Goal: Task Accomplishment & Management: Complete application form

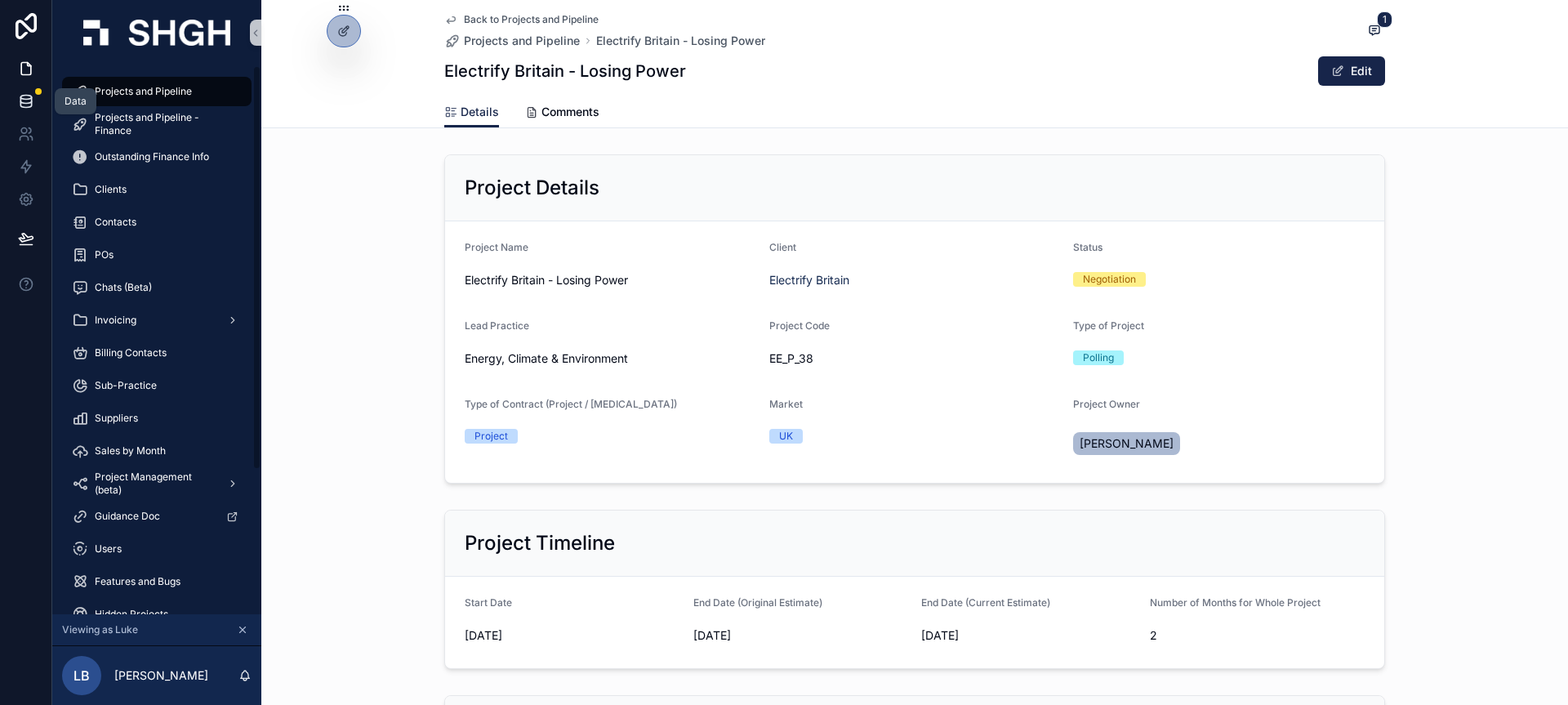
click at [27, 110] on link at bounding box center [25, 102] width 51 height 33
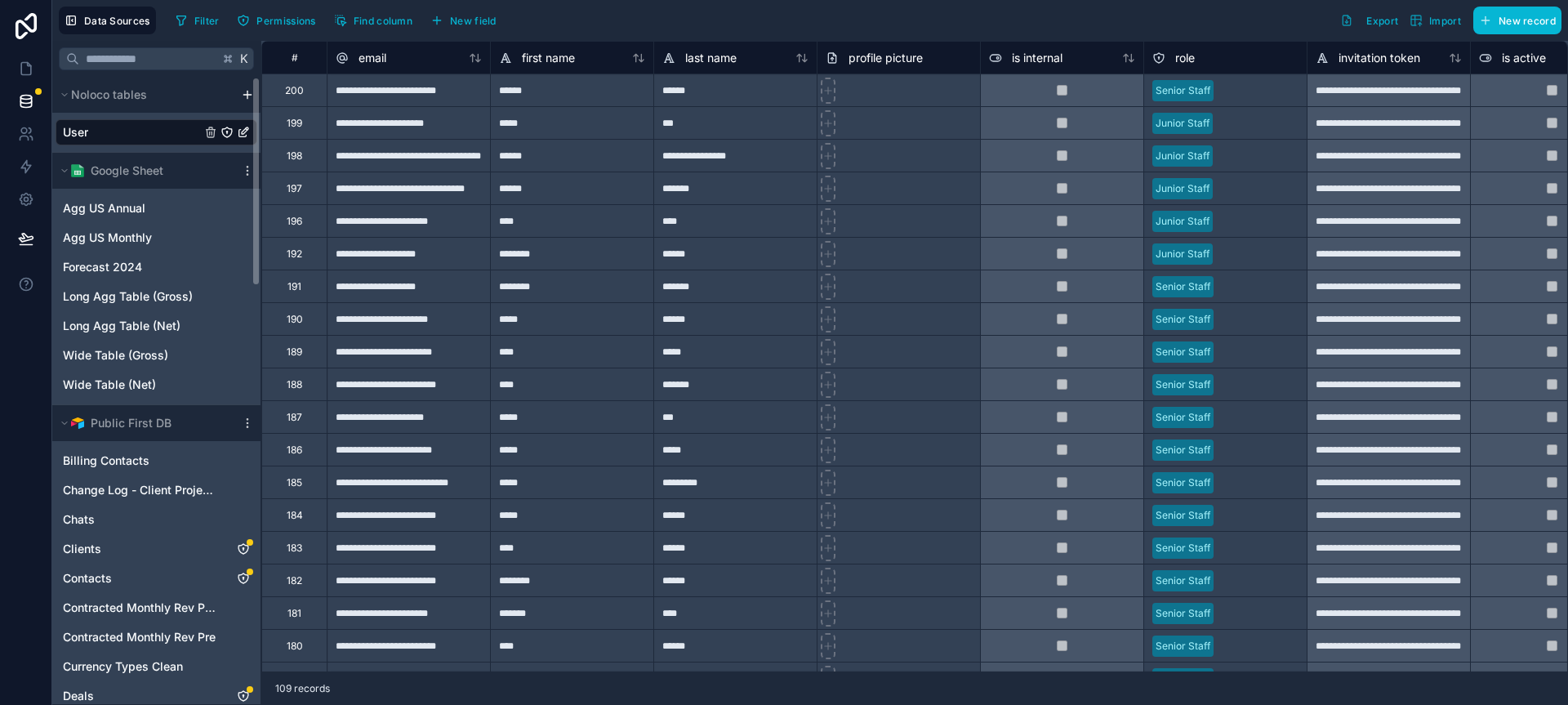
click at [145, 134] on div "User" at bounding box center [157, 132] width 202 height 26
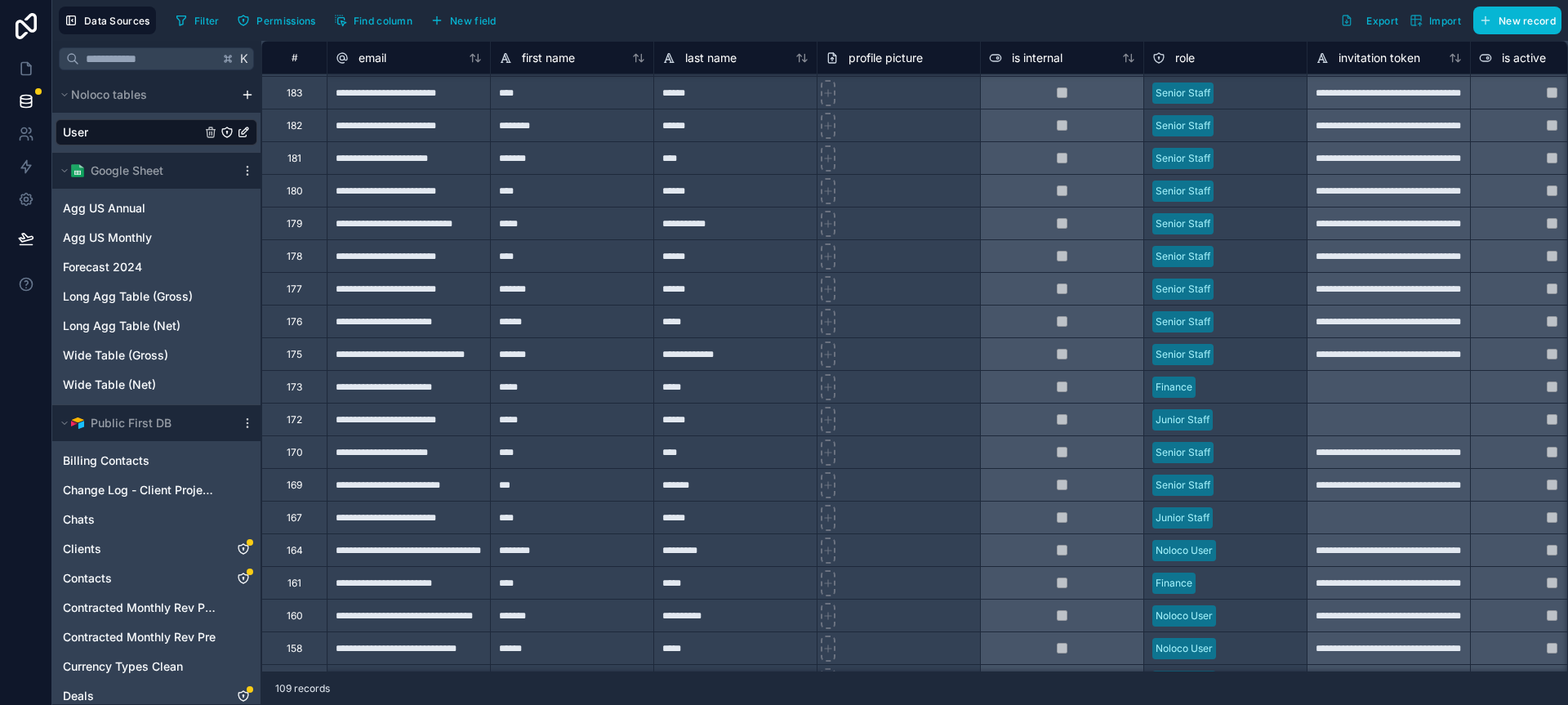
scroll to position [447, 0]
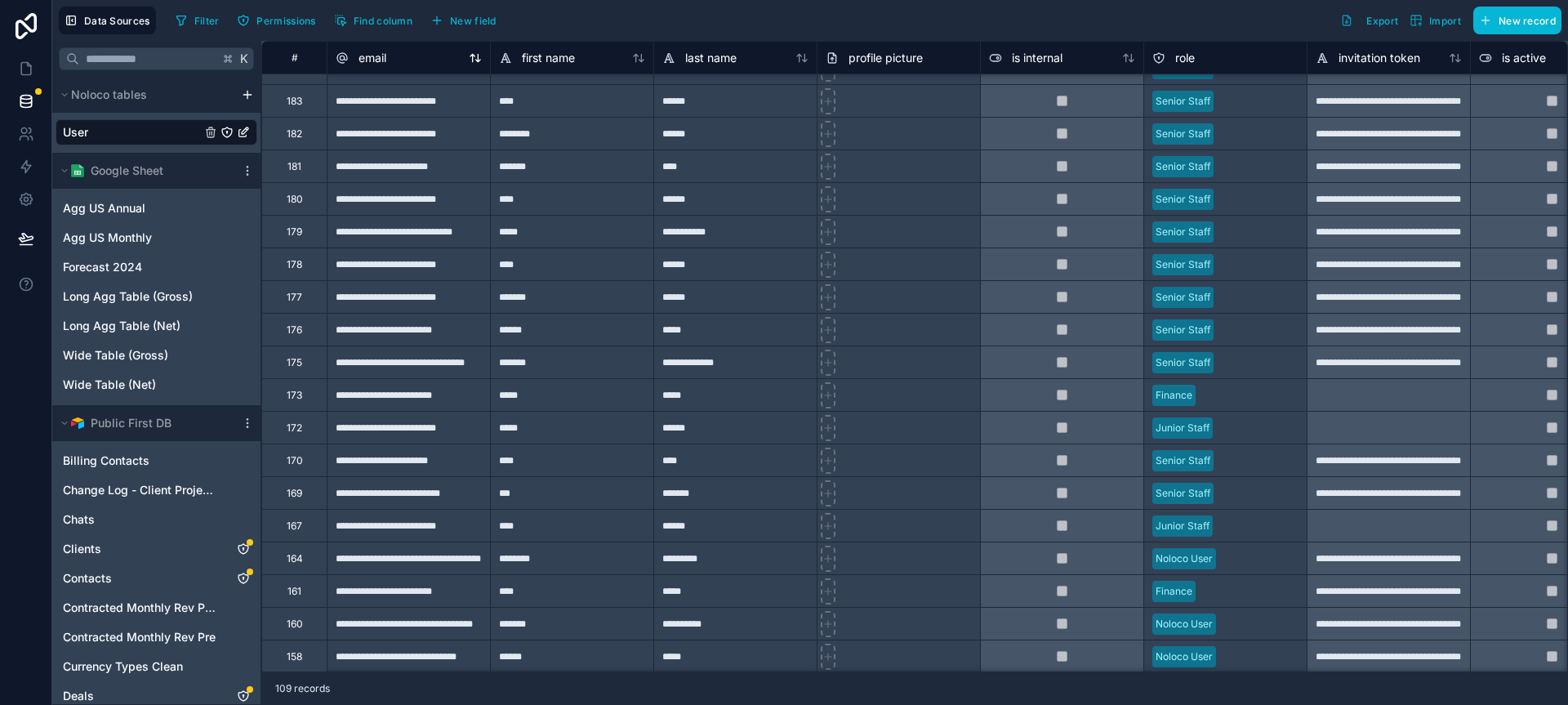
click at [476, 63] on icon at bounding box center [475, 58] width 13 height 13
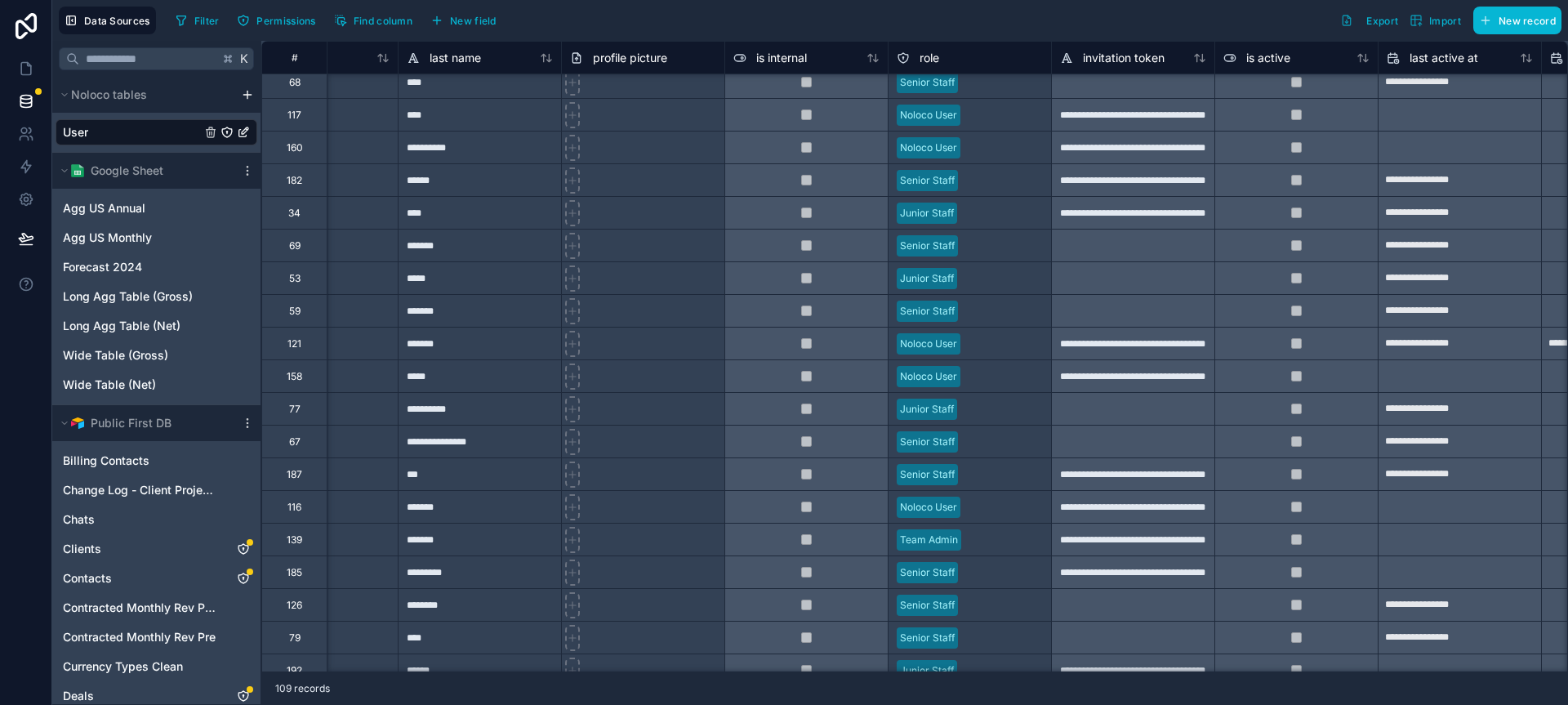
scroll to position [2329, 0]
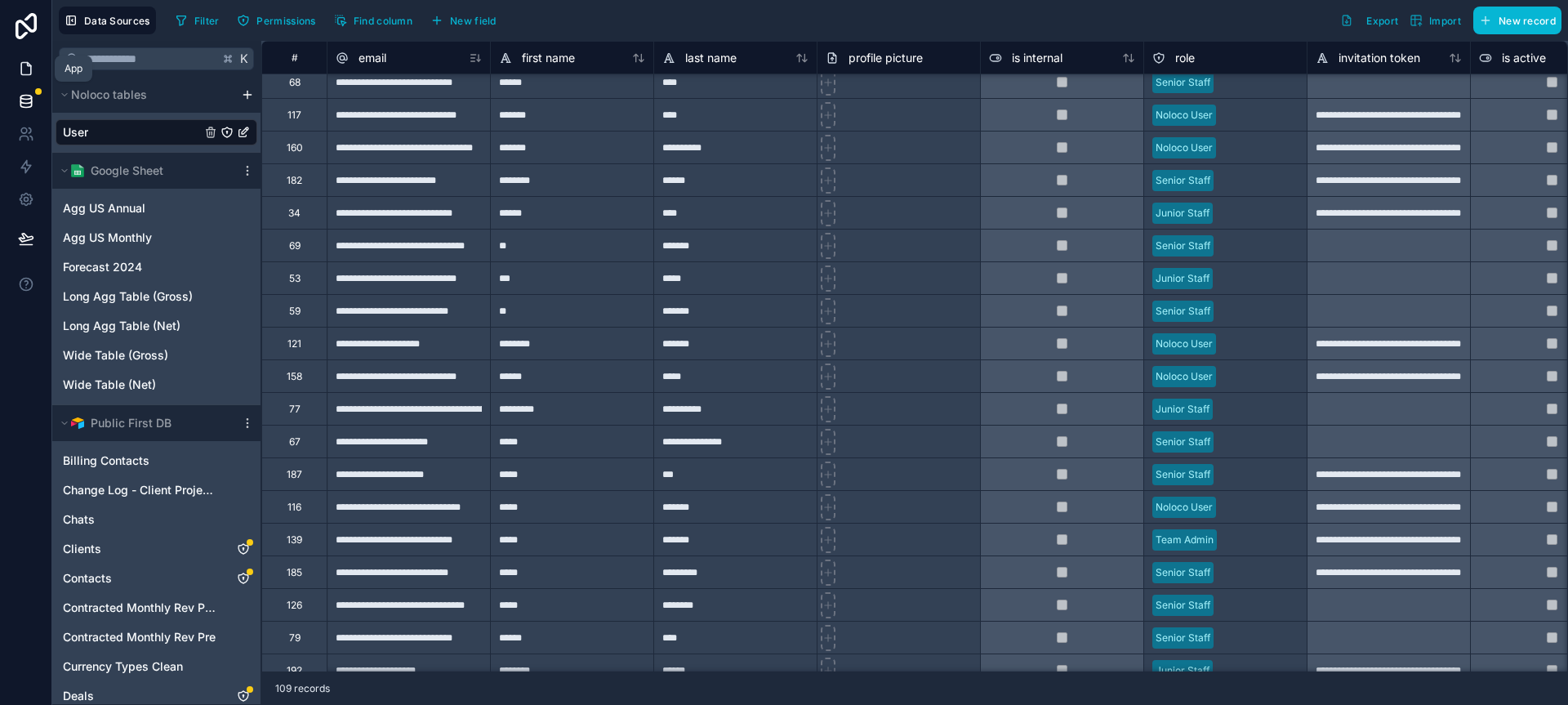
click at [33, 66] on icon at bounding box center [26, 68] width 17 height 17
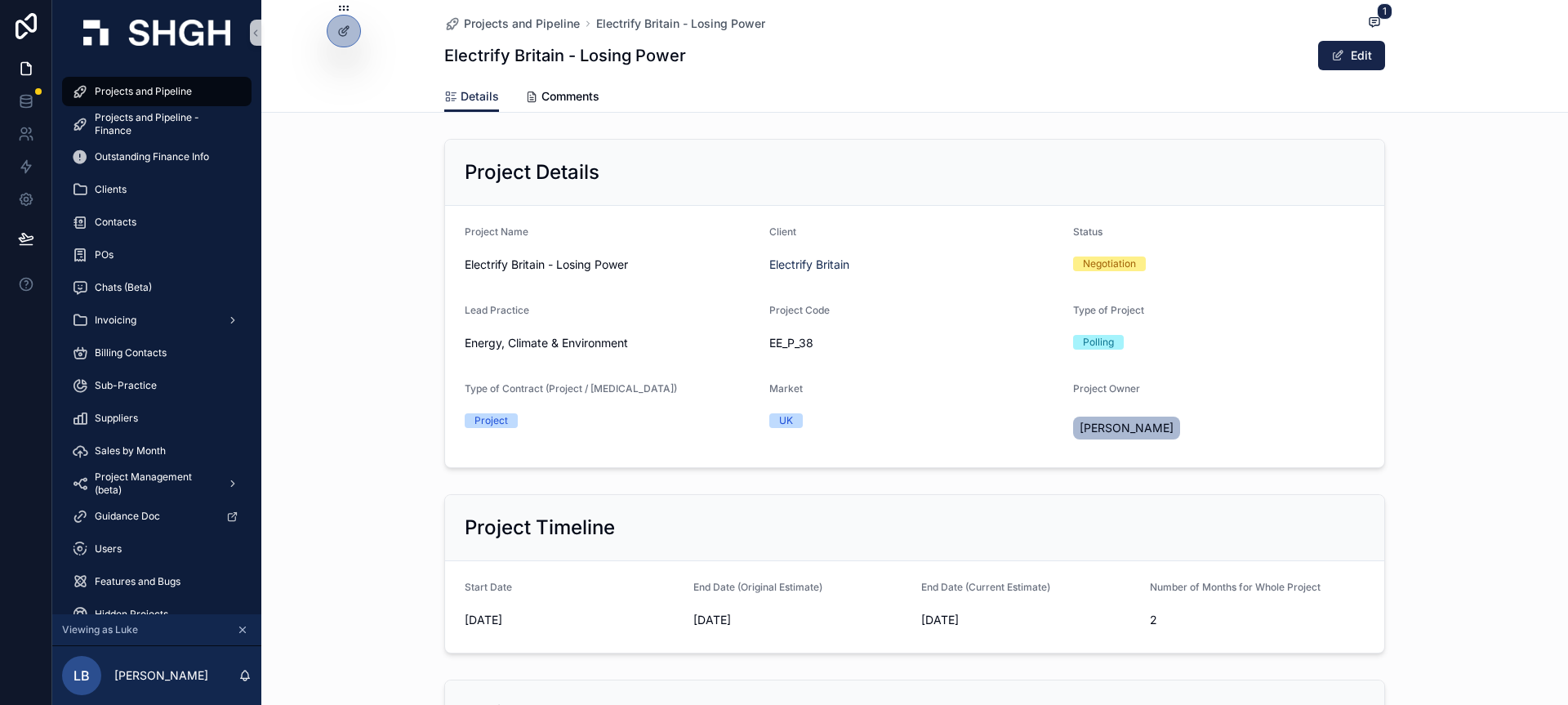
click at [377, 157] on div "Project Details Project Name Electrify Britain - Losing Power Client Electrify …" at bounding box center [915, 303] width 1307 height 342
click at [337, 34] on icon at bounding box center [343, 31] width 13 height 13
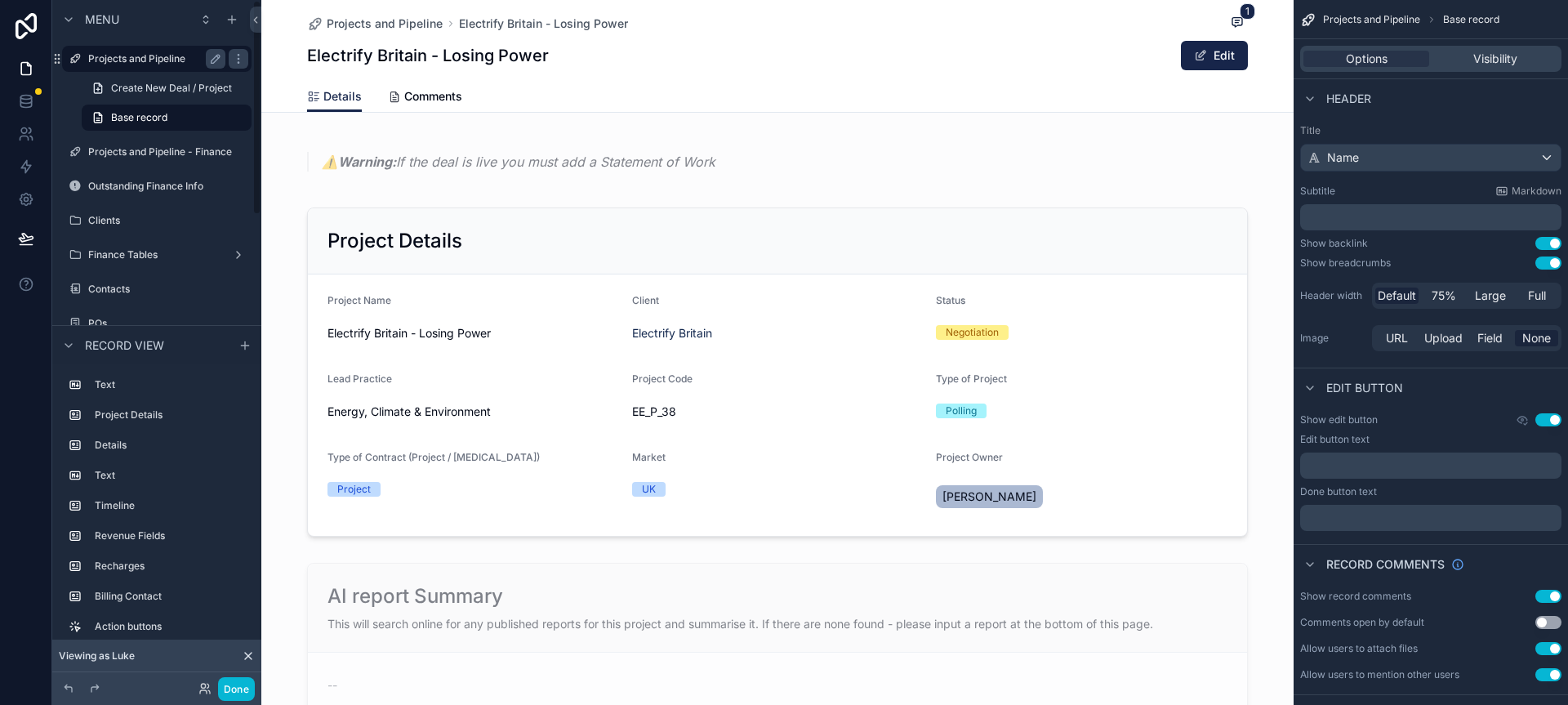
click at [132, 55] on label "Projects and Pipeline" at bounding box center [153, 58] width 131 height 13
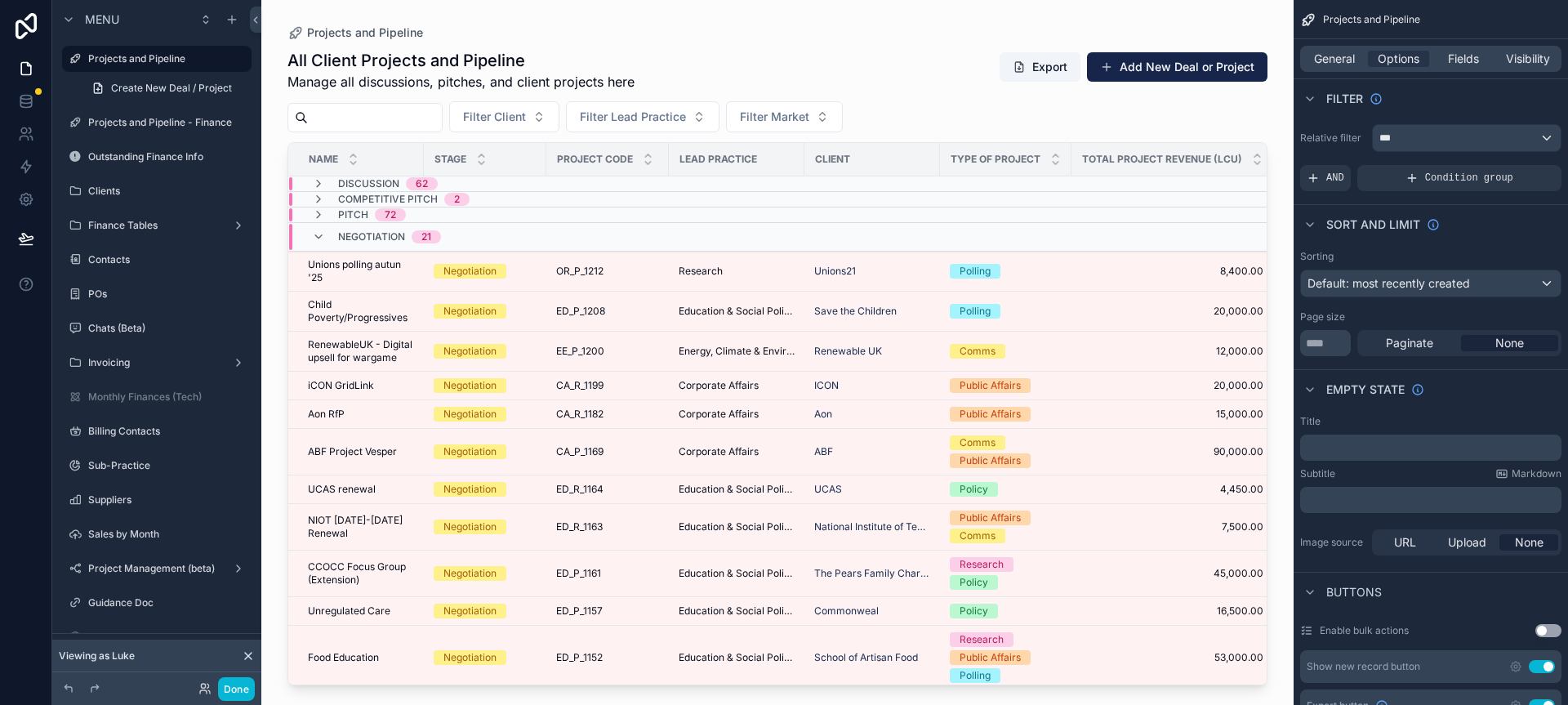
click at [901, 86] on div "scrollable content" at bounding box center [777, 342] width 1032 height 686
click at [1159, 71] on button "Add New Deal or Project" at bounding box center [1177, 67] width 180 height 30
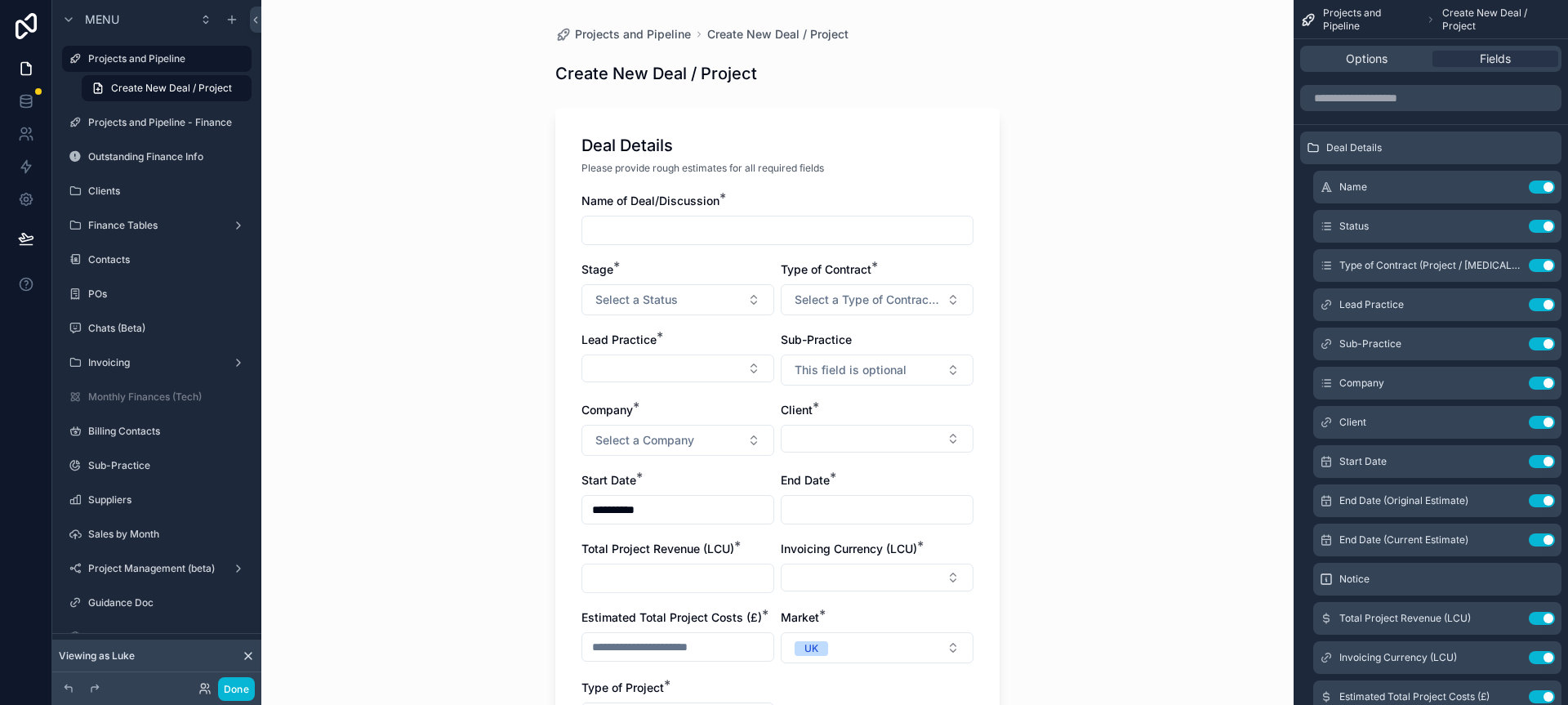
click at [1040, 270] on div "**********" at bounding box center [777, 352] width 1032 height 705
click at [888, 232] on input "scrollable content" at bounding box center [778, 230] width 390 height 23
click at [205, 692] on icon at bounding box center [204, 692] width 7 height 3
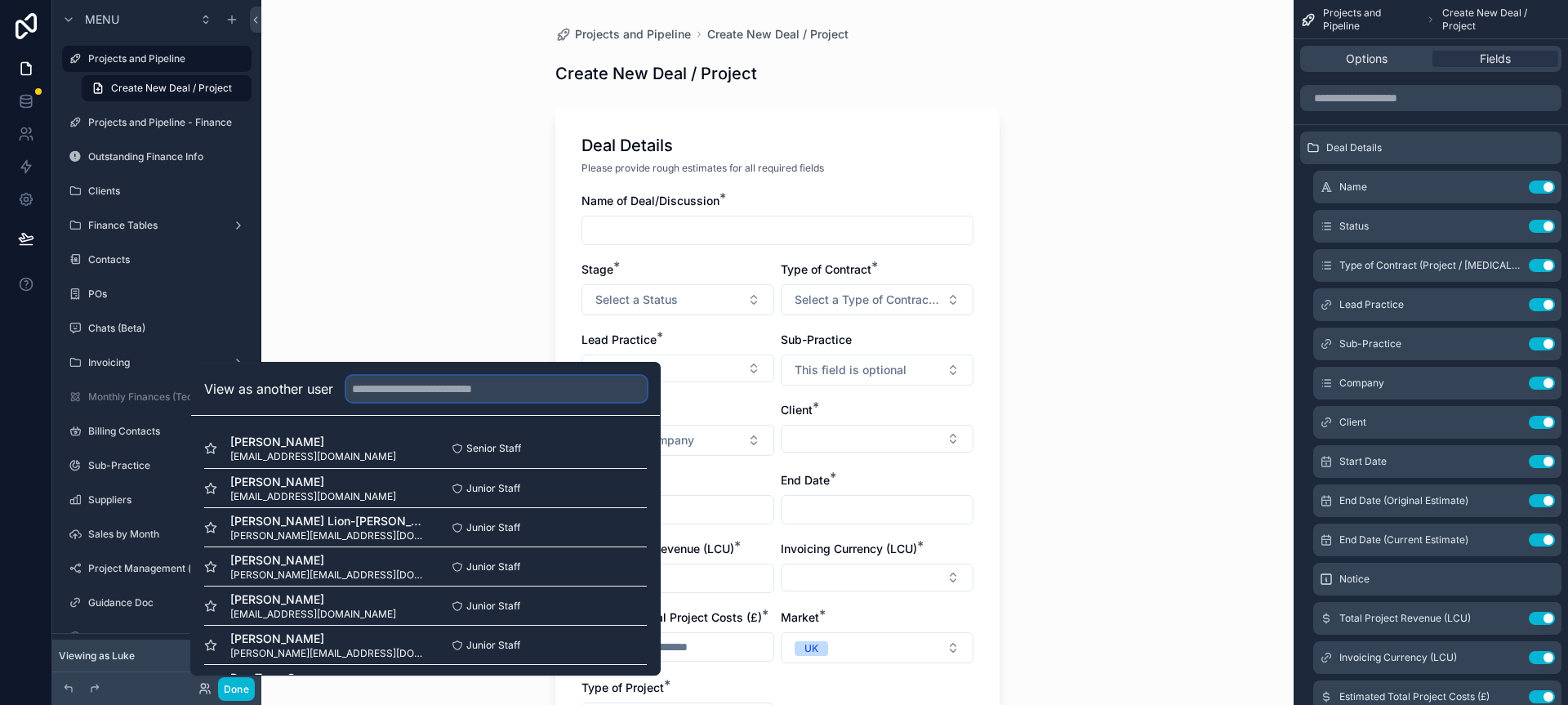
click at [438, 382] on input "text" at bounding box center [497, 389] width 301 height 26
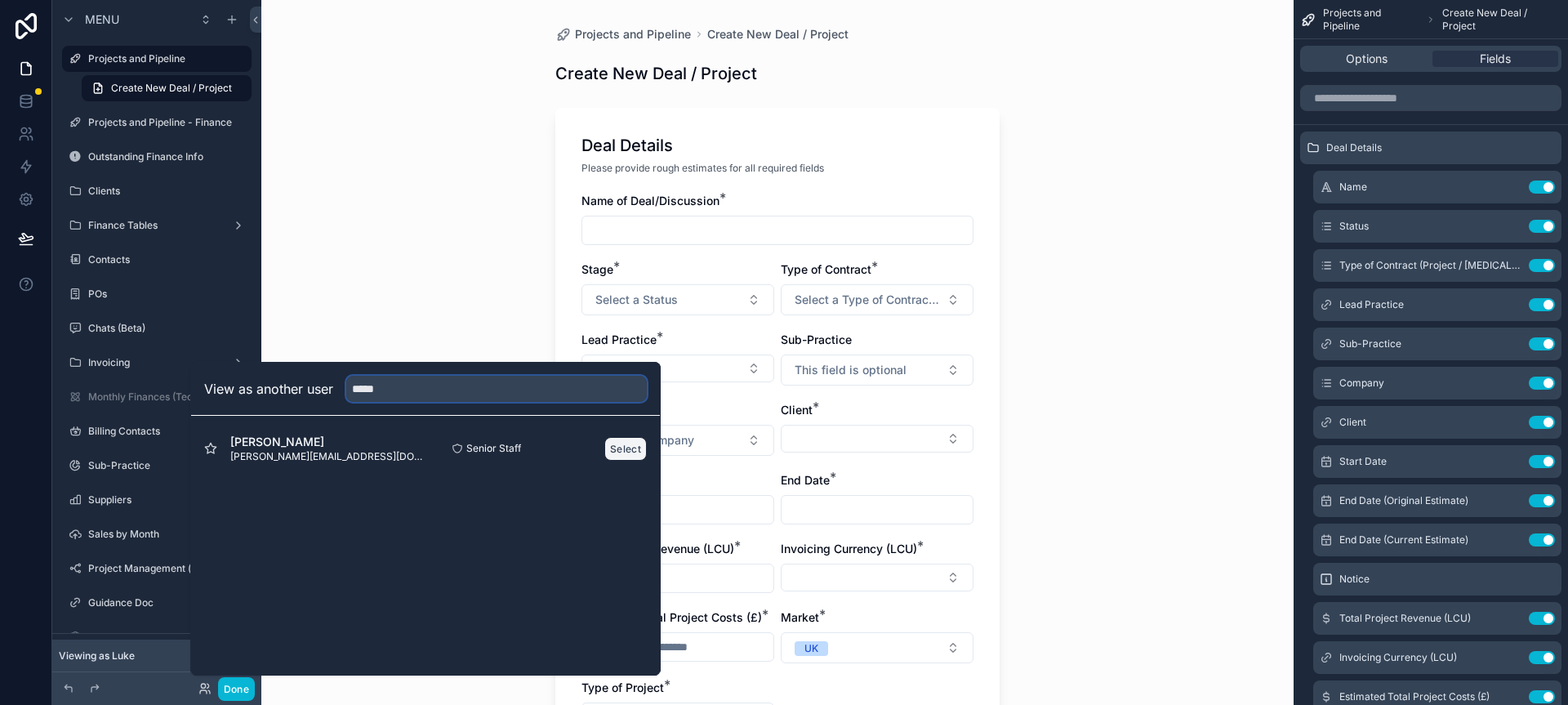
type input "*****"
click at [619, 451] on button "Select" at bounding box center [625, 449] width 43 height 24
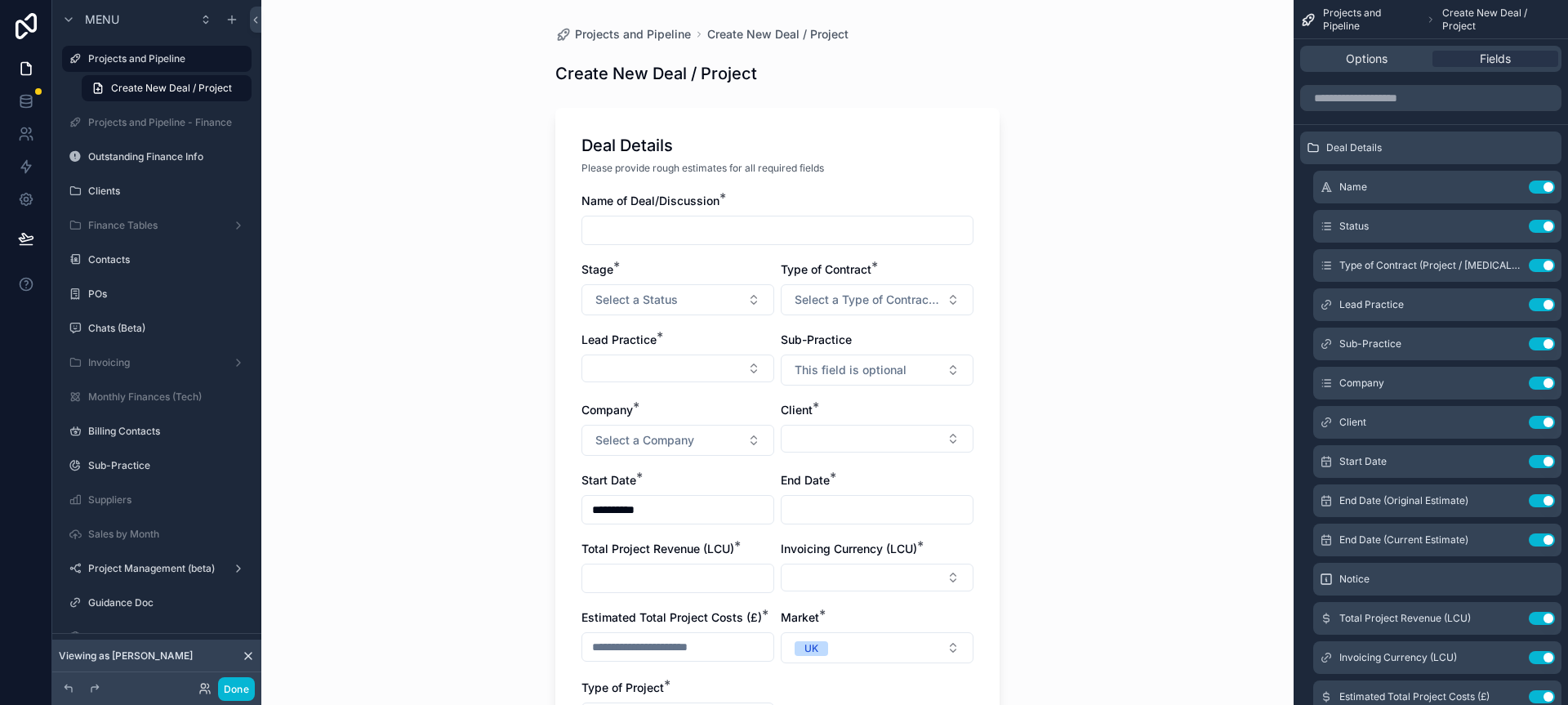
click at [1090, 349] on div "**********" at bounding box center [777, 352] width 1032 height 705
click at [821, 233] on input "scrollable content" at bounding box center [778, 230] width 390 height 23
type input "*"
type input "**********"
click at [738, 300] on button "Select a Status" at bounding box center [678, 300] width 193 height 31
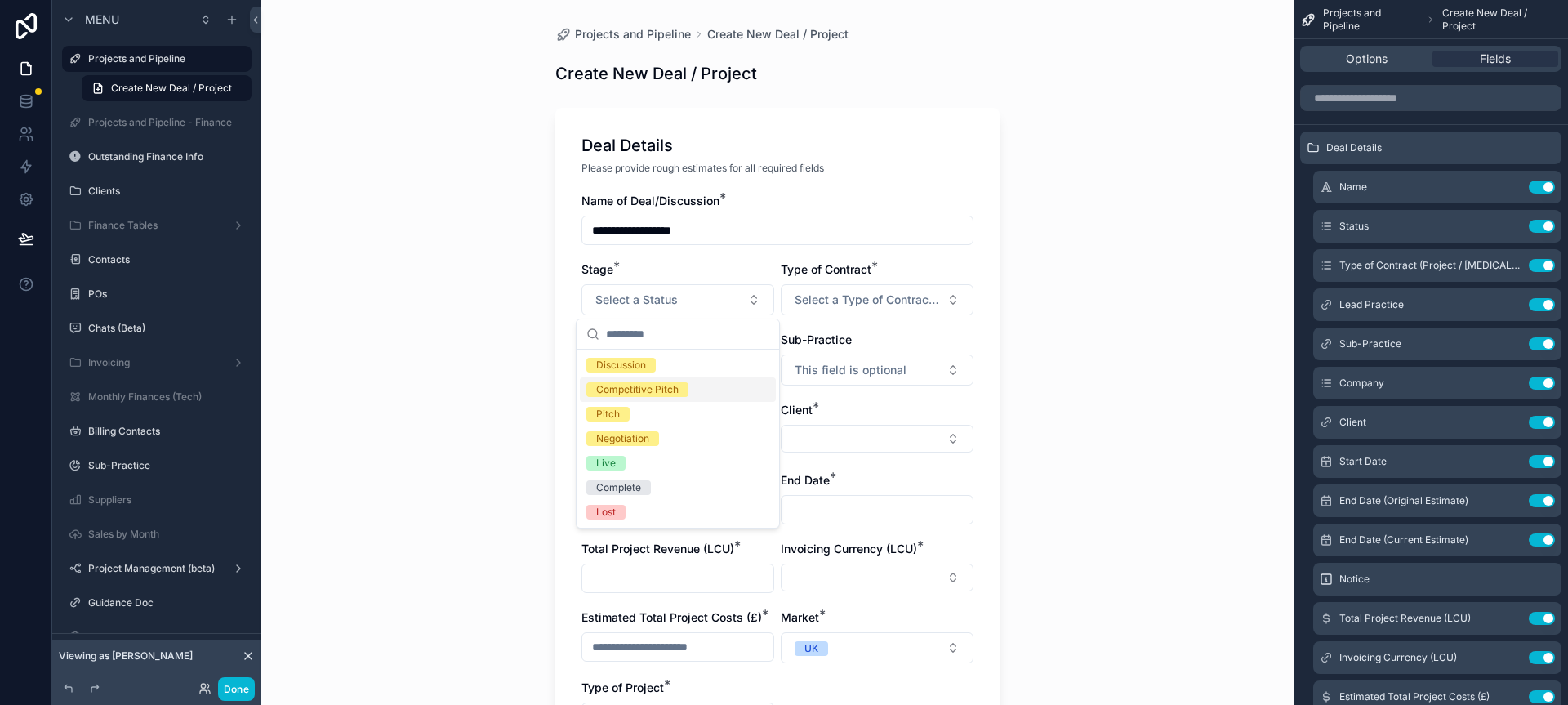
click at [697, 387] on div "Competitive Pitch" at bounding box center [678, 390] width 196 height 24
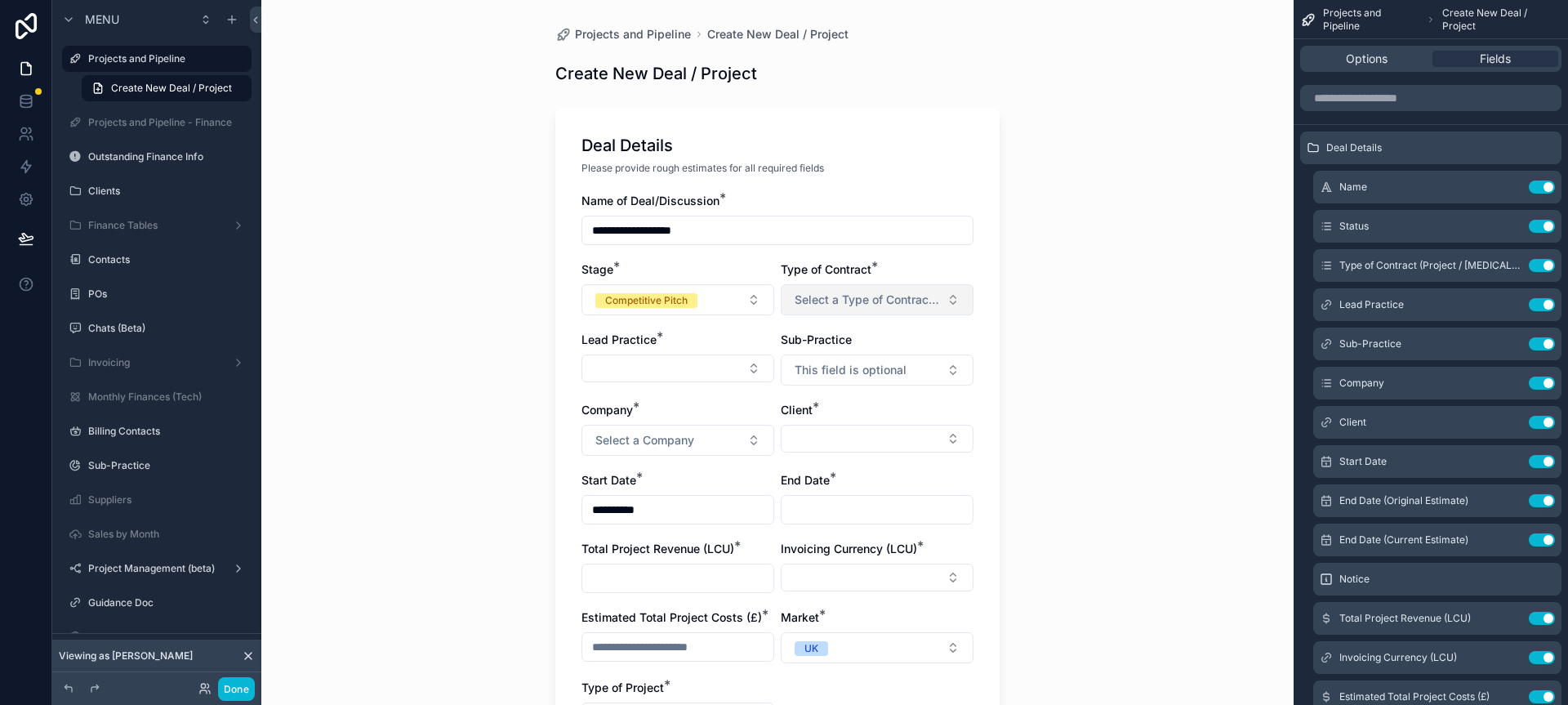
click at [847, 311] on button "Select a Type of Contract (Project / [MEDICAL_DATA])" at bounding box center [876, 300] width 193 height 31
click at [838, 363] on div "Project" at bounding box center [877, 365] width 196 height 24
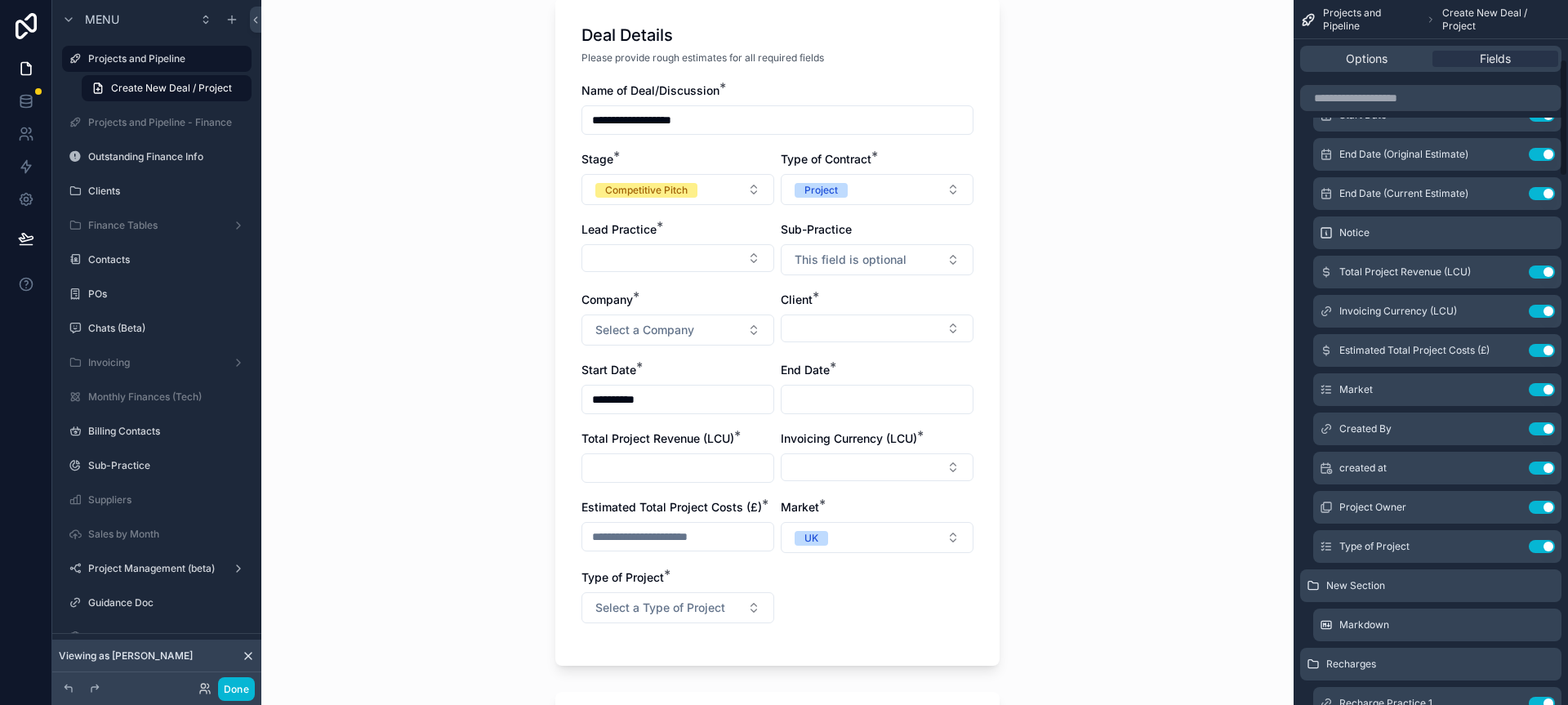
scroll to position [353, 0]
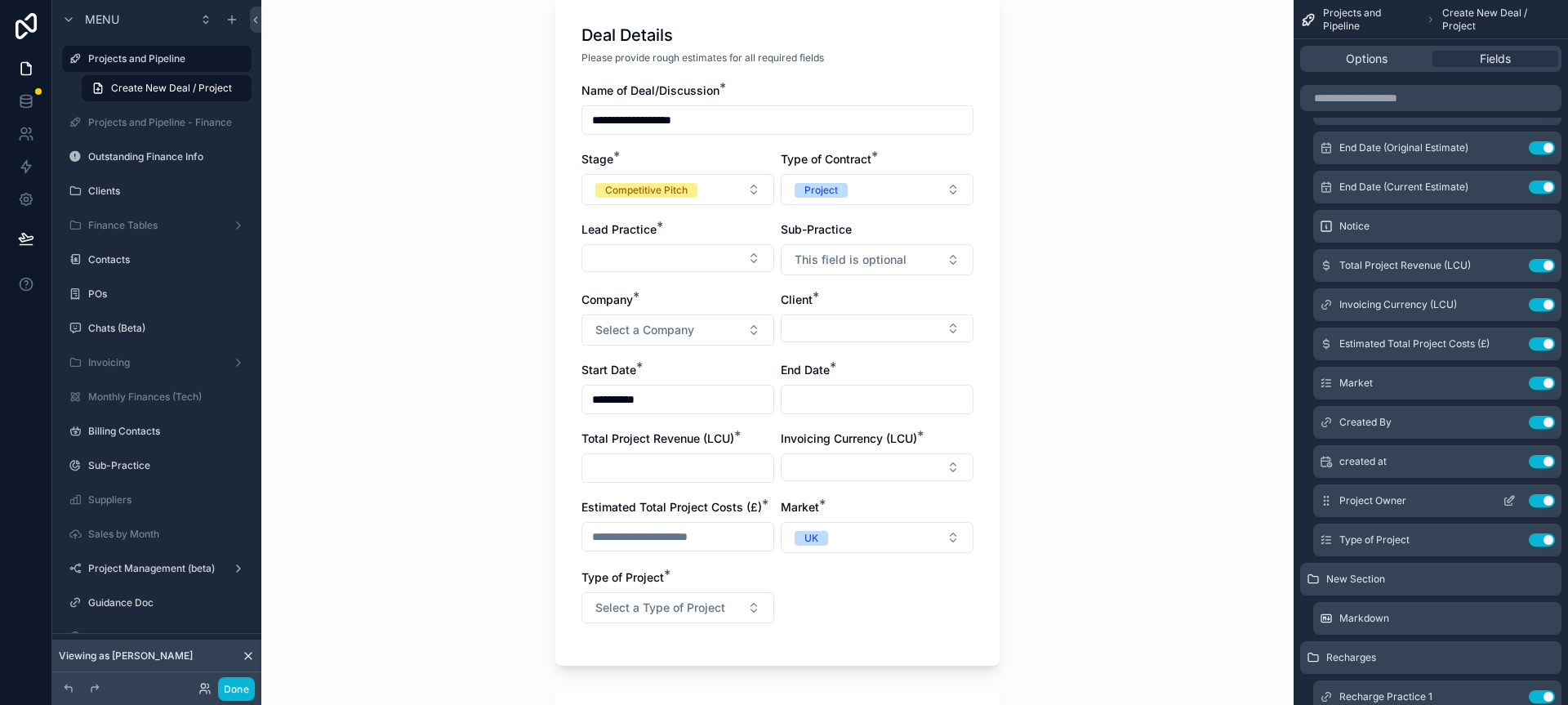
click at [1511, 502] on icon "scrollable content" at bounding box center [1509, 500] width 13 height 13
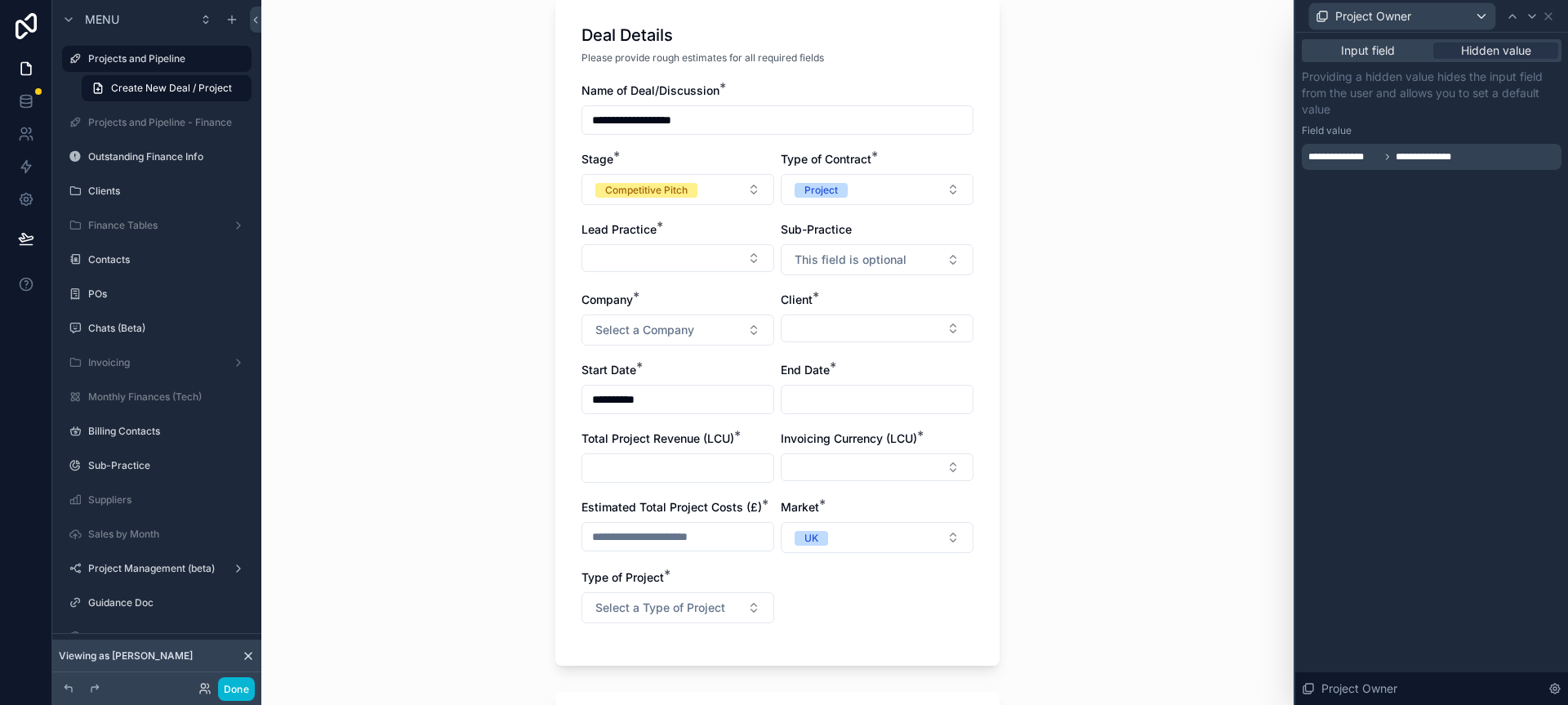
click at [1495, 159] on div "**********" at bounding box center [1432, 157] width 260 height 26
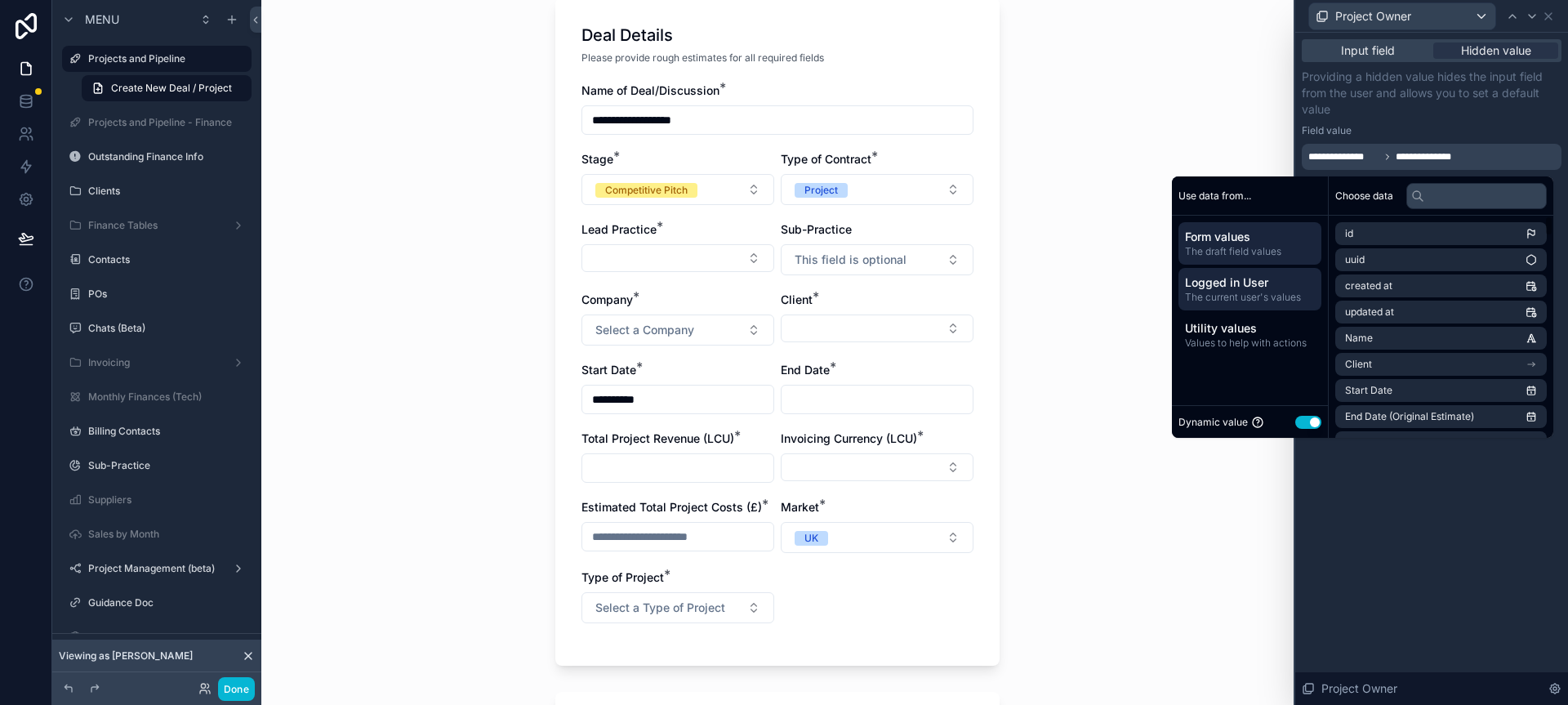
click at [1261, 298] on span "The current user's values" at bounding box center [1250, 297] width 130 height 13
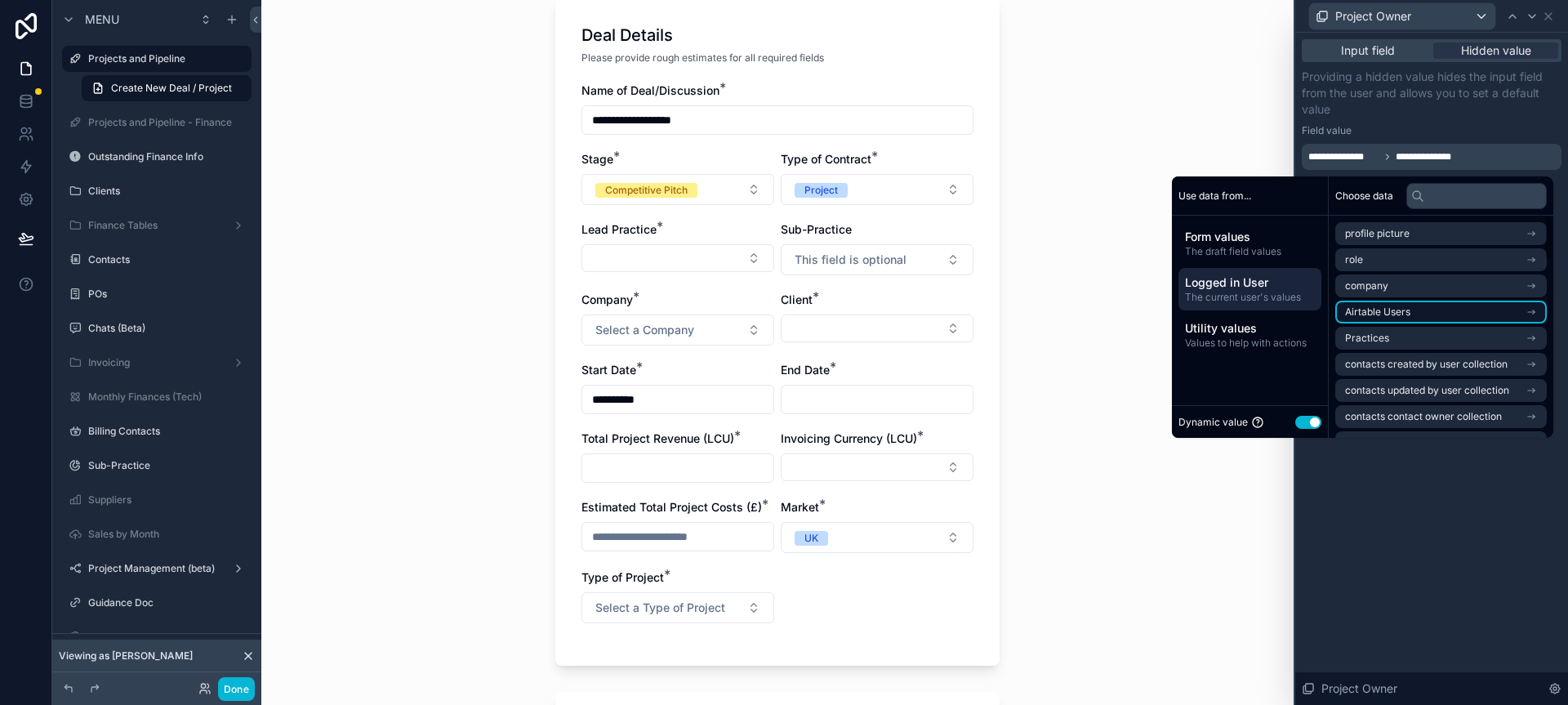
click at [1376, 304] on li "Airtable Users" at bounding box center [1441, 312] width 212 height 23
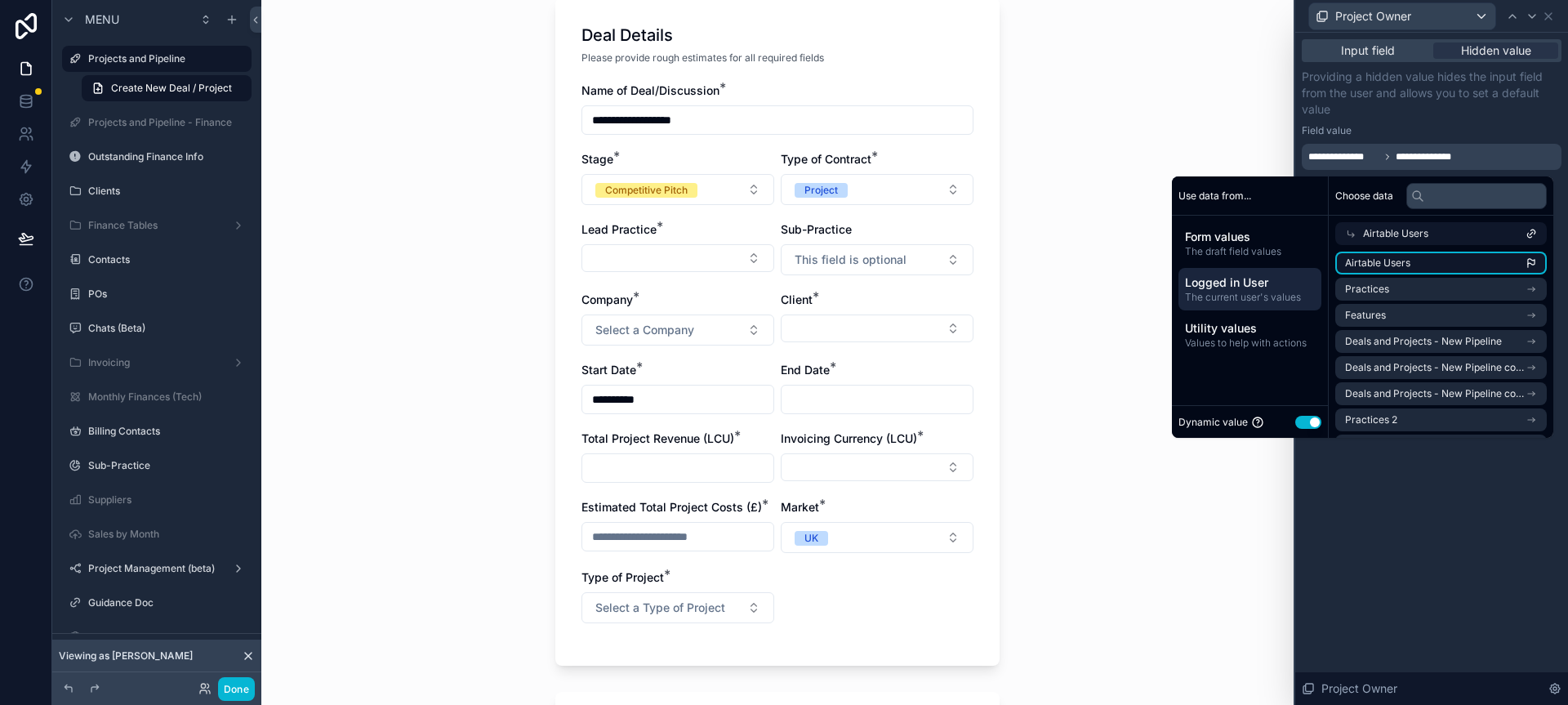
click at [1405, 267] on li "Airtable Users" at bounding box center [1441, 263] width 212 height 23
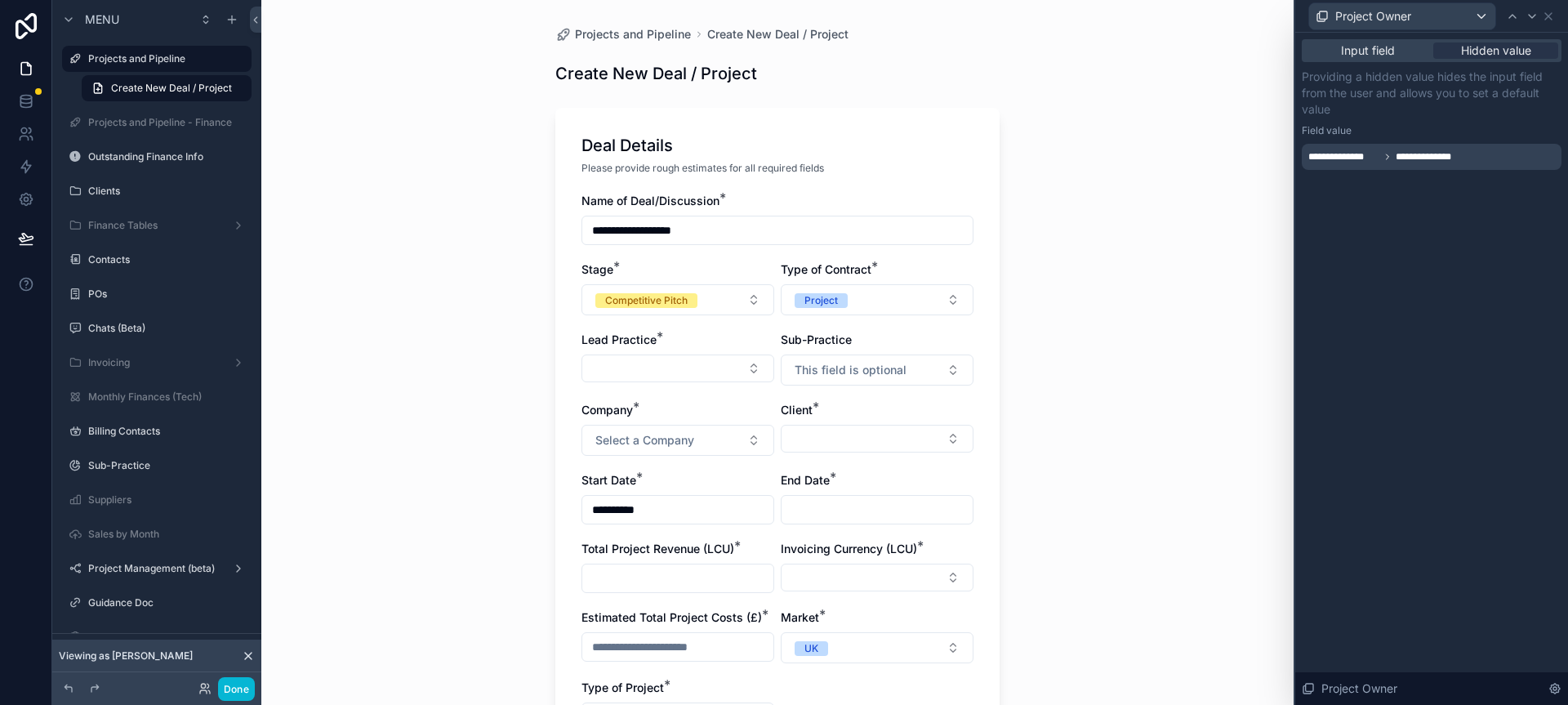
click at [1436, 502] on div "**********" at bounding box center [1431, 369] width 273 height 673
click at [1551, 17] on icon at bounding box center [1548, 16] width 13 height 13
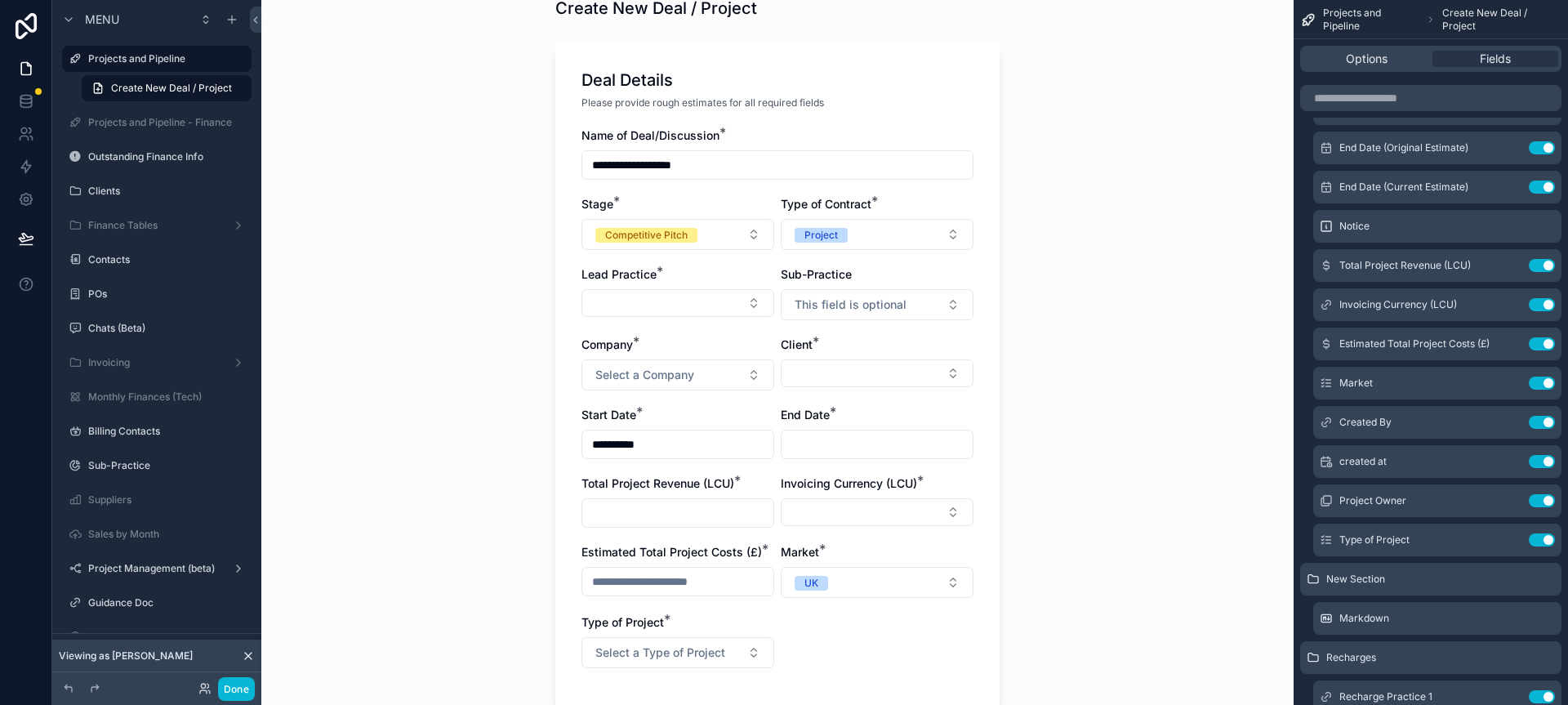
scroll to position [59, 0]
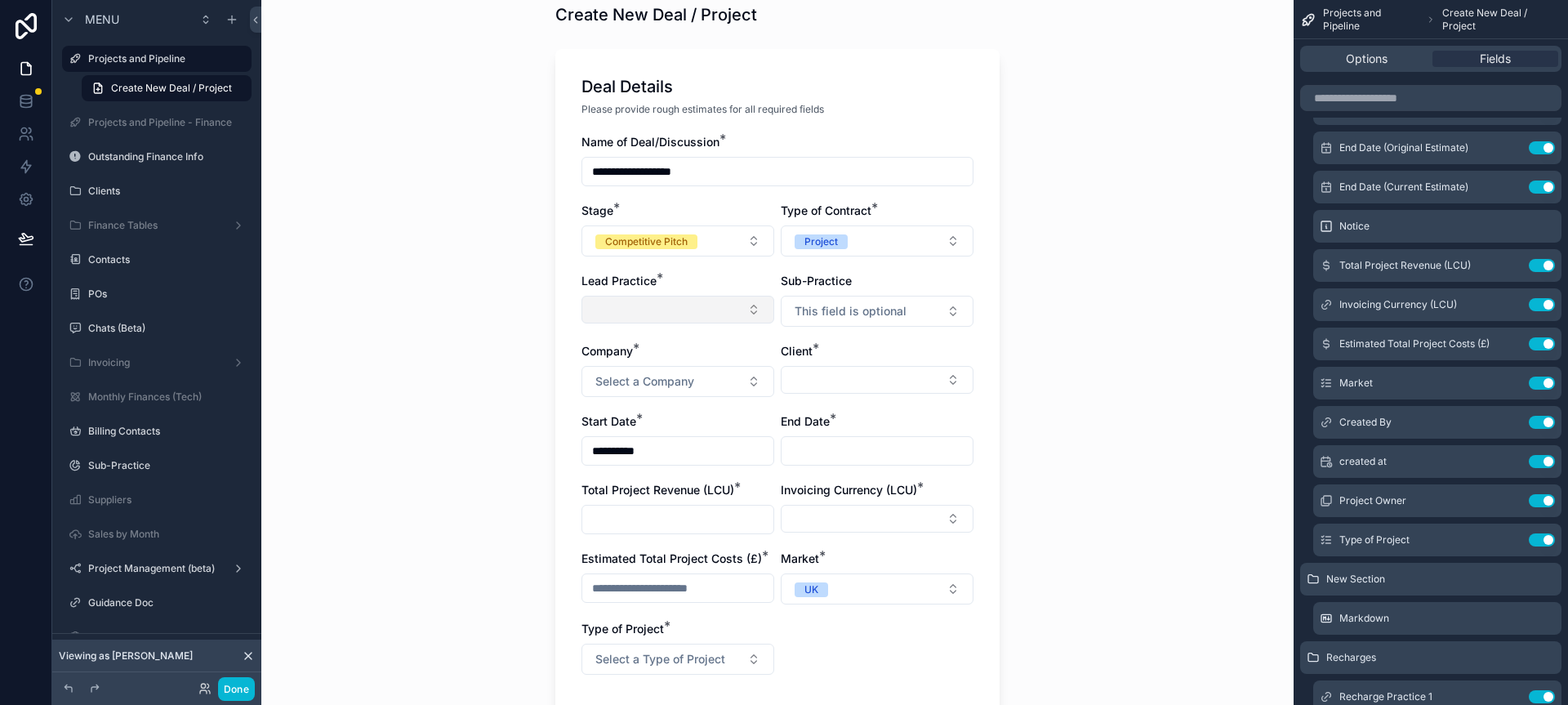
click at [752, 315] on button "Select Button" at bounding box center [678, 309] width 193 height 28
click at [696, 377] on span "Education & Social Policy" at bounding box center [653, 374] width 134 height 17
click at [860, 315] on span "This field is optional" at bounding box center [850, 311] width 112 height 17
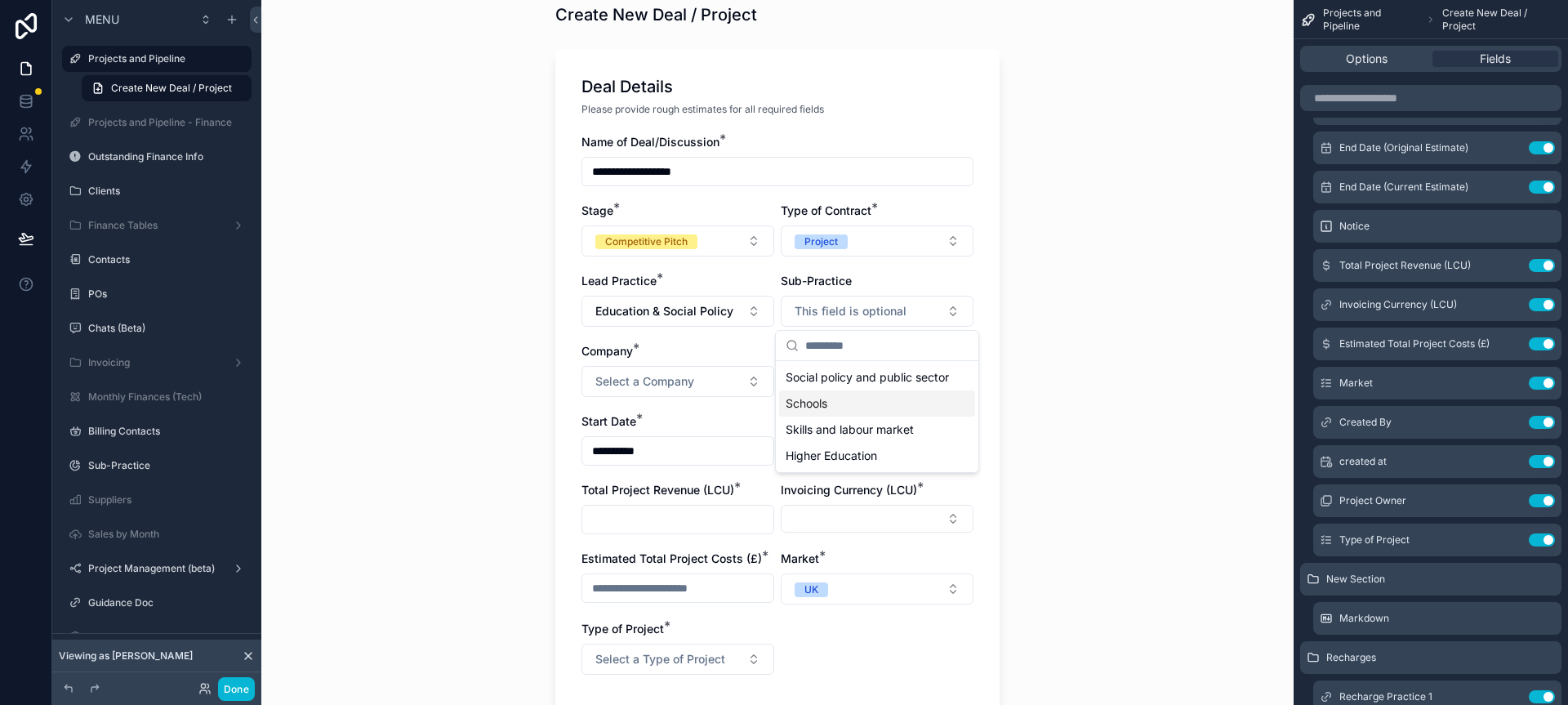
click at [841, 417] on div "Schools" at bounding box center [877, 403] width 196 height 26
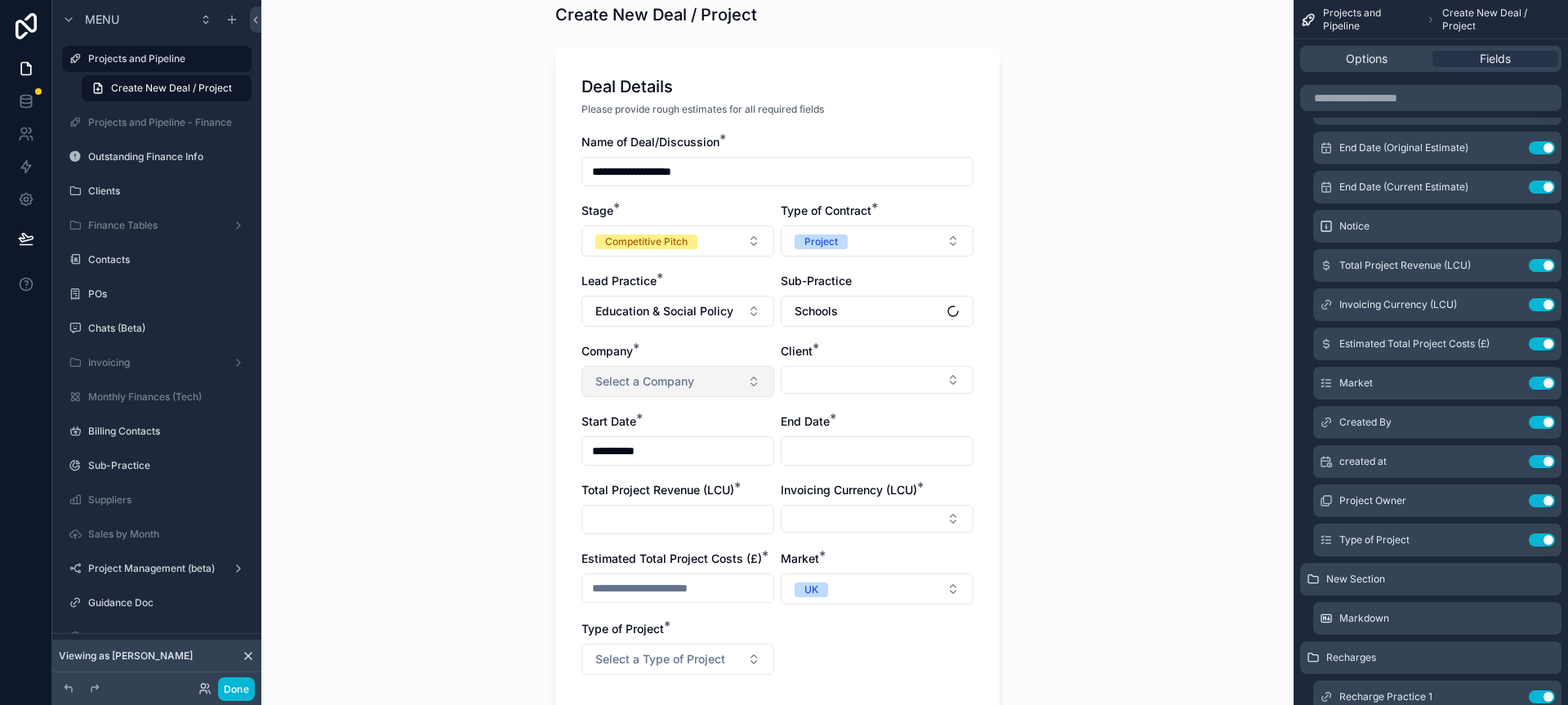
click at [718, 384] on button "Select a Company" at bounding box center [678, 382] width 193 height 31
click at [686, 467] on div "Public First" at bounding box center [678, 471] width 196 height 24
click at [842, 383] on button "Select Button" at bounding box center [876, 380] width 193 height 28
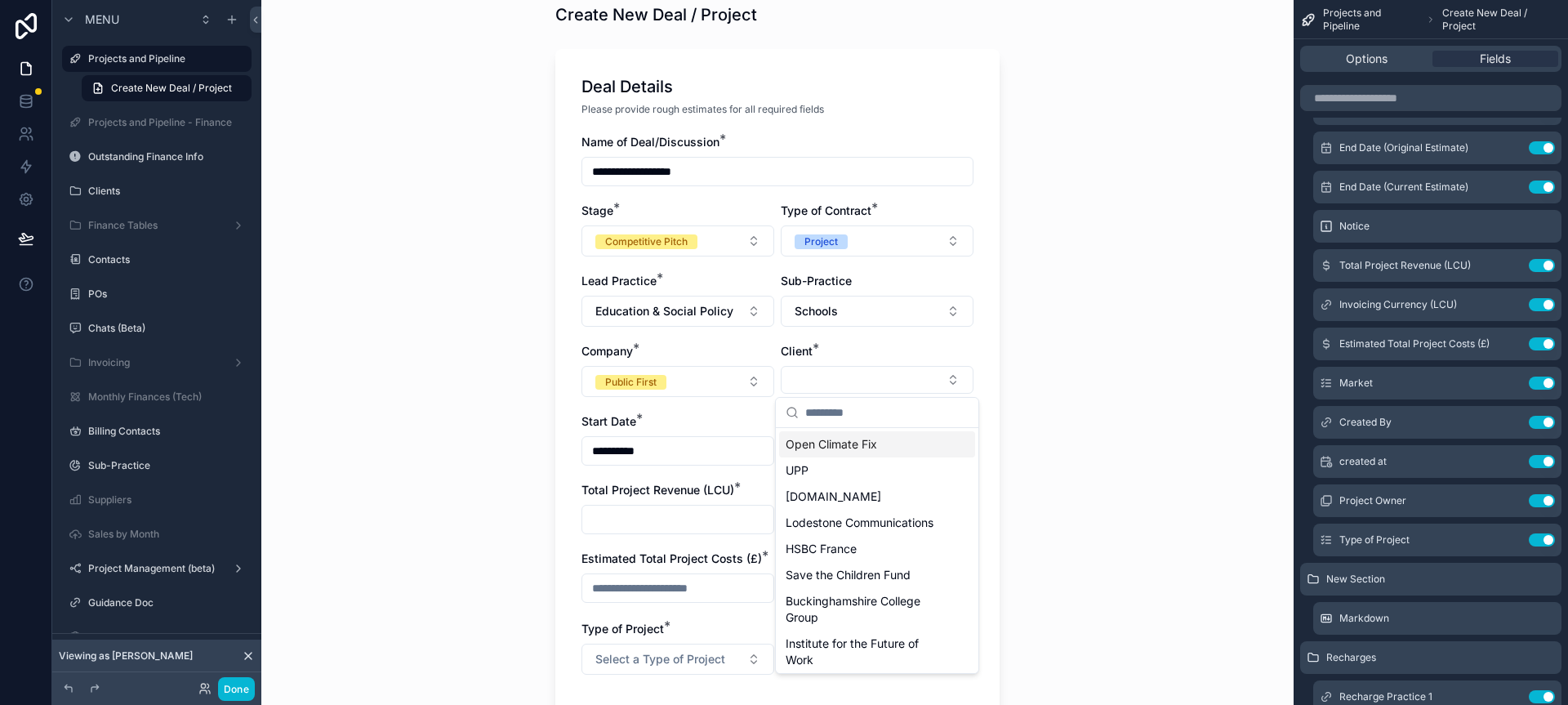
click at [1023, 430] on div "**********" at bounding box center [777, 293] width 1032 height 705
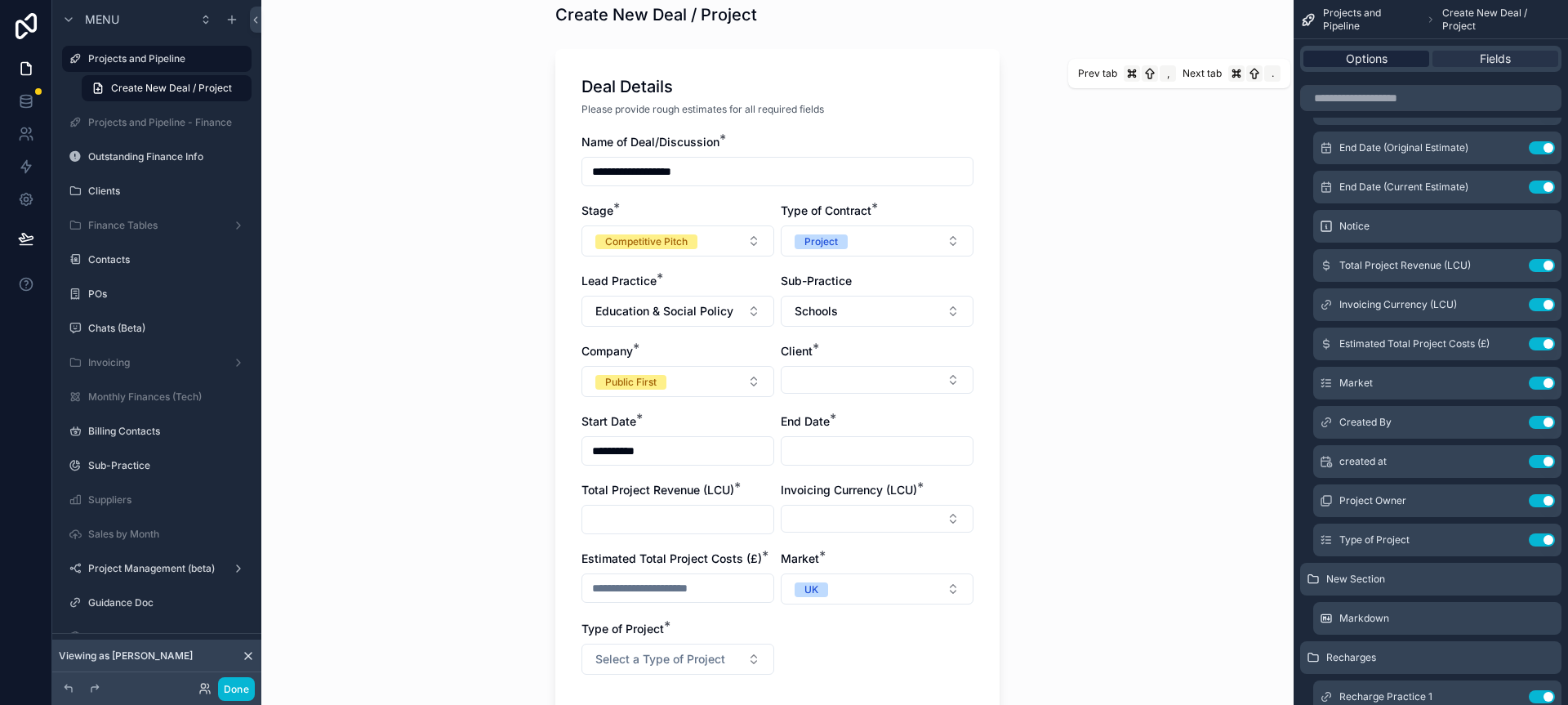
click at [1404, 64] on div "Options" at bounding box center [1367, 58] width 125 height 17
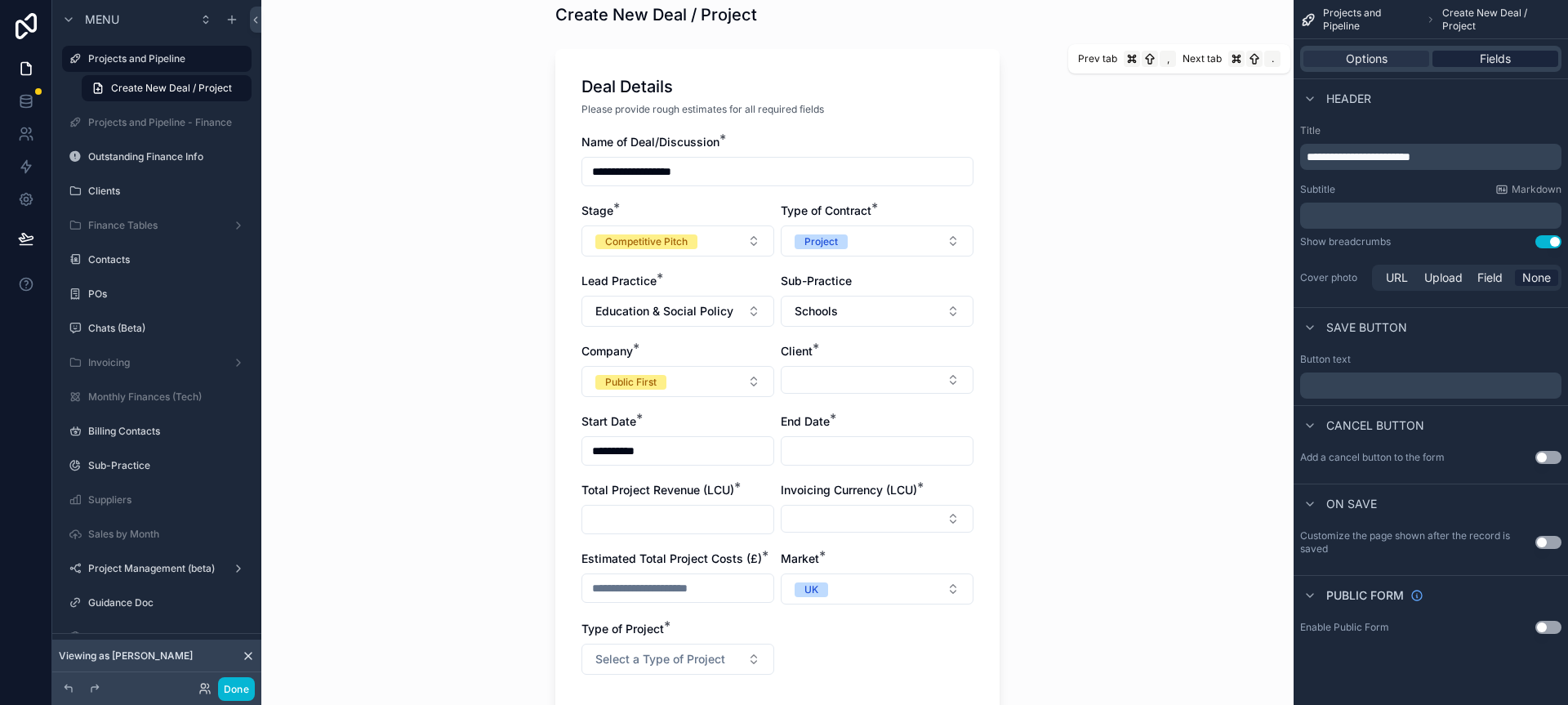
click at [1474, 55] on div "Fields" at bounding box center [1496, 58] width 125 height 17
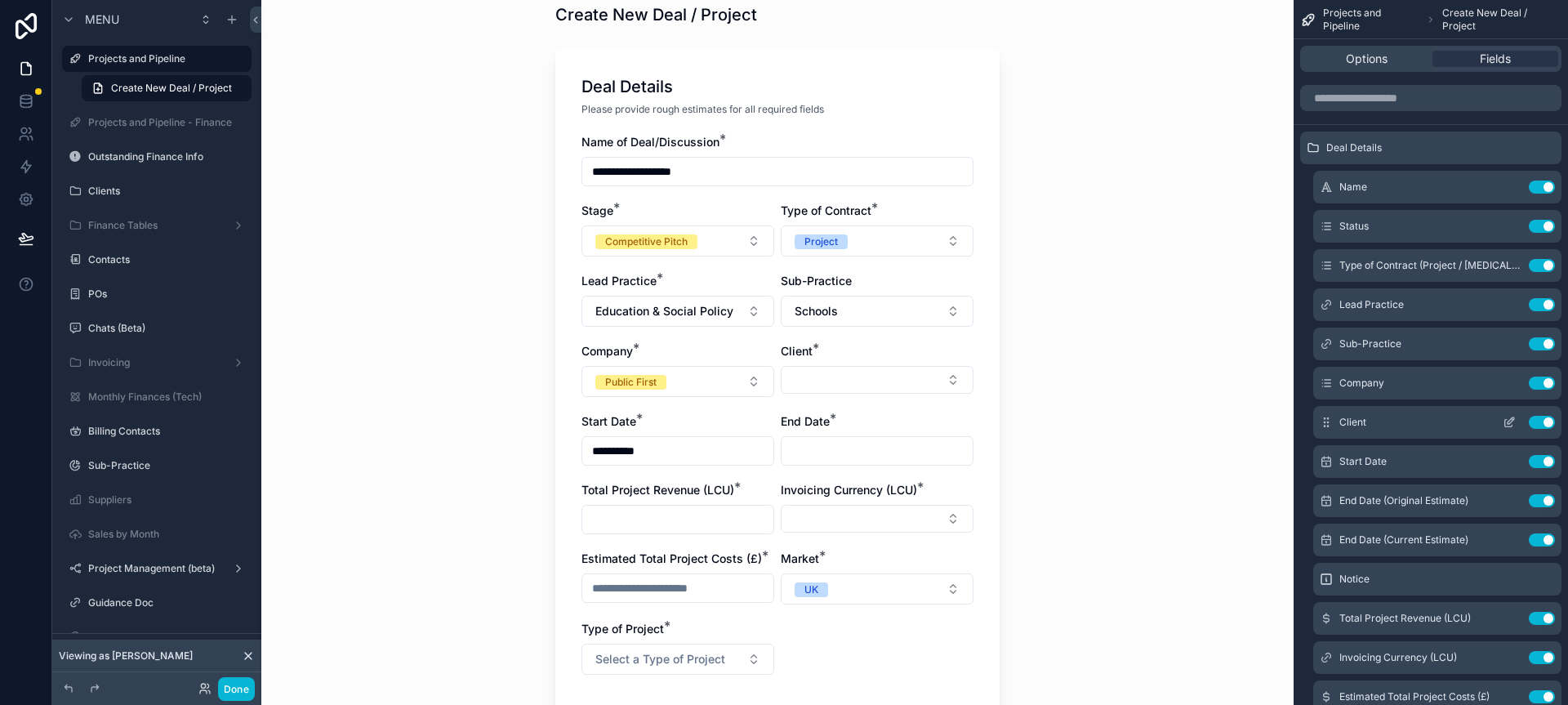
click at [1505, 424] on icon "scrollable content" at bounding box center [1509, 424] width 7 height 7
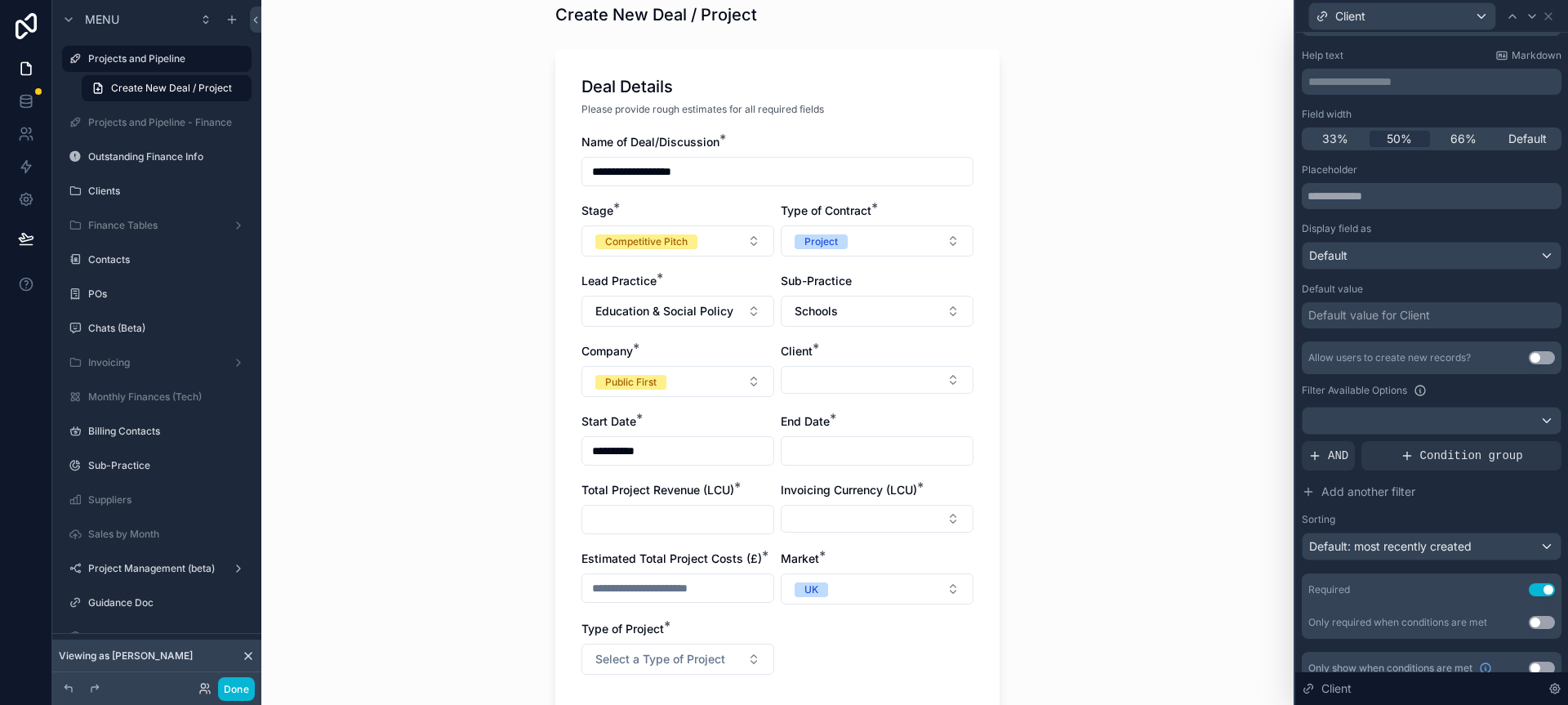
scroll to position [93, 0]
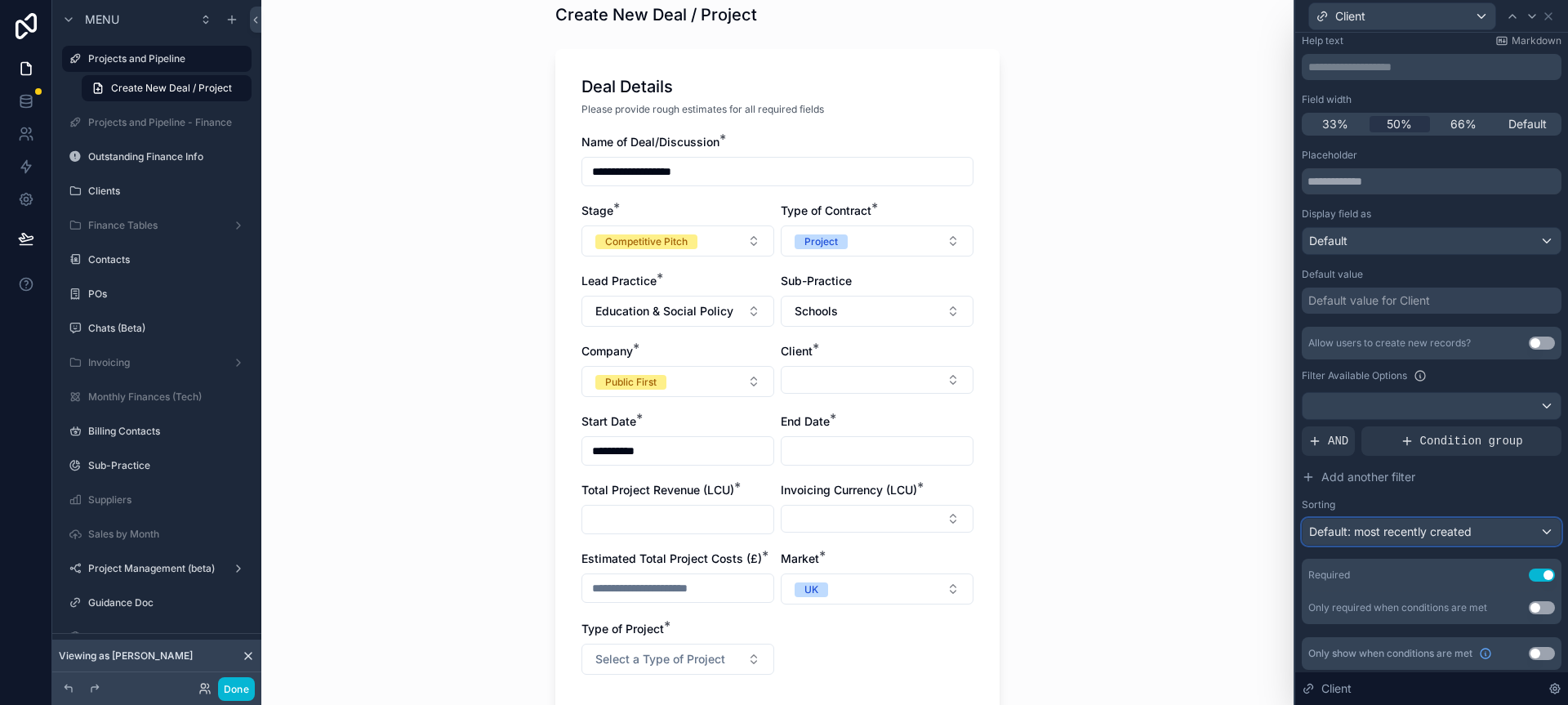
click at [1457, 531] on span "Default: most recently created" at bounding box center [1390, 532] width 163 height 14
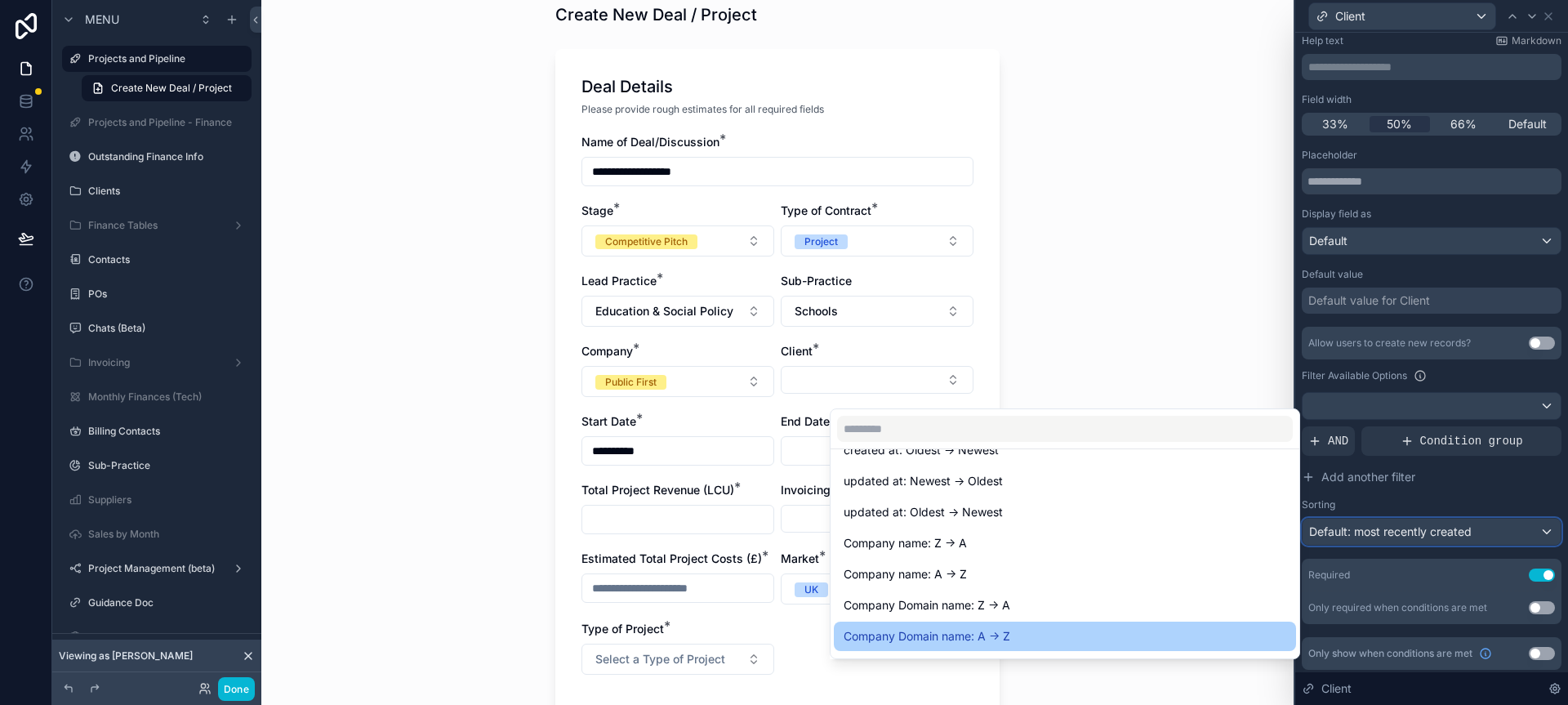
scroll to position [126, 0]
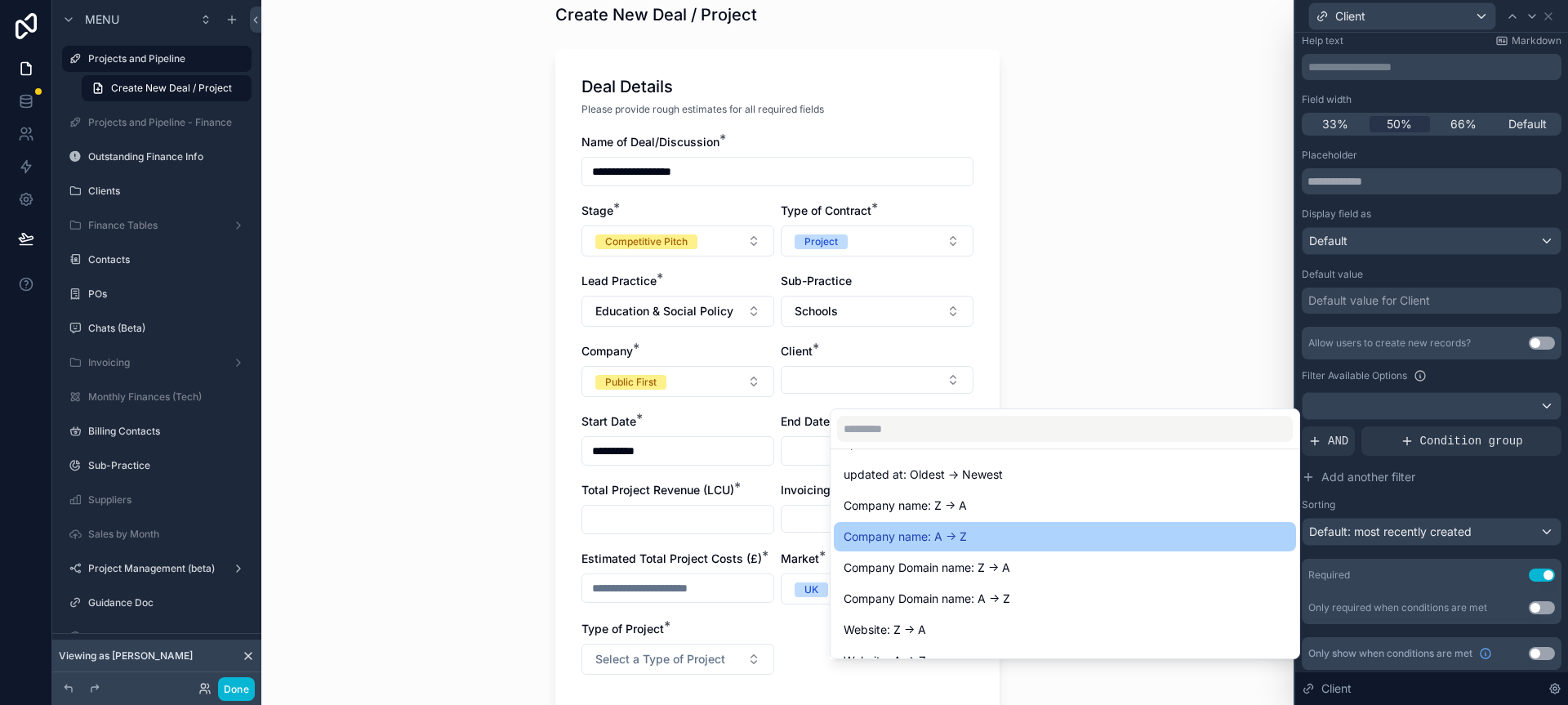
click at [1067, 535] on div "Company name: A -> Z" at bounding box center [1065, 537] width 443 height 20
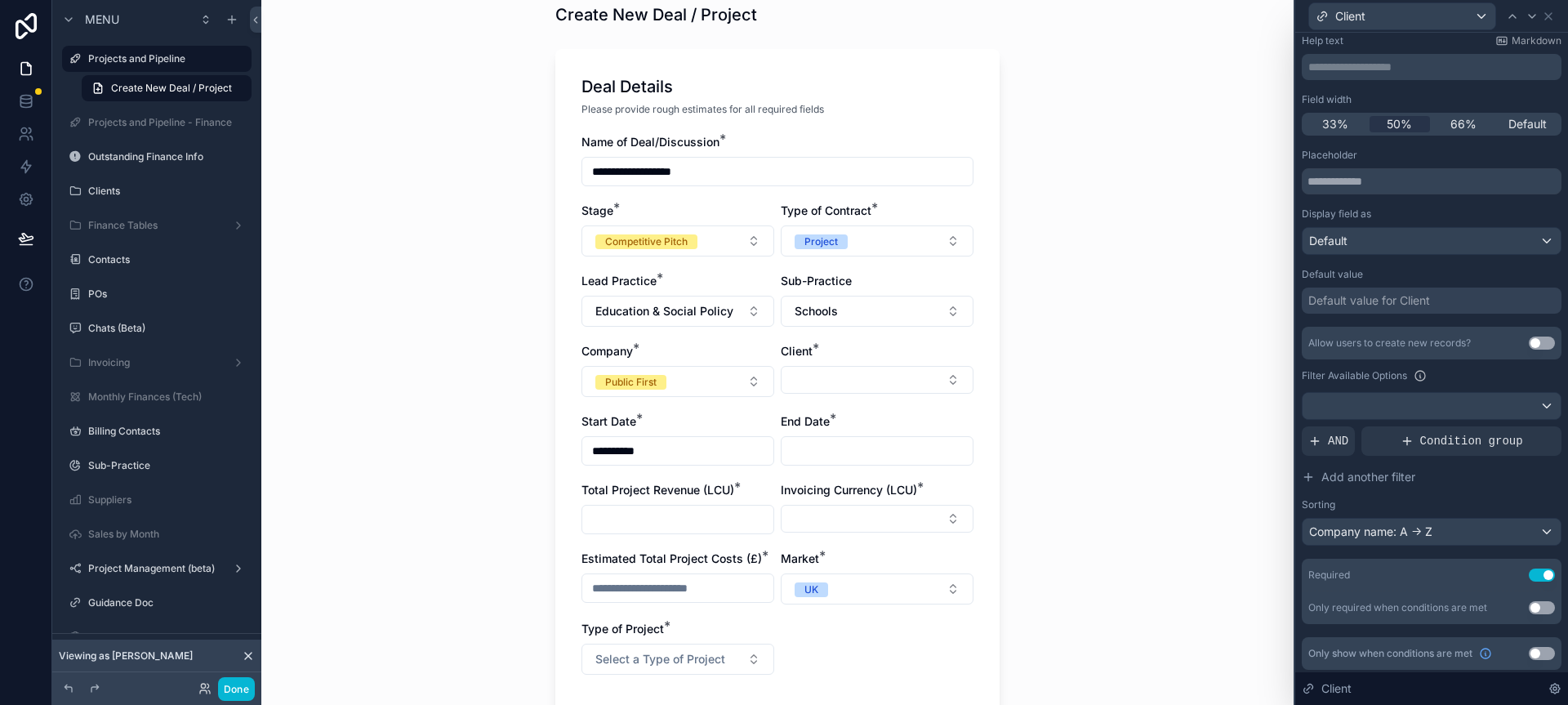
scroll to position [0, 0]
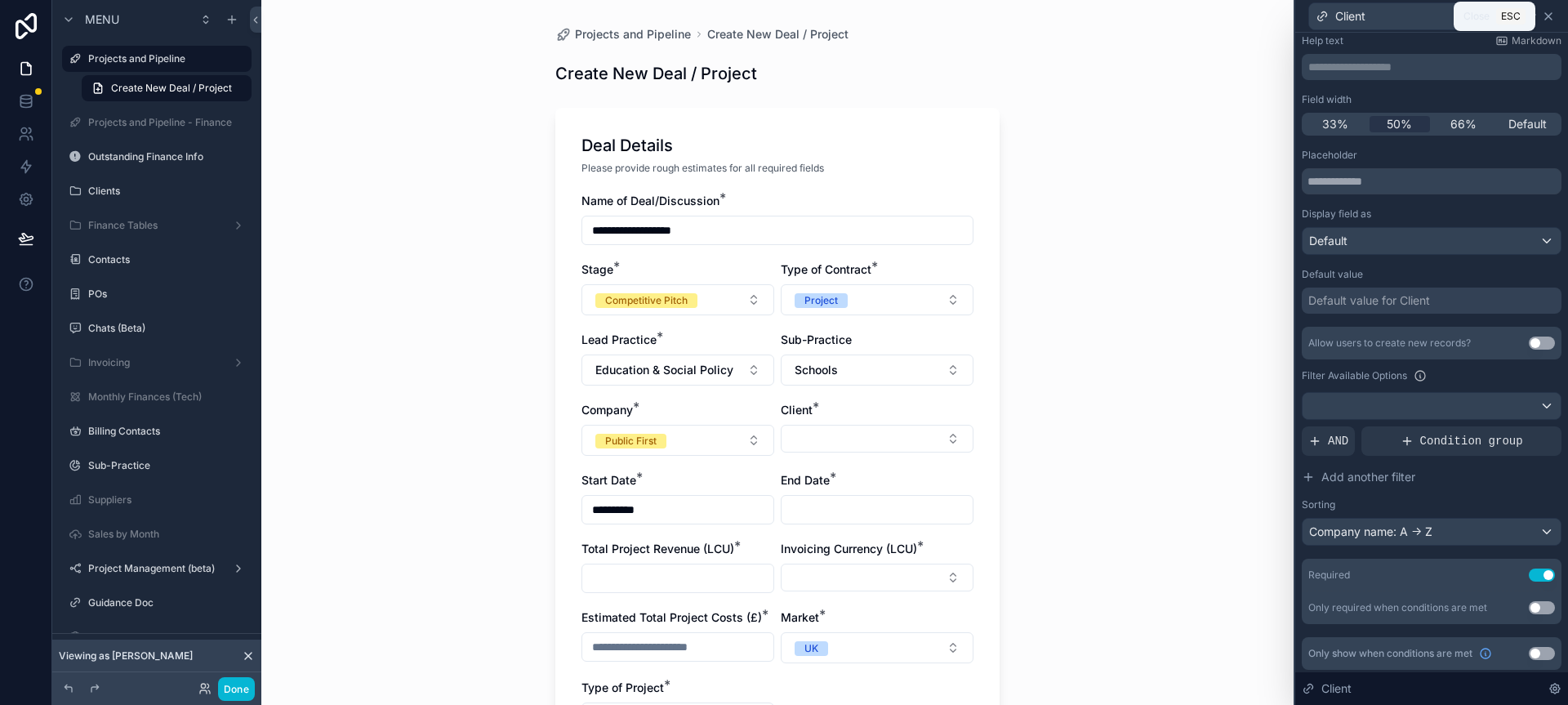
click at [1554, 20] on icon at bounding box center [1548, 16] width 13 height 13
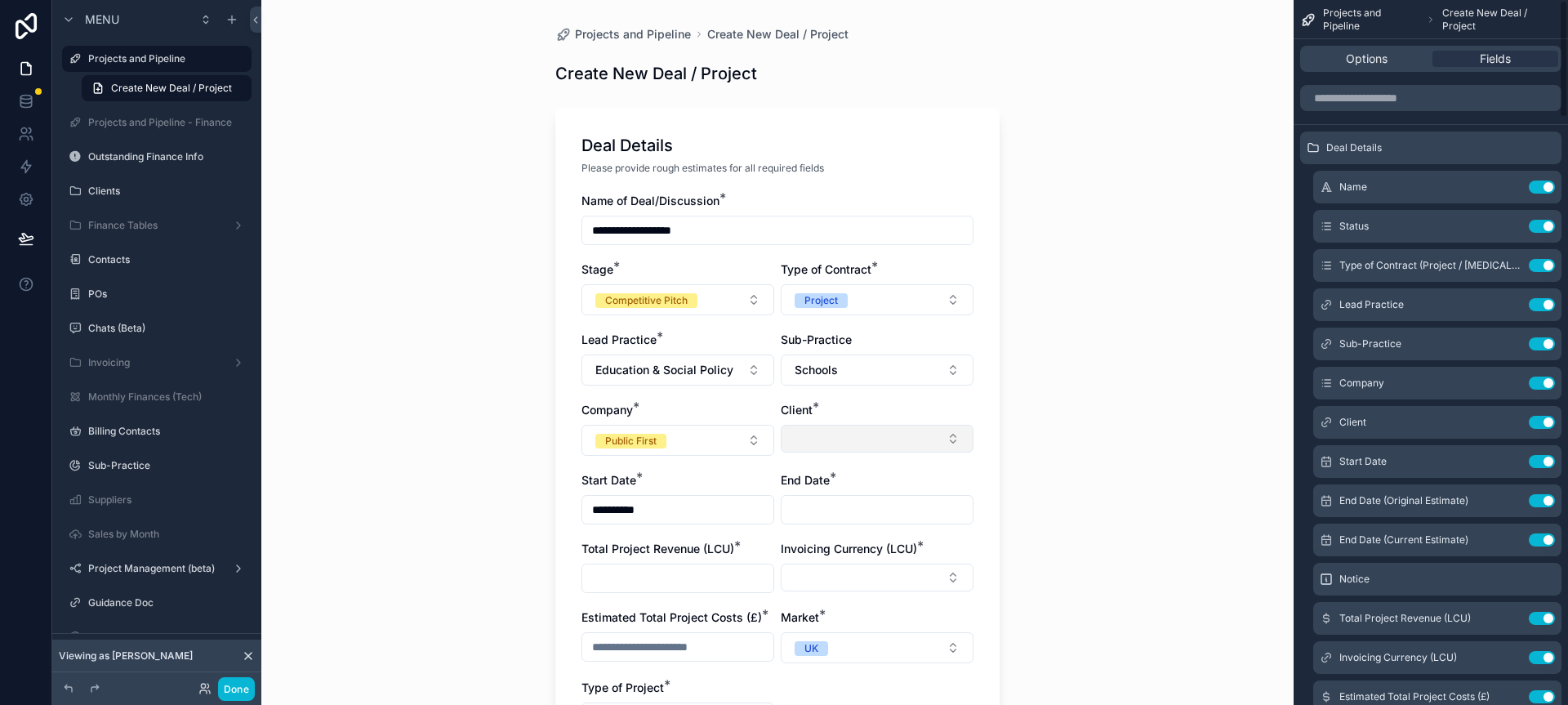
click at [932, 429] on button "Select Button" at bounding box center [876, 439] width 193 height 28
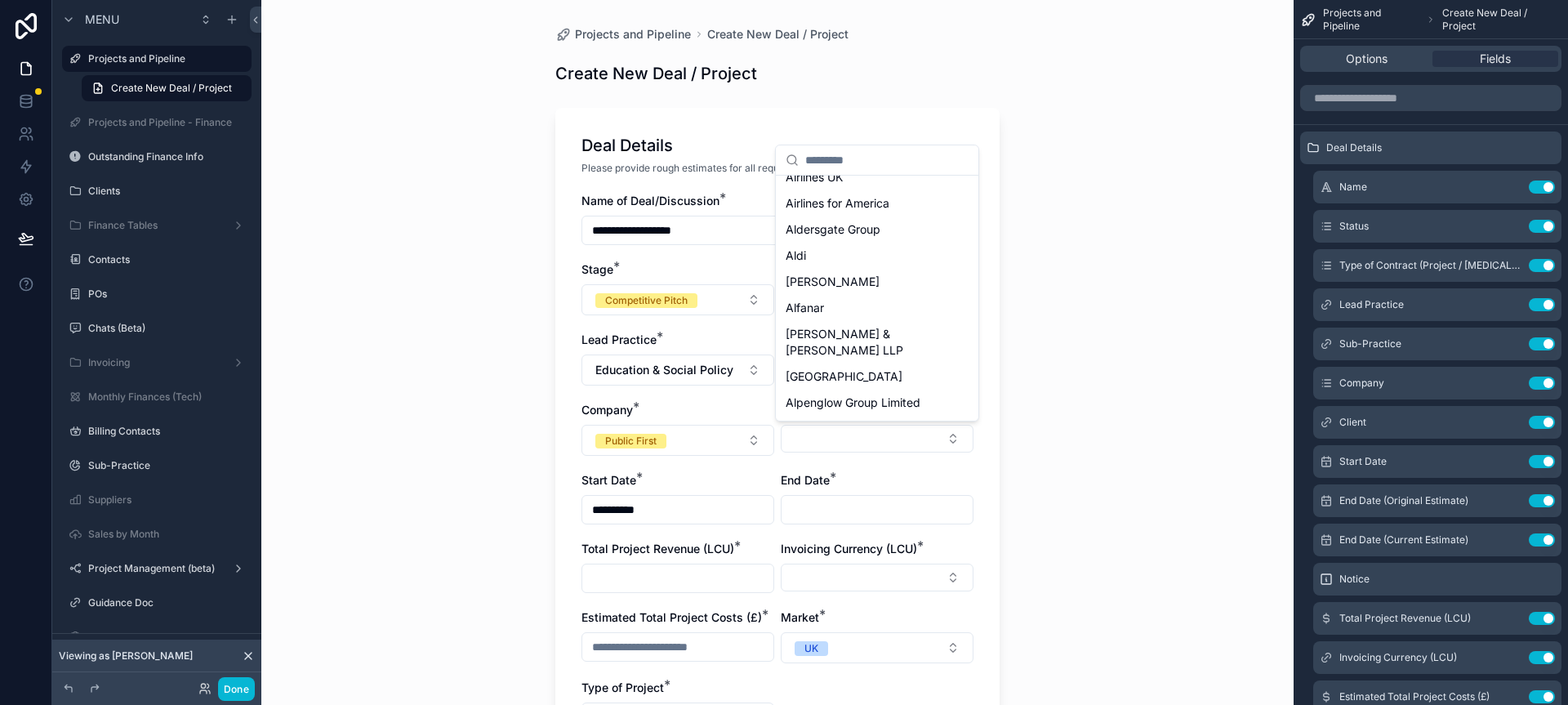
scroll to position [1190, 0]
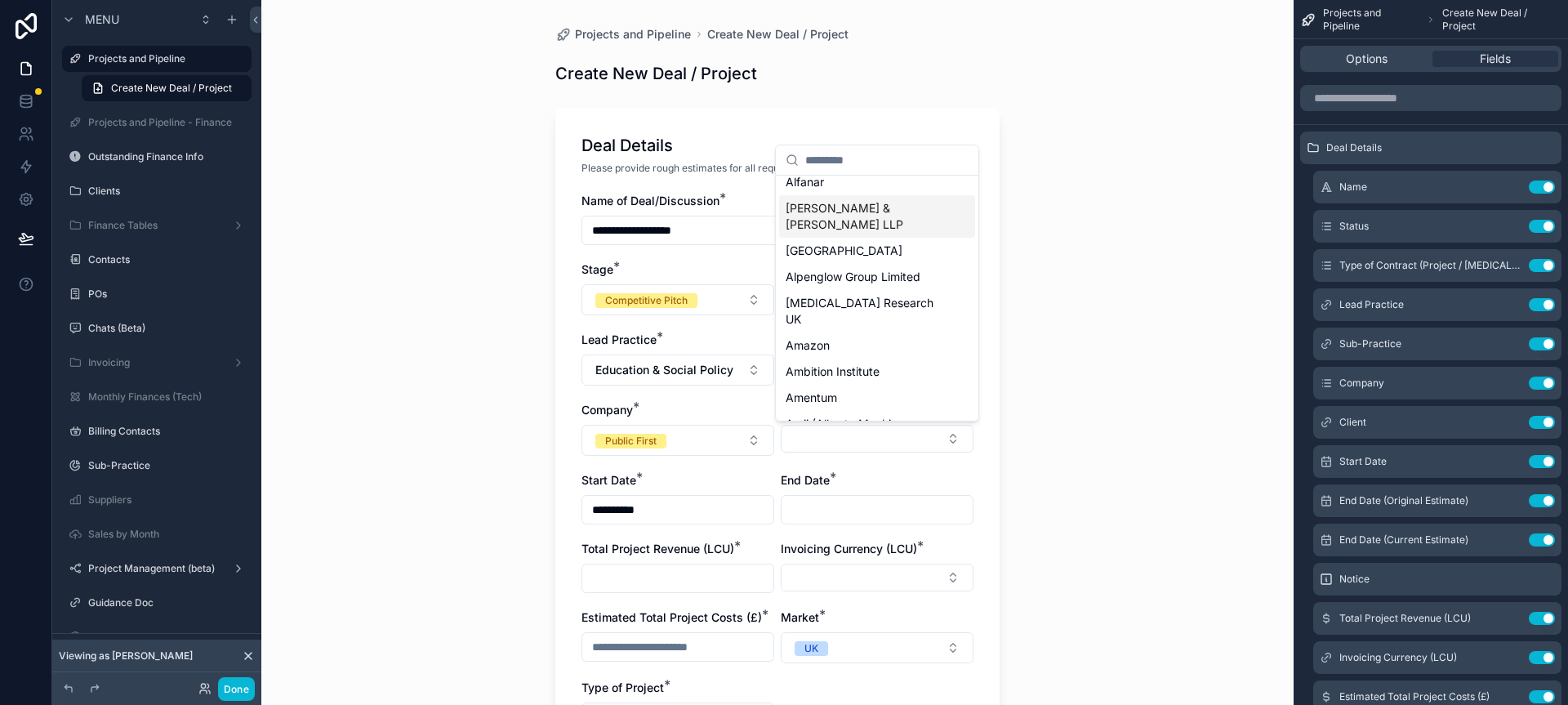
click at [845, 171] on input "scrollable content" at bounding box center [888, 160] width 164 height 30
click at [828, 390] on span "Amentum" at bounding box center [811, 397] width 51 height 17
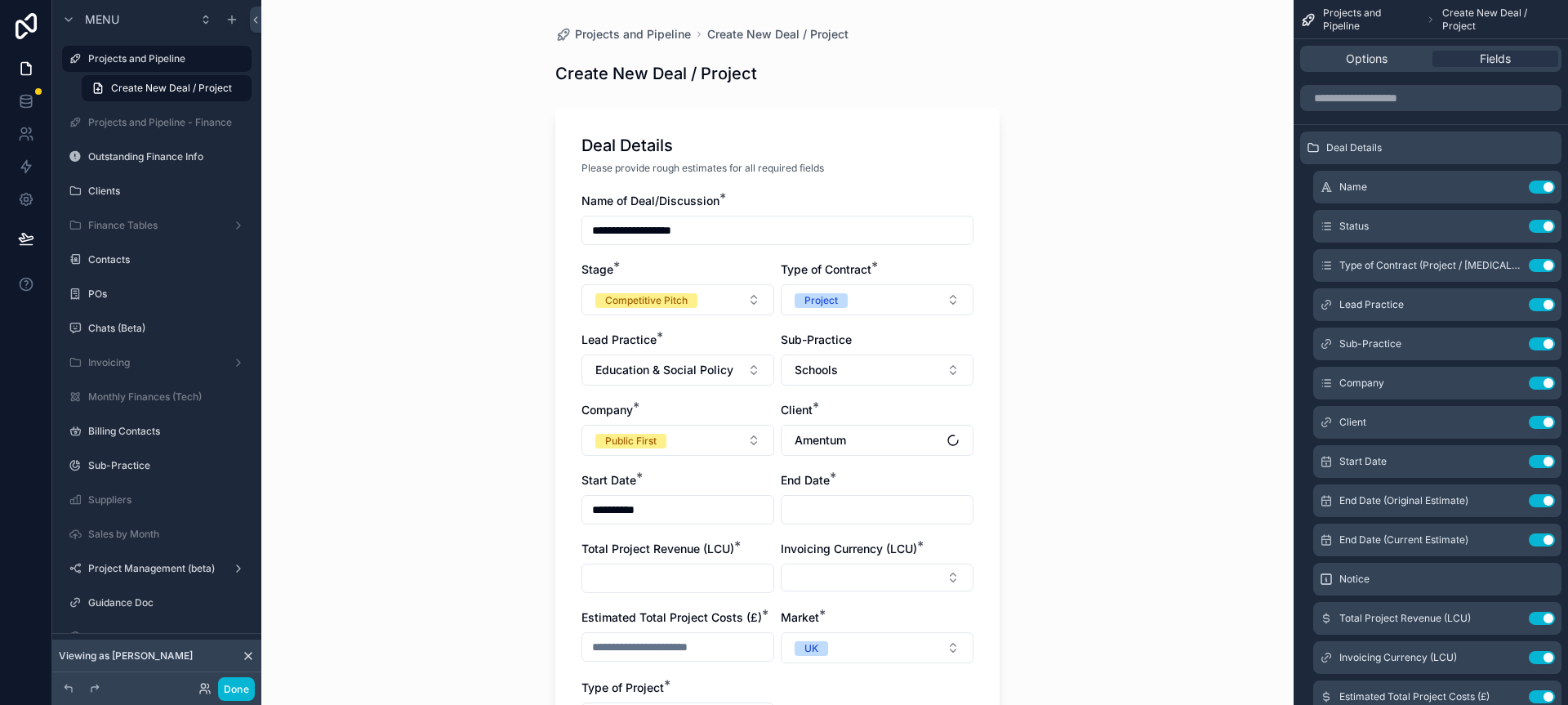
click at [1022, 478] on div "**********" at bounding box center [777, 352] width 1032 height 705
click at [856, 507] on input "scrollable content" at bounding box center [876, 510] width 191 height 23
click at [820, 467] on button "30" at bounding box center [819, 470] width 30 height 30
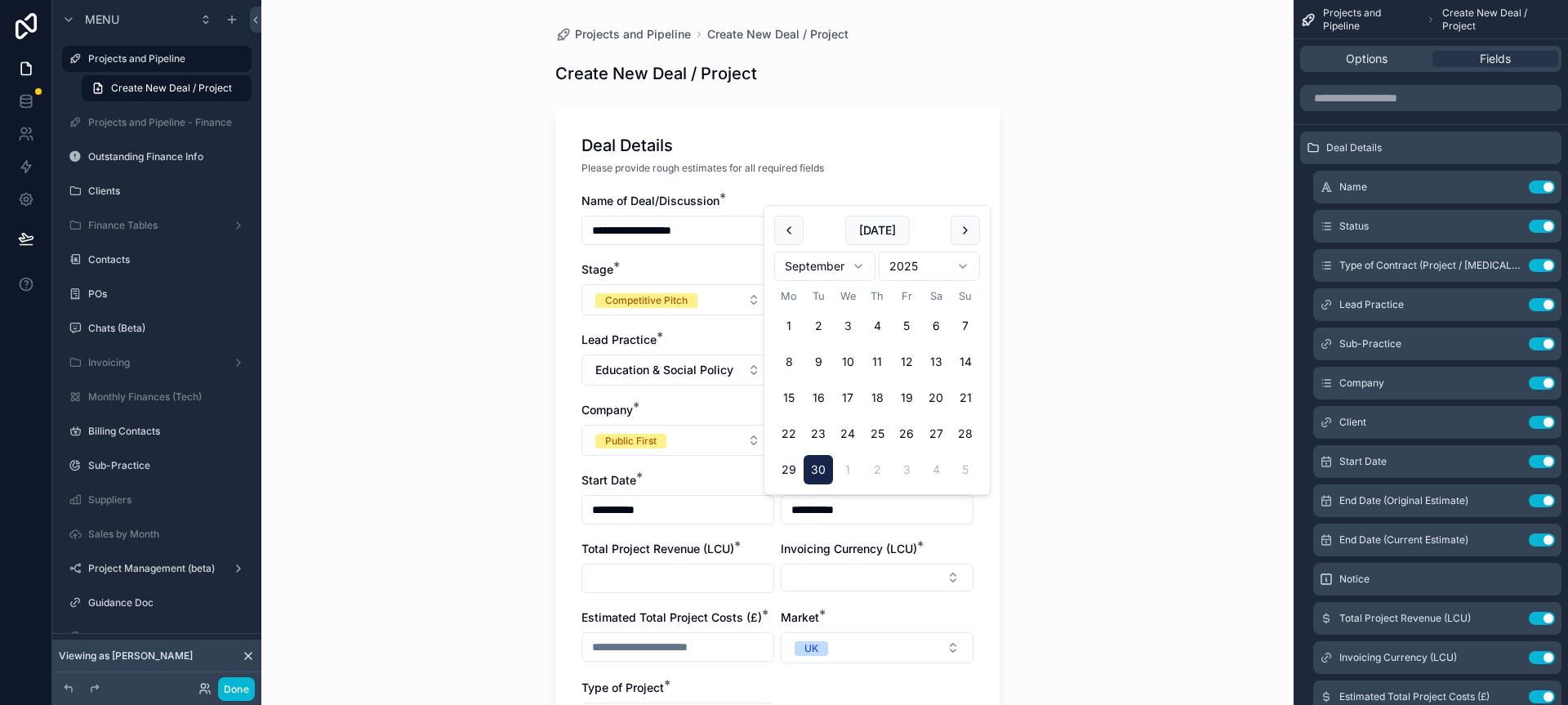
type input "**********"
click at [1077, 475] on div "**********" at bounding box center [777, 352] width 1032 height 705
click at [725, 585] on input "scrollable content" at bounding box center [678, 579] width 191 height 23
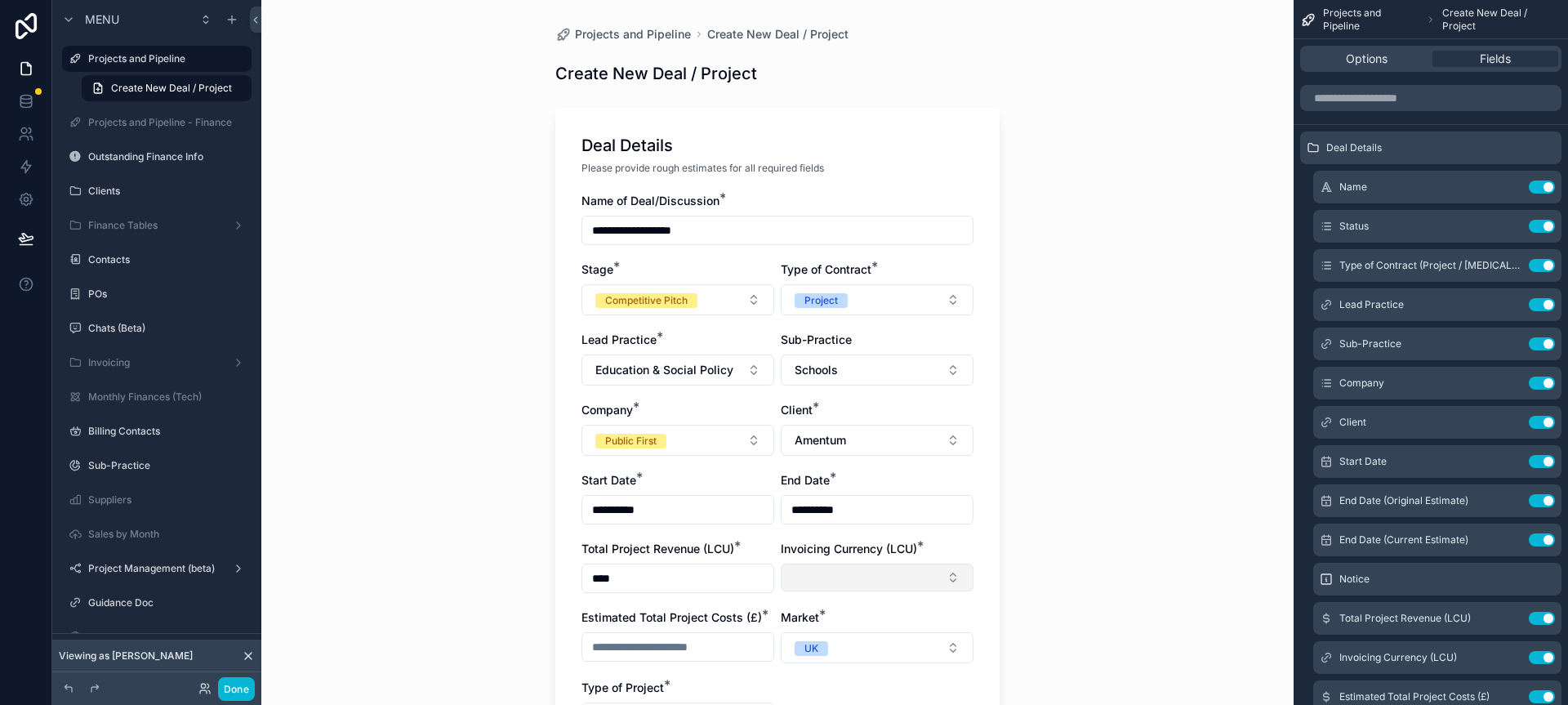
type input "****"
click at [826, 580] on button "Select Button" at bounding box center [876, 578] width 193 height 28
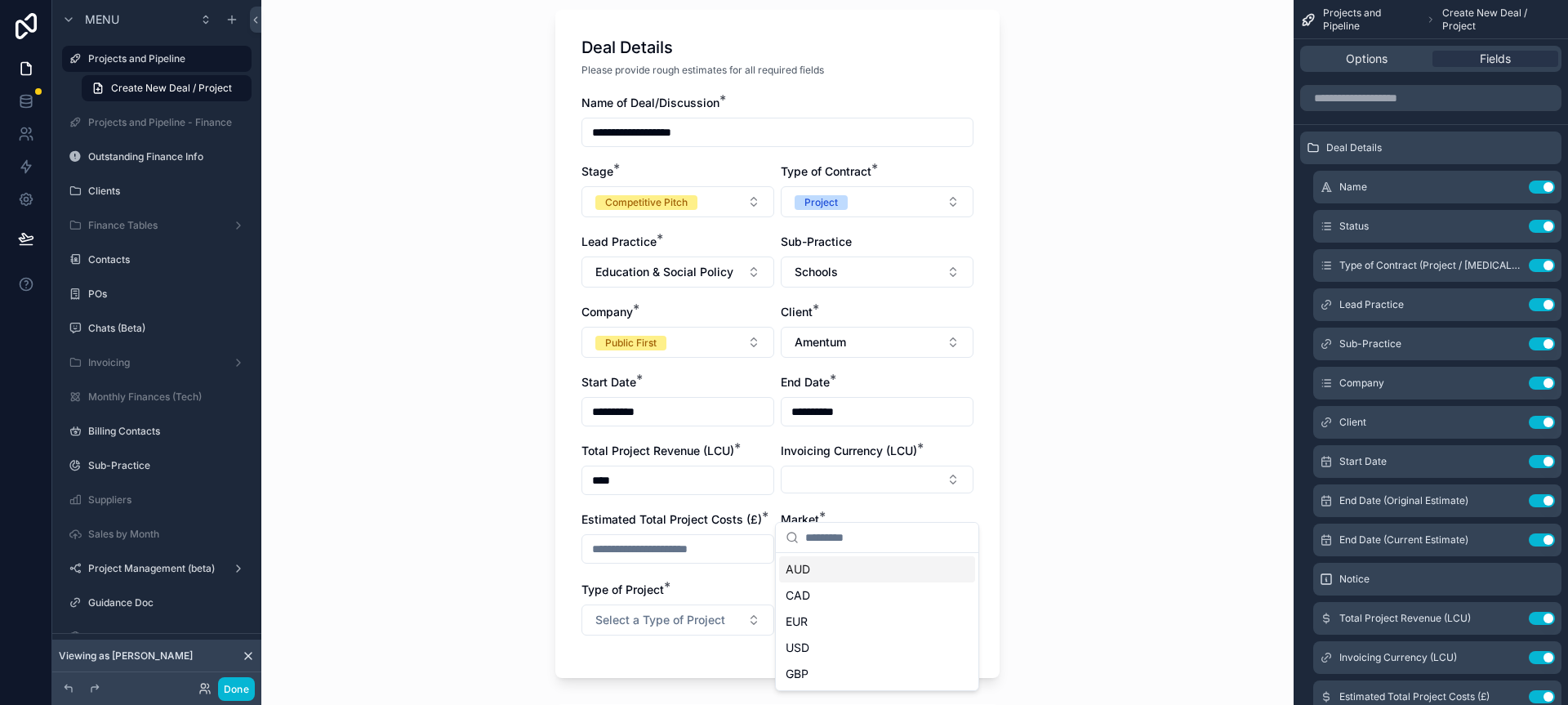
scroll to position [137, 0]
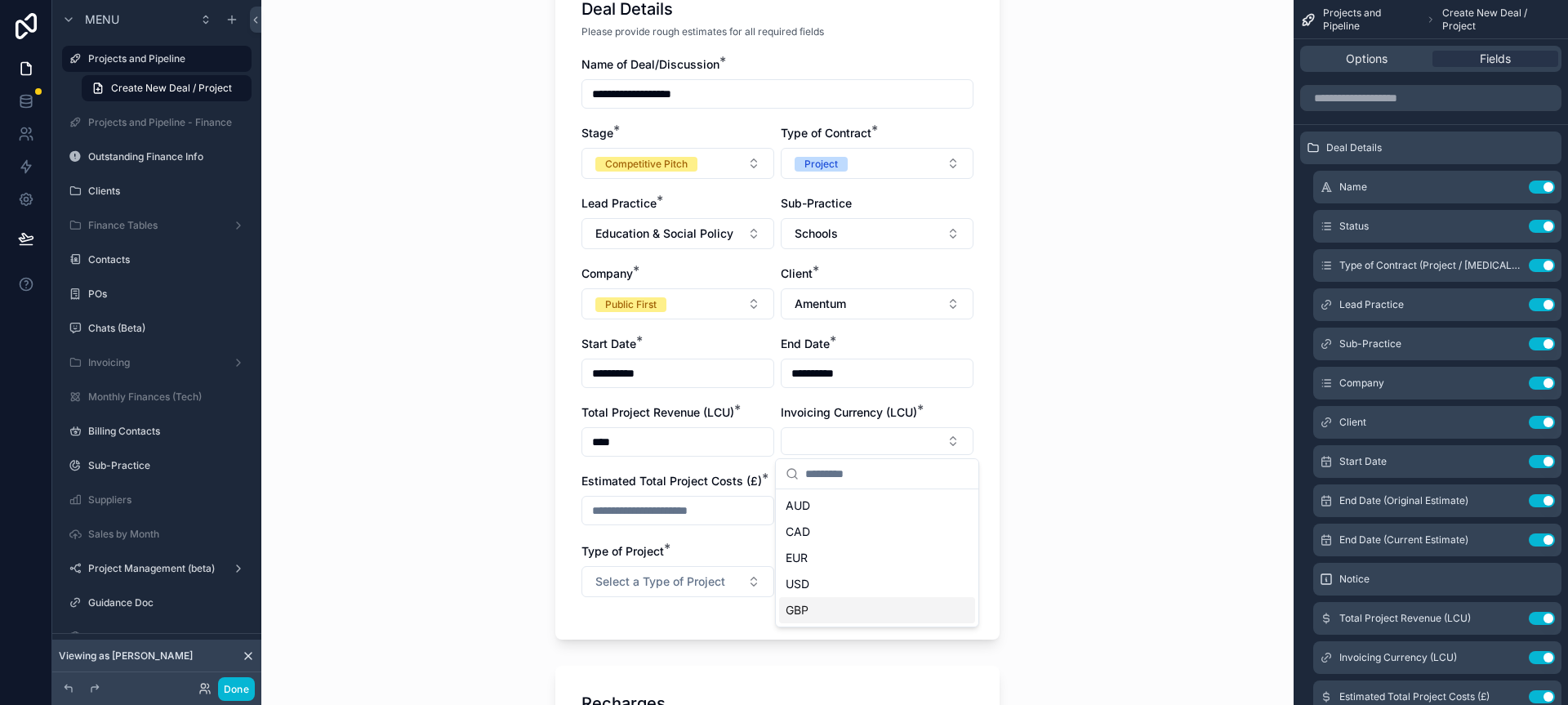
click at [829, 608] on div "GBP" at bounding box center [877, 610] width 196 height 26
click at [1032, 511] on div "**********" at bounding box center [777, 215] width 1032 height 705
click at [699, 508] on input "scrollable content" at bounding box center [678, 512] width 191 height 23
type input "*****"
click at [1061, 543] on div "**********" at bounding box center [777, 215] width 1032 height 705
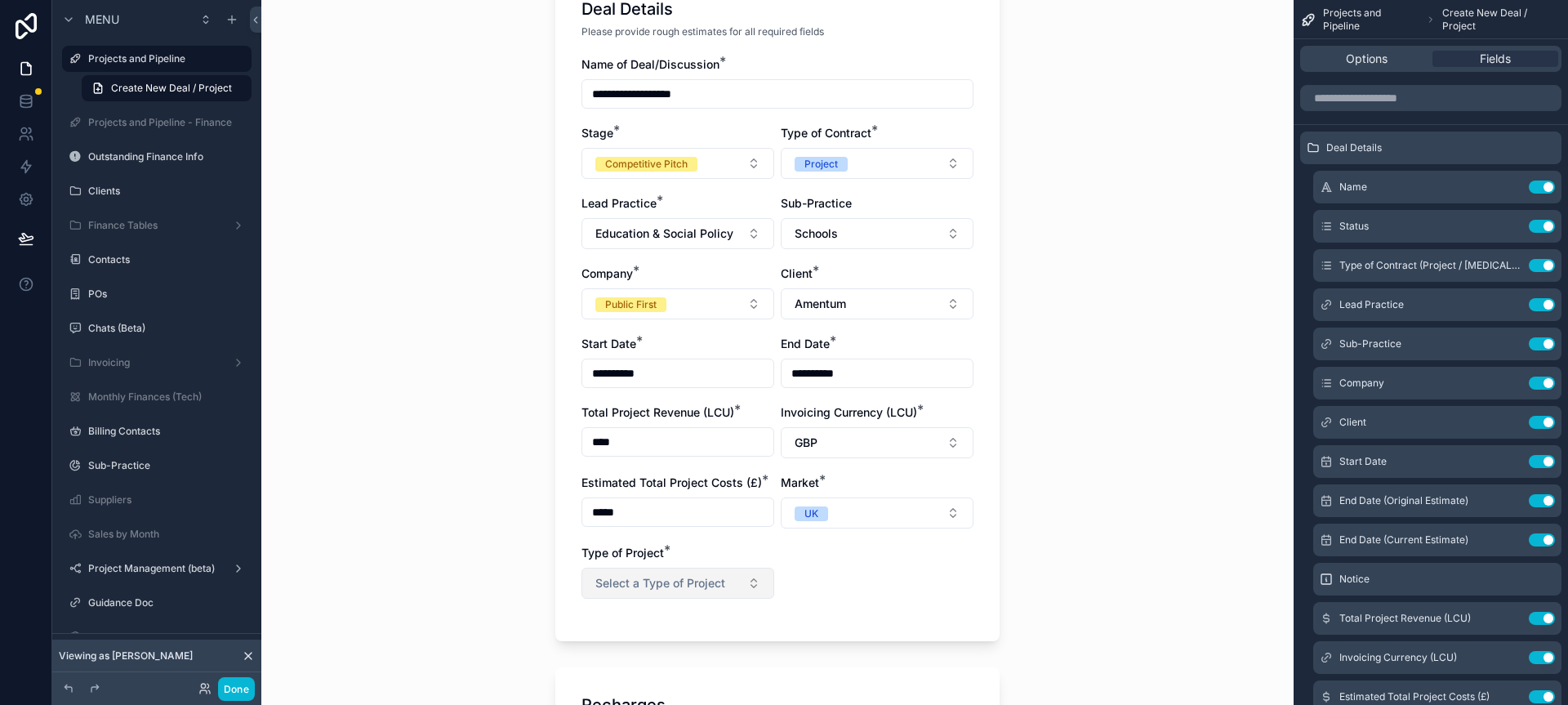
click at [702, 586] on span "Select a Type of Project" at bounding box center [660, 583] width 130 height 17
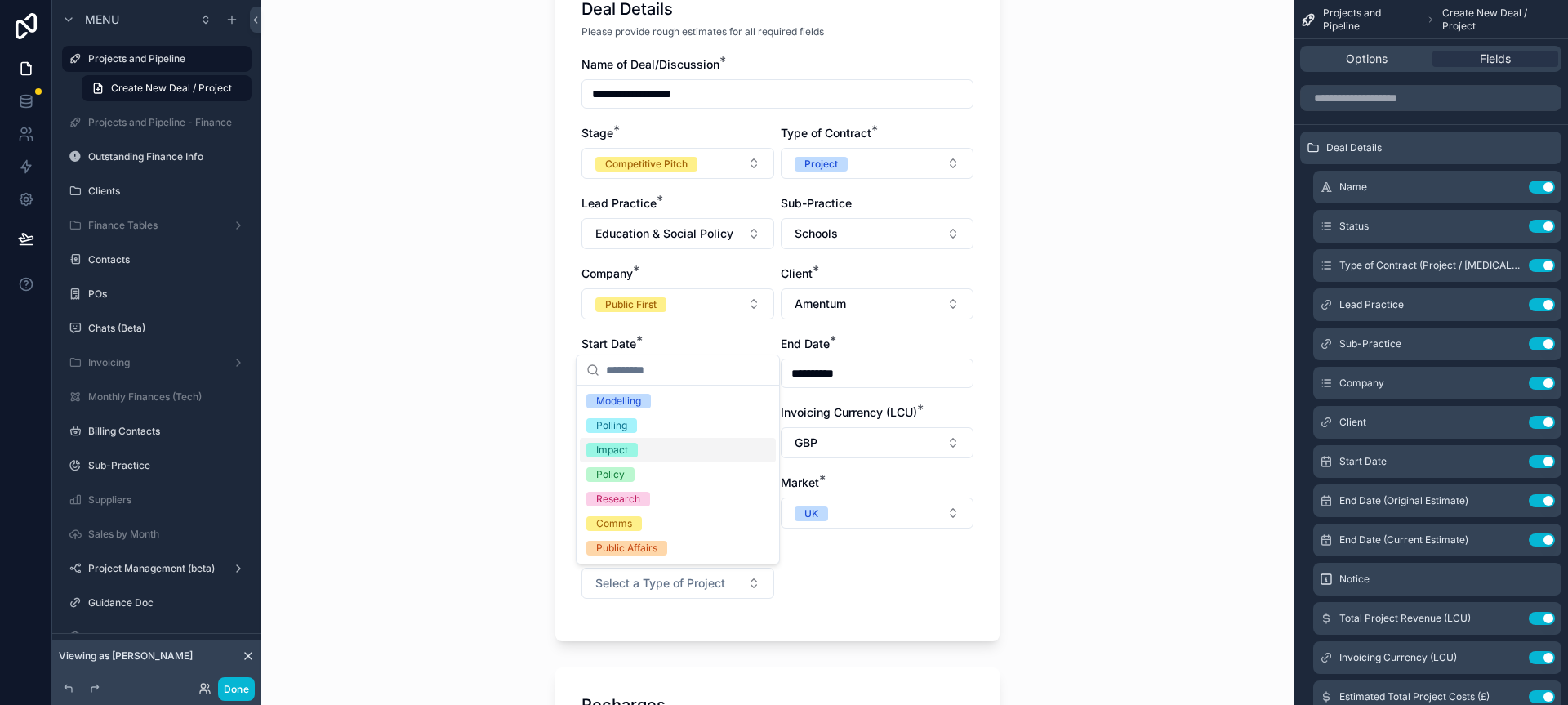
click at [673, 444] on div "Impact" at bounding box center [678, 451] width 196 height 24
click at [925, 582] on div "**********" at bounding box center [778, 336] width 392 height 559
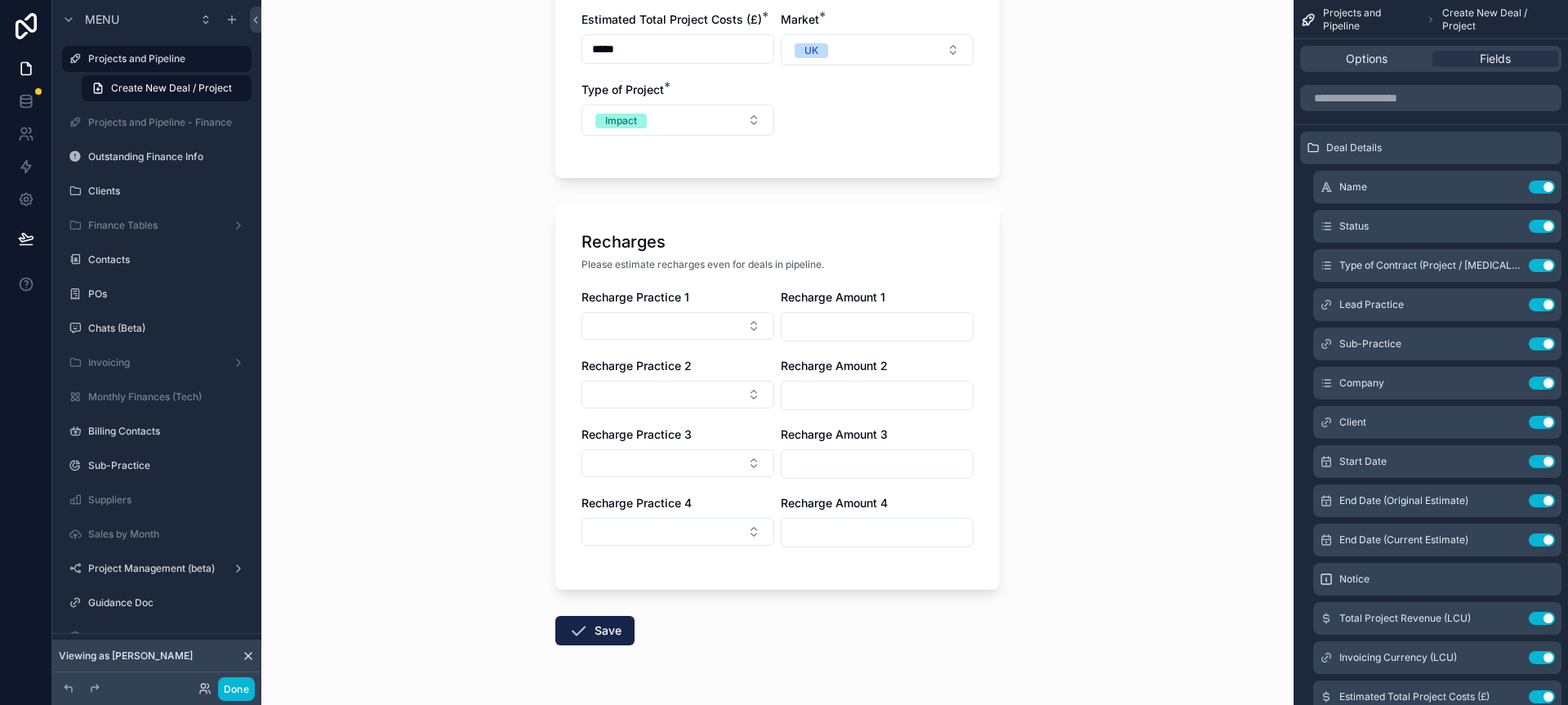
scroll to position [643, 0]
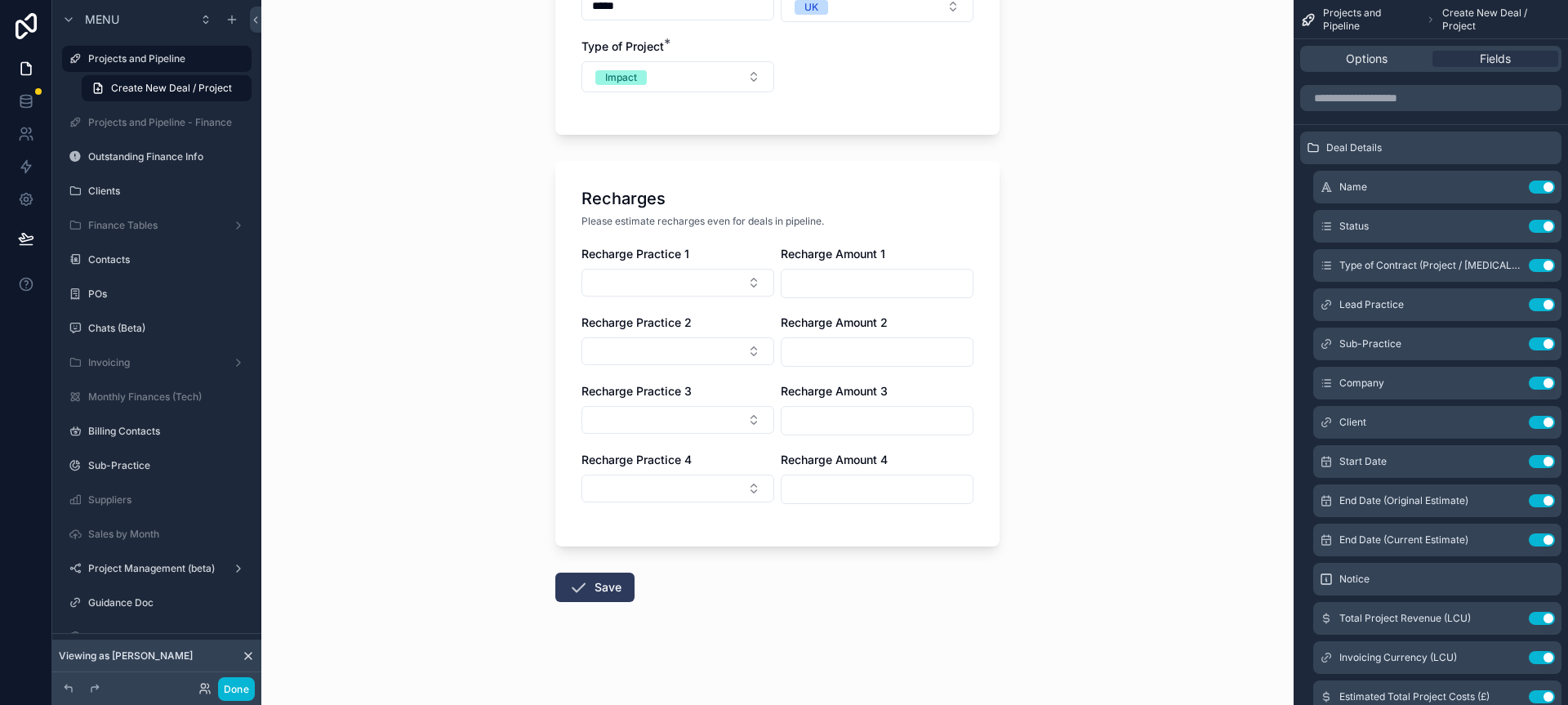
click at [591, 584] on button "Save" at bounding box center [595, 587] width 79 height 30
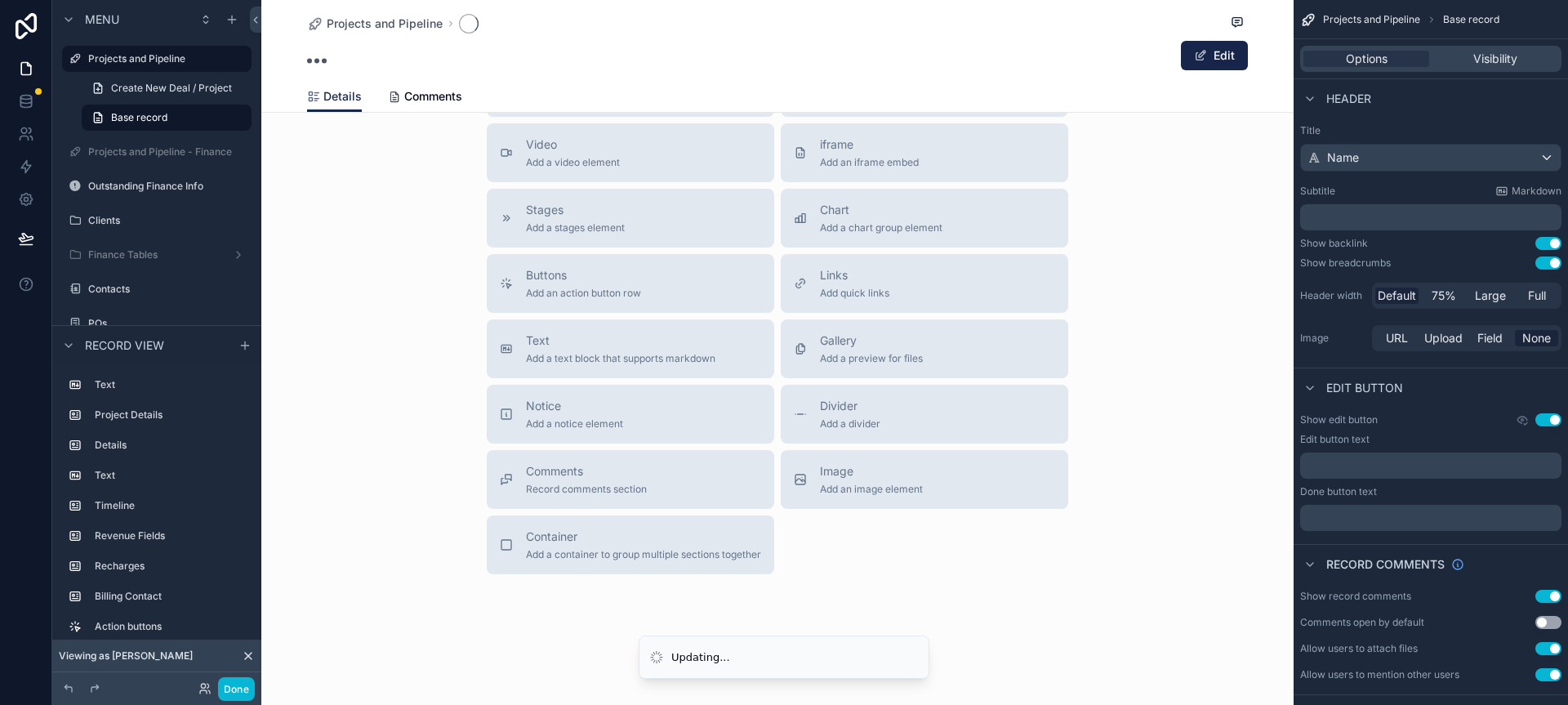
scroll to position [424, 0]
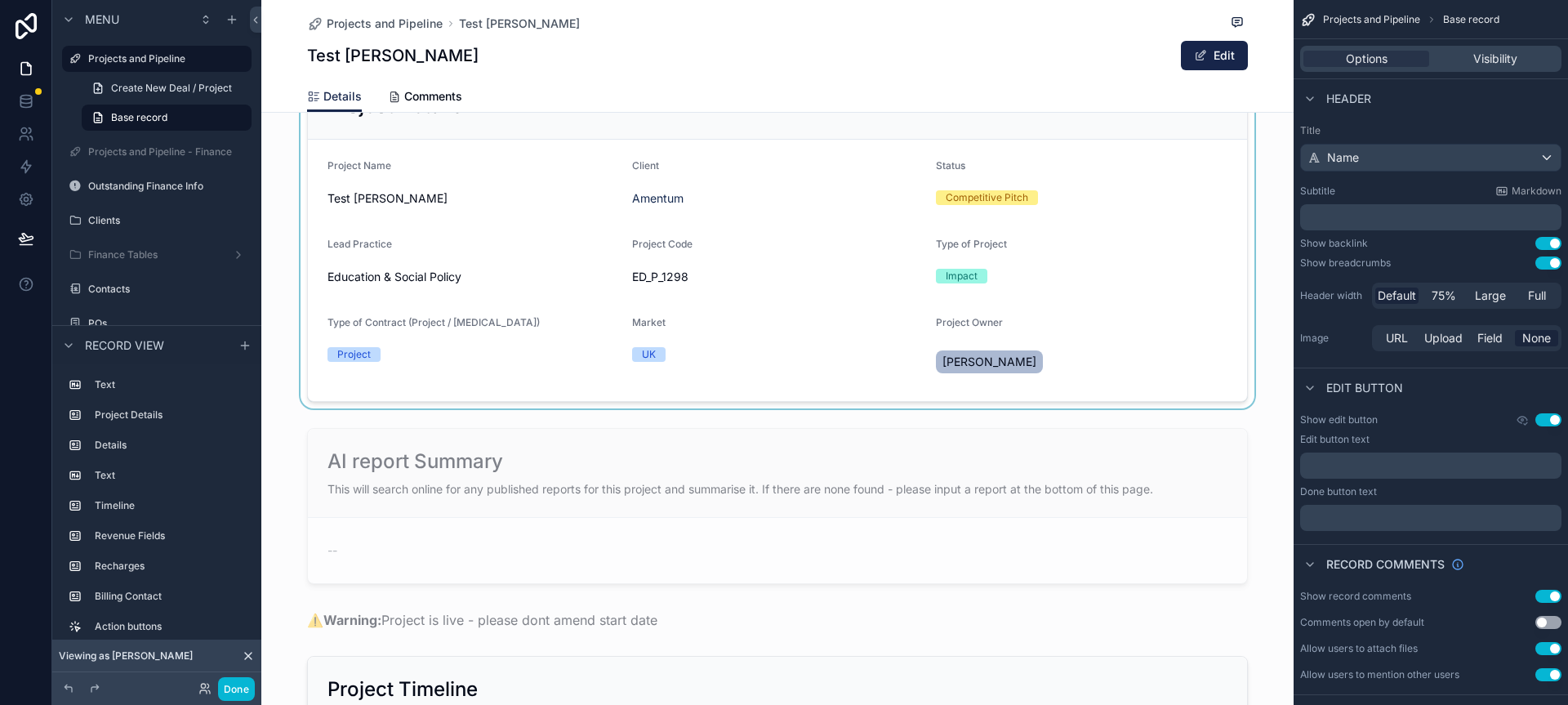
scroll to position [105, 0]
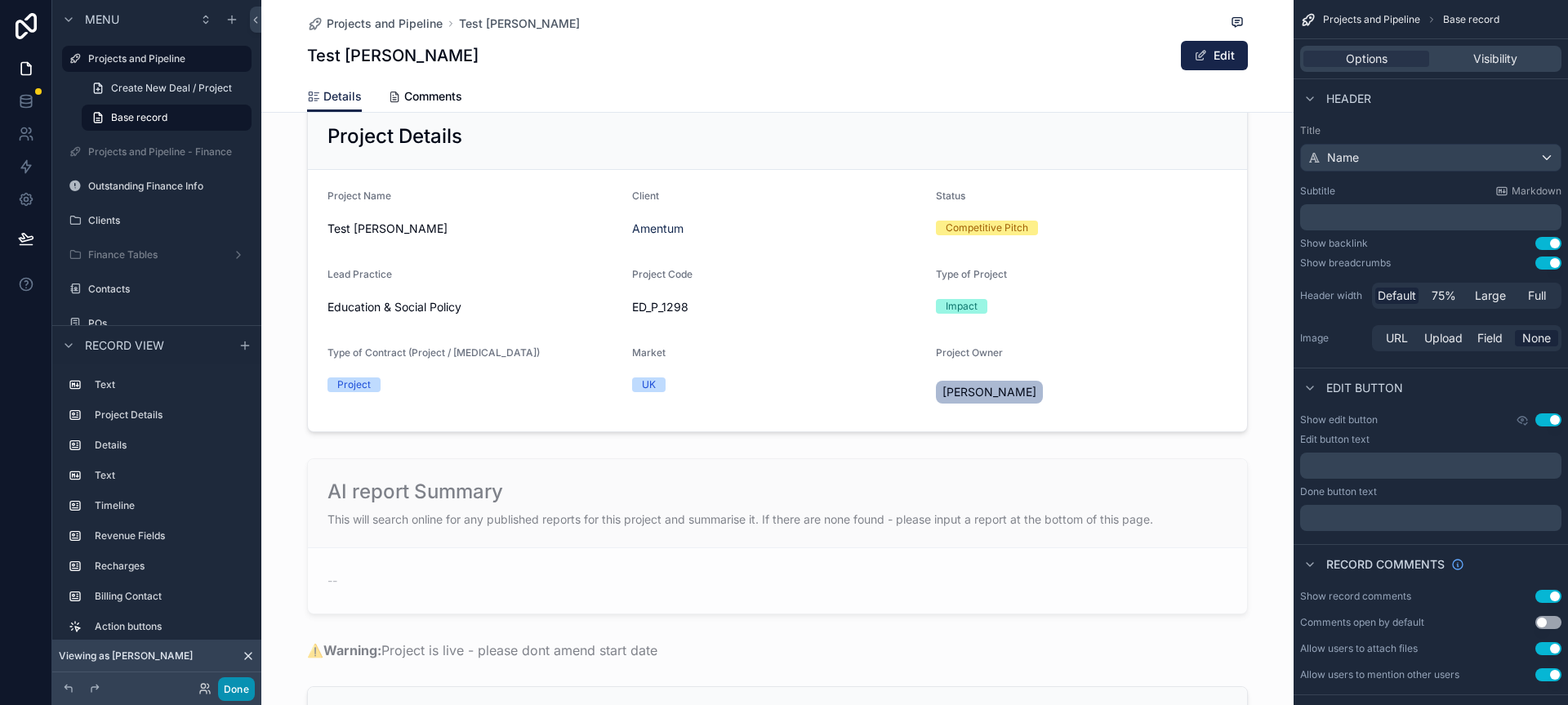
click at [240, 687] on button "Done" at bounding box center [236, 688] width 37 height 24
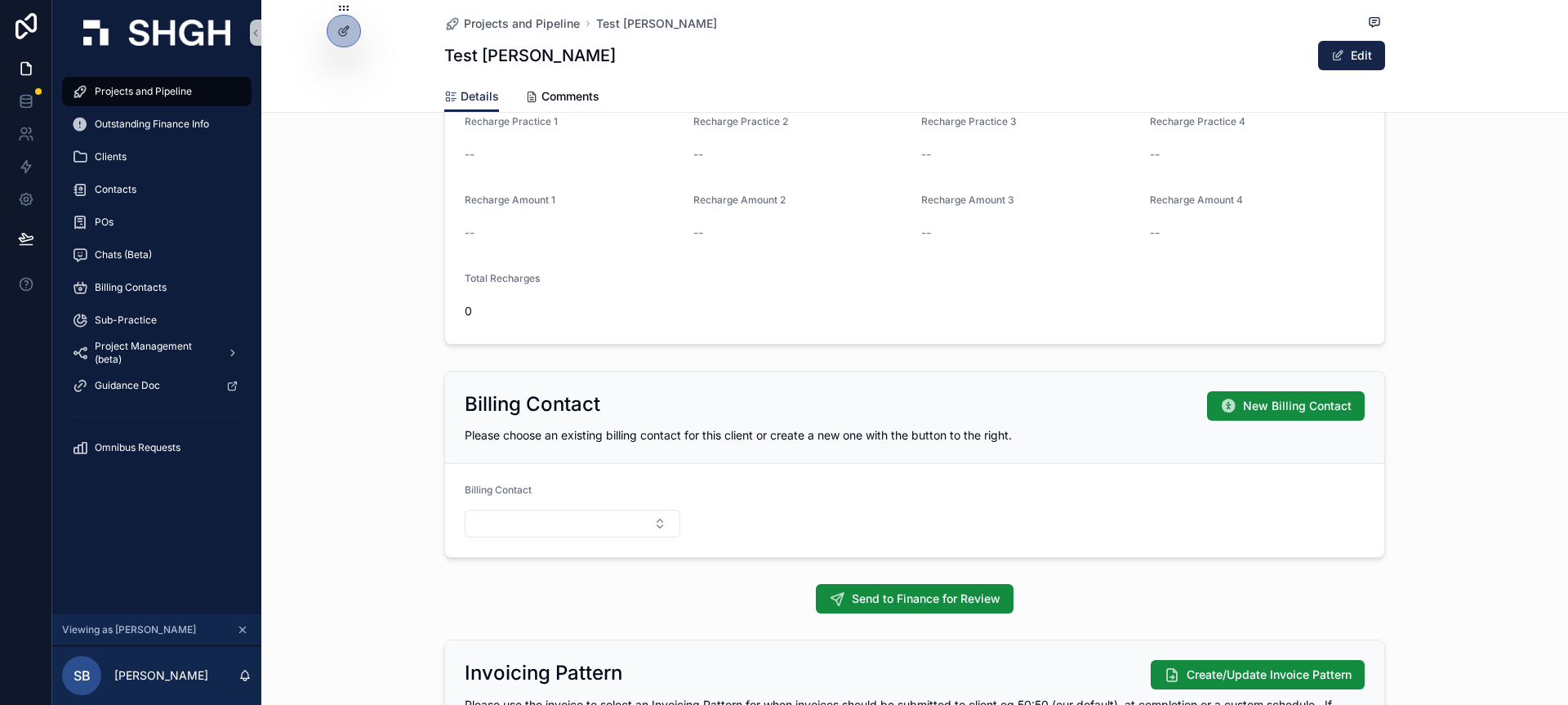
scroll to position [839, 0]
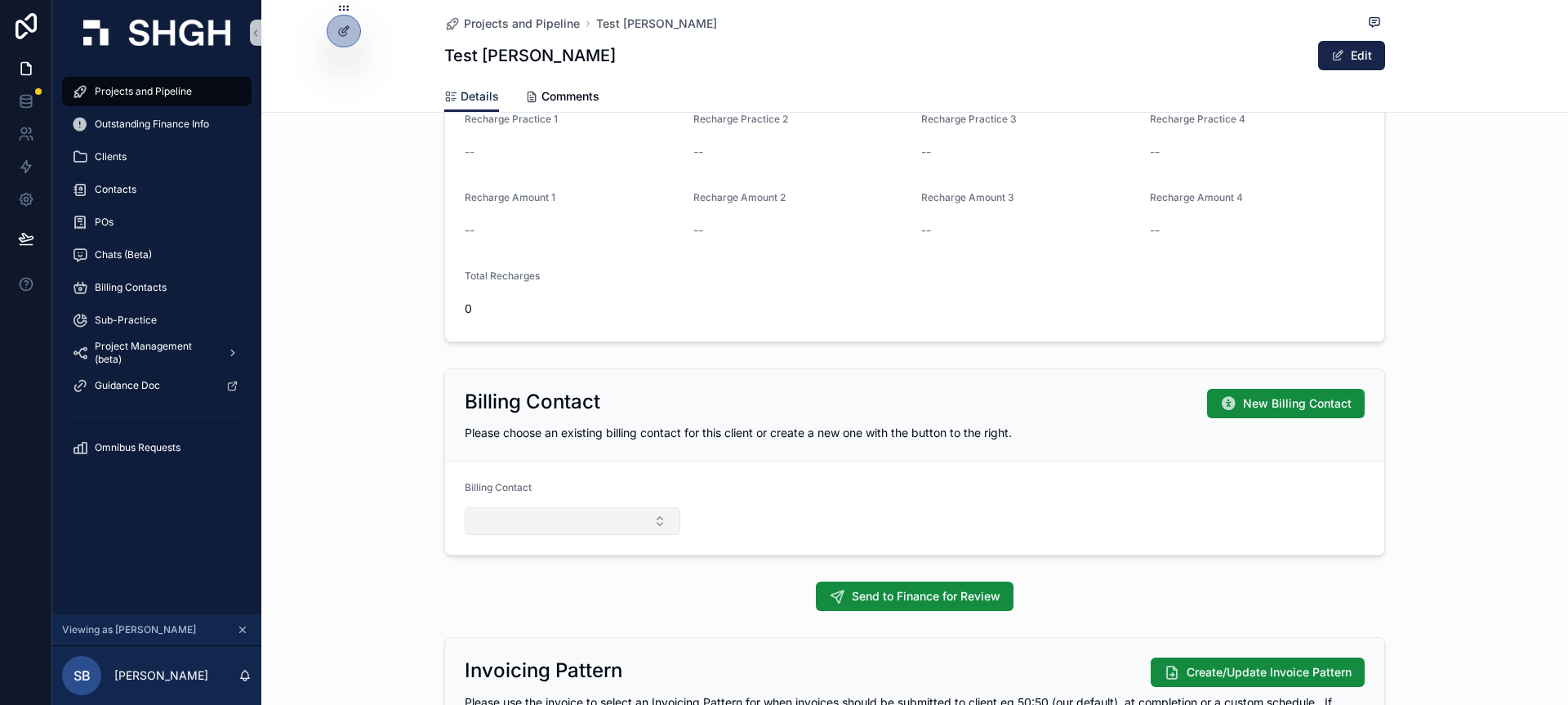
click at [659, 520] on button "Select Button" at bounding box center [573, 521] width 216 height 28
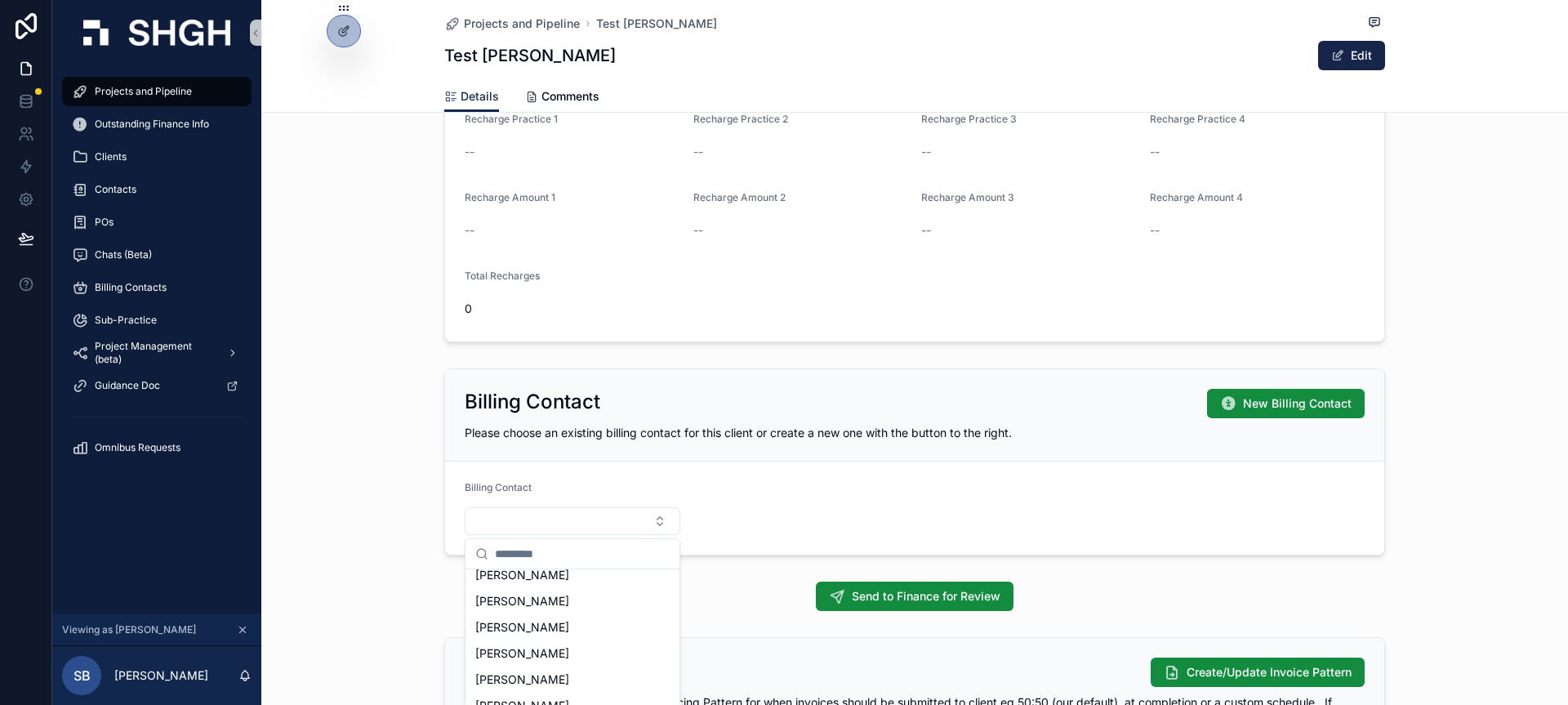
scroll to position [220, 0]
click at [603, 555] on input "scrollable content" at bounding box center [582, 554] width 175 height 30
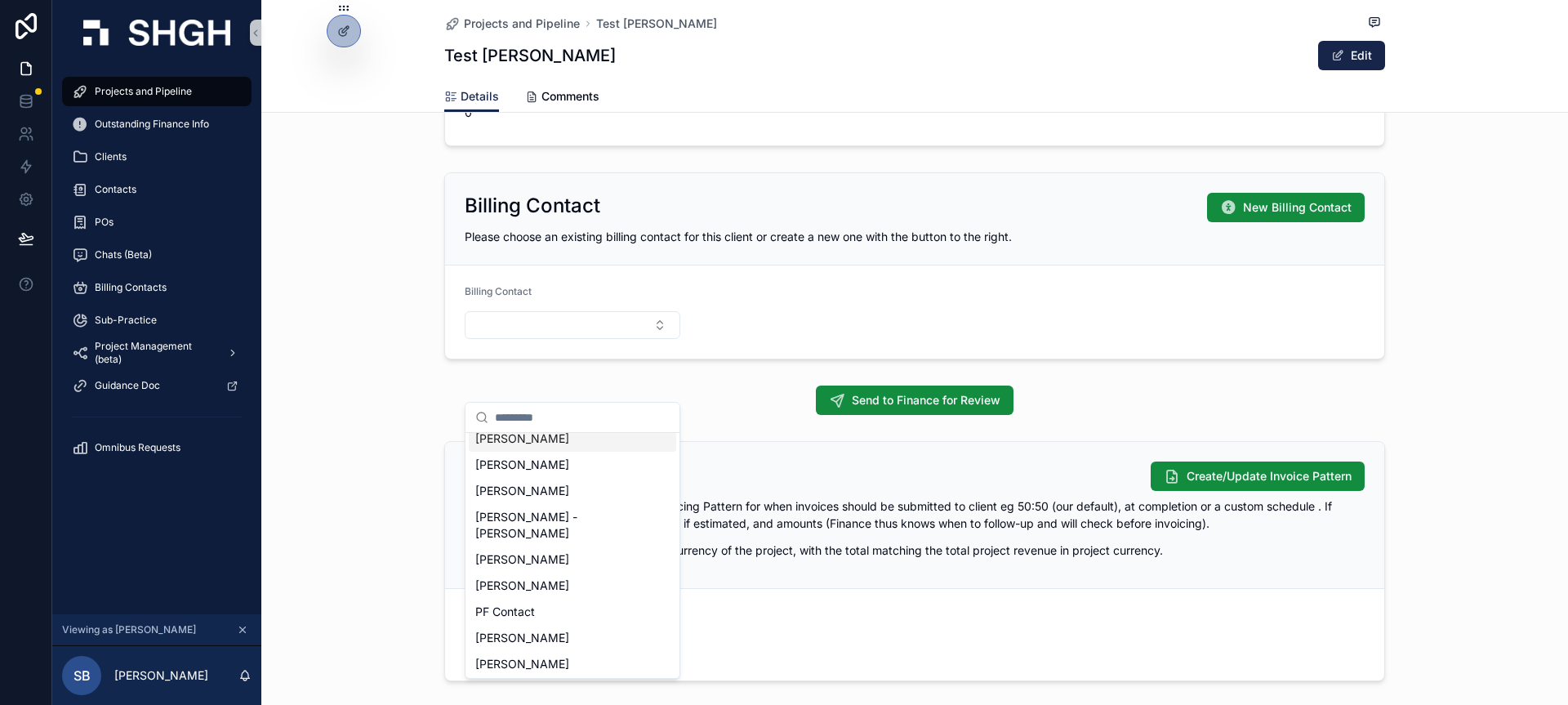
scroll to position [1058, 0]
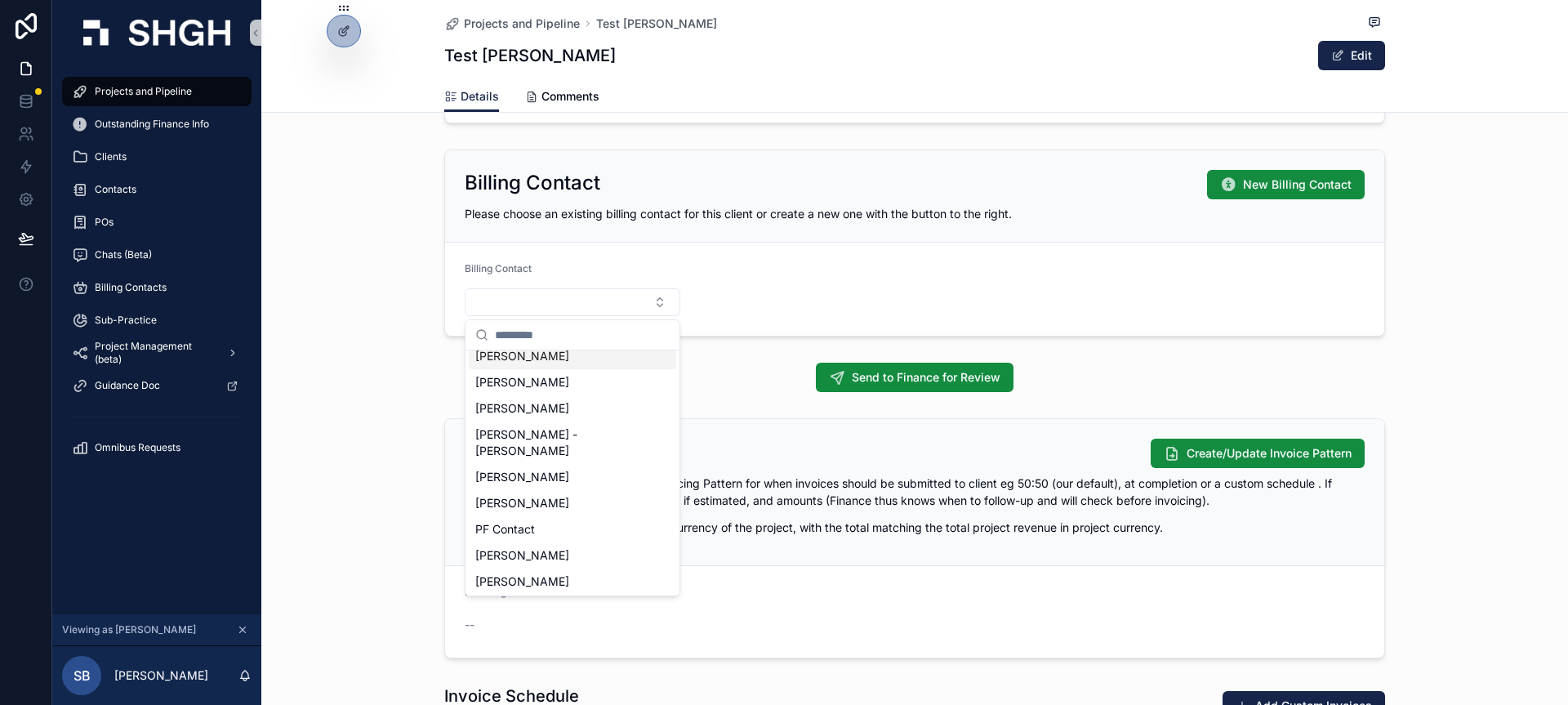
click at [725, 355] on div "Project Details Project Name Test [PERSON_NAME] - Delete Client Amentum Status …" at bounding box center [915, 341] width 1307 height 2533
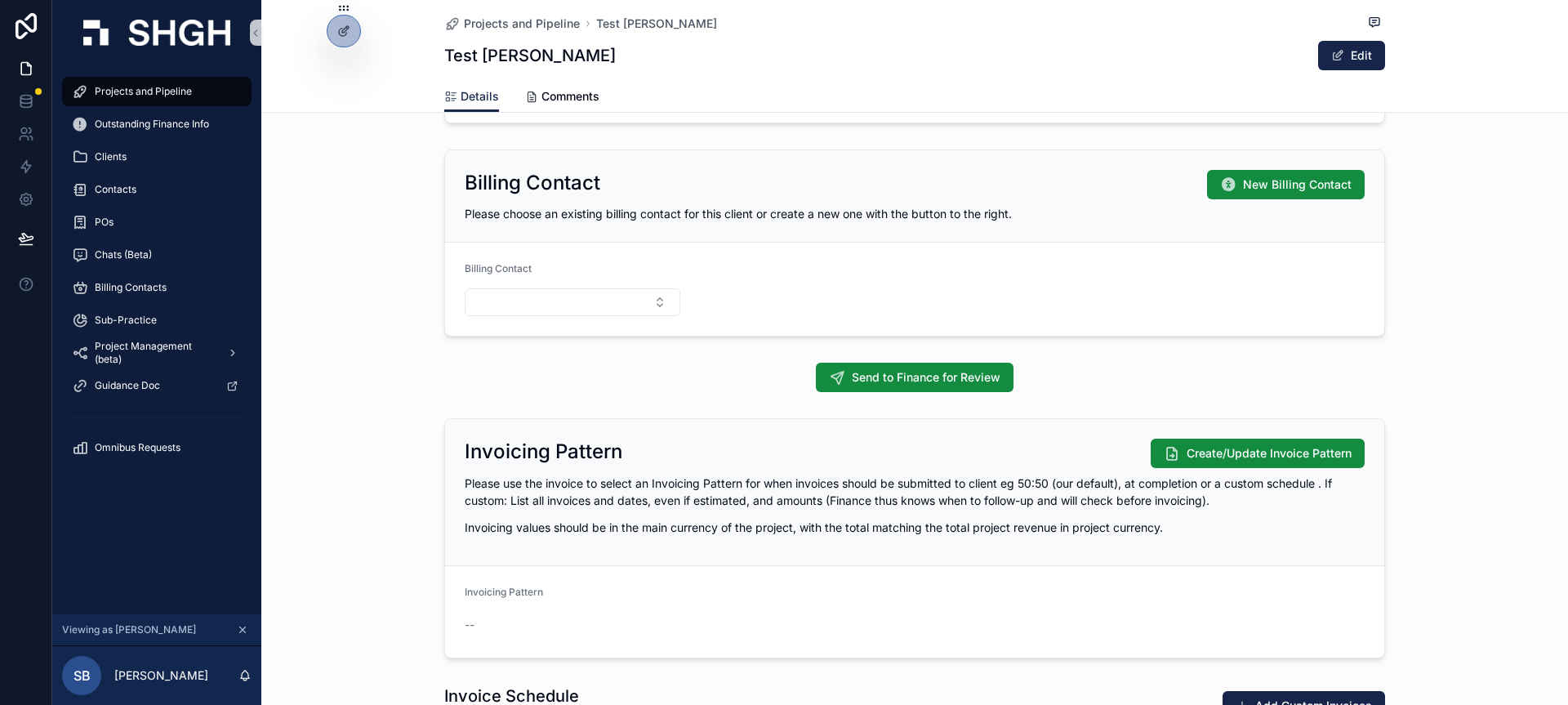
click at [755, 288] on form "Billing Contact" at bounding box center [915, 289] width 939 height 93
click at [1274, 189] on span "New Billing Contact" at bounding box center [1297, 185] width 109 height 17
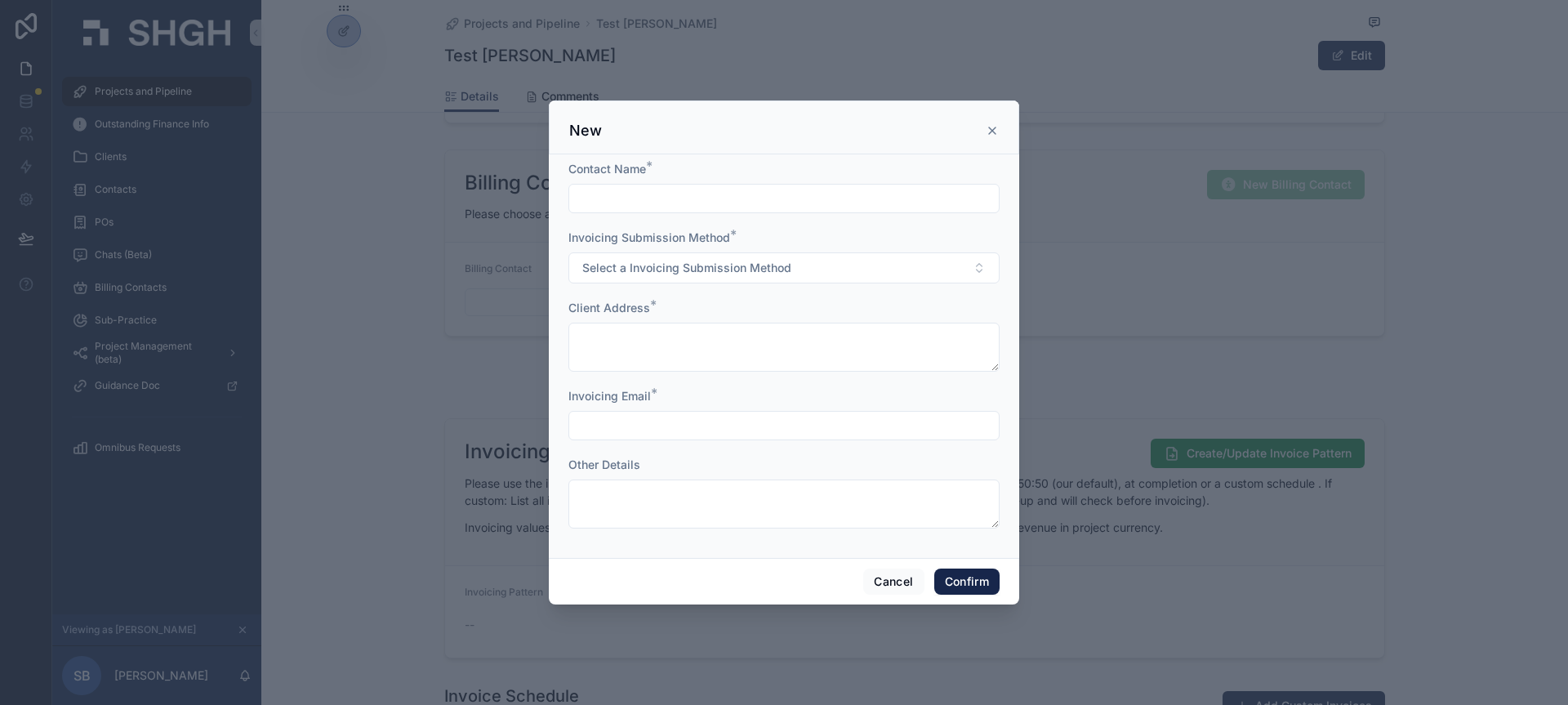
click at [1087, 228] on div at bounding box center [784, 352] width 1568 height 705
click at [903, 217] on form "Contact Name * Invoicing Submission Method * Select a Invoicing Submission Meth…" at bounding box center [784, 353] width 431 height 384
click at [855, 207] on input "text" at bounding box center [784, 199] width 429 height 23
type input "**********"
click at [797, 261] on button "Select a Invoicing Submission Method" at bounding box center [784, 268] width 431 height 31
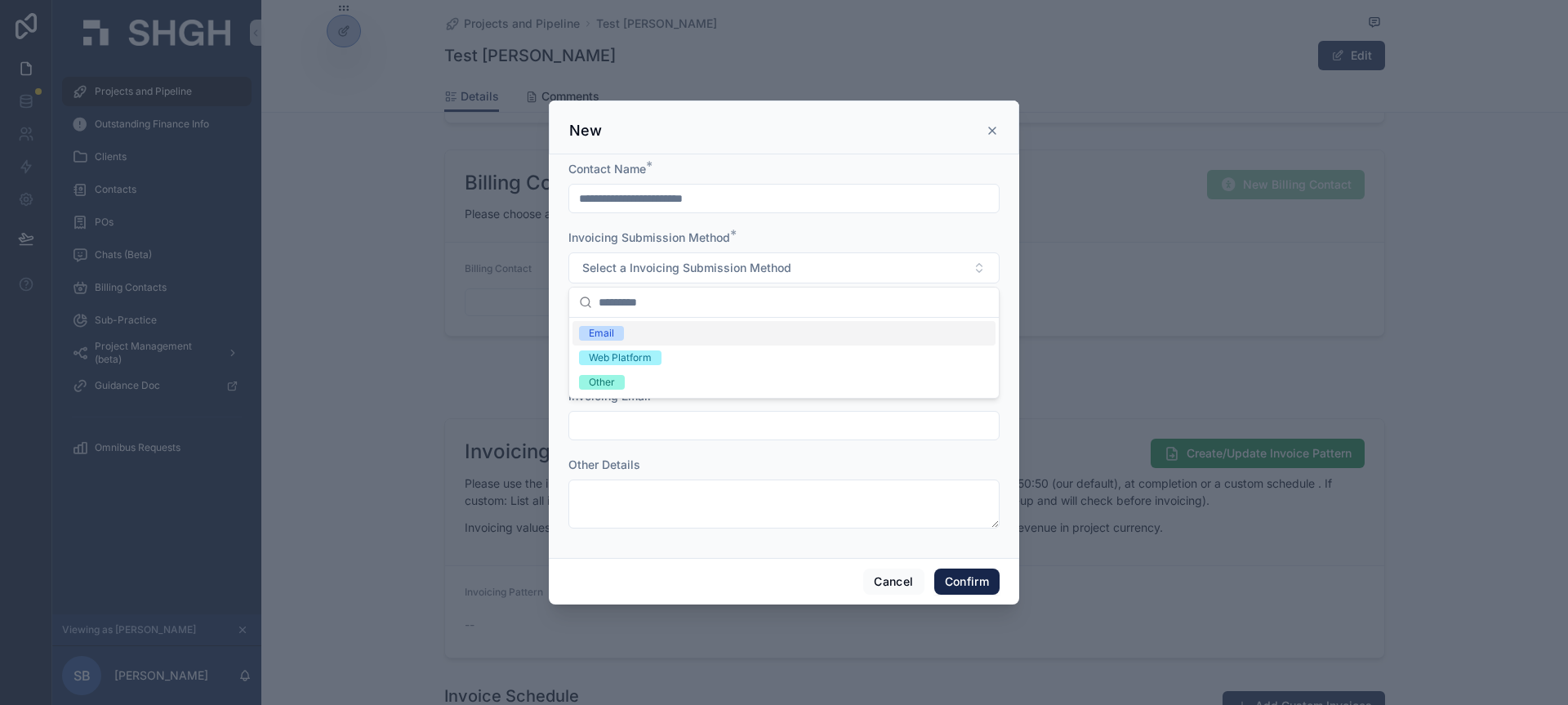
click at [731, 335] on div "Email" at bounding box center [784, 334] width 423 height 24
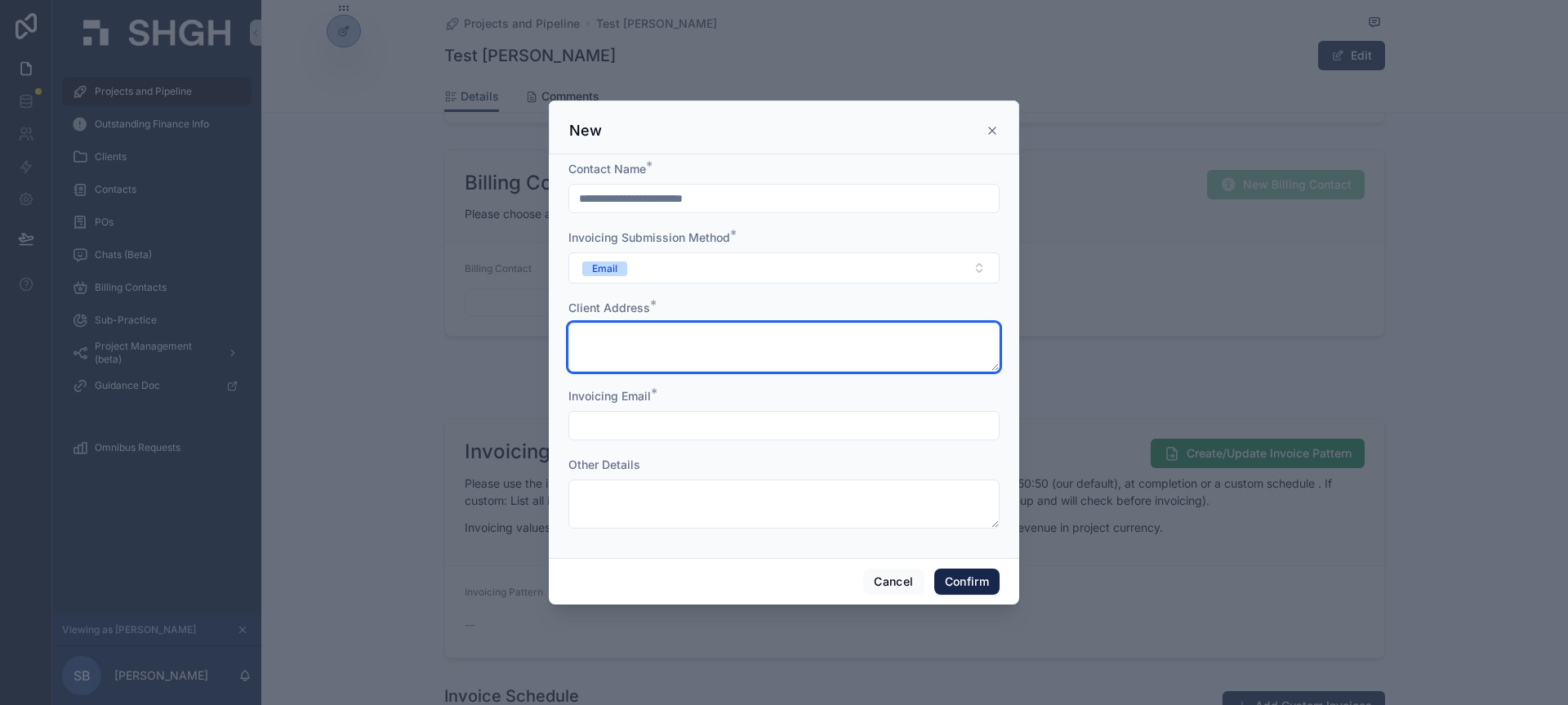
click at [706, 352] on textarea at bounding box center [784, 347] width 431 height 49
type textarea "**********"
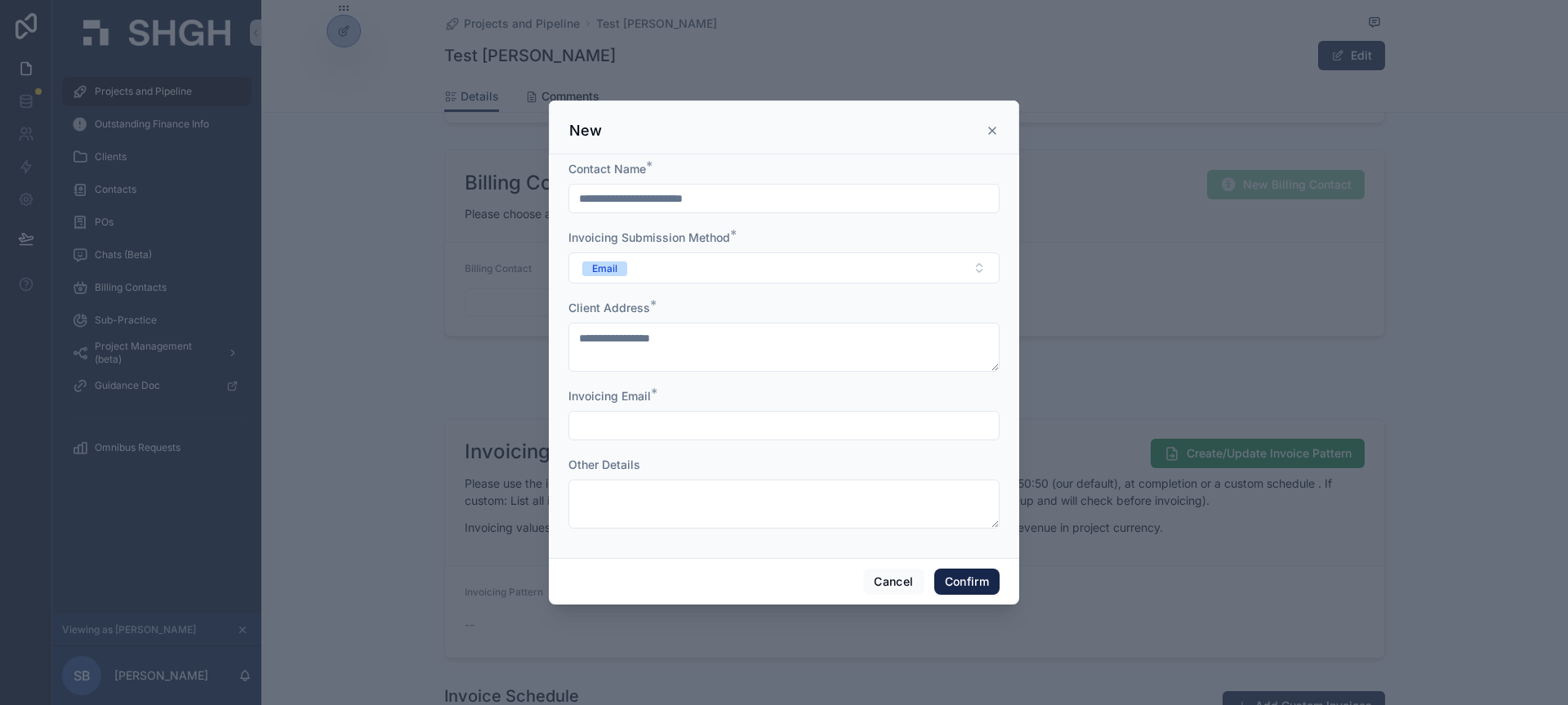
type input "**********"
click at [733, 425] on input "**********" at bounding box center [784, 425] width 429 height 23
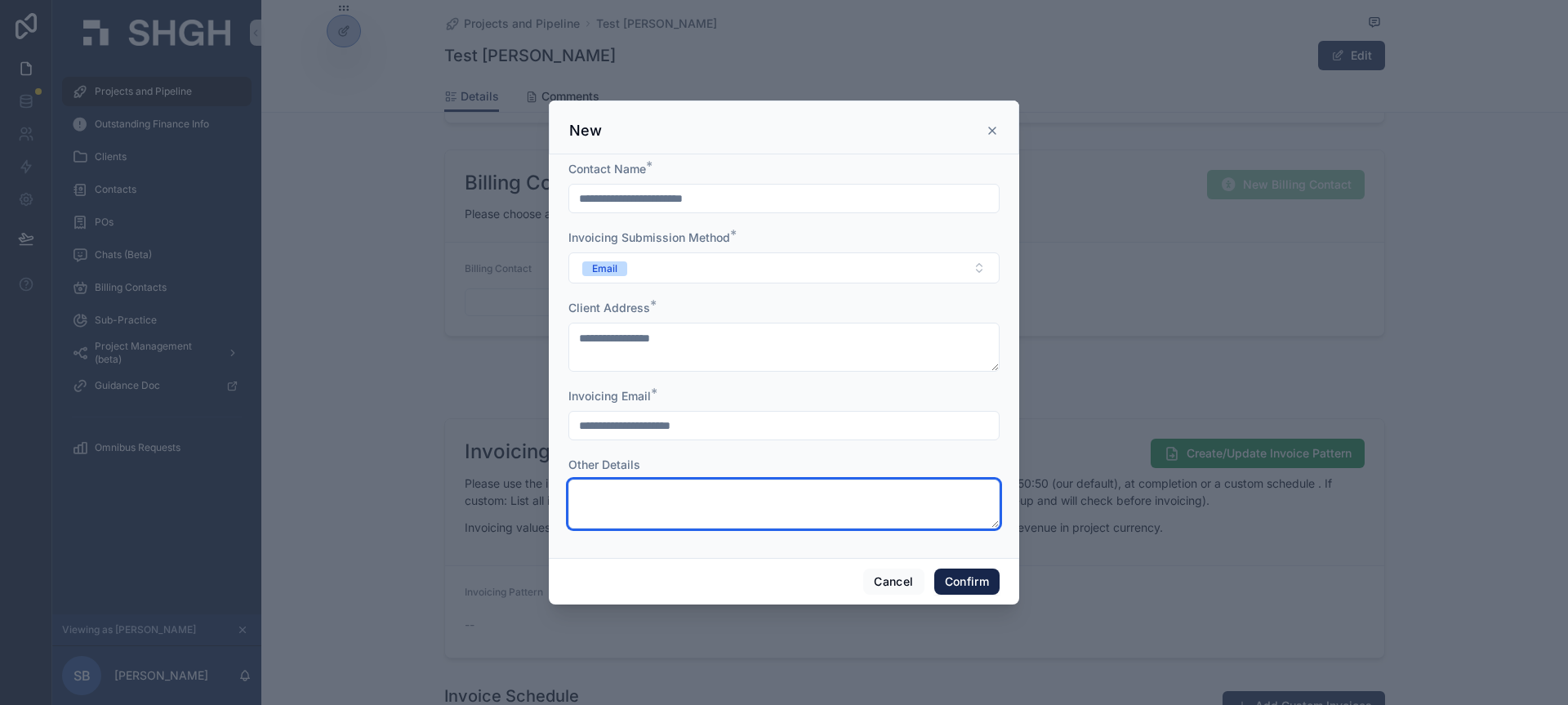
click at [623, 492] on textarea at bounding box center [784, 504] width 431 height 49
type textarea "*******"
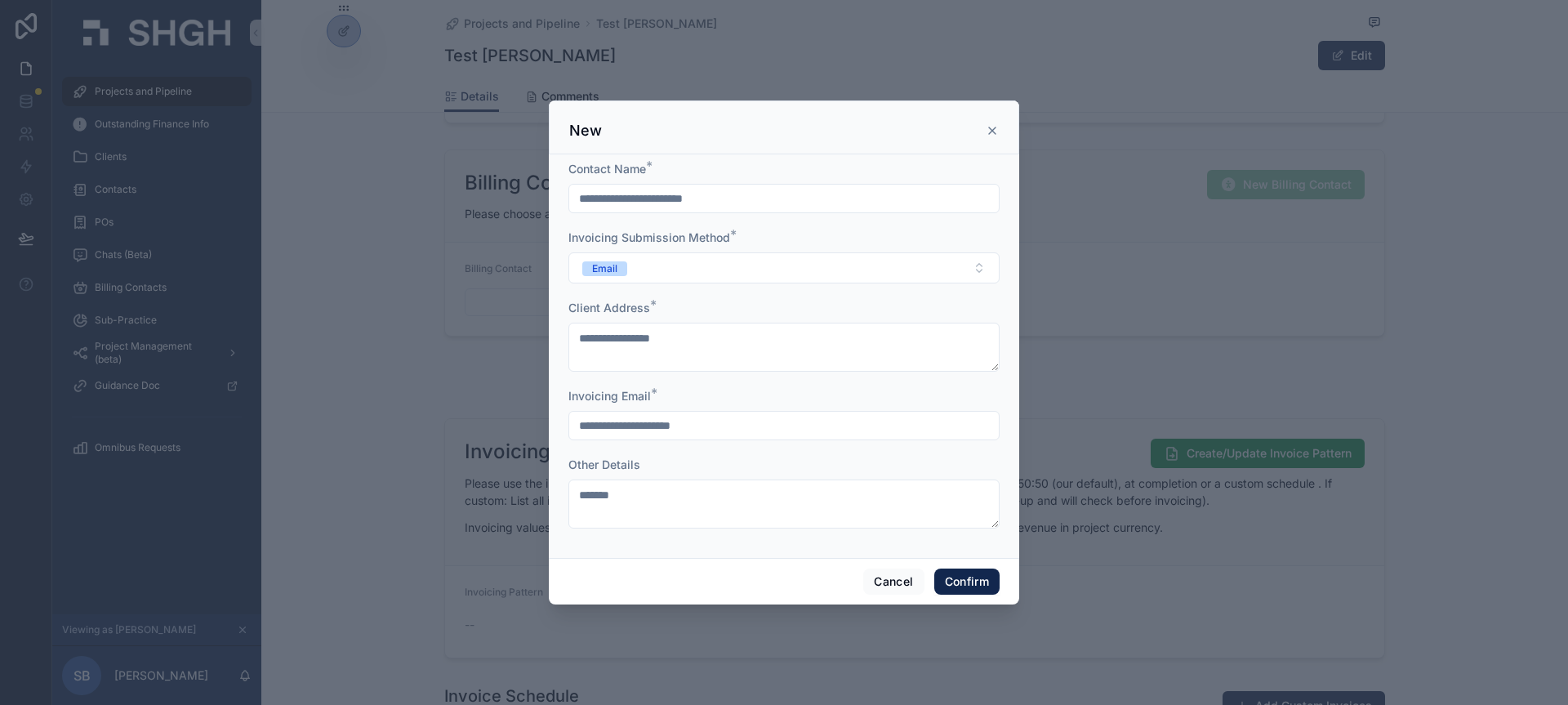
click at [970, 584] on button "Confirm" at bounding box center [967, 582] width 65 height 26
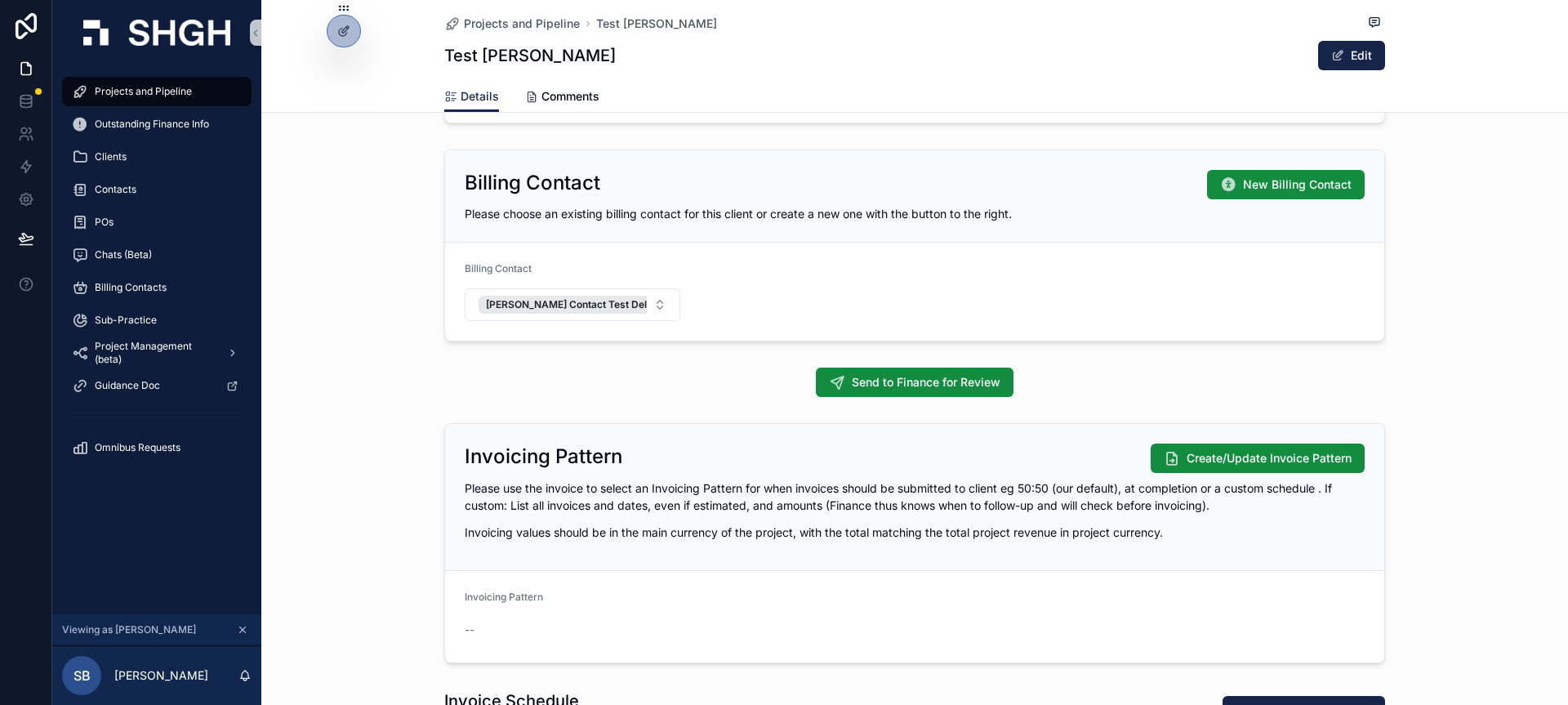
click at [1126, 369] on div "Send to Finance for Review" at bounding box center [915, 383] width 941 height 30
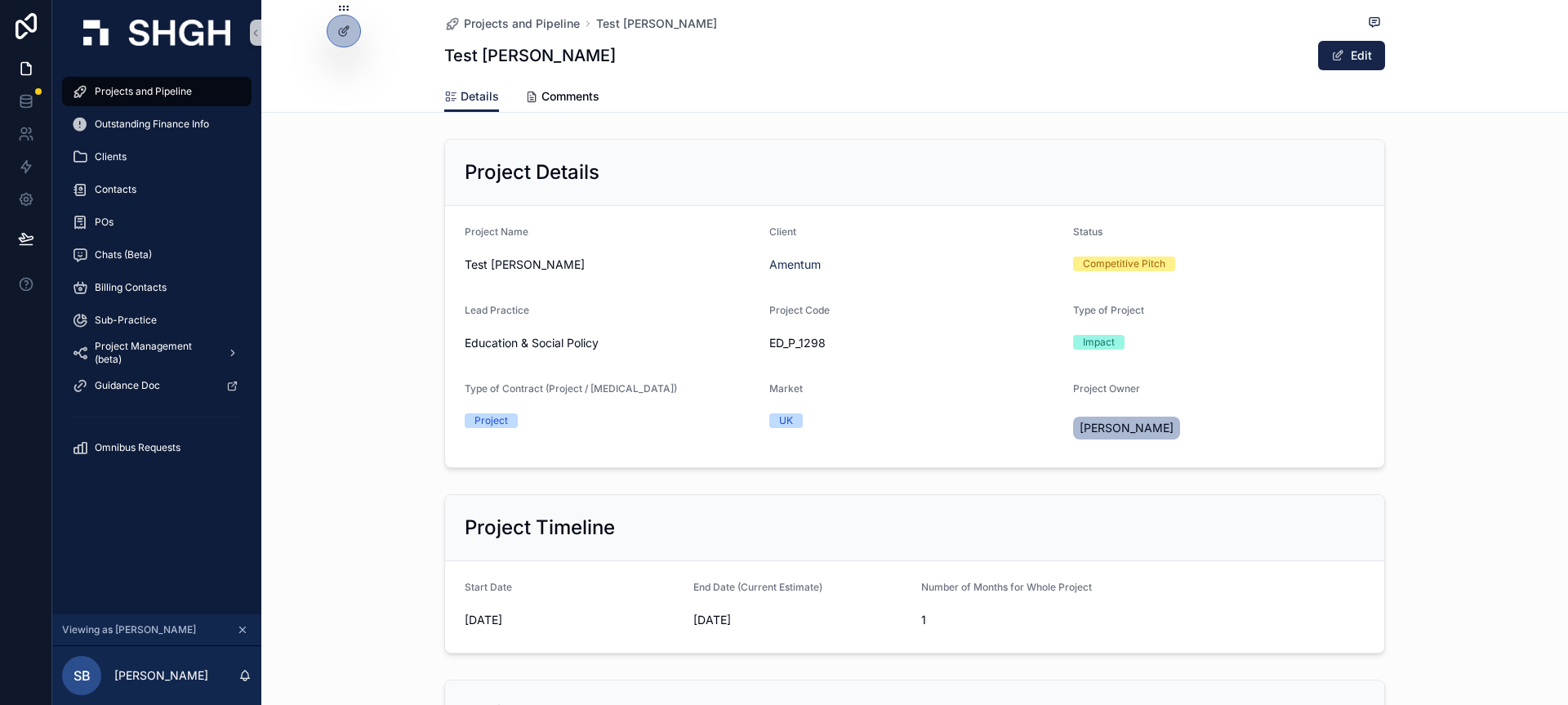
click at [139, 88] on span "Projects and Pipeline" at bounding box center [144, 92] width 98 height 13
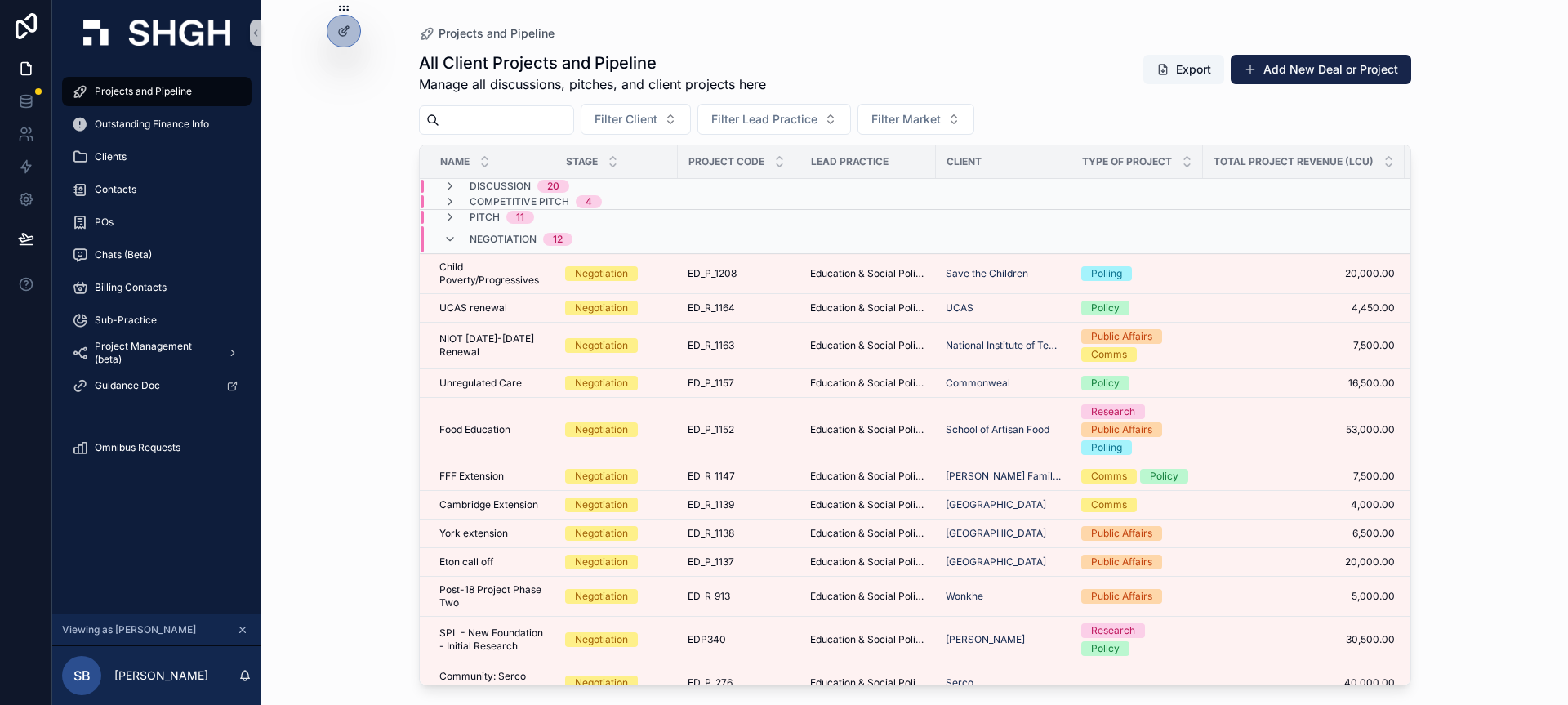
click at [134, 93] on span "Projects and Pipeline" at bounding box center [144, 92] width 98 height 13
click at [1274, 71] on button "Add New Deal or Project" at bounding box center [1321, 70] width 180 height 30
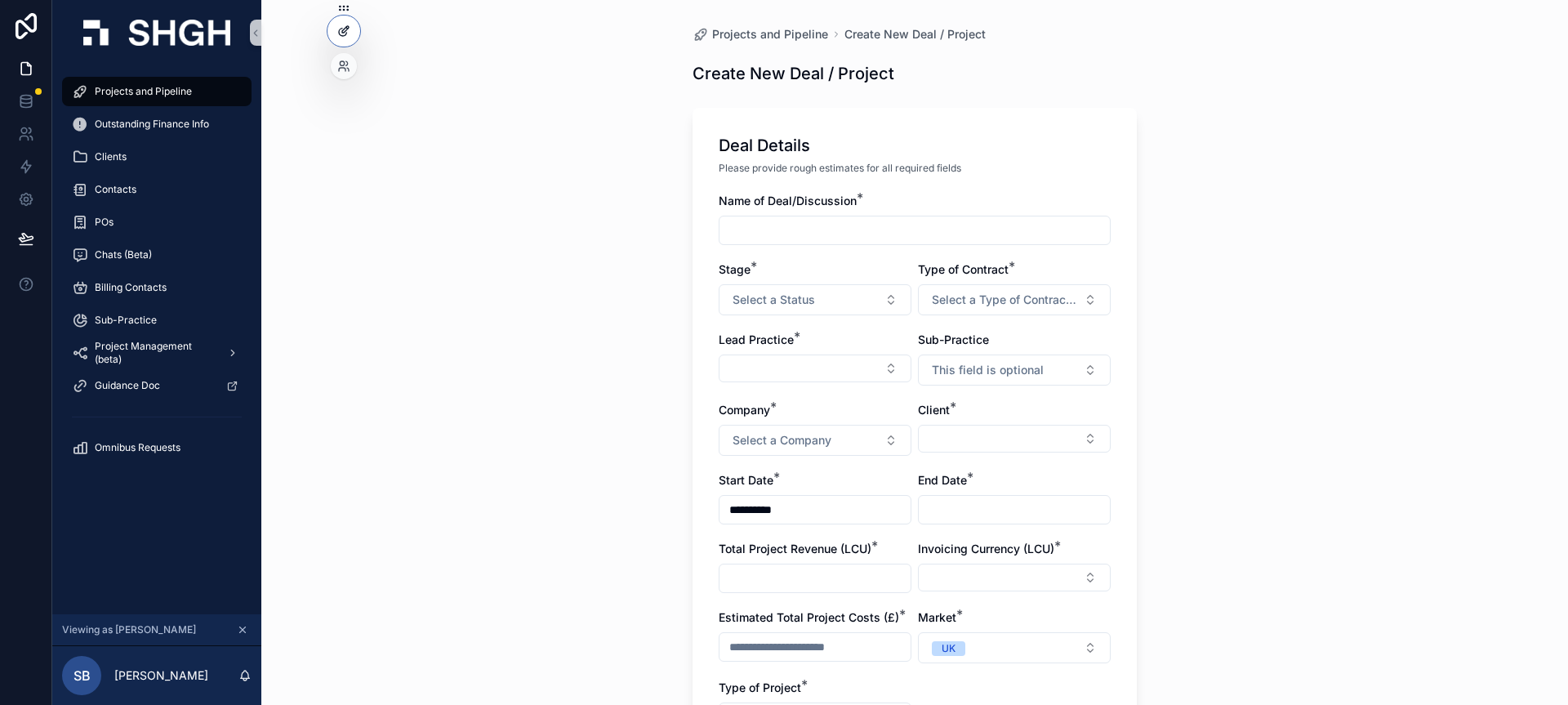
click at [330, 28] on div at bounding box center [344, 31] width 33 height 31
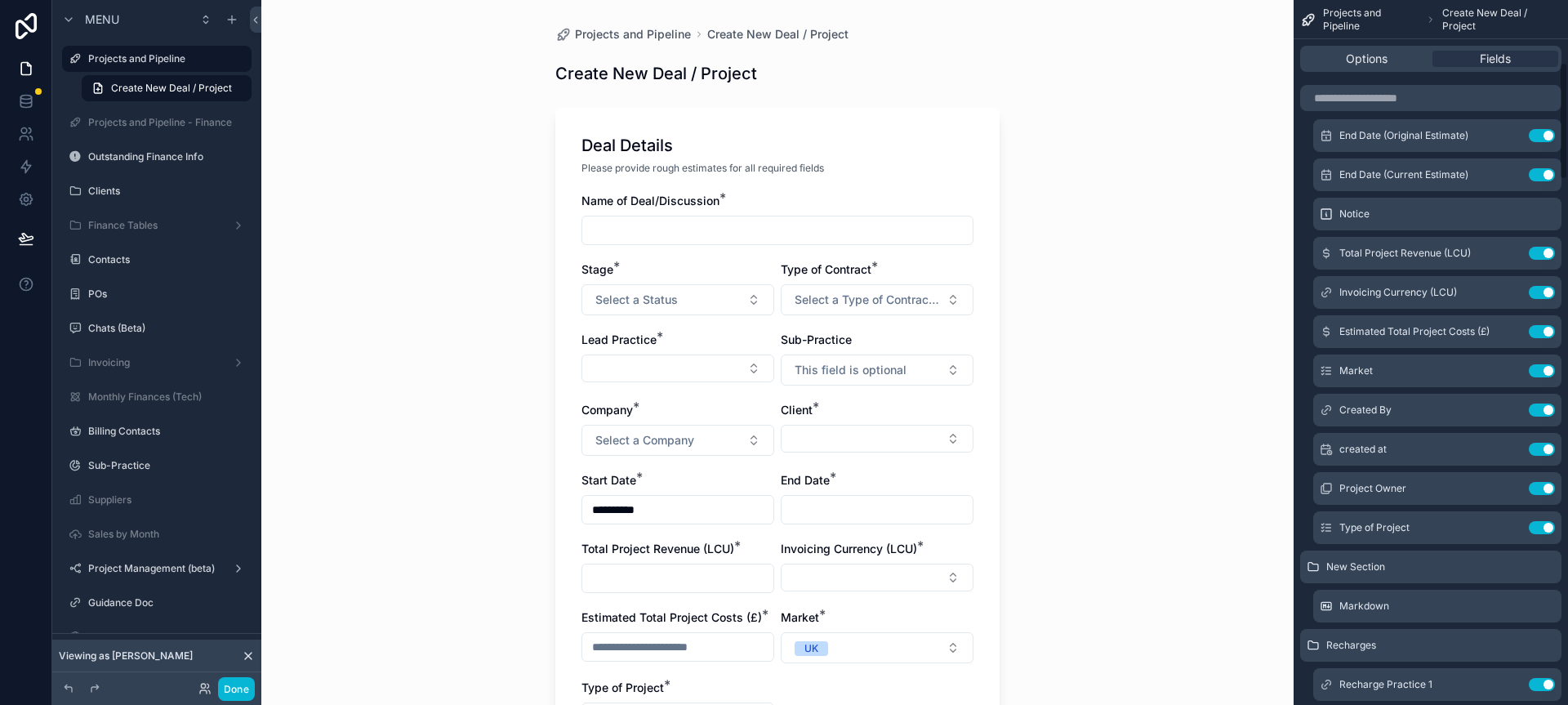
scroll to position [378, 0]
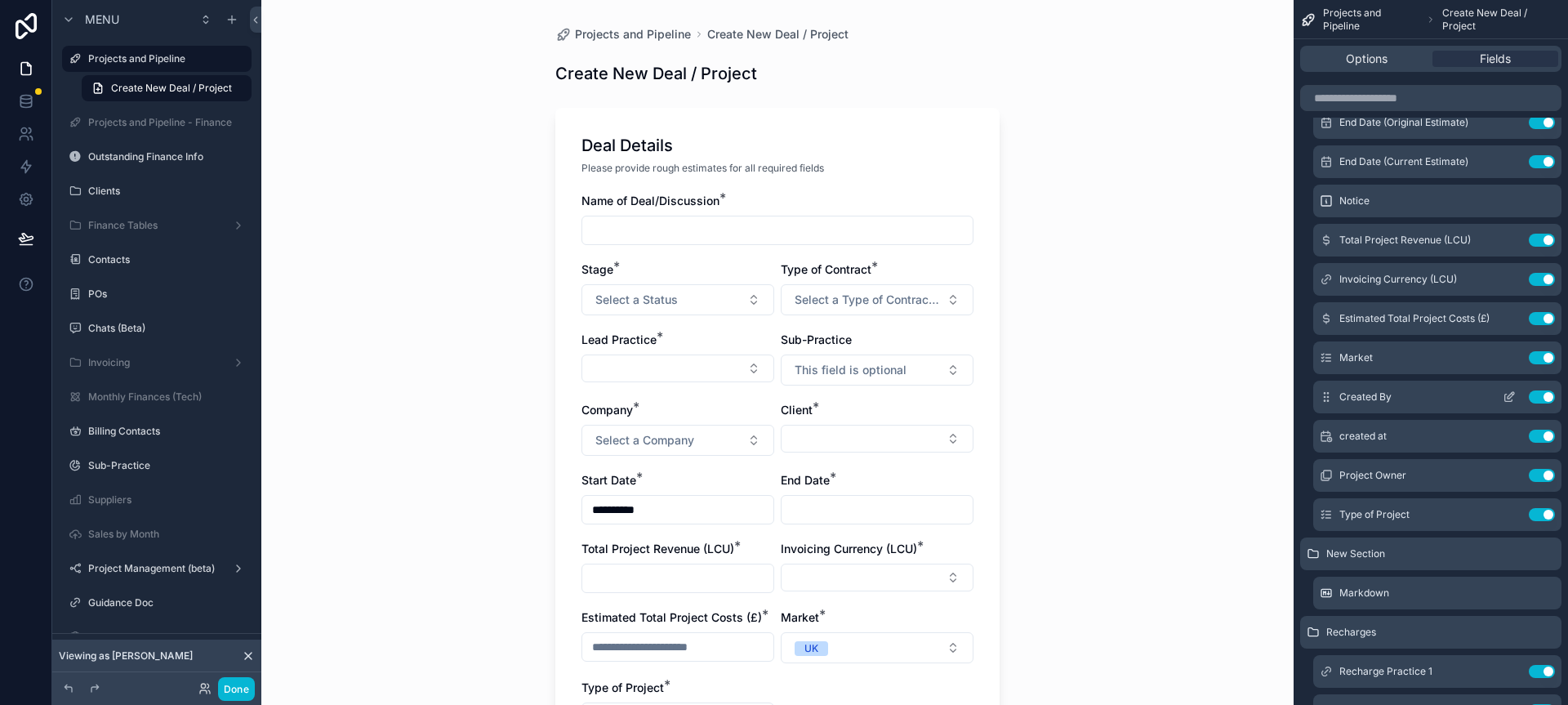
click at [1510, 397] on icon "scrollable content" at bounding box center [1509, 397] width 13 height 13
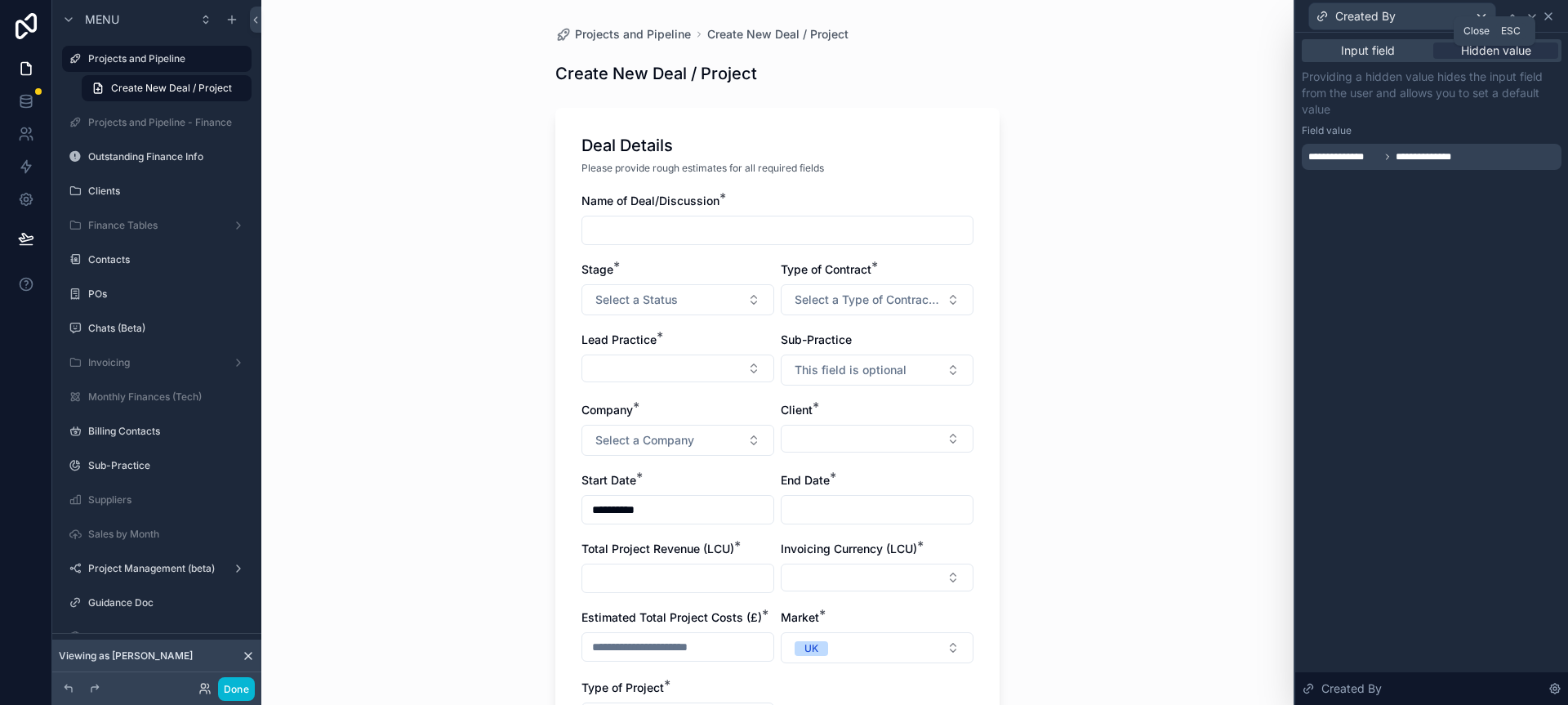
click at [1550, 18] on icon at bounding box center [1548, 16] width 13 height 13
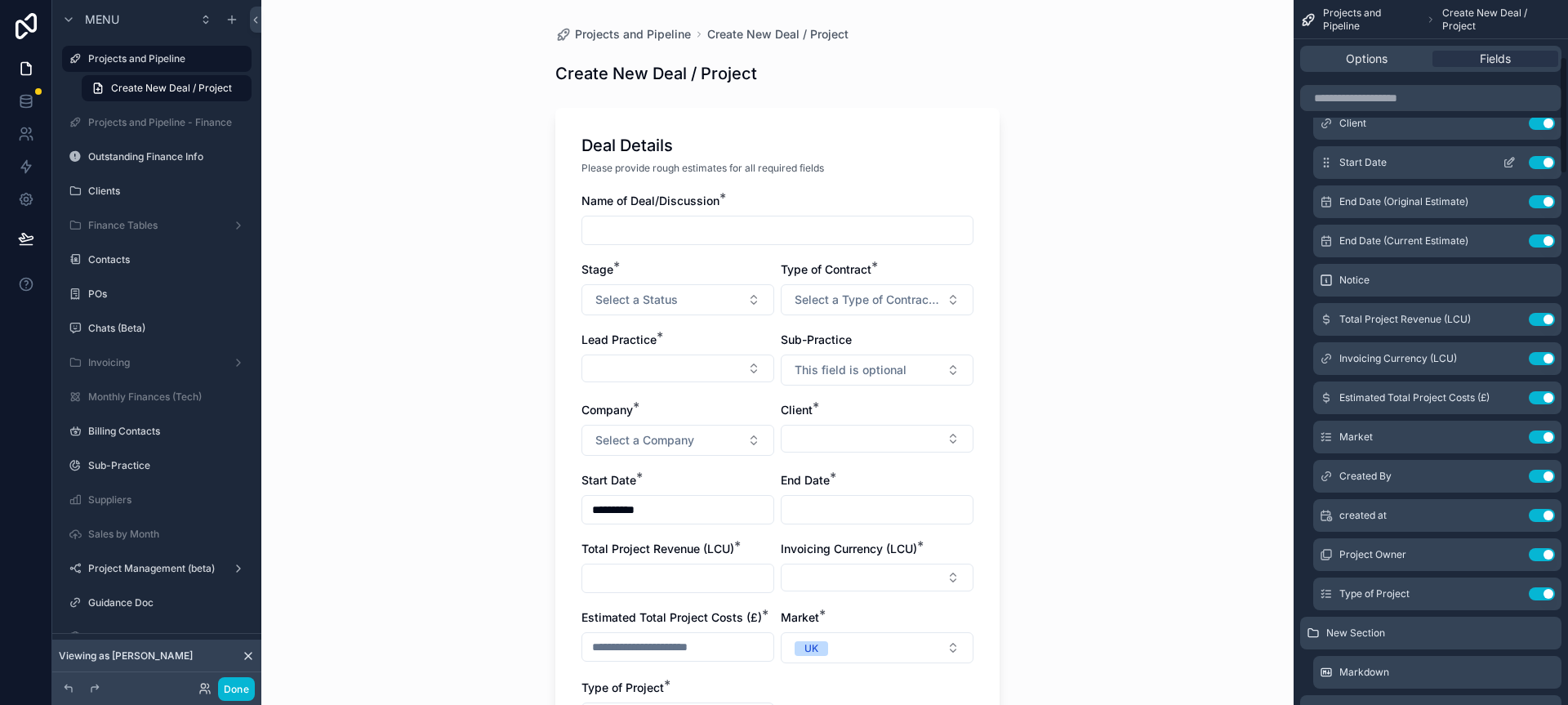
scroll to position [271, 0]
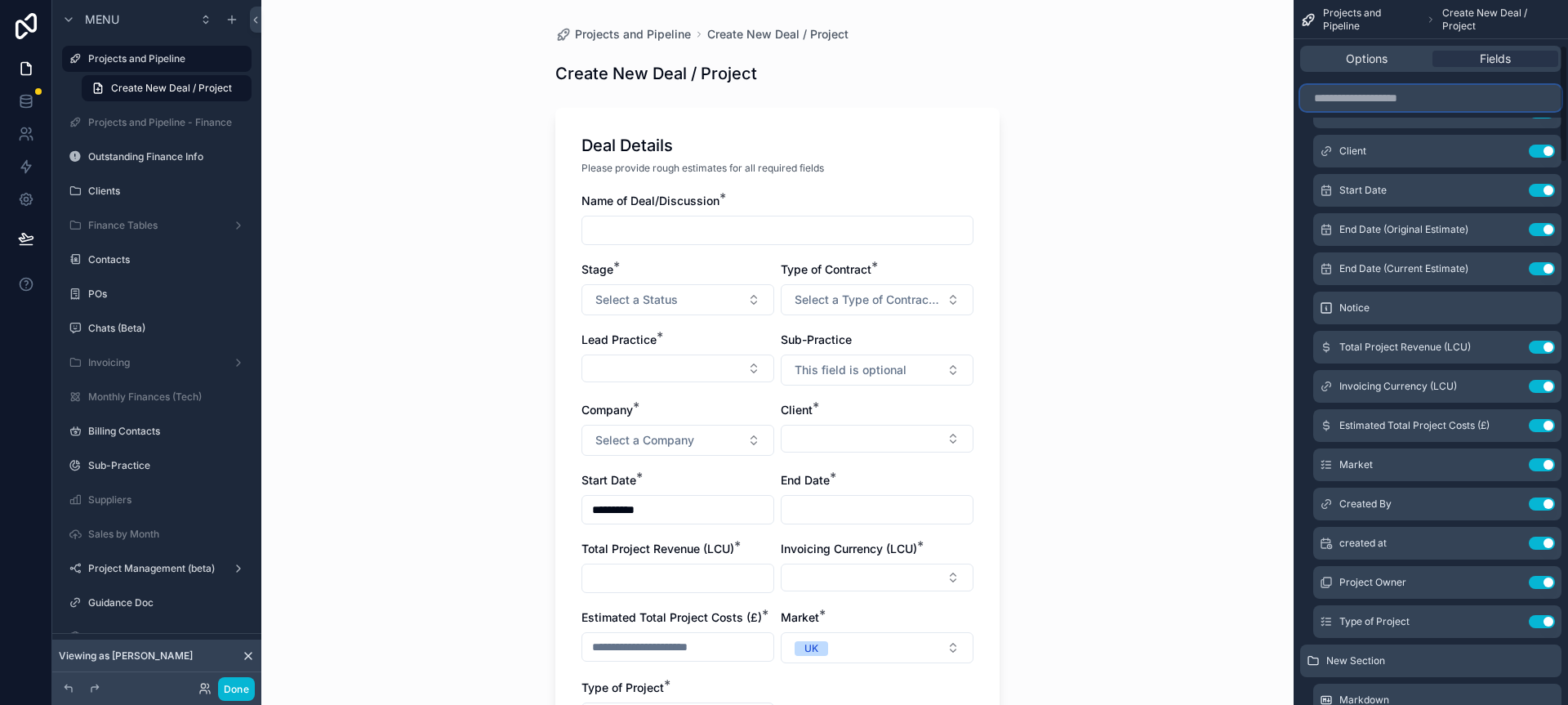
click at [1446, 101] on input "scrollable content" at bounding box center [1431, 98] width 261 height 26
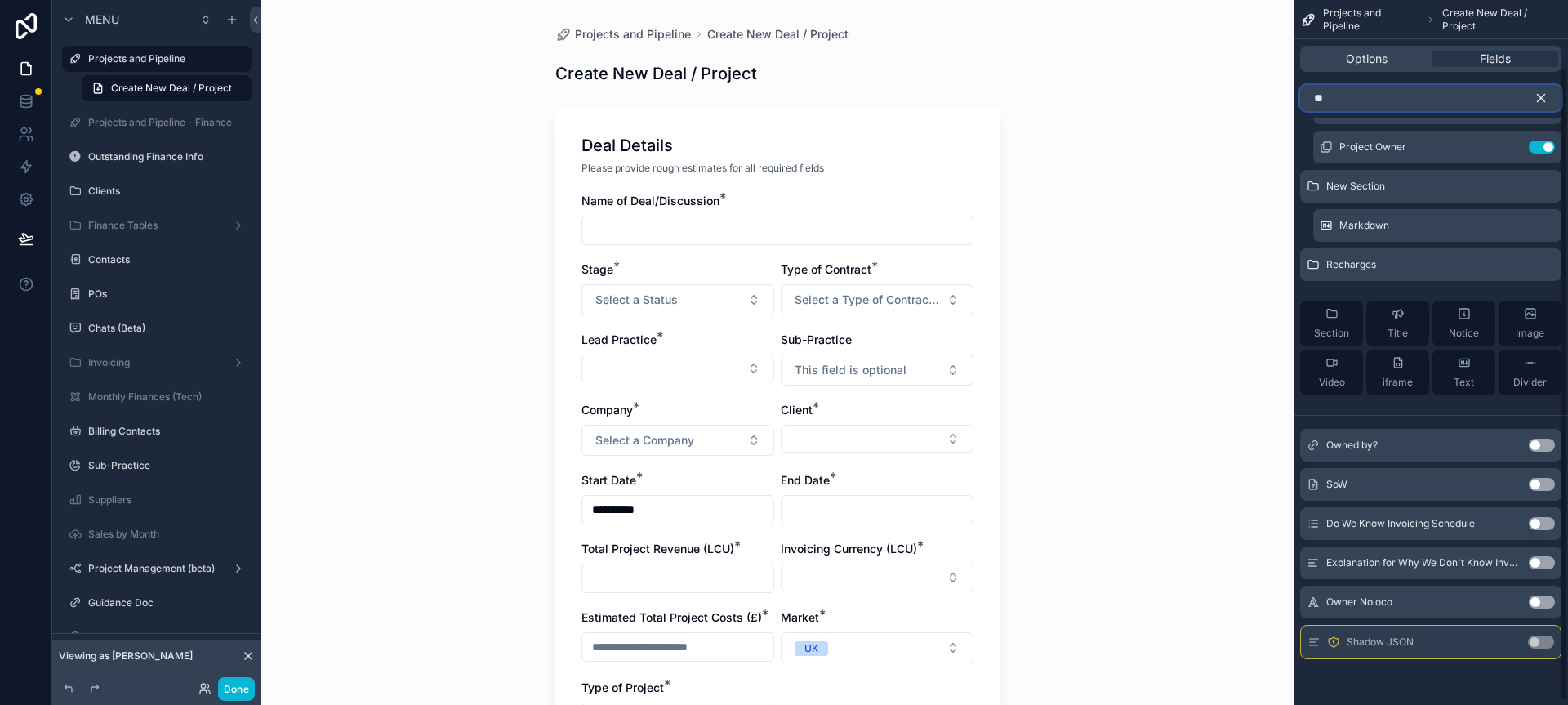
scroll to position [0, 0]
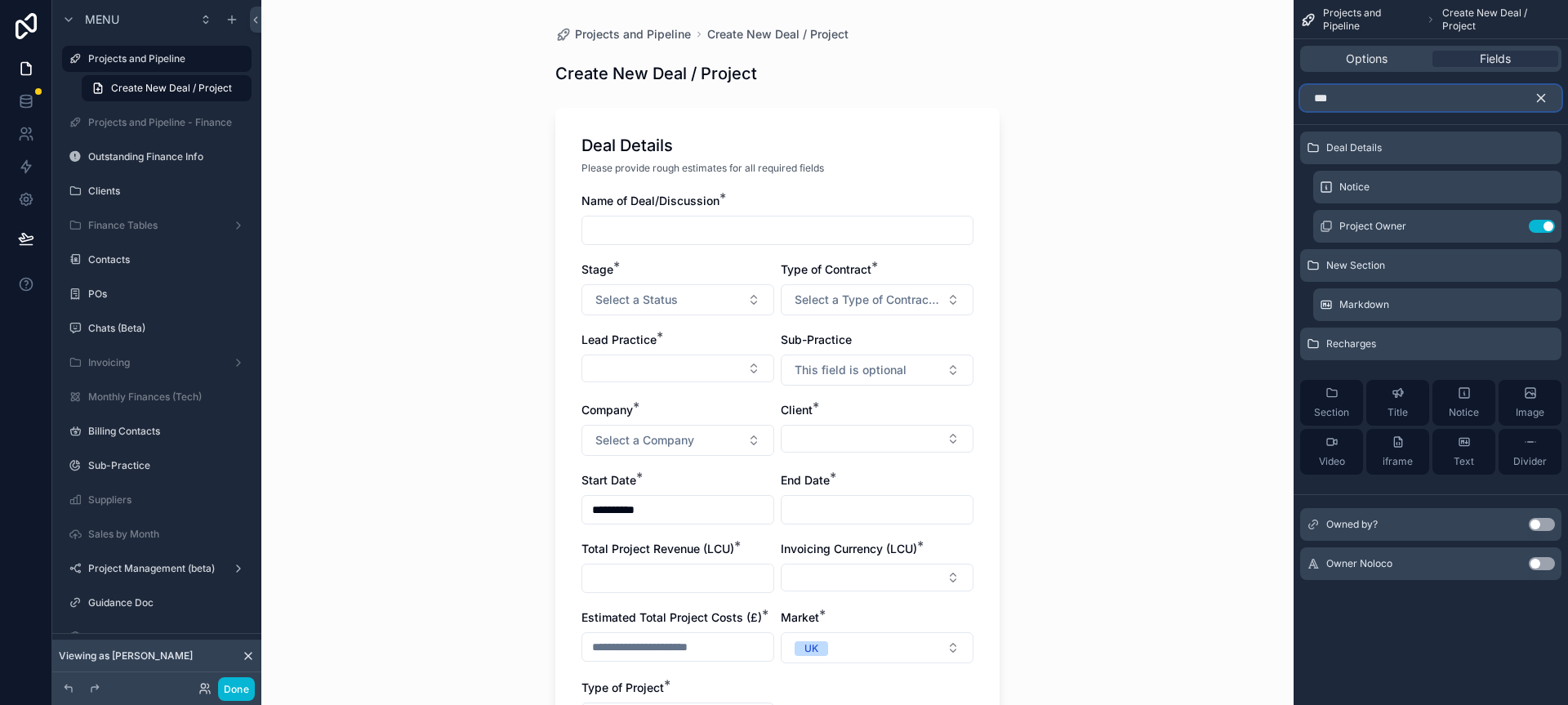
type input "***"
click at [1542, 524] on button "Use setting" at bounding box center [1542, 525] width 26 height 13
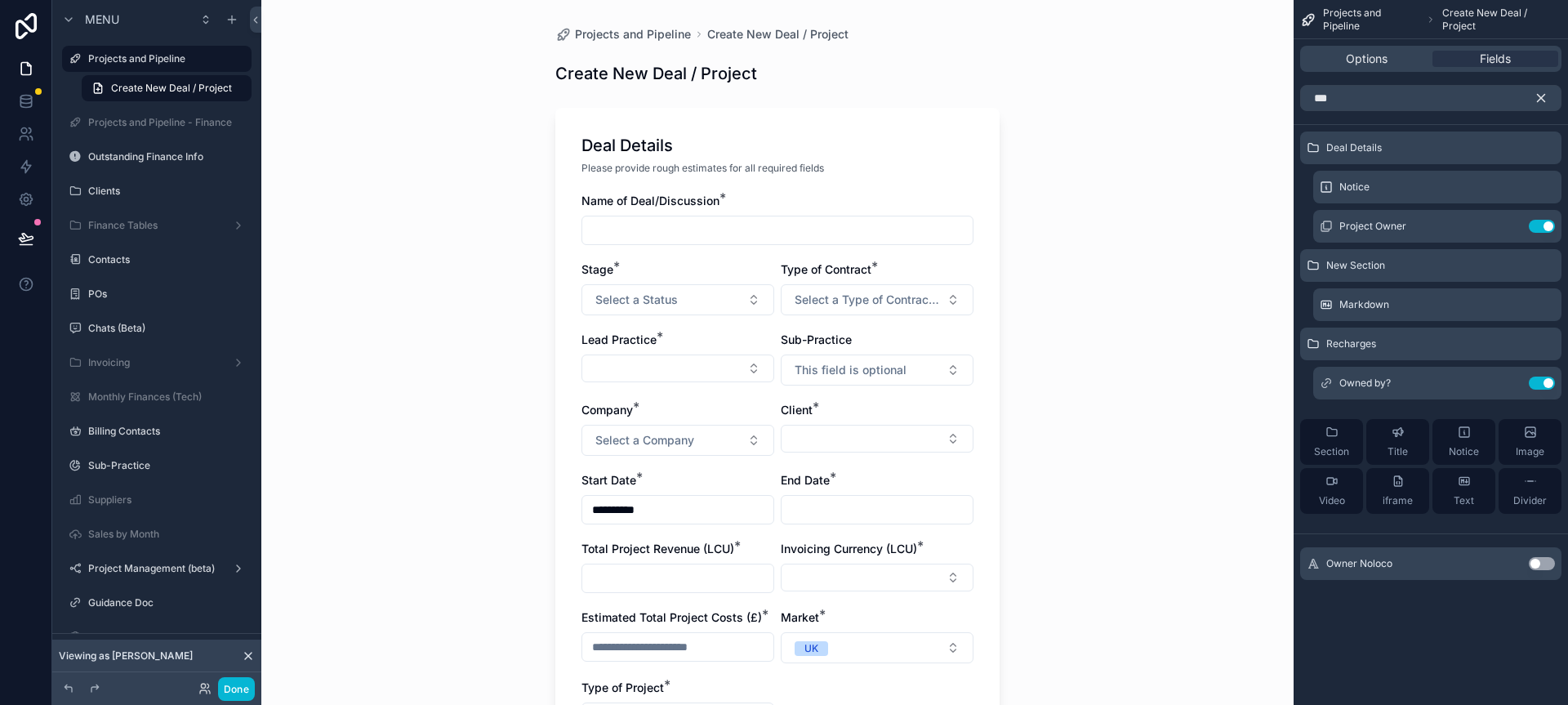
click at [1545, 98] on icon "scrollable content" at bounding box center [1541, 98] width 15 height 15
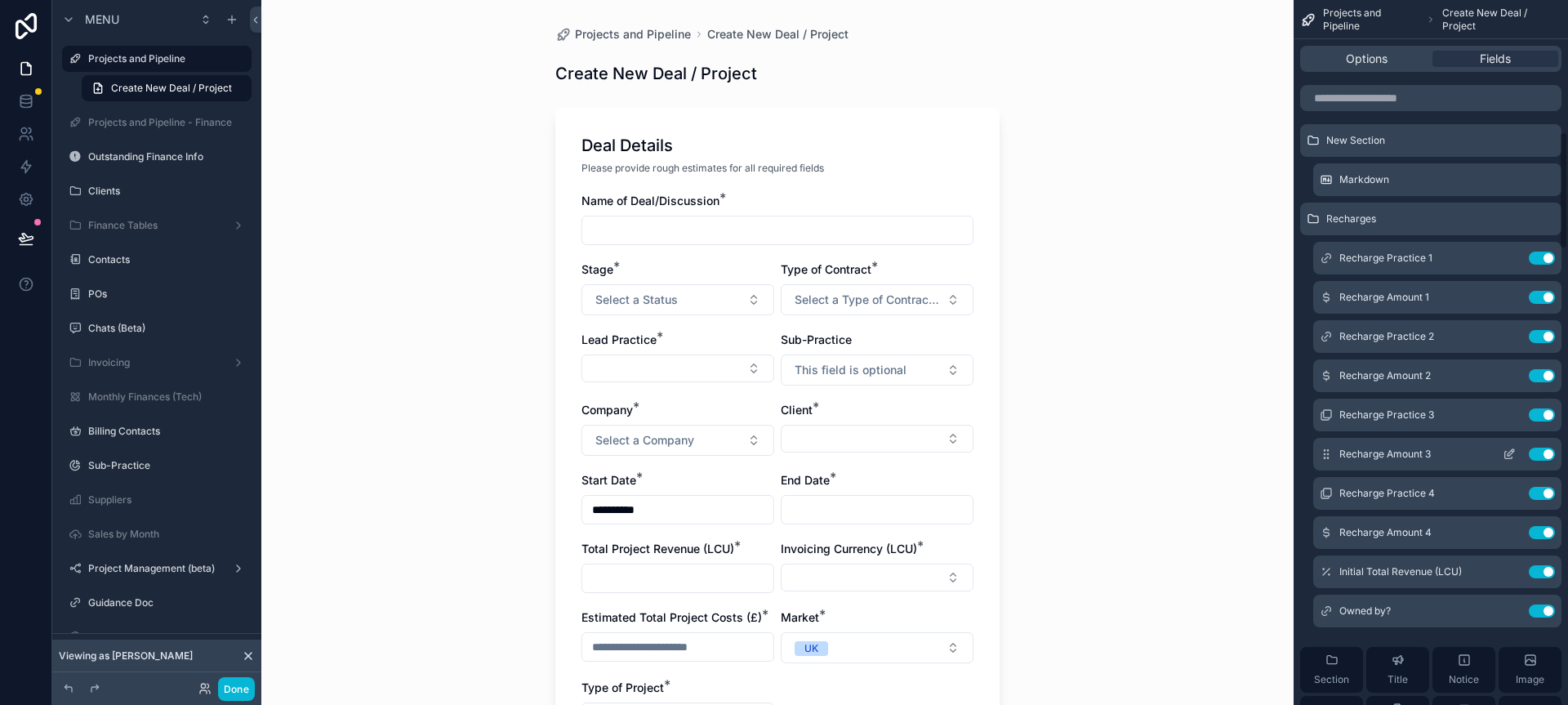
scroll to position [840, 0]
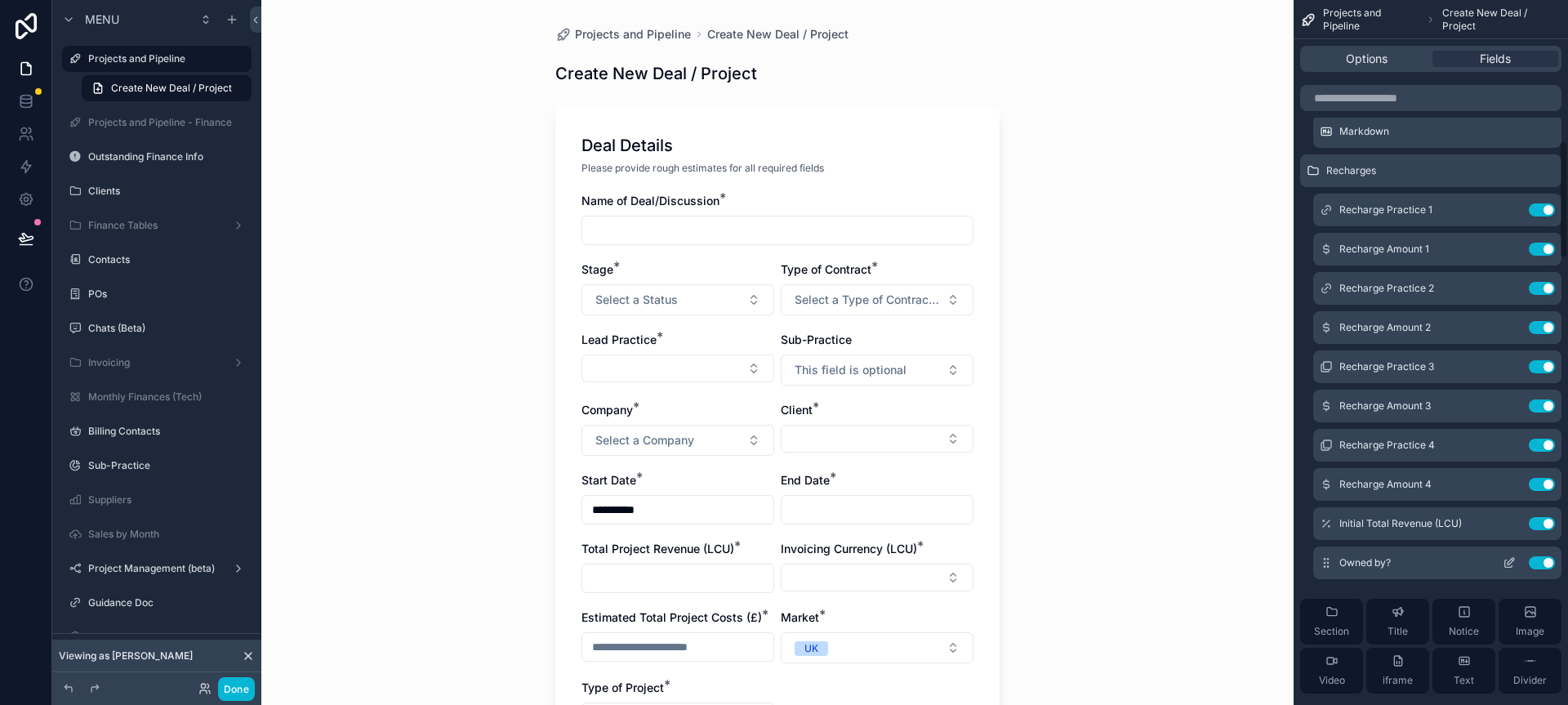
click at [1509, 559] on icon "scrollable content" at bounding box center [1509, 563] width 13 height 13
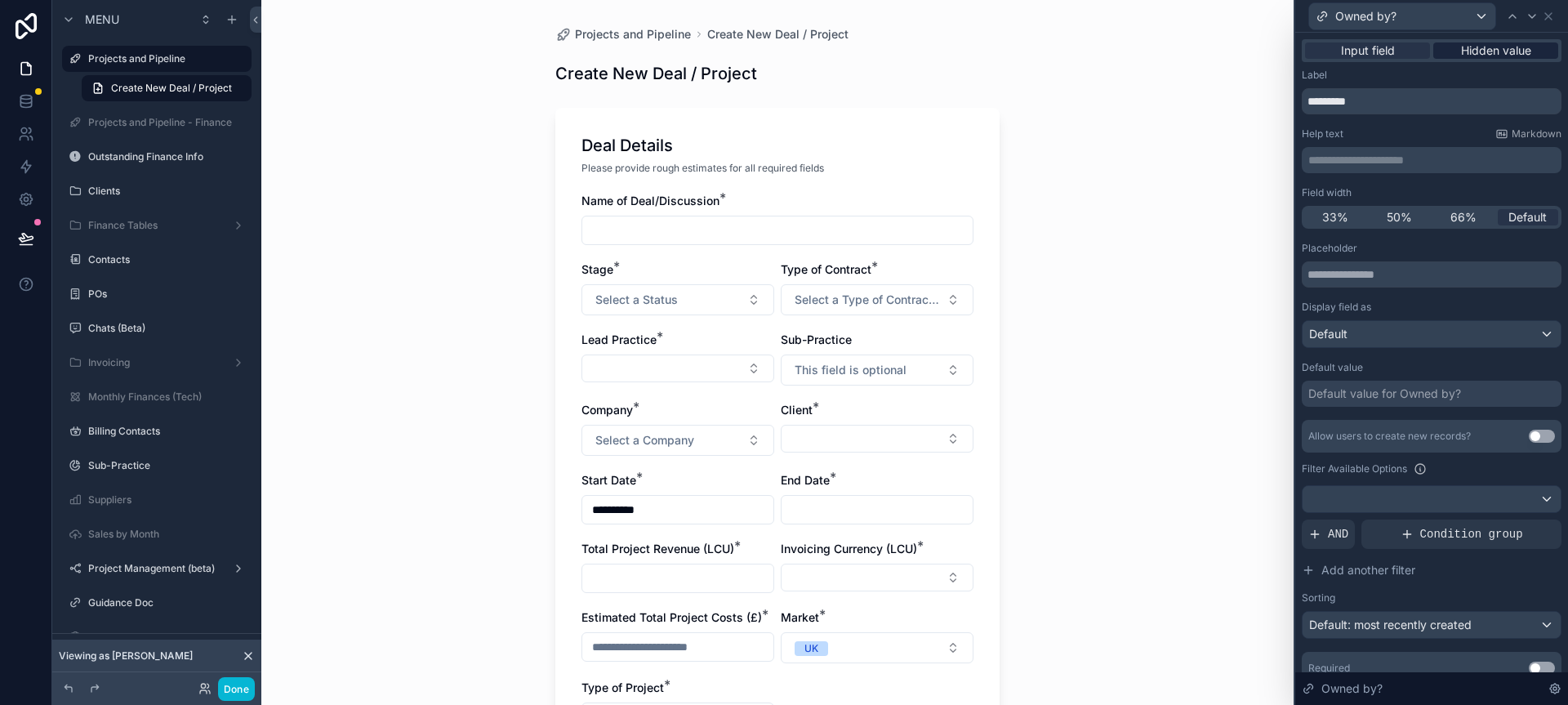
click at [1501, 49] on span "Hidden value" at bounding box center [1497, 51] width 71 height 17
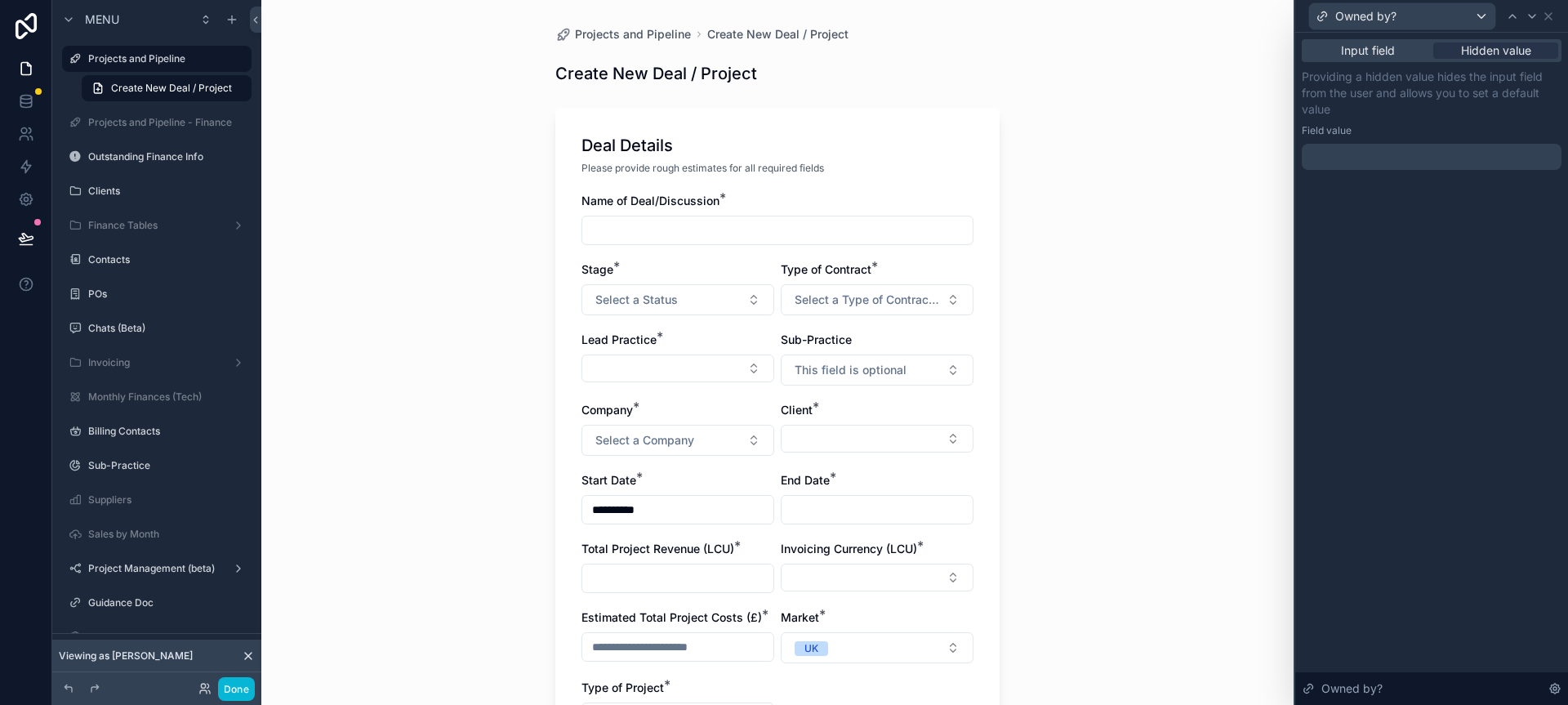
click at [1409, 151] on div at bounding box center [1432, 157] width 260 height 26
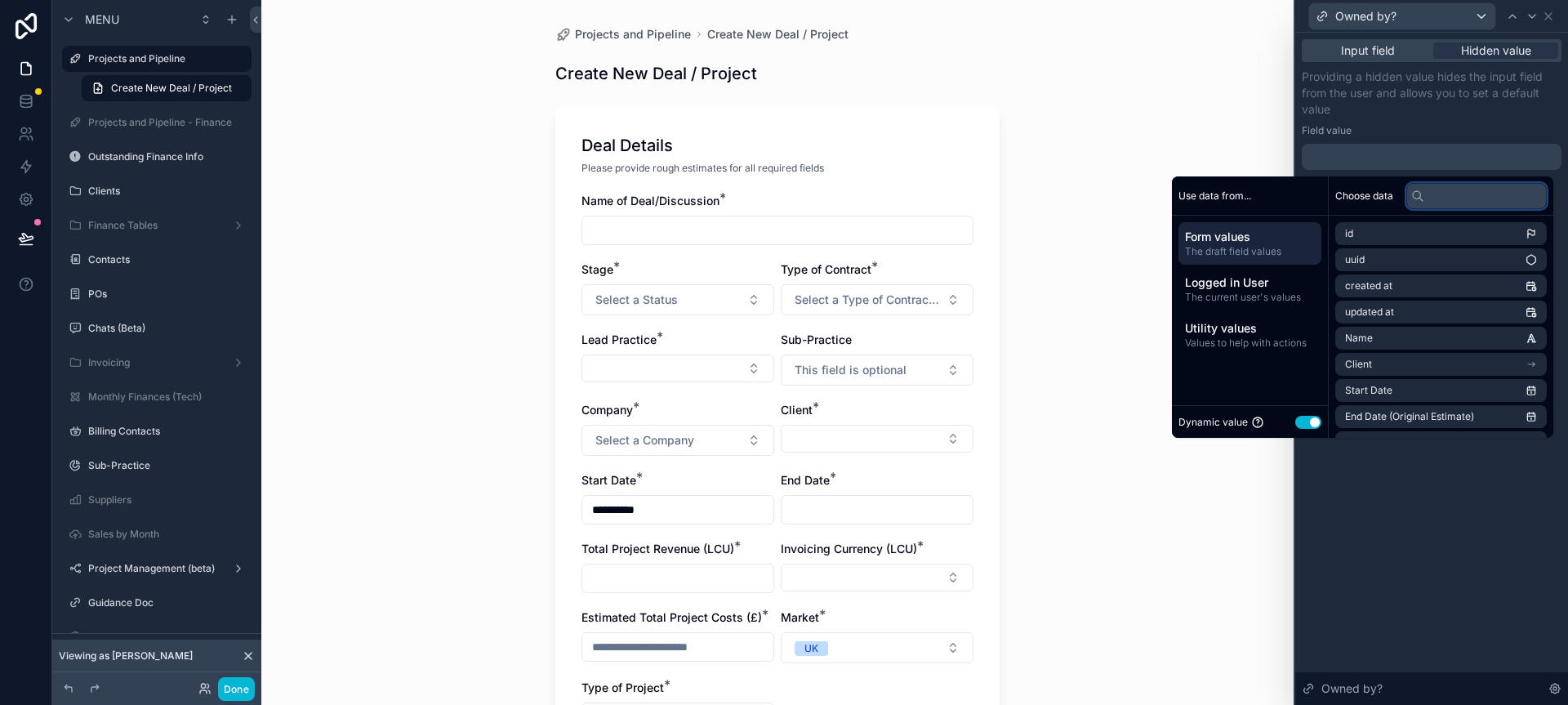
click at [1428, 200] on input "text" at bounding box center [1477, 196] width 140 height 26
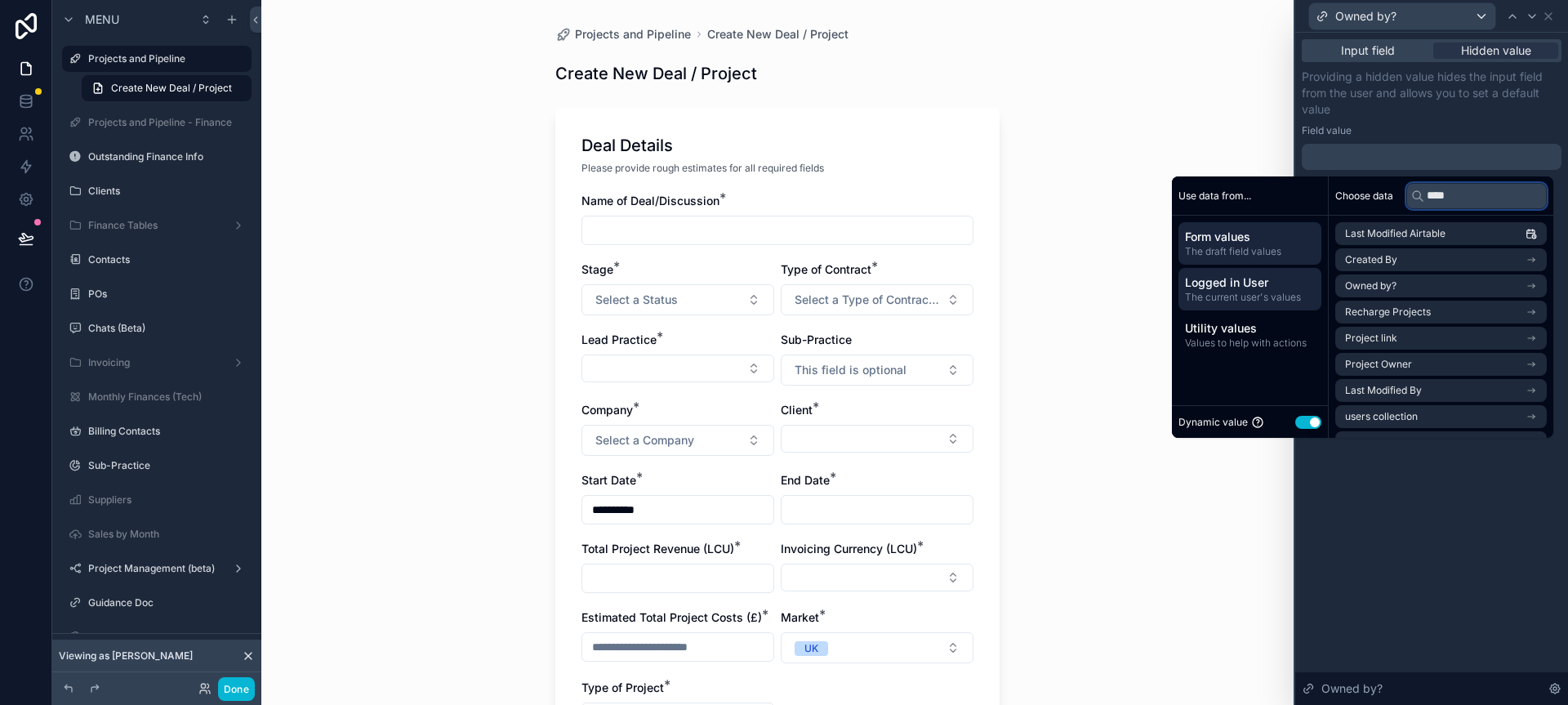
type input "****"
click at [1230, 292] on span "The current user's values" at bounding box center [1250, 297] width 130 height 13
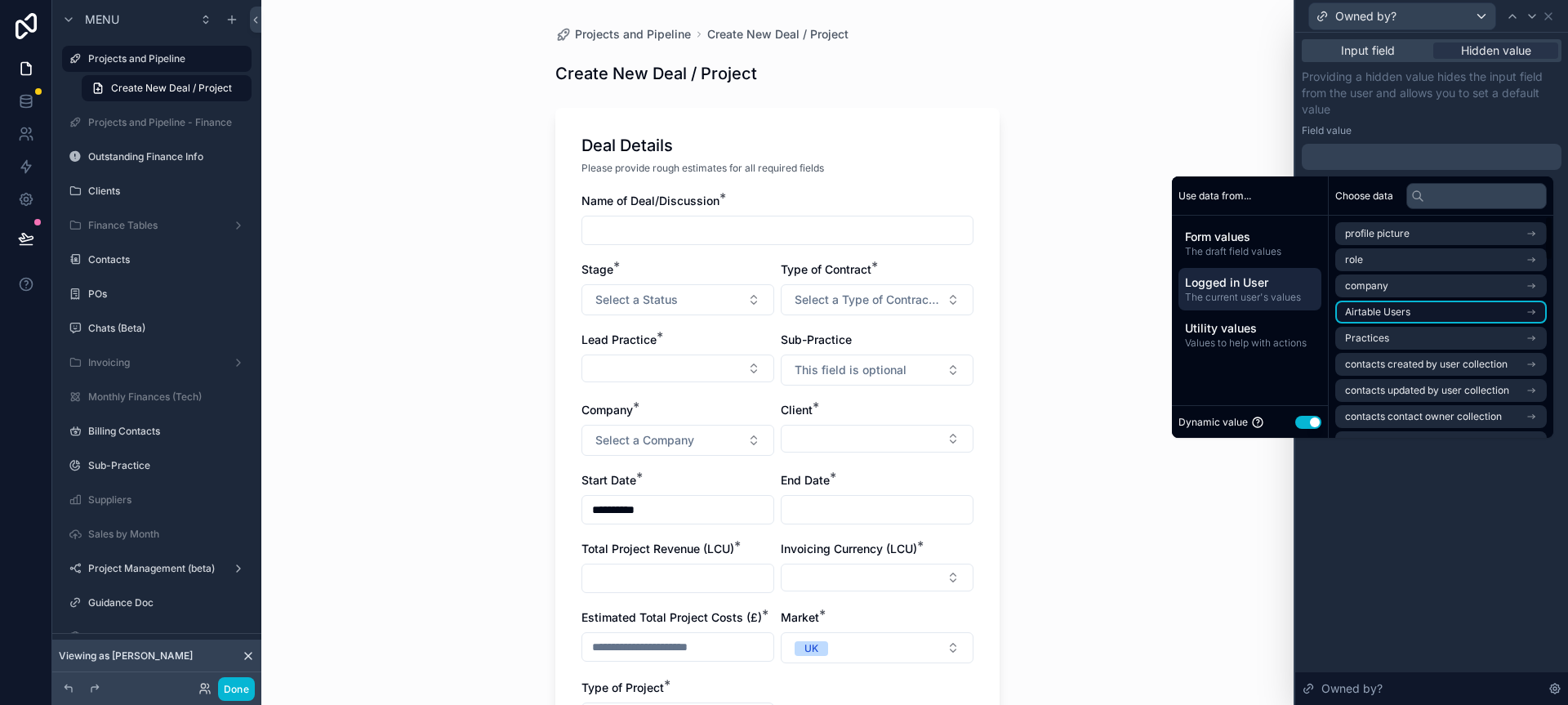
click at [1380, 308] on span "Airtable Users" at bounding box center [1377, 312] width 65 height 13
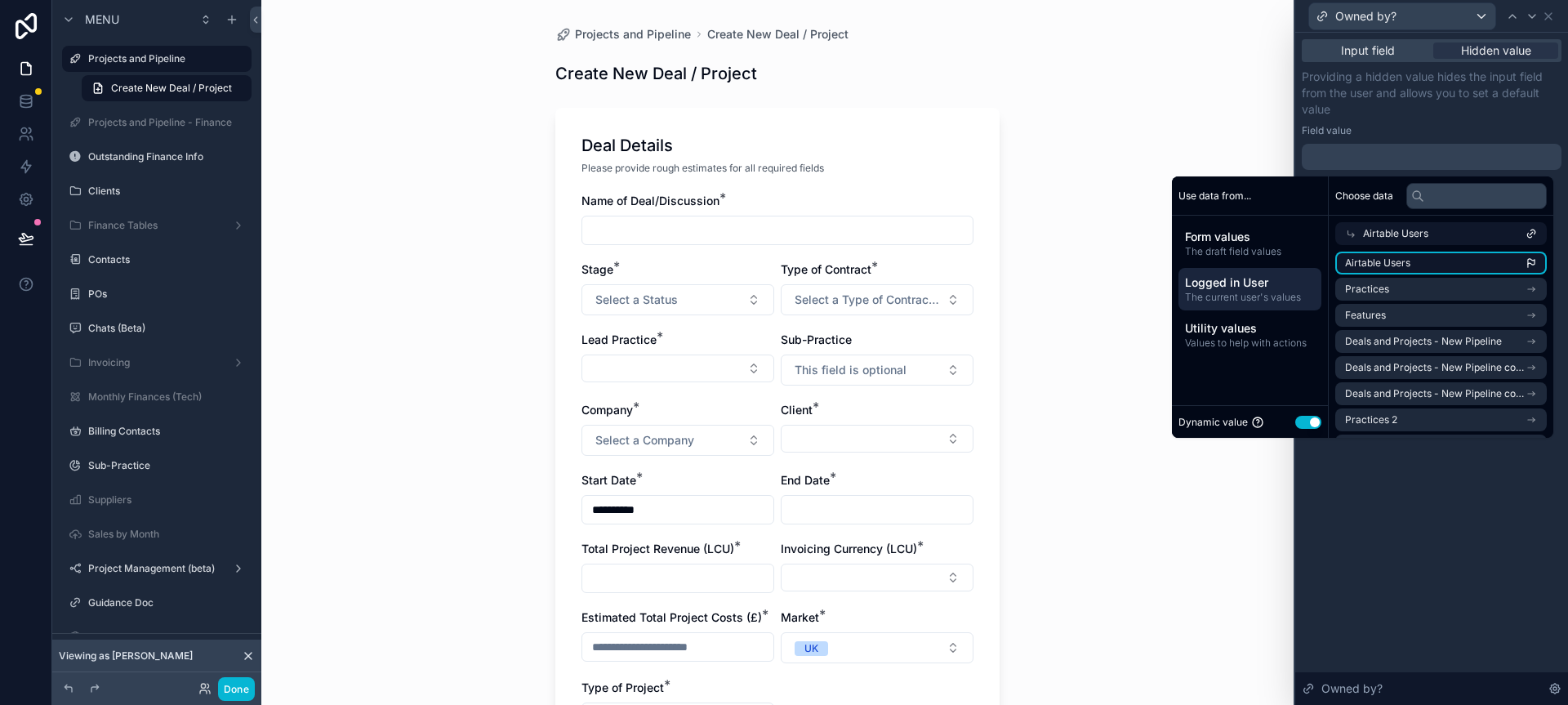
click at [1406, 262] on li "Airtable Users" at bounding box center [1441, 263] width 212 height 23
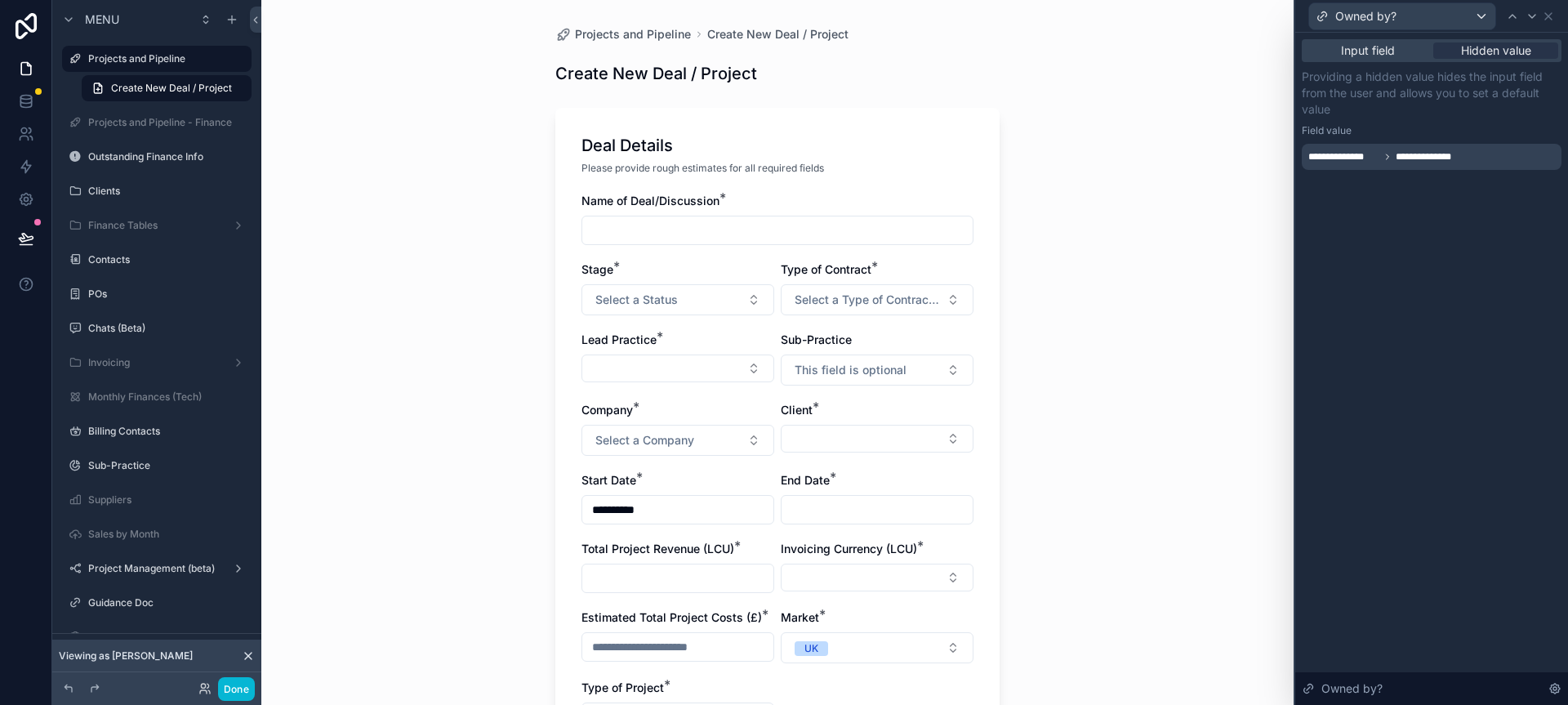
click at [1452, 505] on div "**********" at bounding box center [1431, 369] width 273 height 673
click at [1552, 16] on icon at bounding box center [1548, 16] width 13 height 13
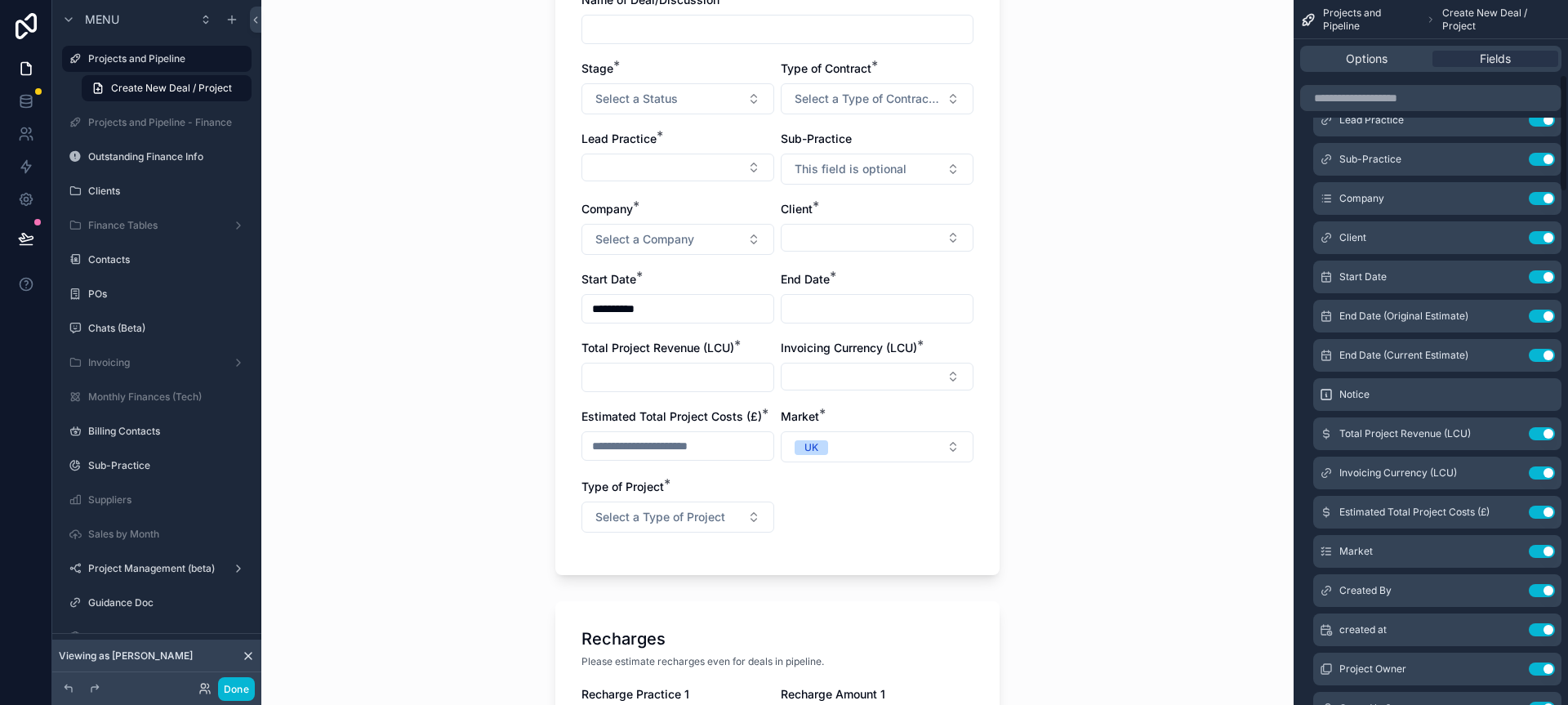
scroll to position [0, 0]
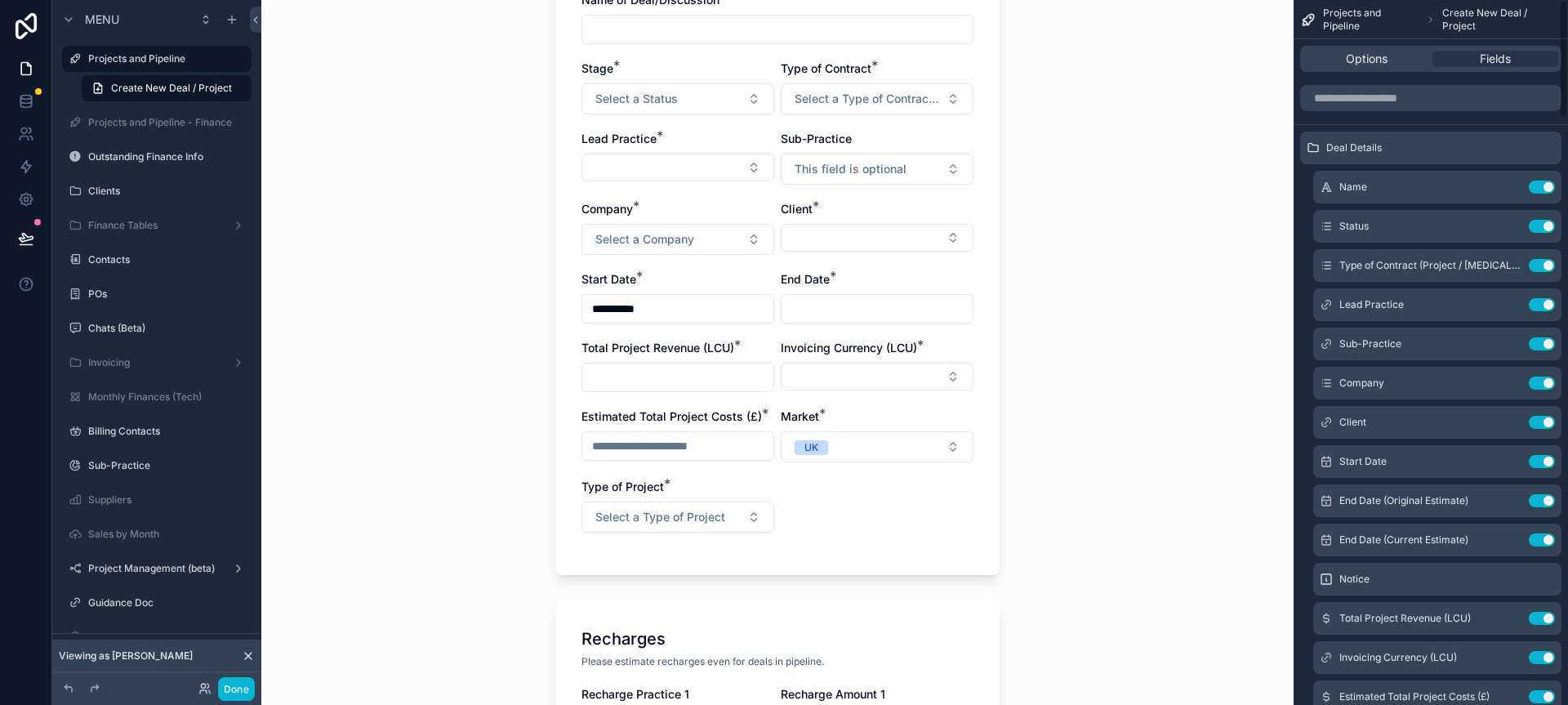
click at [1131, 245] on div "**********" at bounding box center [777, 151] width 1032 height 705
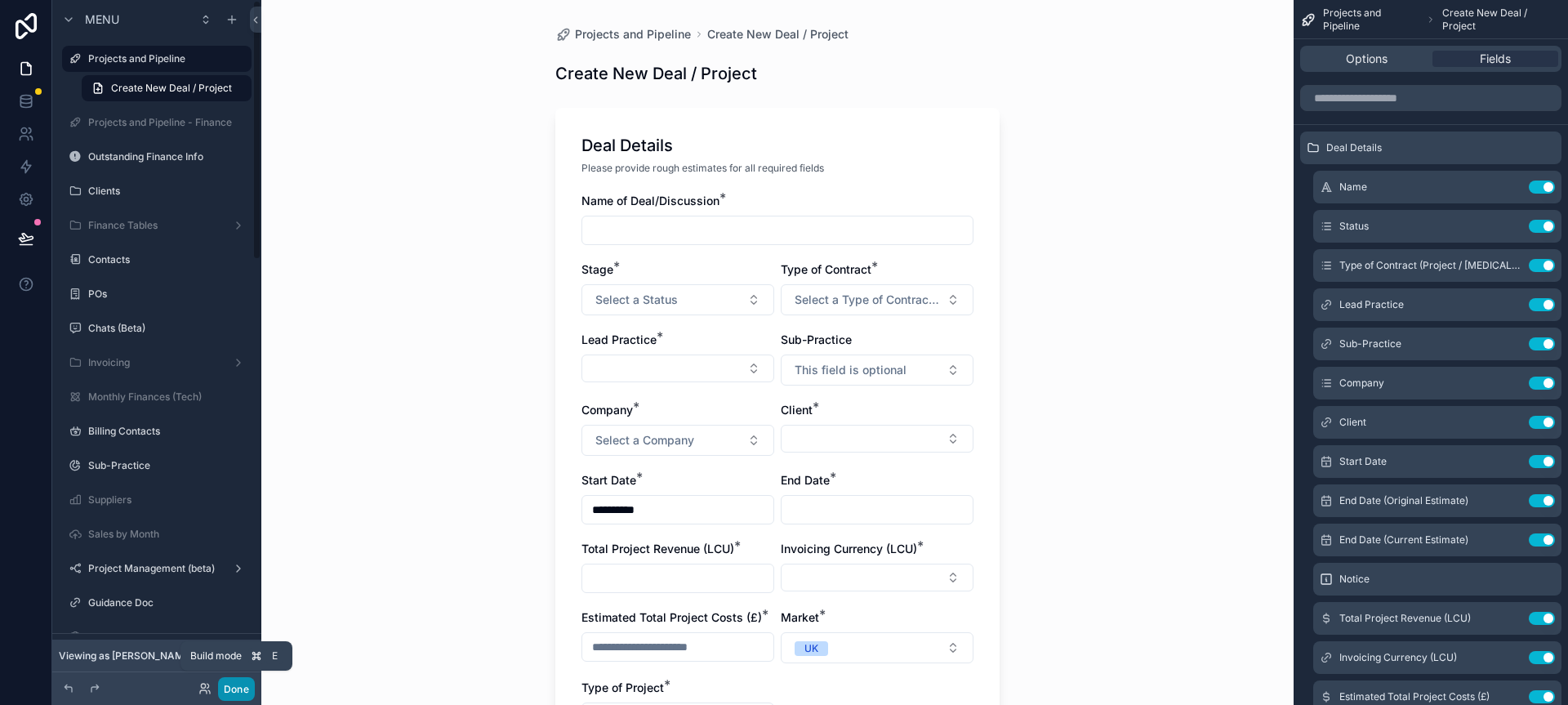
click at [234, 696] on button "Done" at bounding box center [236, 688] width 37 height 24
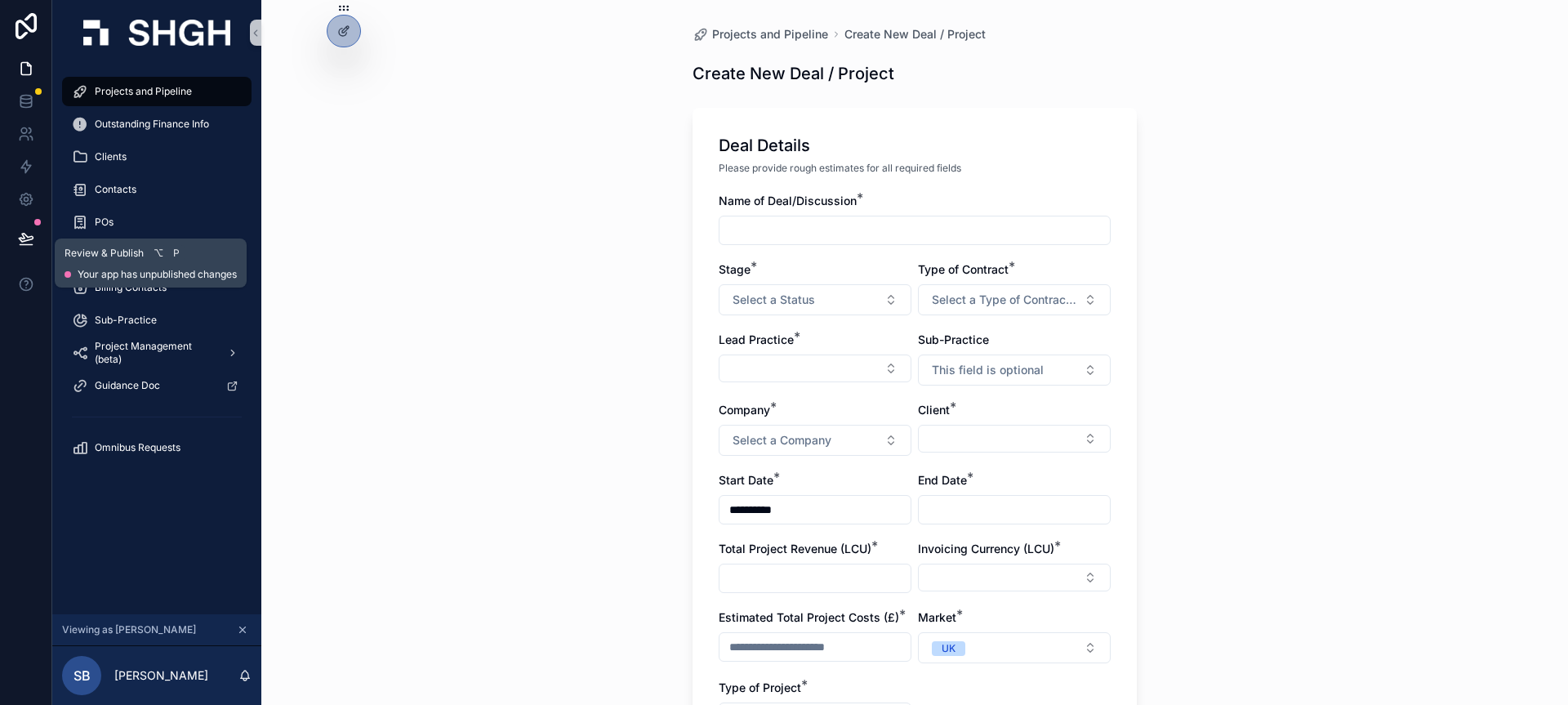
click at [26, 242] on icon at bounding box center [26, 238] width 17 height 17
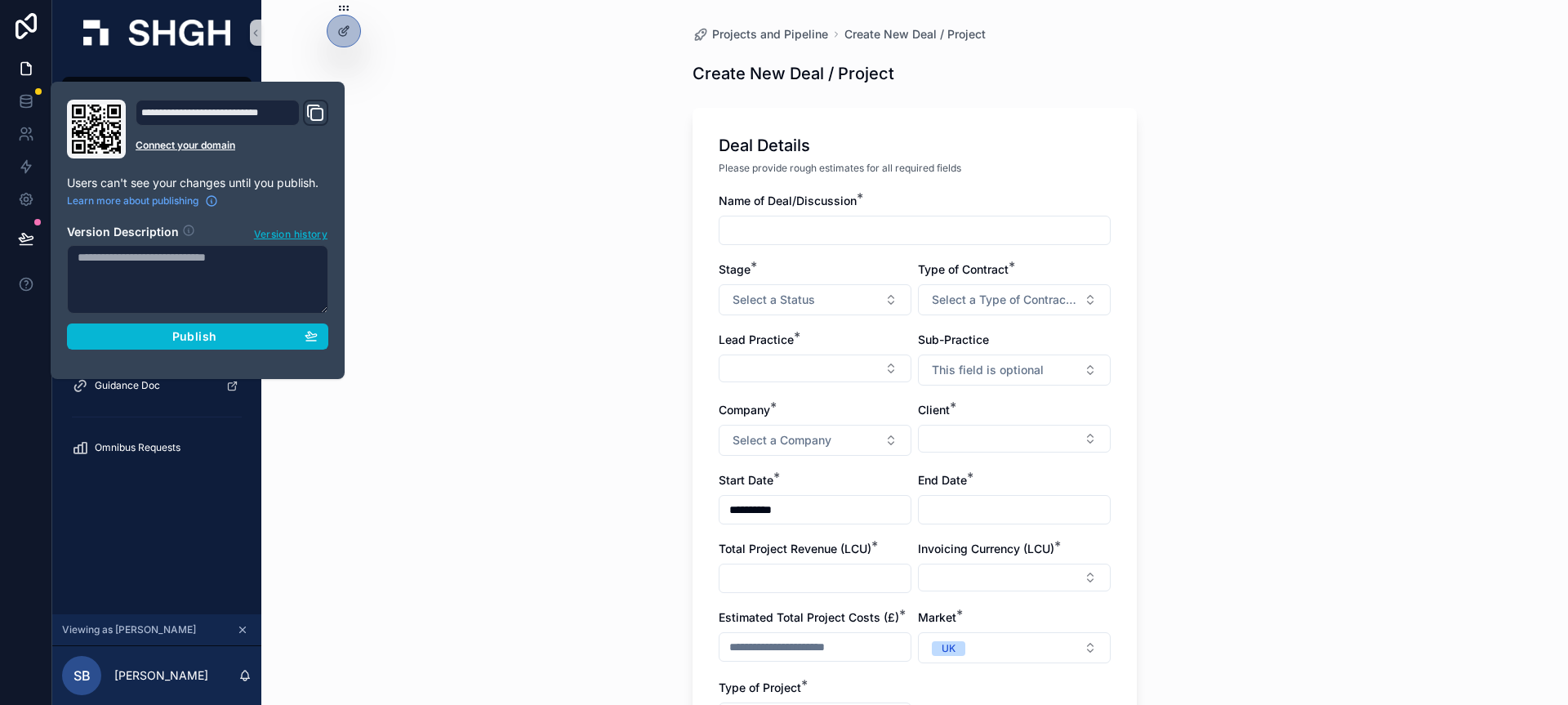
click at [131, 265] on textarea at bounding box center [198, 279] width 261 height 69
type textarea "**********"
click at [136, 335] on div "Publish" at bounding box center [198, 336] width 240 height 15
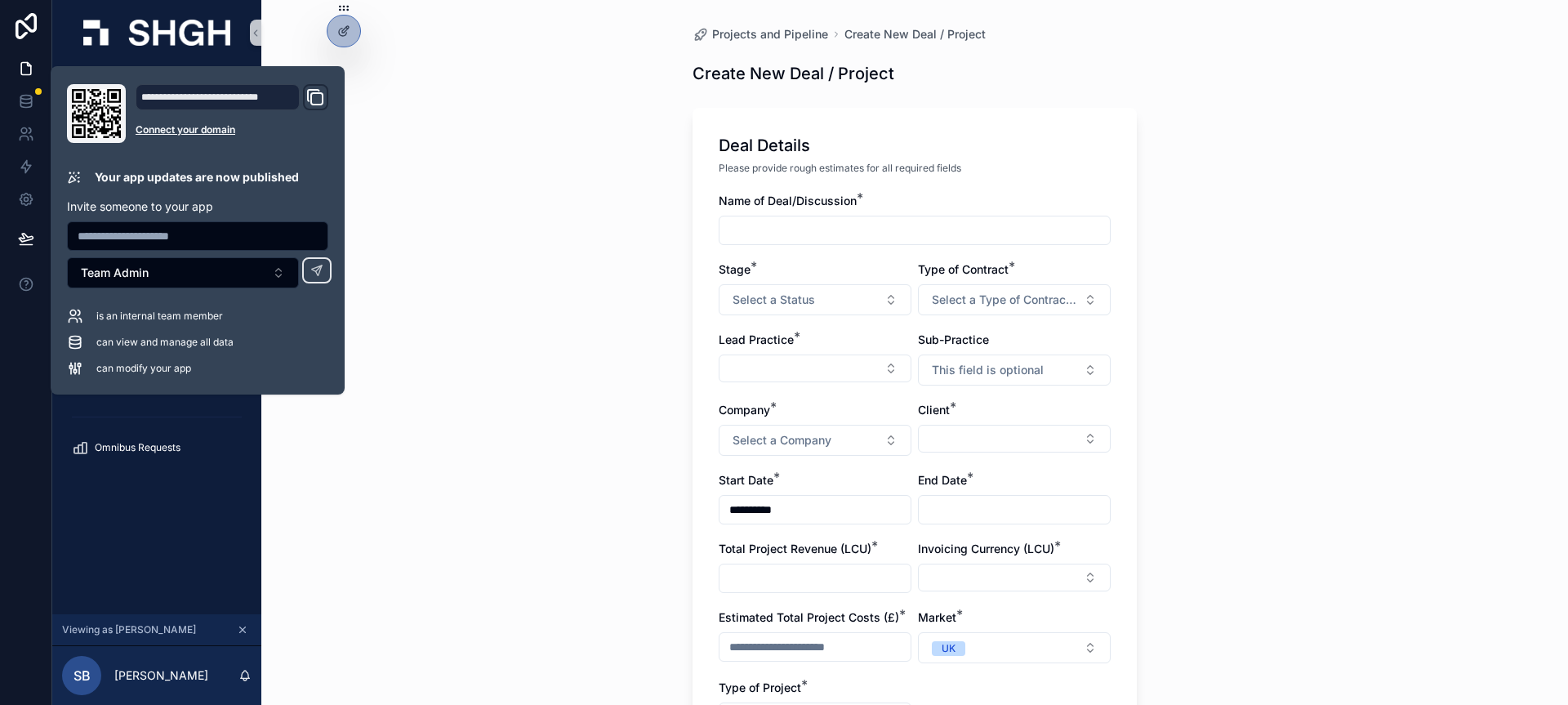
click at [485, 329] on div "**********" at bounding box center [915, 352] width 1307 height 705
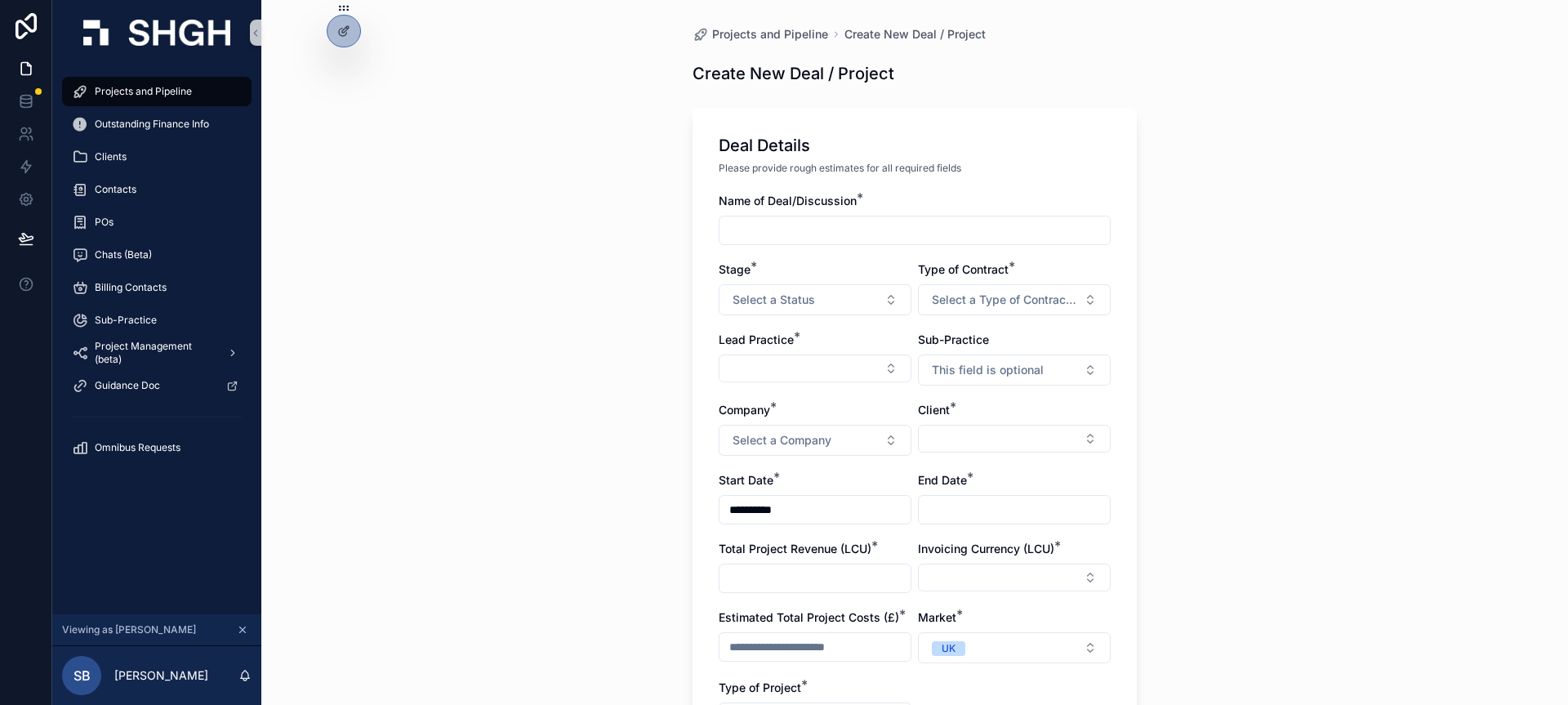
click at [518, 328] on div "**********" at bounding box center [915, 352] width 1307 height 705
click at [131, 91] on span "Projects and Pipeline" at bounding box center [144, 92] width 98 height 13
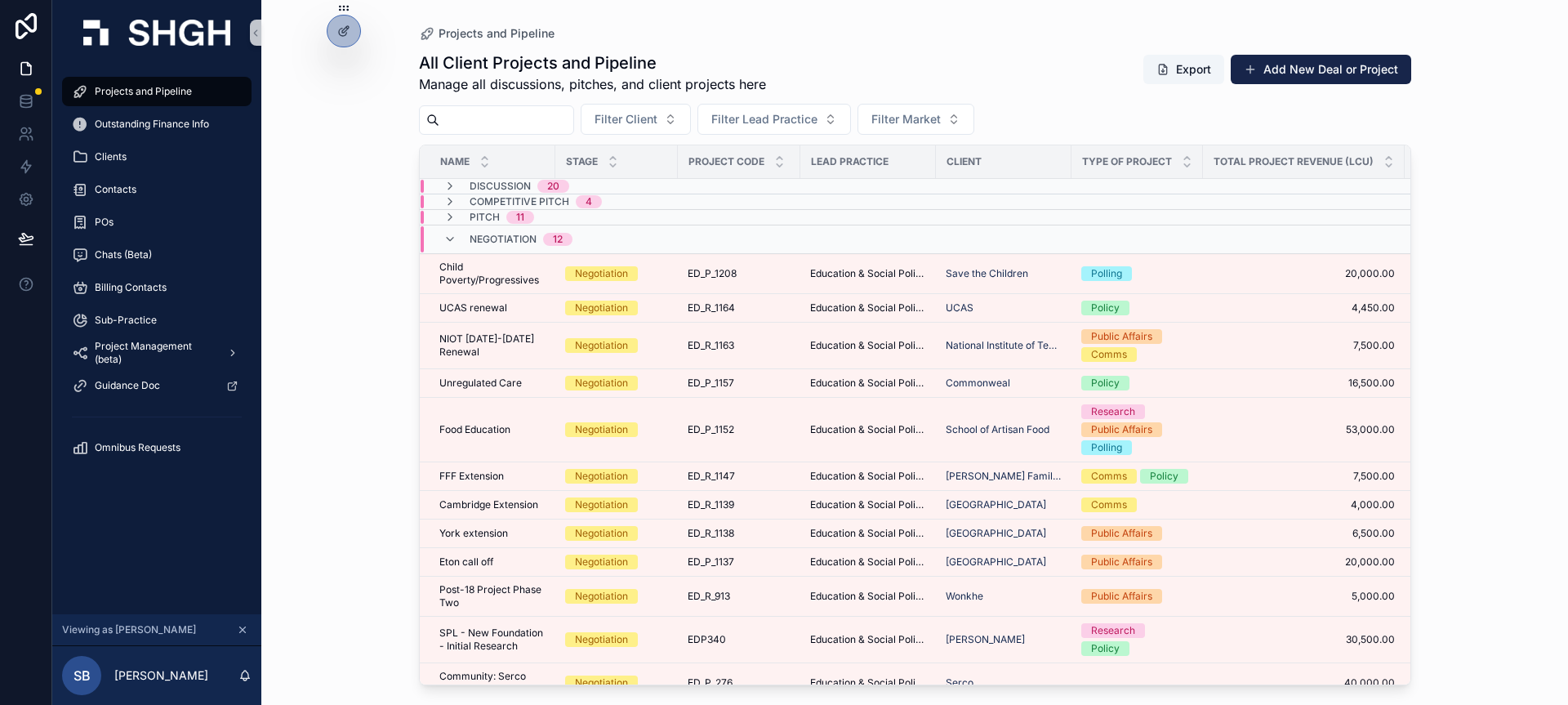
click at [586, 217] on div "Pitch 11" at bounding box center [610, 217] width 379 height 13
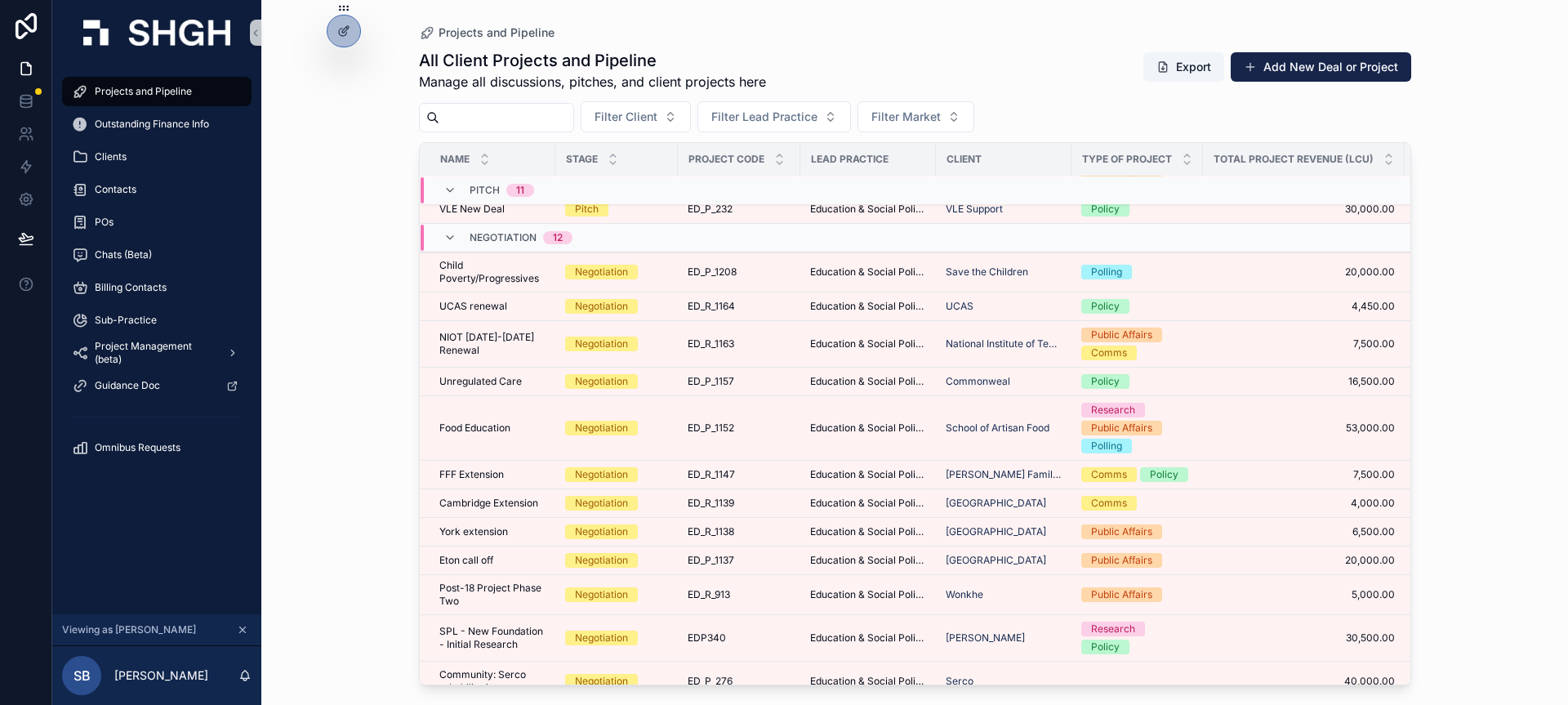
scroll to position [635, 0]
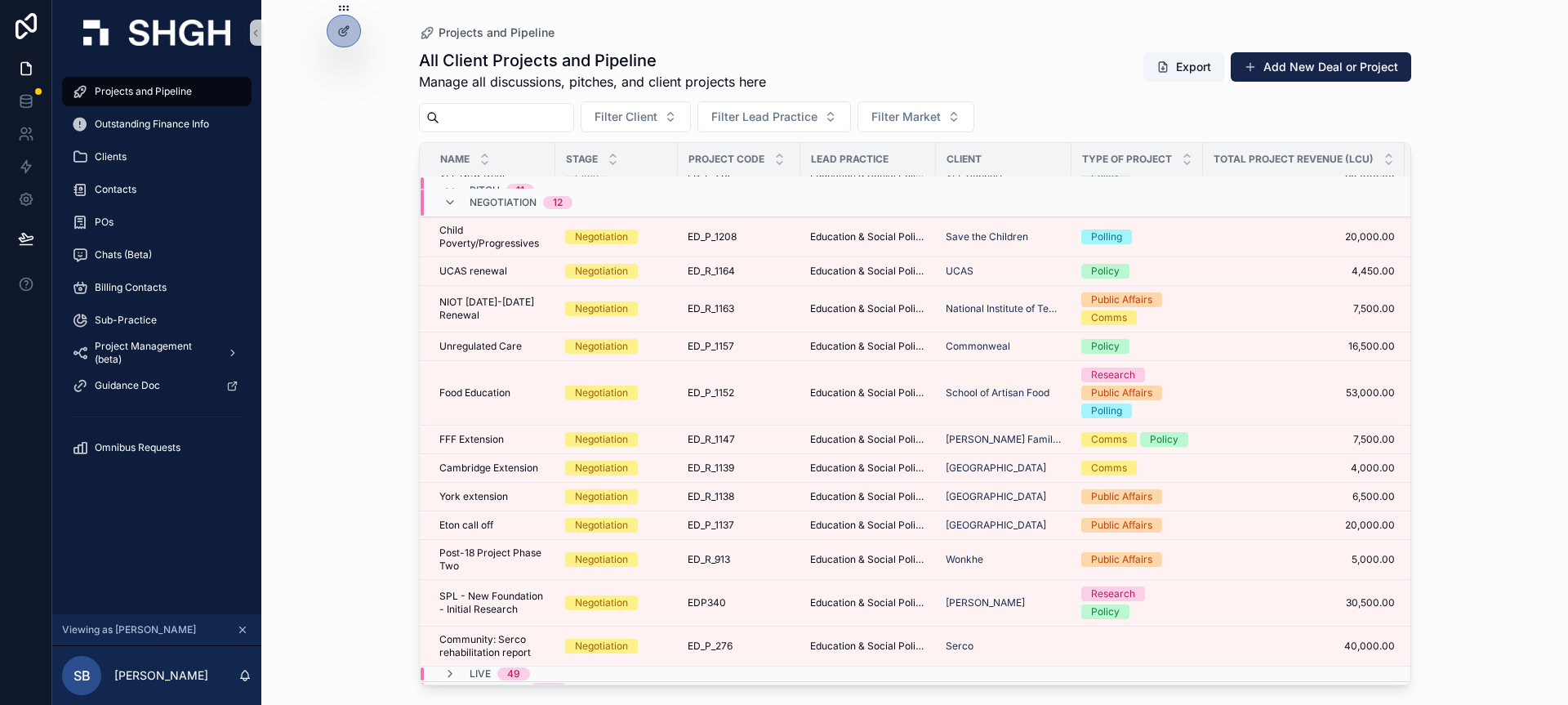
click at [352, 262] on div "Projects and Pipeline All Client Projects and Pipeline Manage all discussions, …" at bounding box center [915, 352] width 1307 height 705
click at [373, 302] on div "Projects and Pipeline All Client Projects and Pipeline Manage all discussions, …" at bounding box center [915, 352] width 1307 height 705
click at [689, 265] on span "ED_R_1164" at bounding box center [712, 271] width 47 height 13
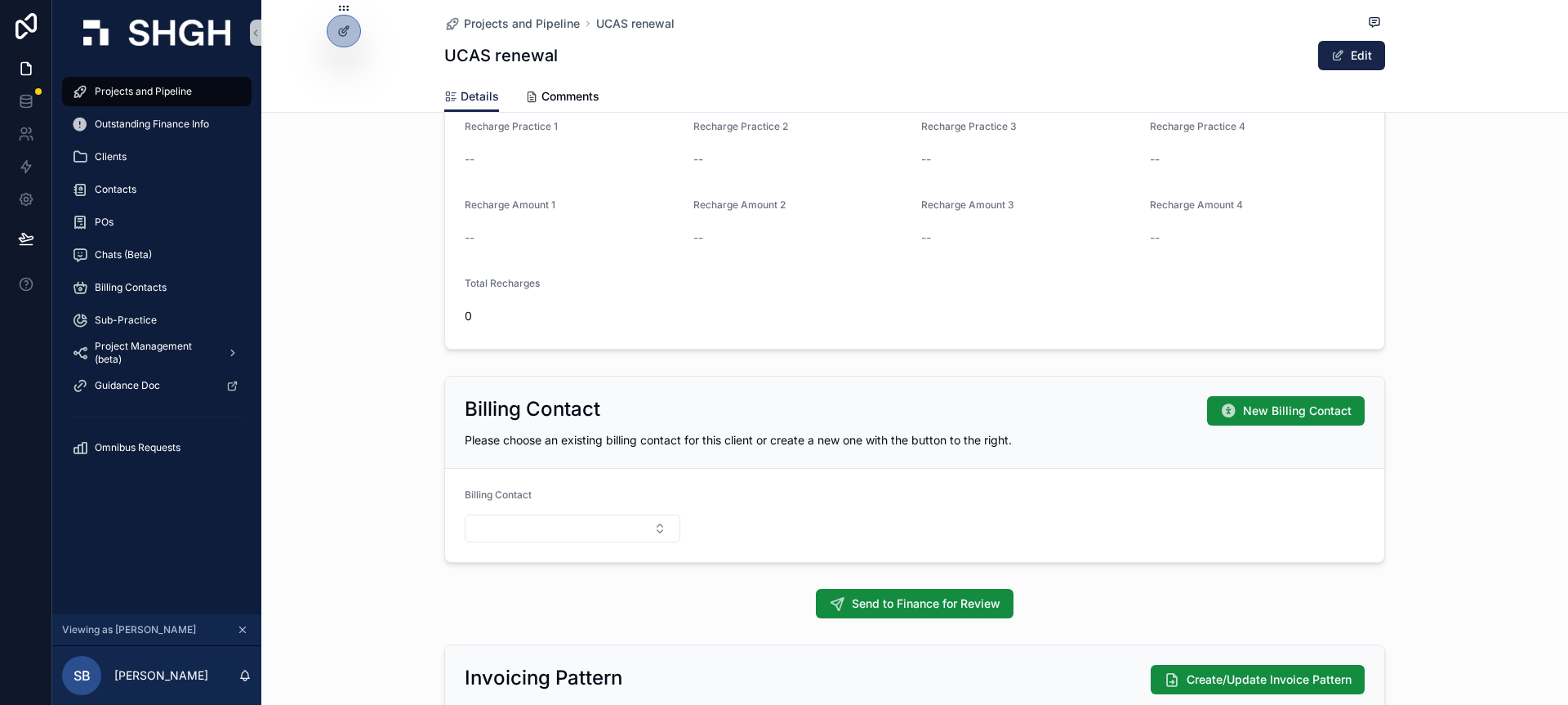
scroll to position [886, 0]
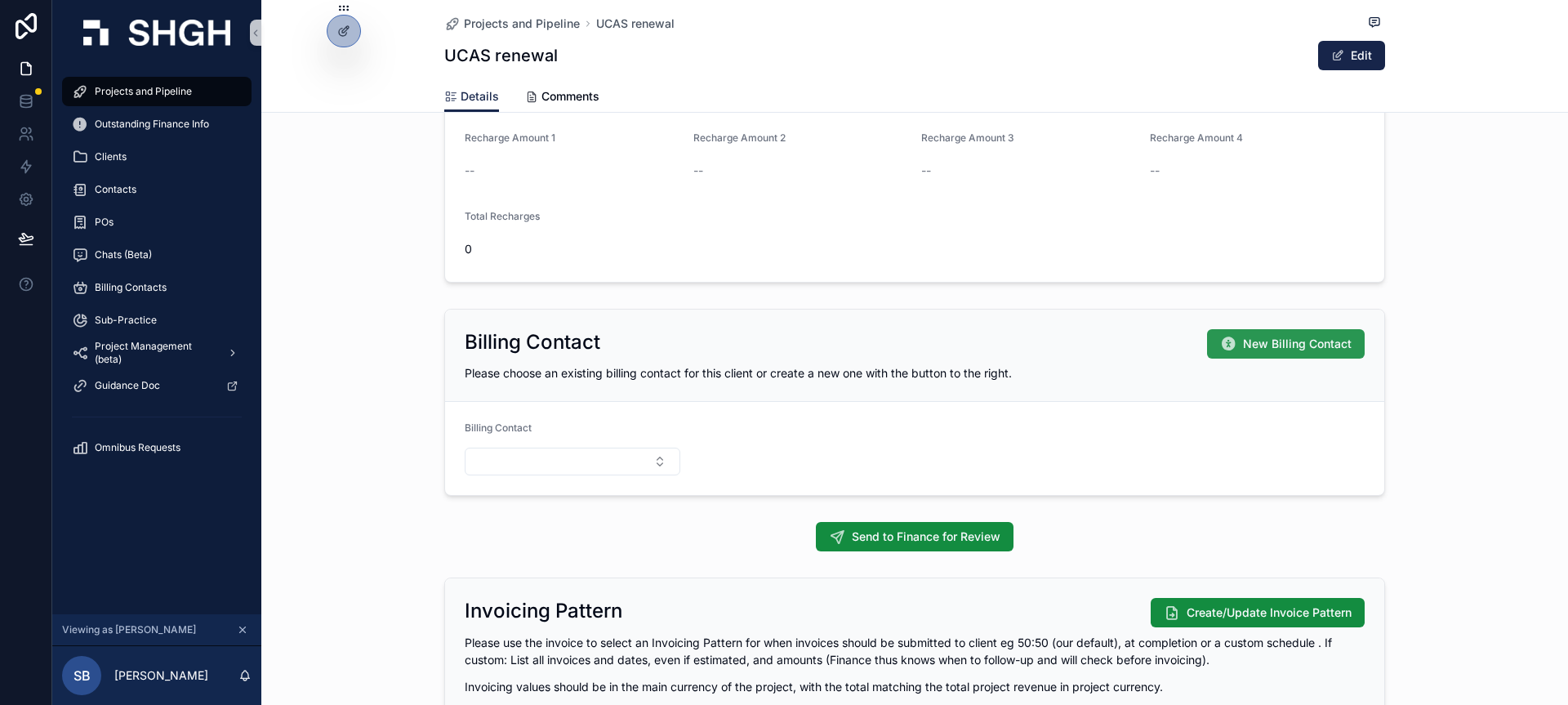
click at [1280, 346] on span "New Billing Contact" at bounding box center [1297, 343] width 109 height 17
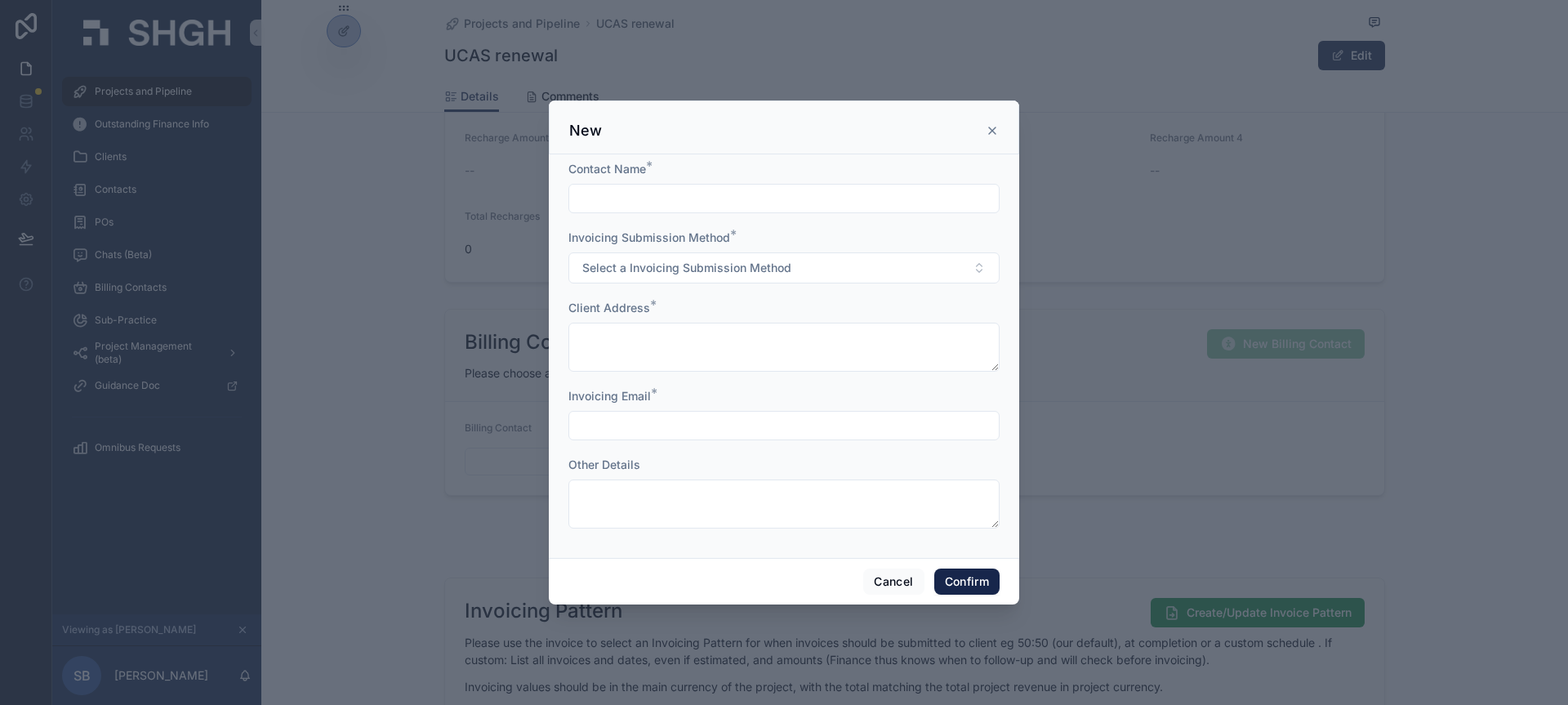
click at [991, 131] on icon at bounding box center [993, 131] width 7 height 7
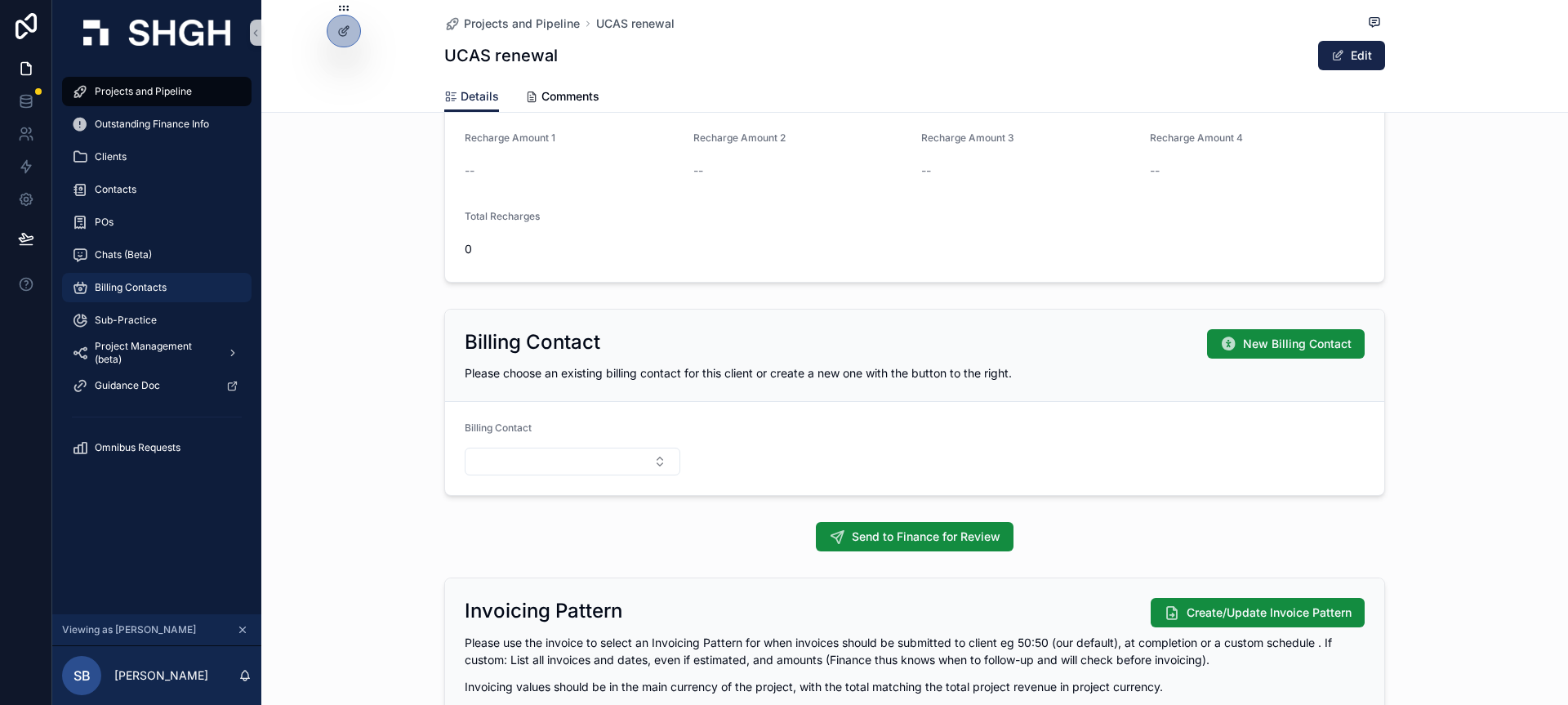
click at [169, 295] on div "Billing Contacts" at bounding box center [157, 288] width 170 height 26
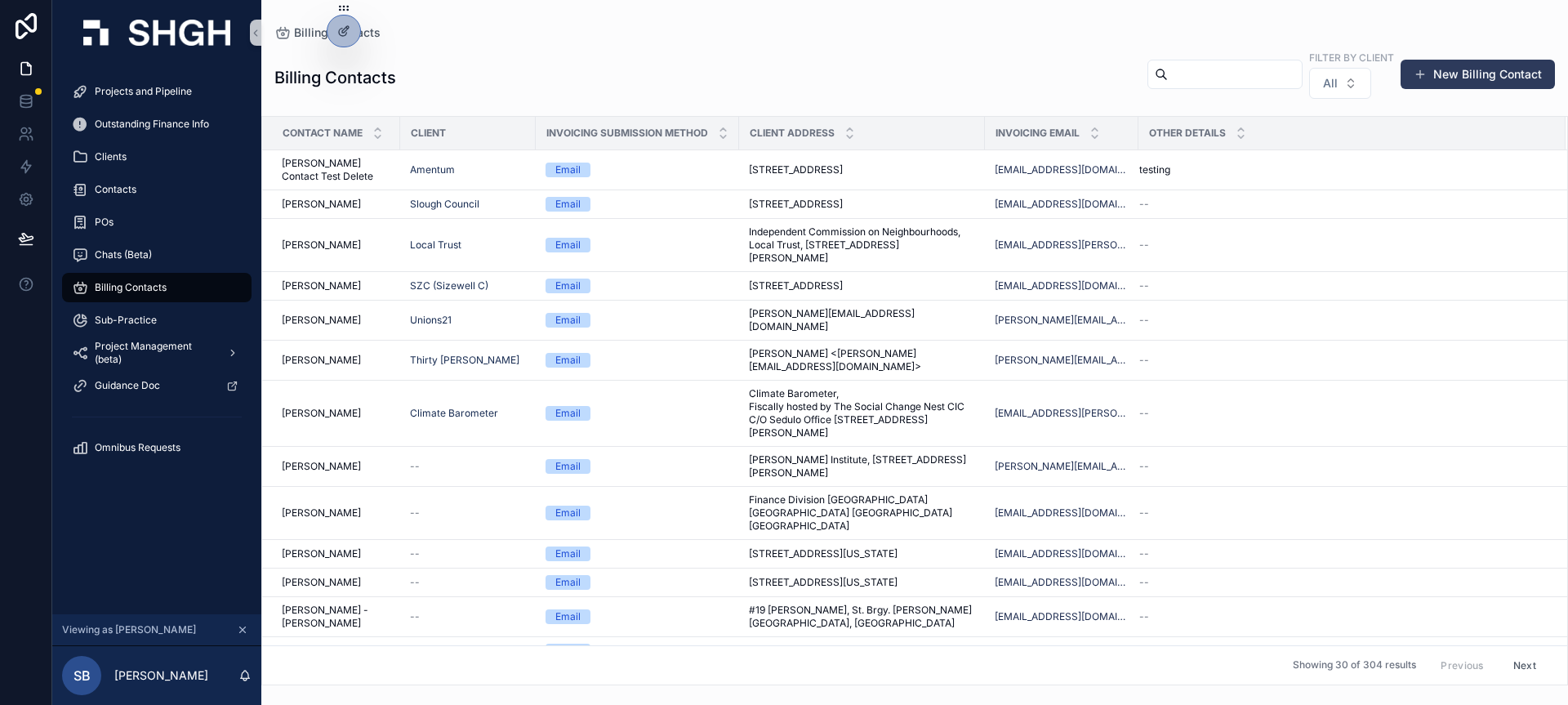
click at [1454, 77] on button "New Billing Contact" at bounding box center [1477, 74] width 154 height 30
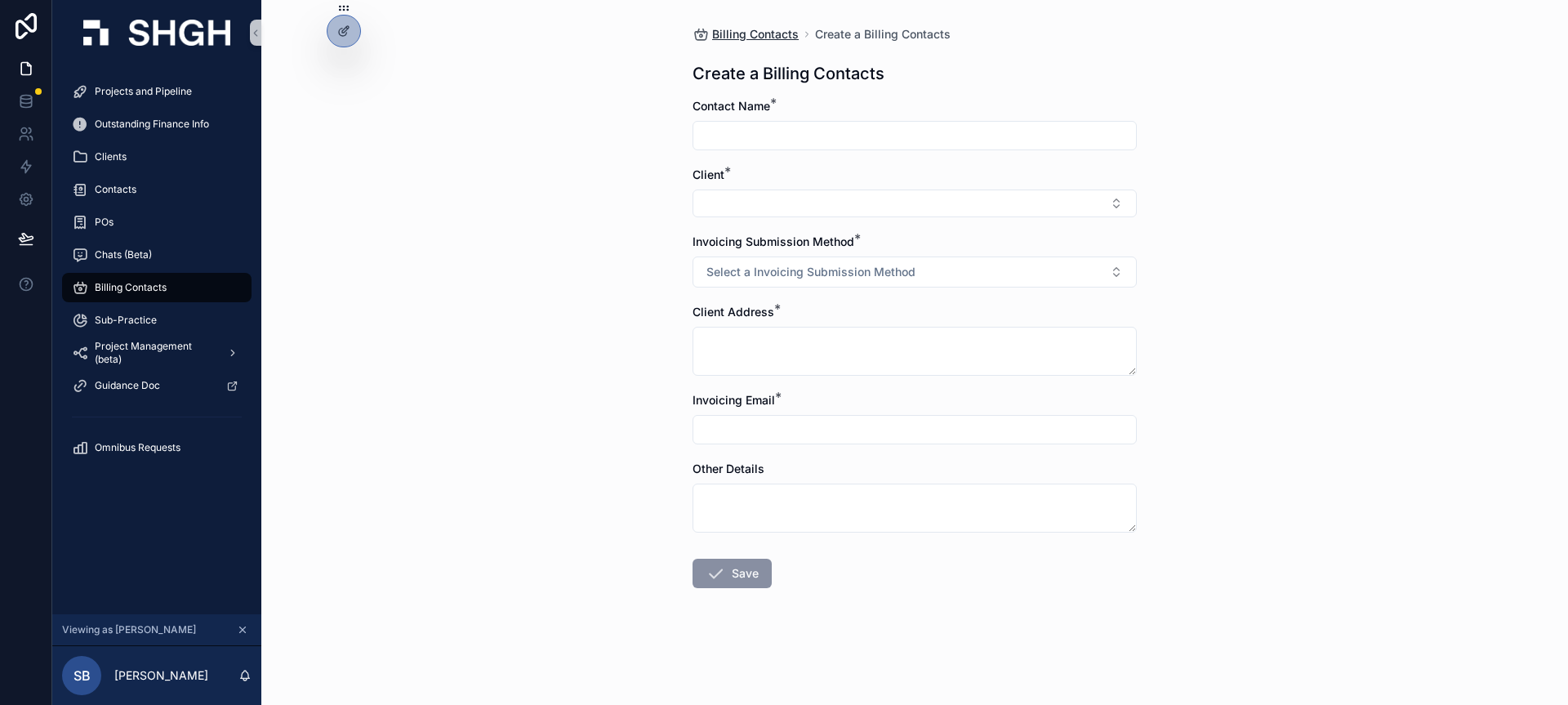
click at [731, 32] on span "Billing Contacts" at bounding box center [755, 34] width 86 height 17
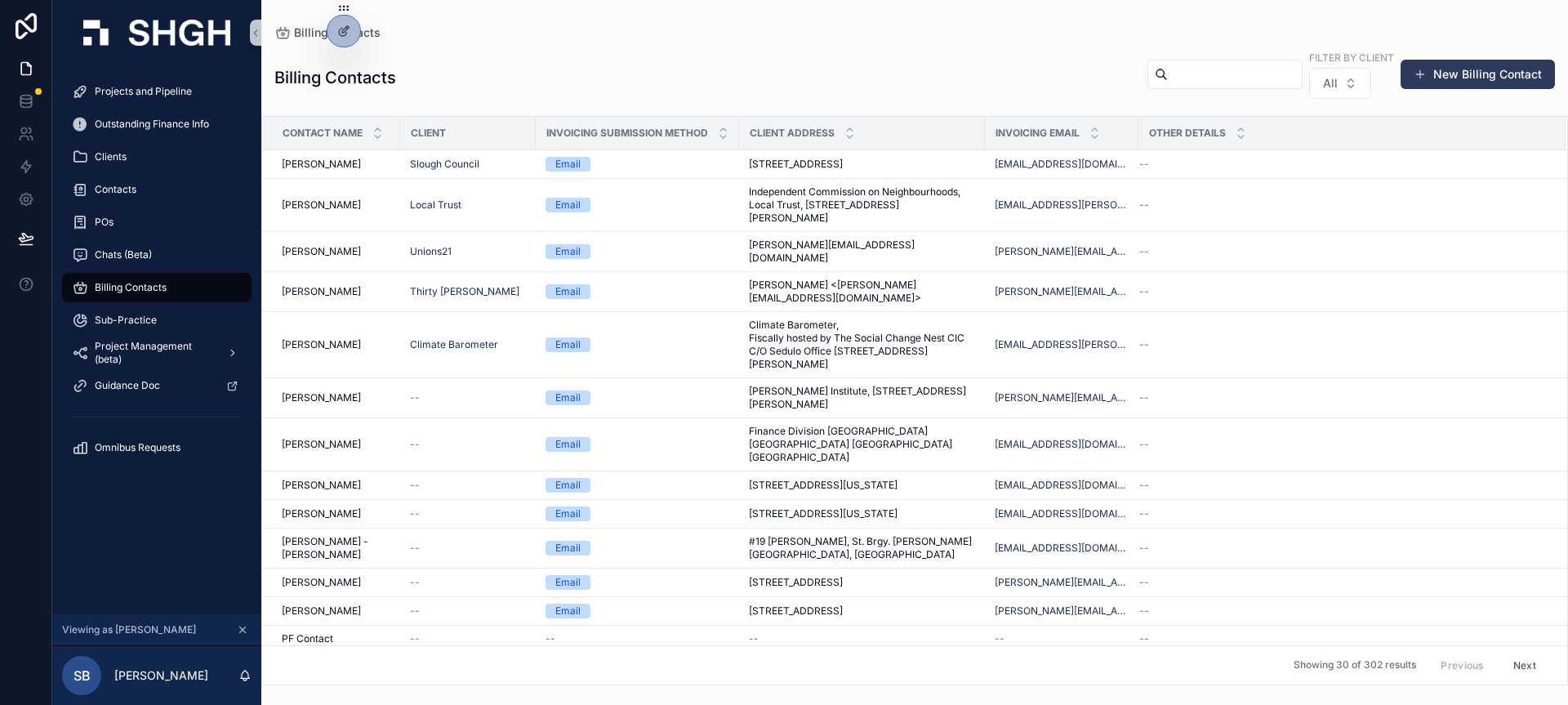
click at [1527, 75] on button "New Billing Contact" at bounding box center [1477, 74] width 154 height 30
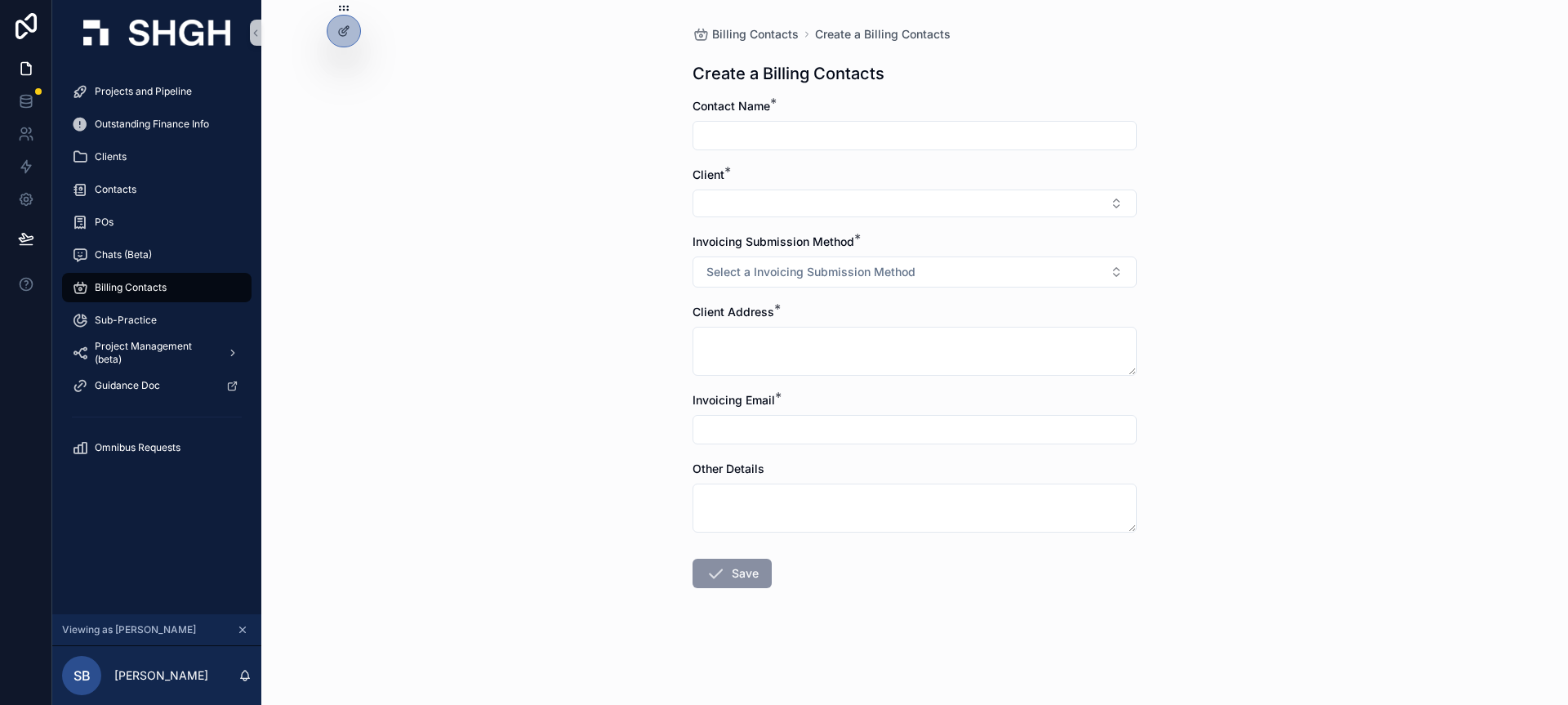
click at [890, 131] on input "scrollable content" at bounding box center [915, 136] width 443 height 23
type input "**********"
click at [852, 211] on button "Select Button" at bounding box center [915, 204] width 444 height 28
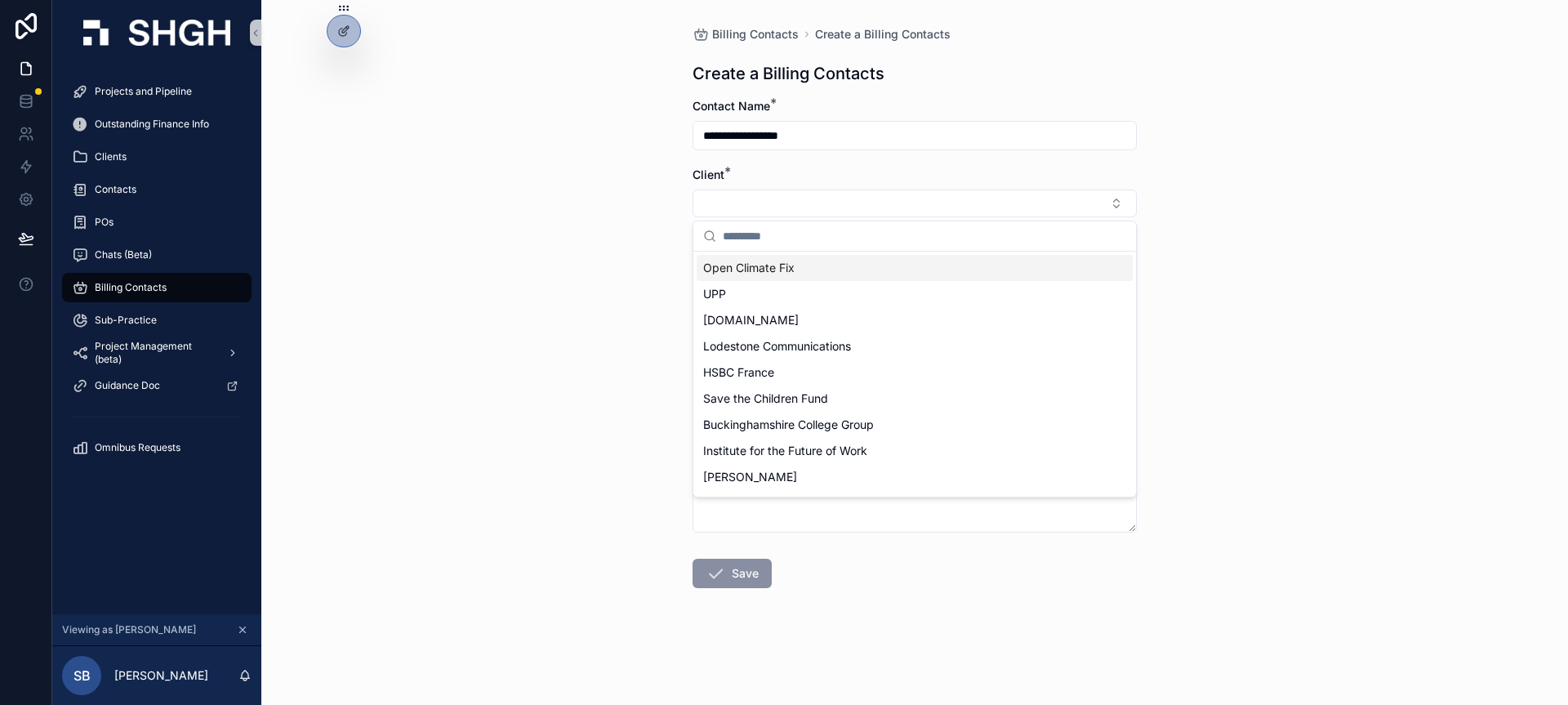
click at [830, 269] on div "Open Climate Fix" at bounding box center [915, 268] width 436 height 26
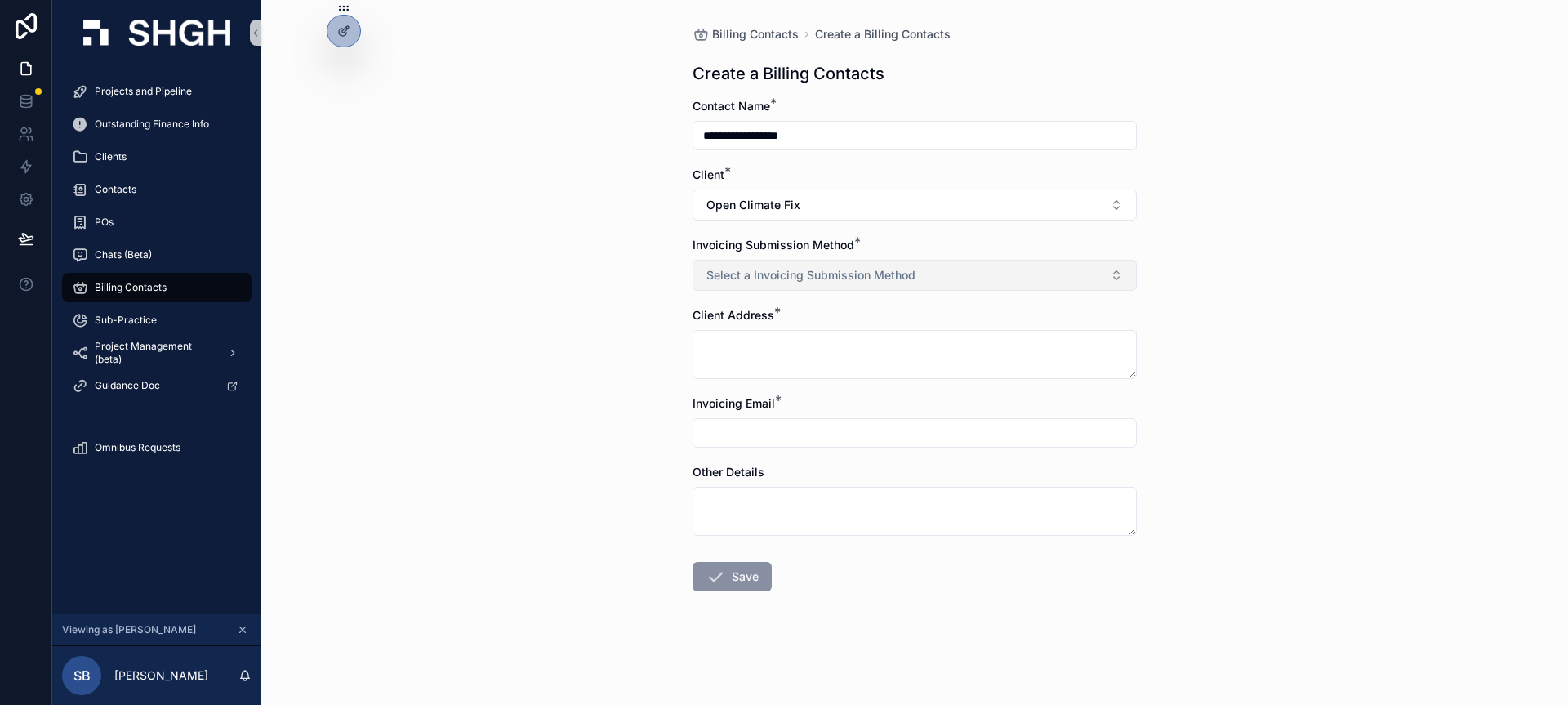
click at [796, 270] on span "Select a Invoicing Submission Method" at bounding box center [811, 275] width 209 height 17
click at [783, 348] on div "Email" at bounding box center [915, 341] width 436 height 24
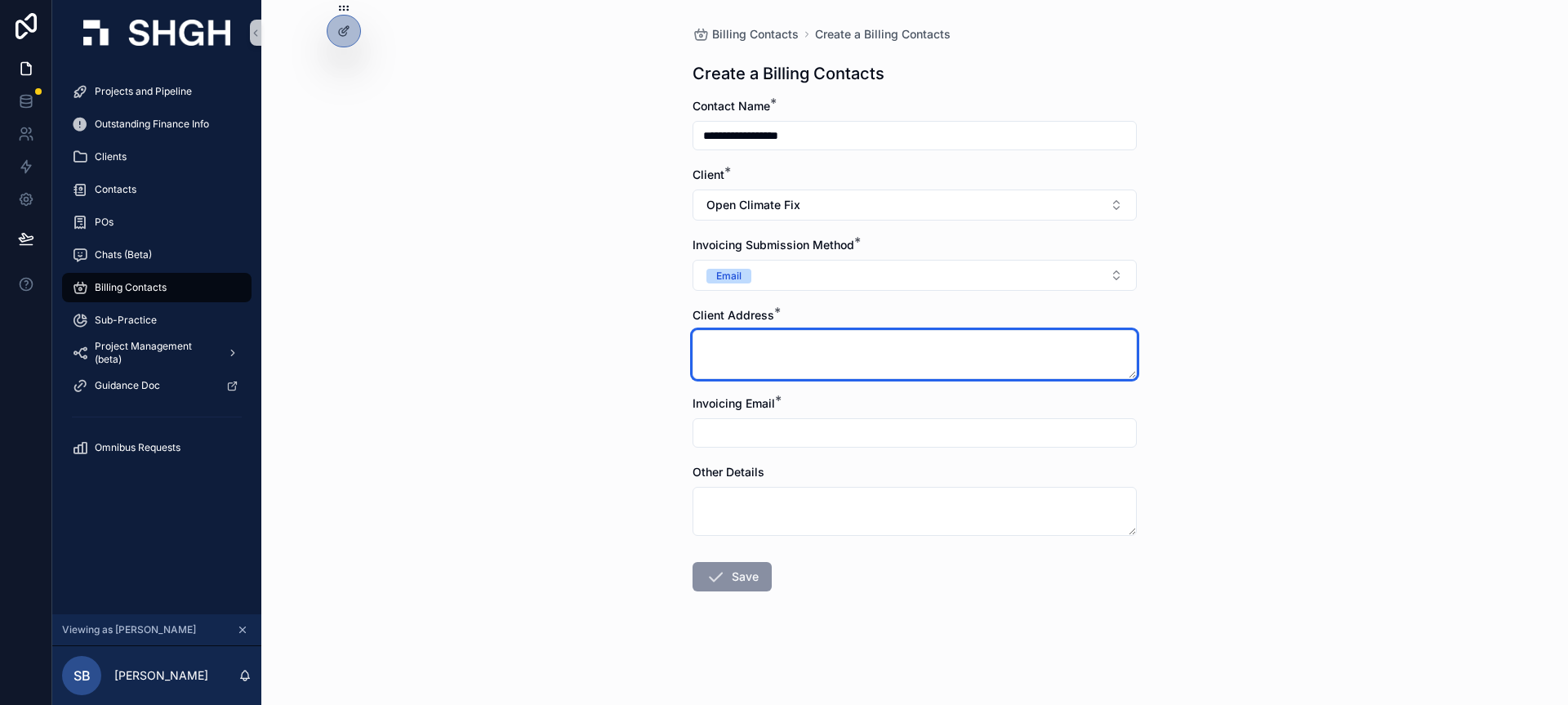
click at [781, 364] on textarea "scrollable content" at bounding box center [915, 355] width 444 height 49
type textarea "**********"
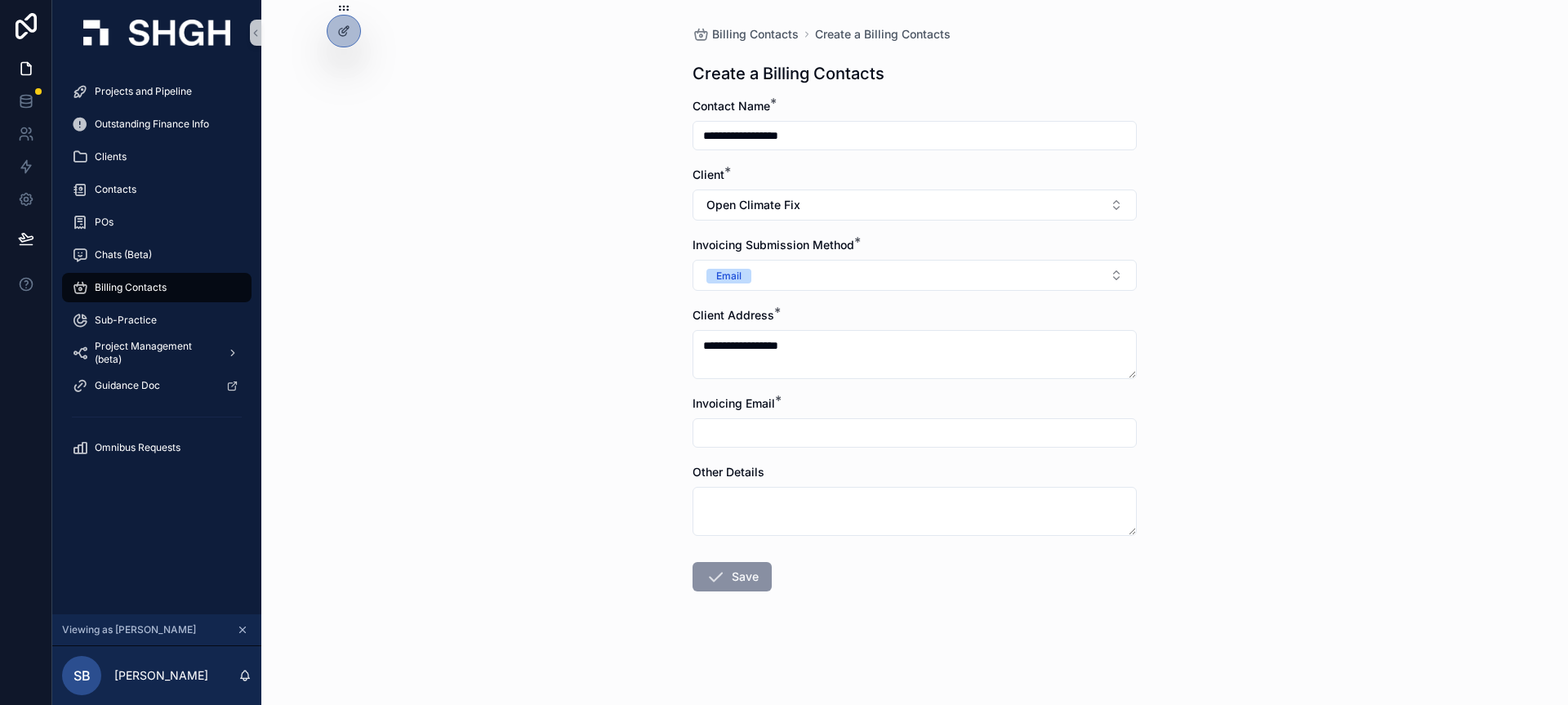
type input "**********"
click at [729, 572] on button "Save" at bounding box center [732, 577] width 79 height 30
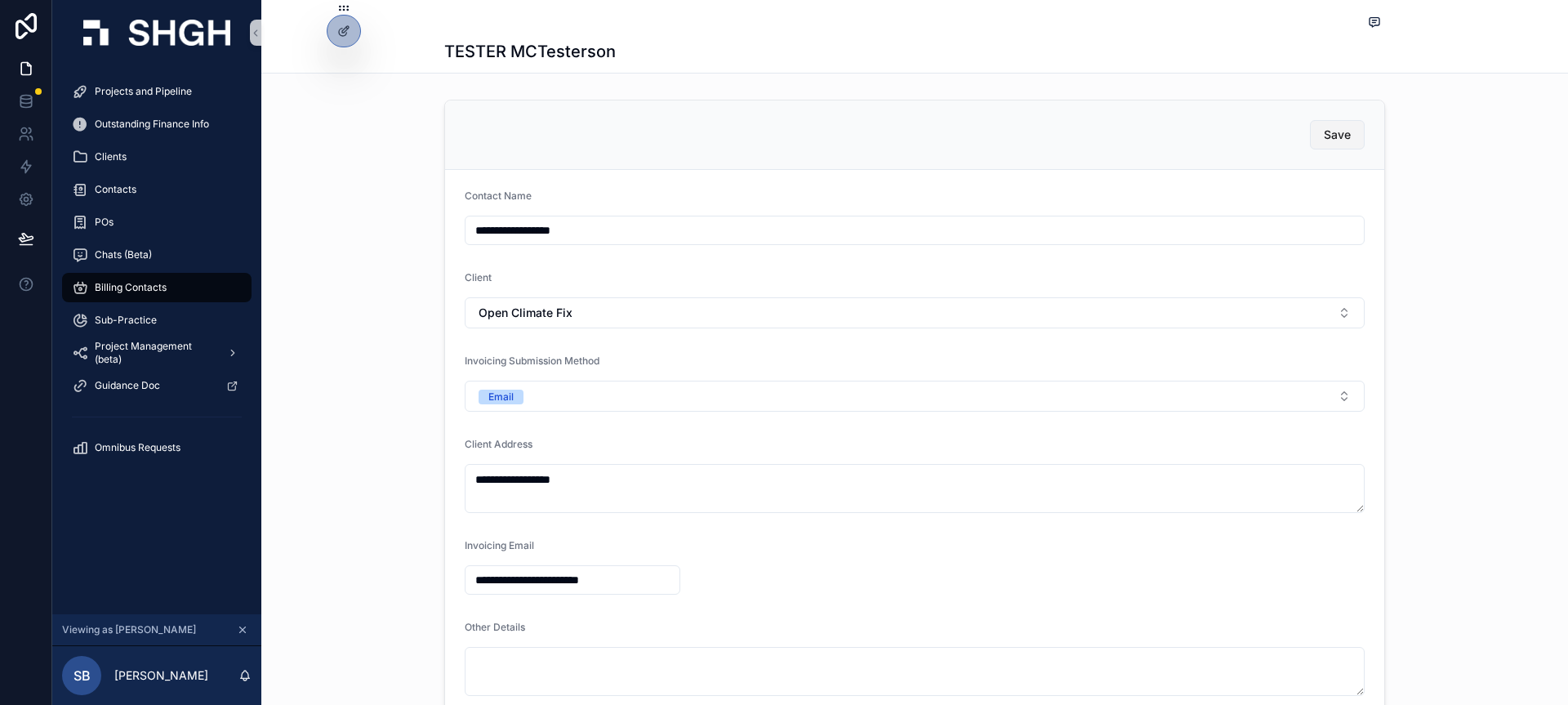
click at [1333, 139] on span "Save" at bounding box center [1337, 134] width 27 height 17
click at [153, 285] on span "Billing Contacts" at bounding box center [131, 288] width 72 height 13
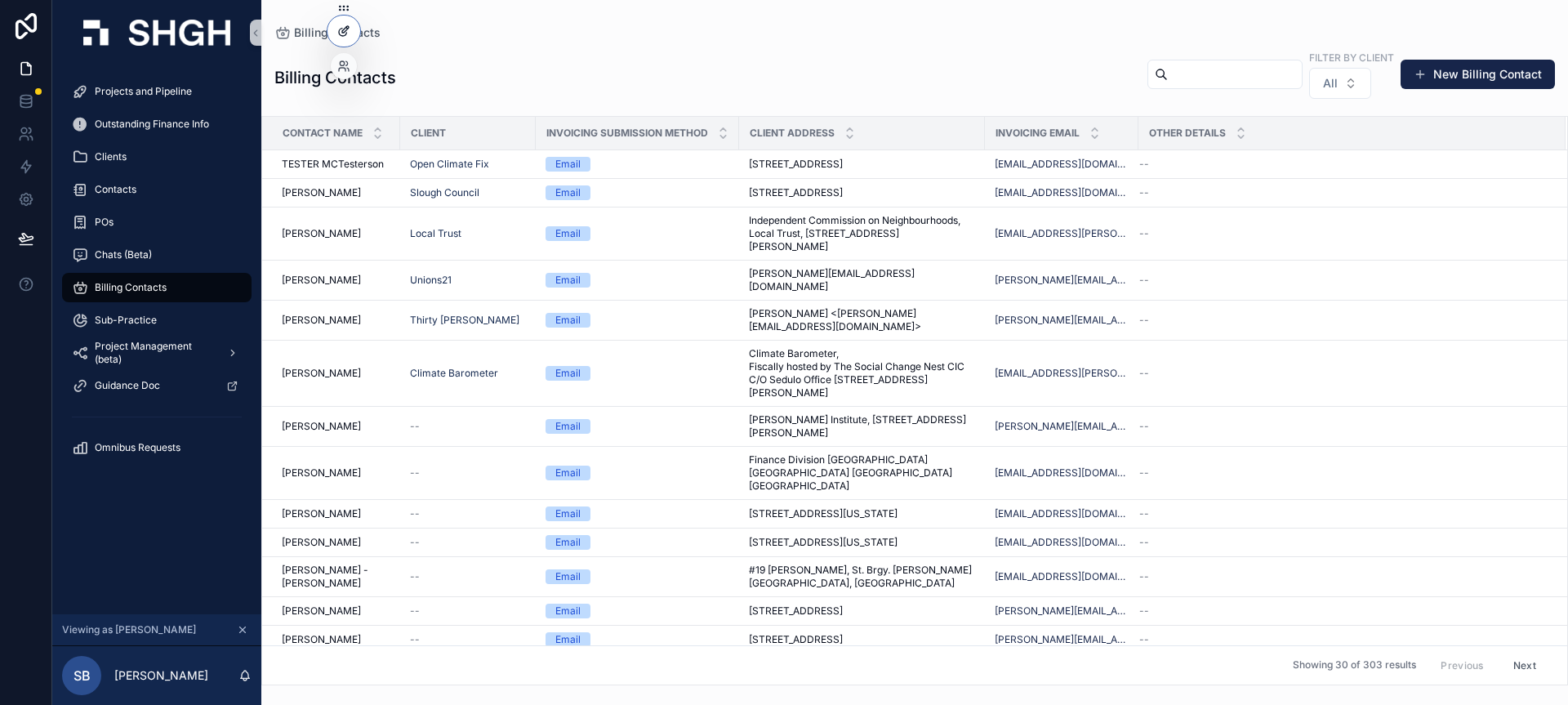
click at [333, 33] on div at bounding box center [344, 31] width 33 height 31
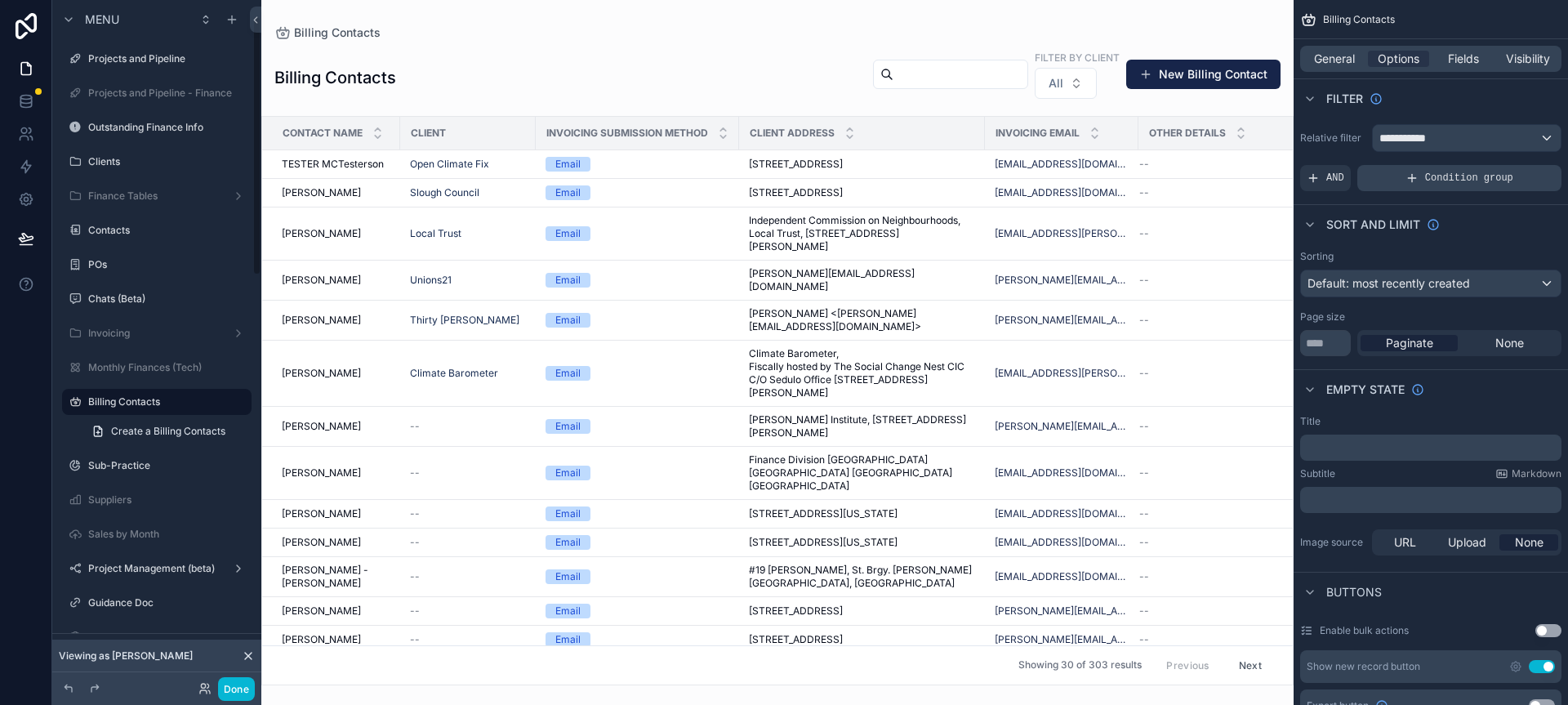
scroll to position [42, 0]
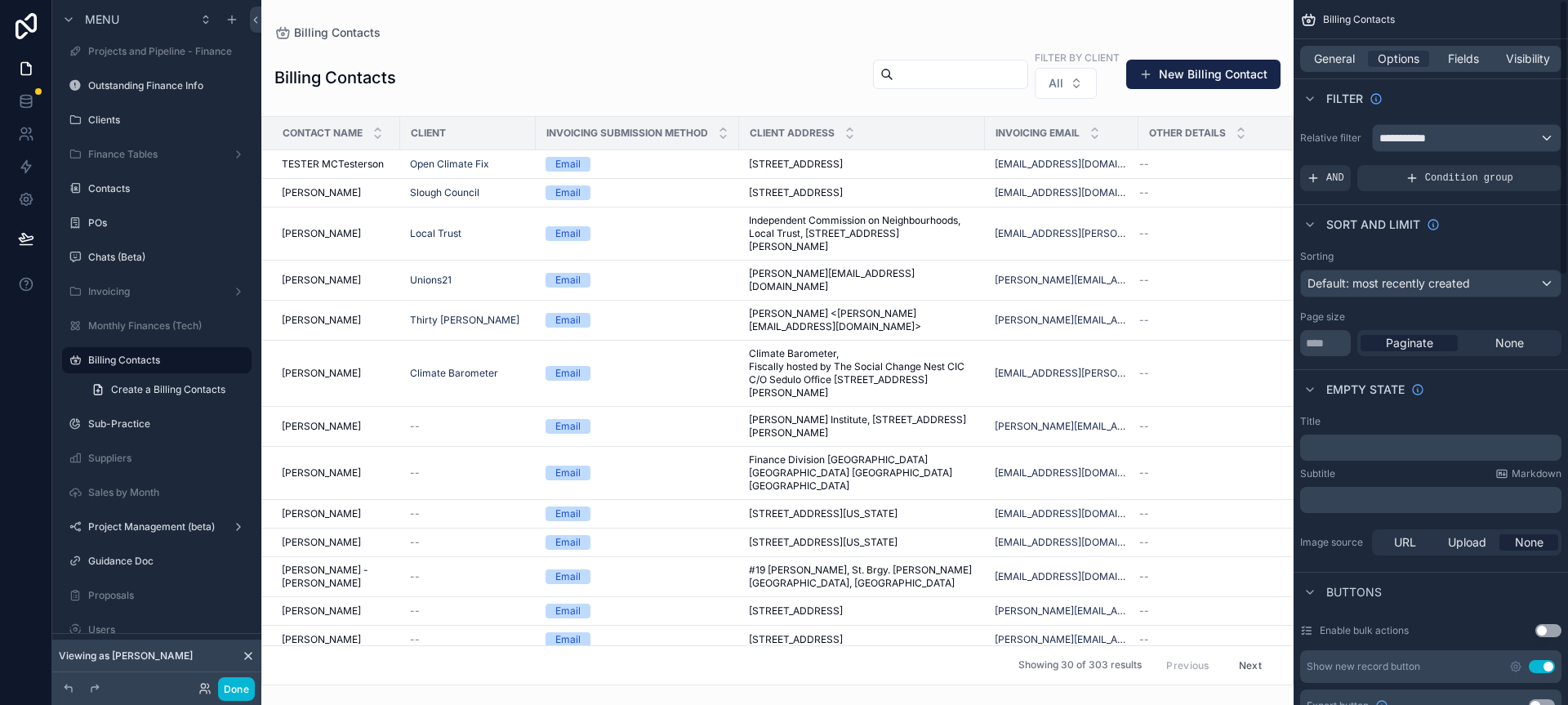
click at [1170, 75] on div "scrollable content" at bounding box center [777, 352] width 1032 height 705
click at [1209, 74] on button "New Billing Contact" at bounding box center [1203, 74] width 154 height 30
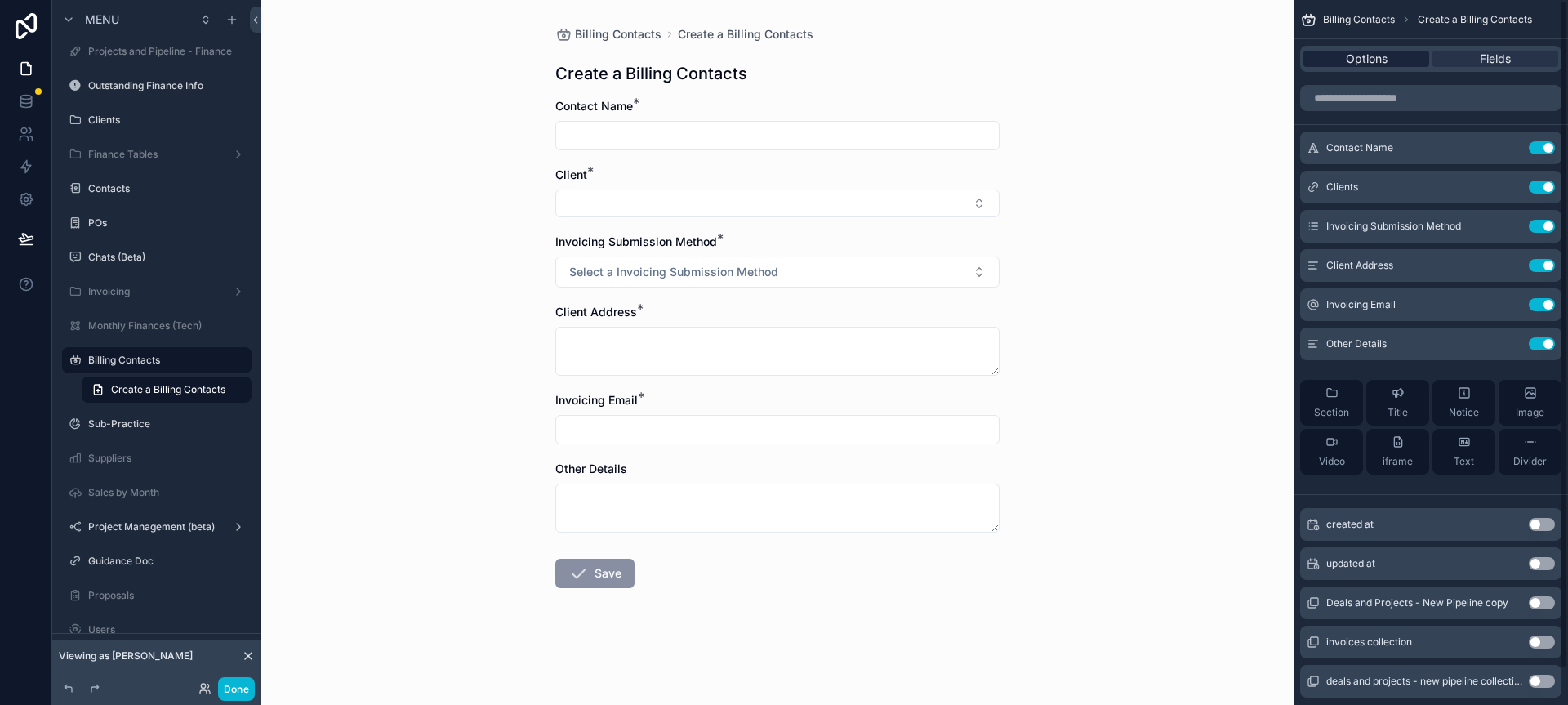
click at [1402, 53] on div "Options" at bounding box center [1367, 58] width 125 height 17
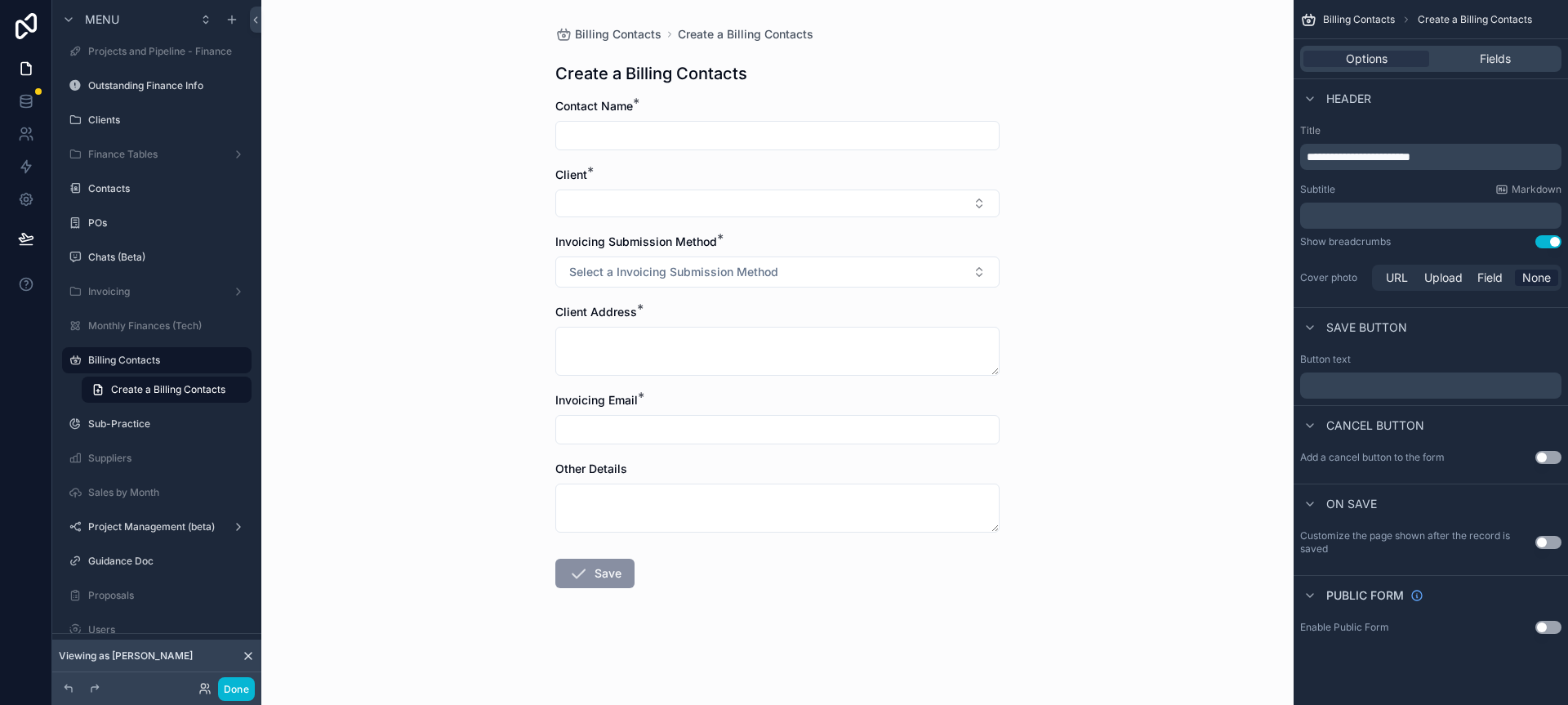
click at [1551, 544] on button "Use setting" at bounding box center [1549, 542] width 26 height 13
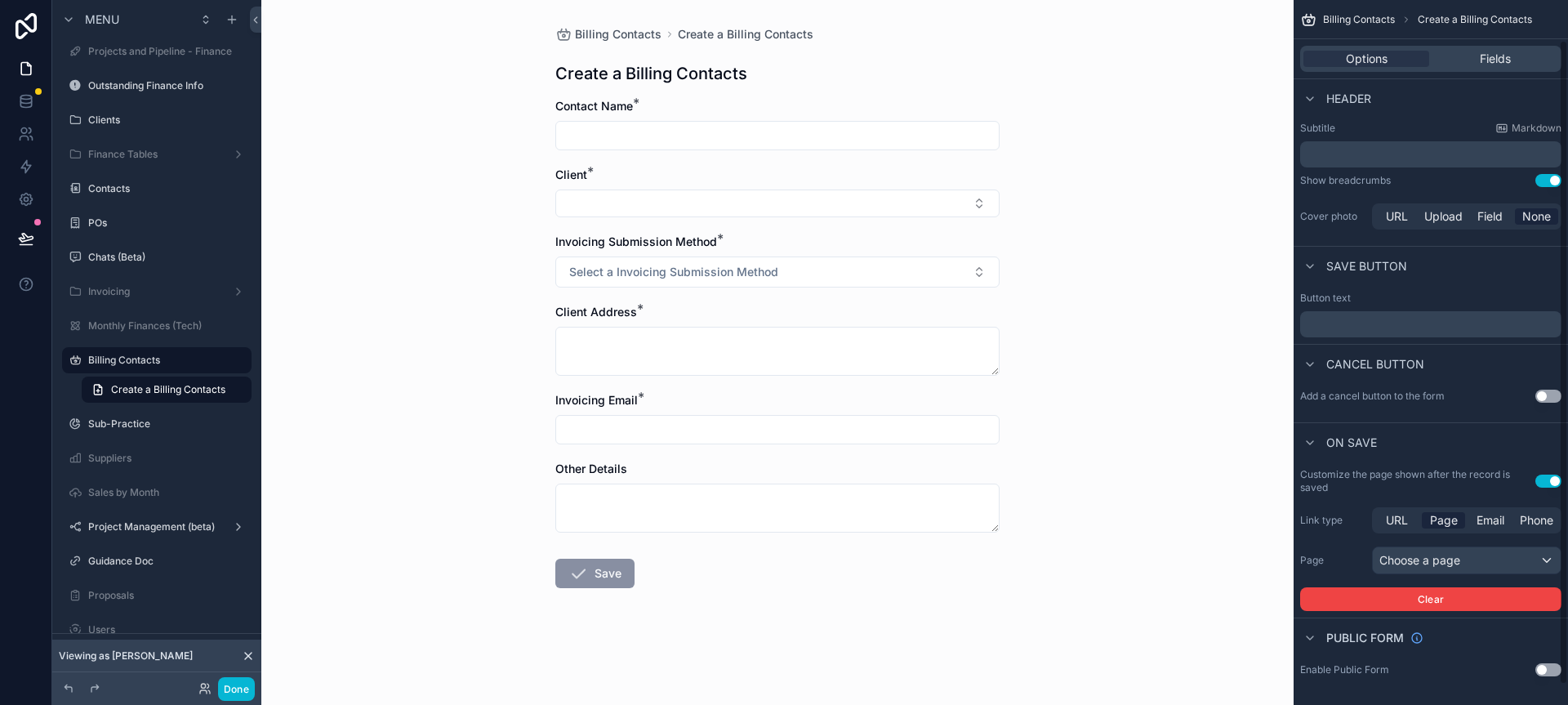
scroll to position [65, 0]
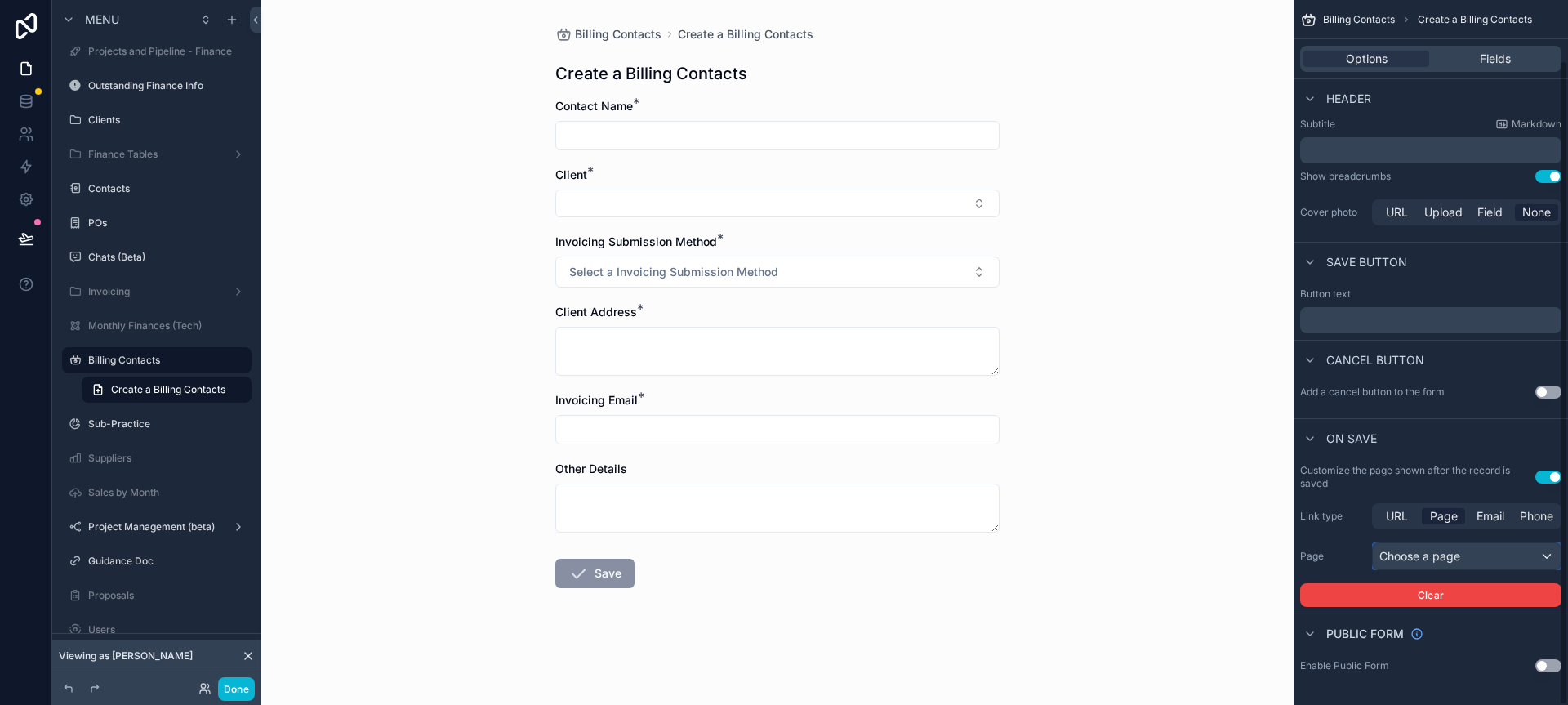
click at [1494, 558] on div "Choose a page" at bounding box center [1467, 557] width 188 height 26
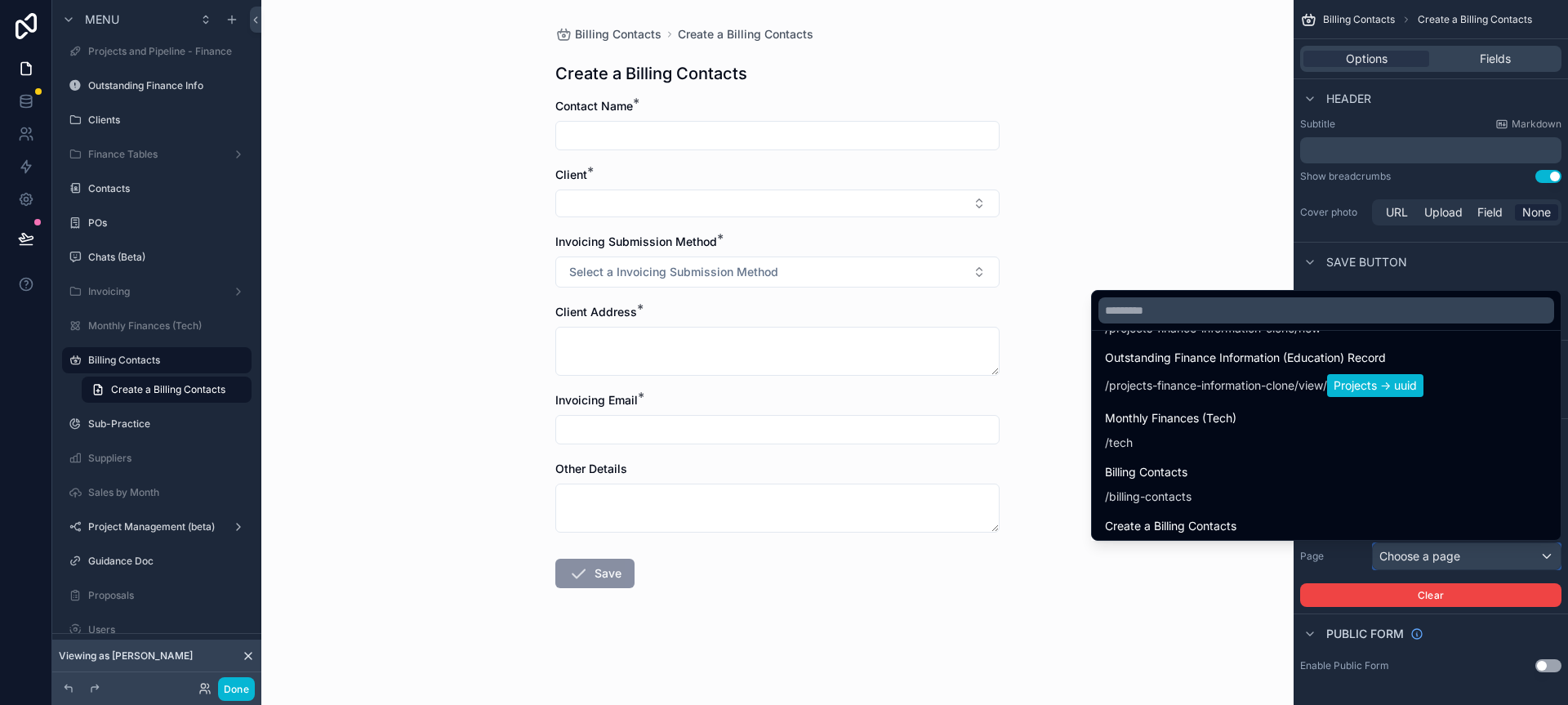
scroll to position [2332, 0]
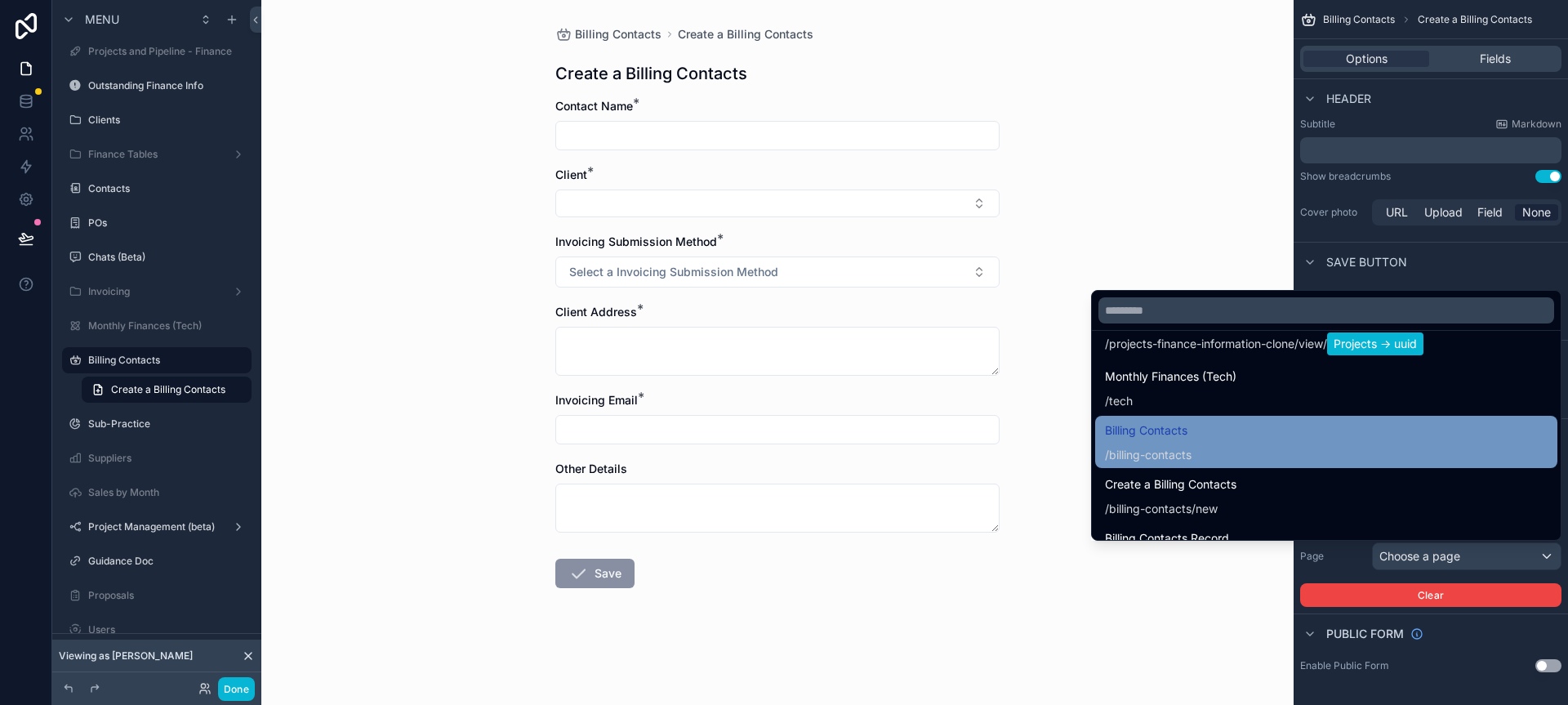
click at [1359, 438] on div "Billing Contacts / billing-contacts" at bounding box center [1327, 442] width 443 height 43
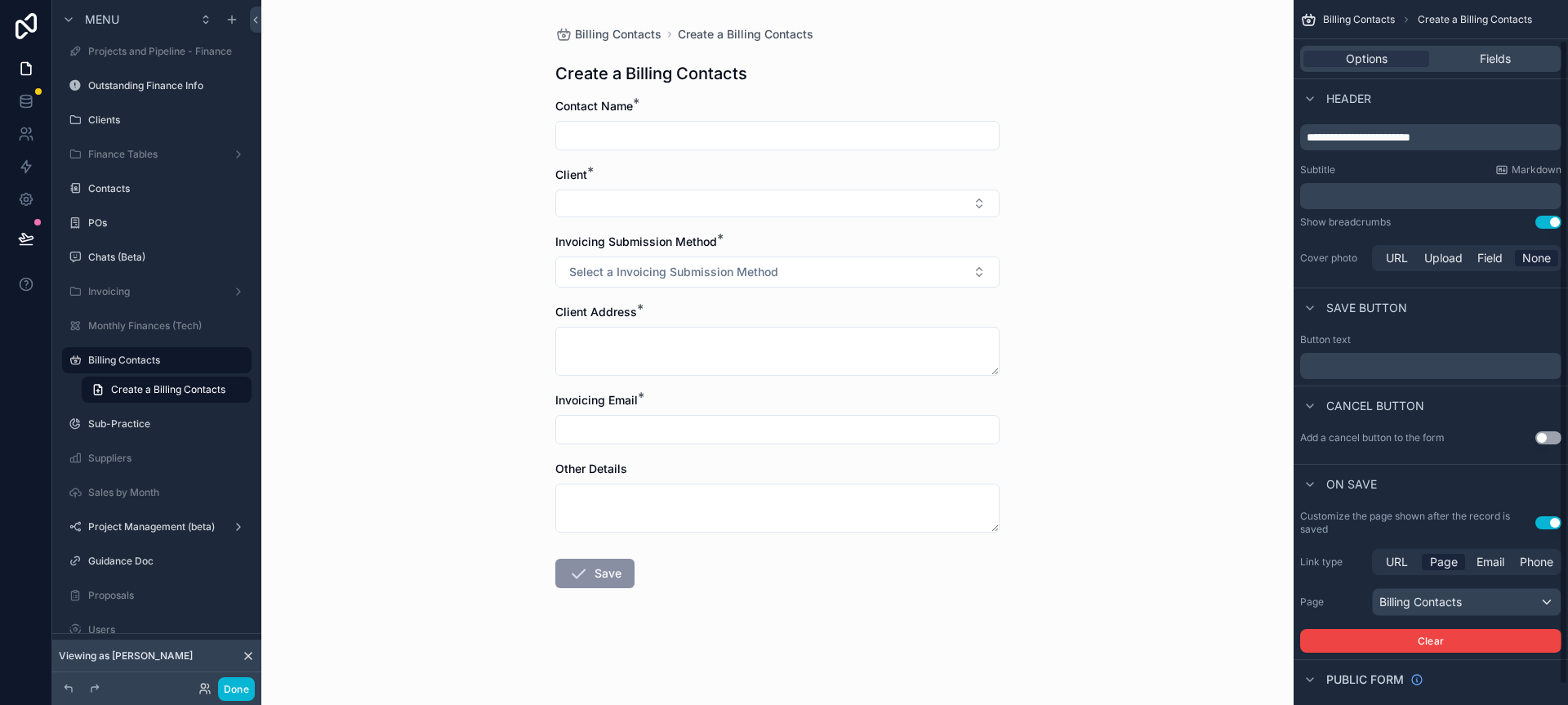
scroll to position [0, 0]
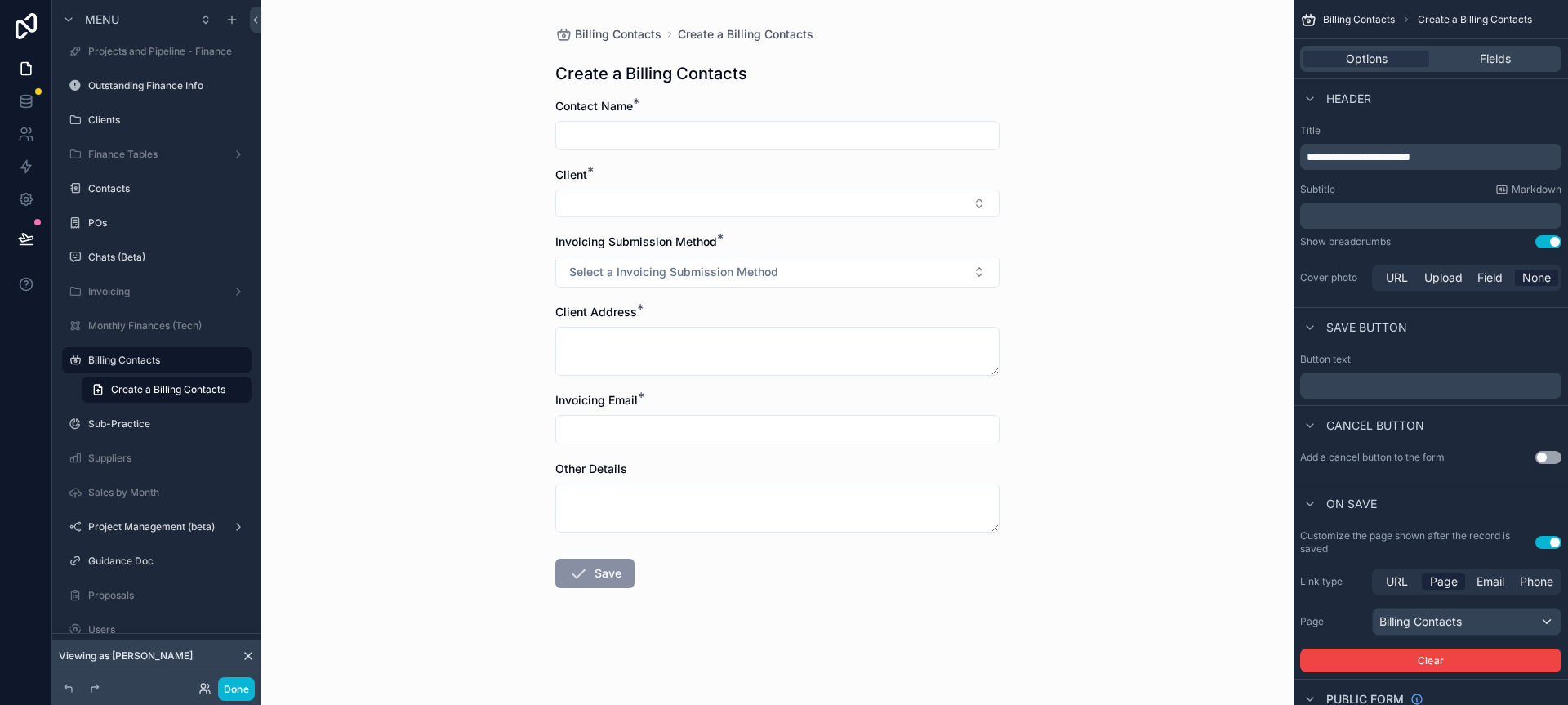
click at [1451, 161] on p "**********" at bounding box center [1432, 157] width 252 height 17
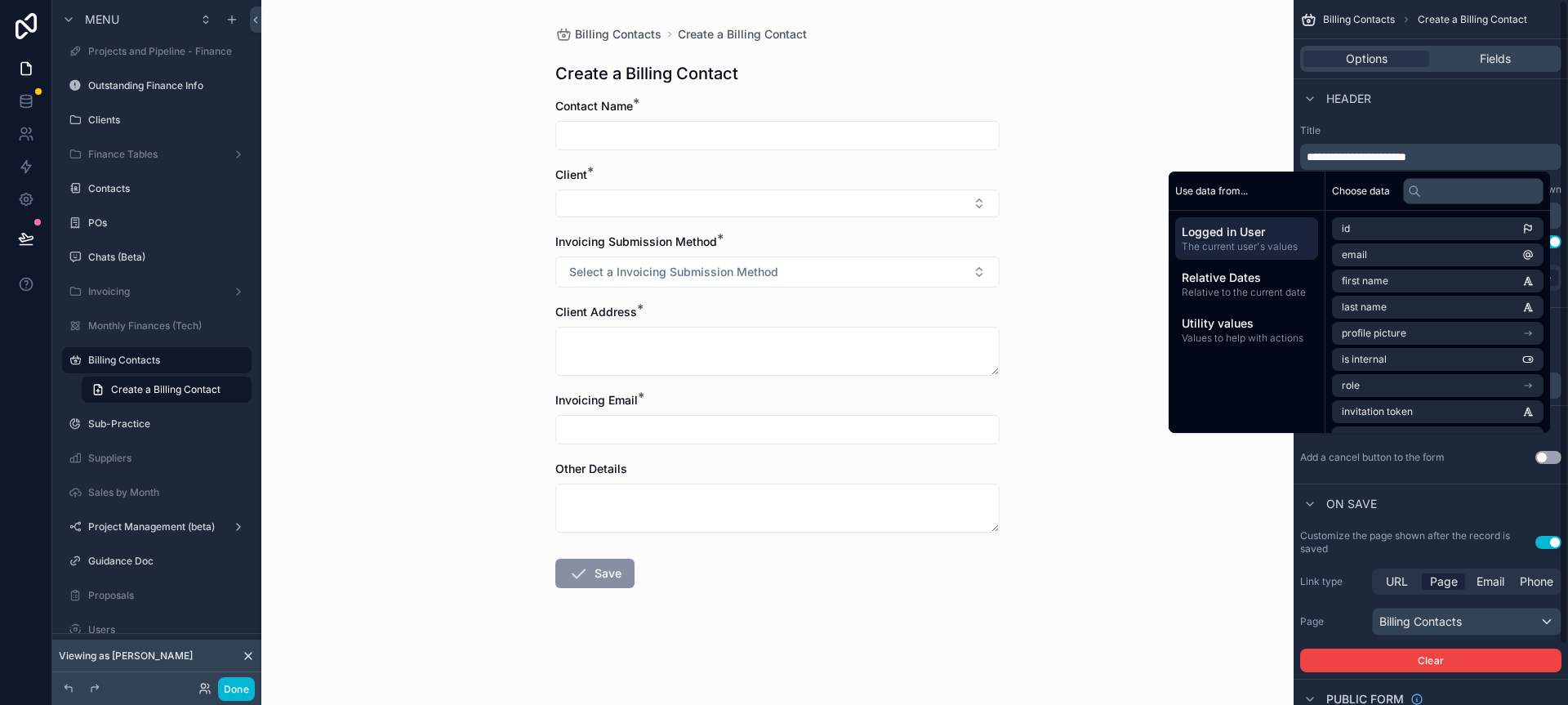
click at [1464, 110] on div "Header" at bounding box center [1430, 98] width 274 height 39
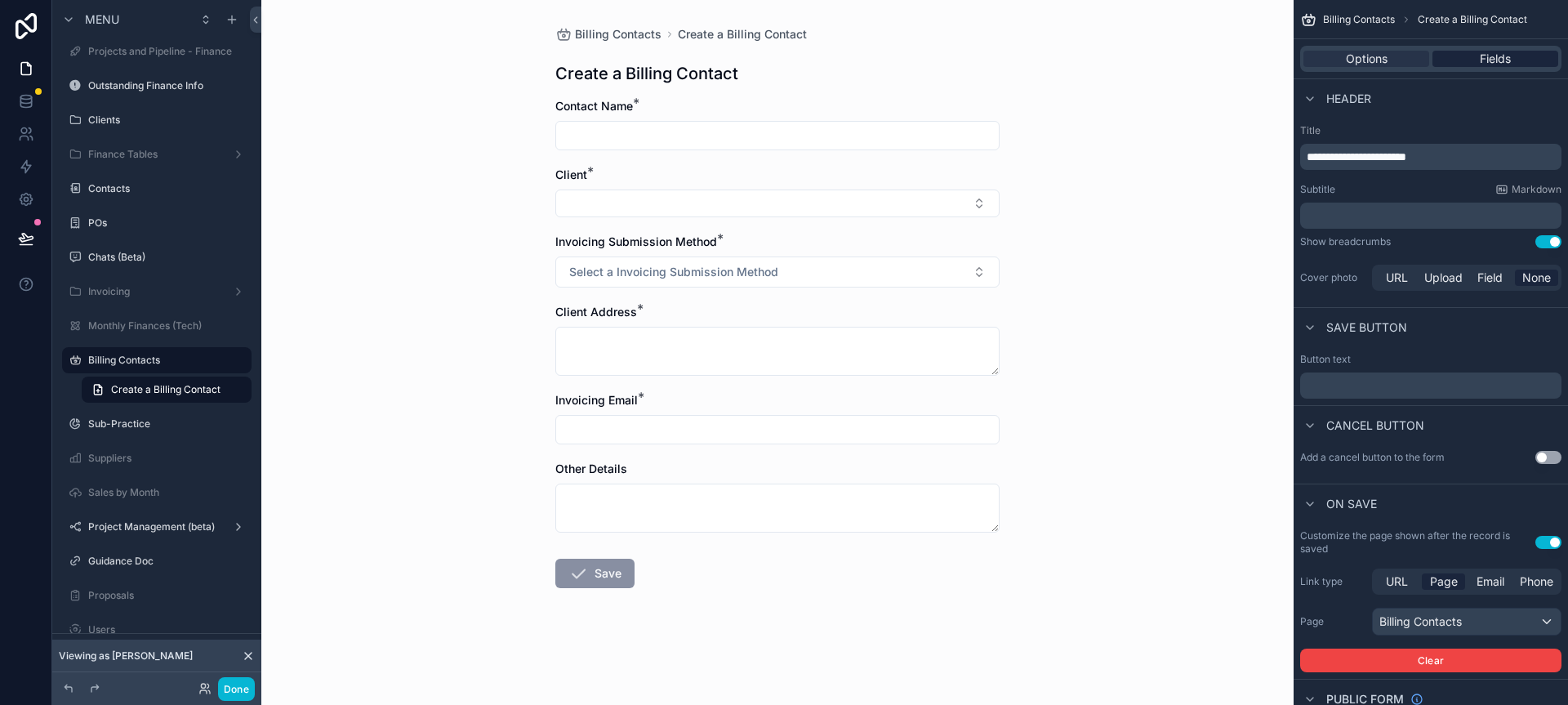
click at [1494, 59] on span "Fields" at bounding box center [1496, 58] width 31 height 17
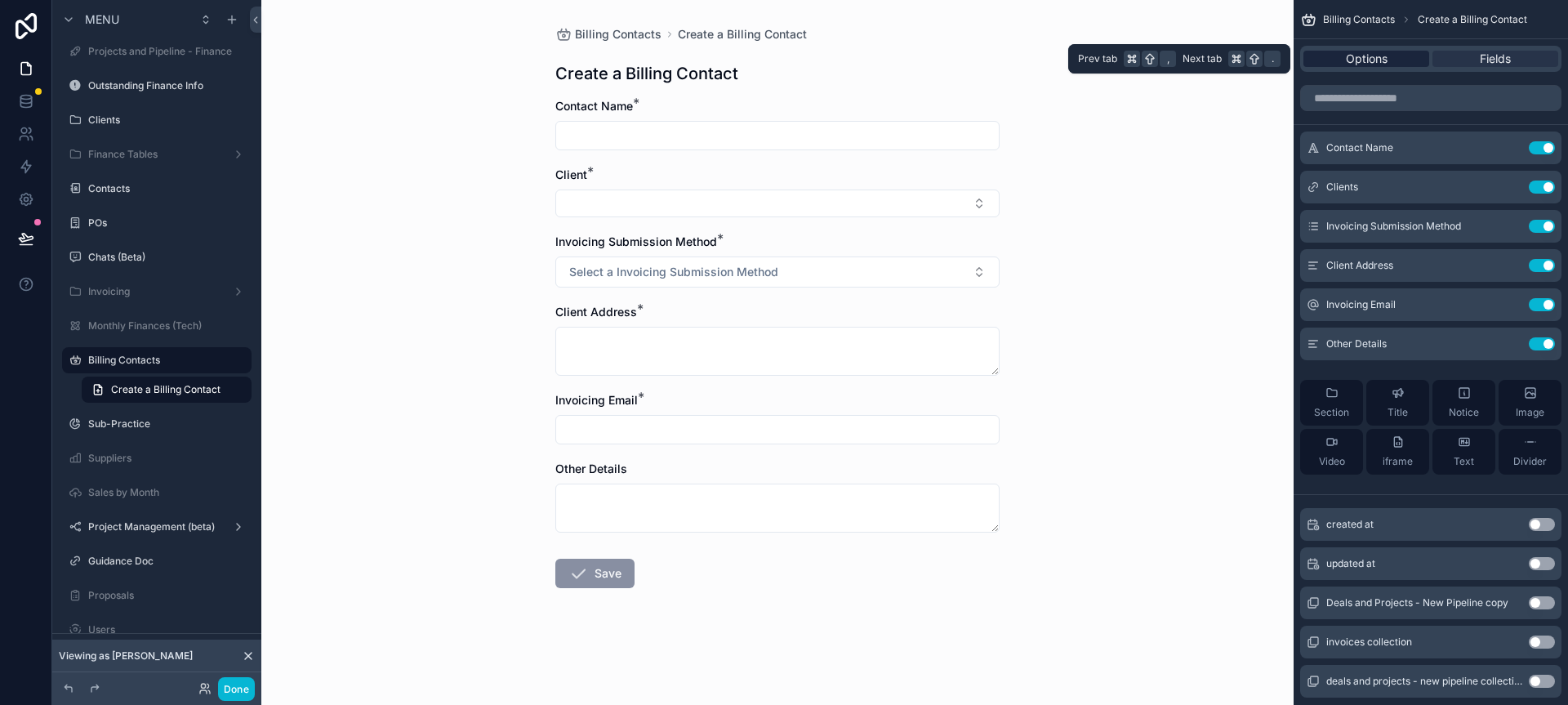
click at [1410, 64] on div "Options" at bounding box center [1367, 58] width 125 height 17
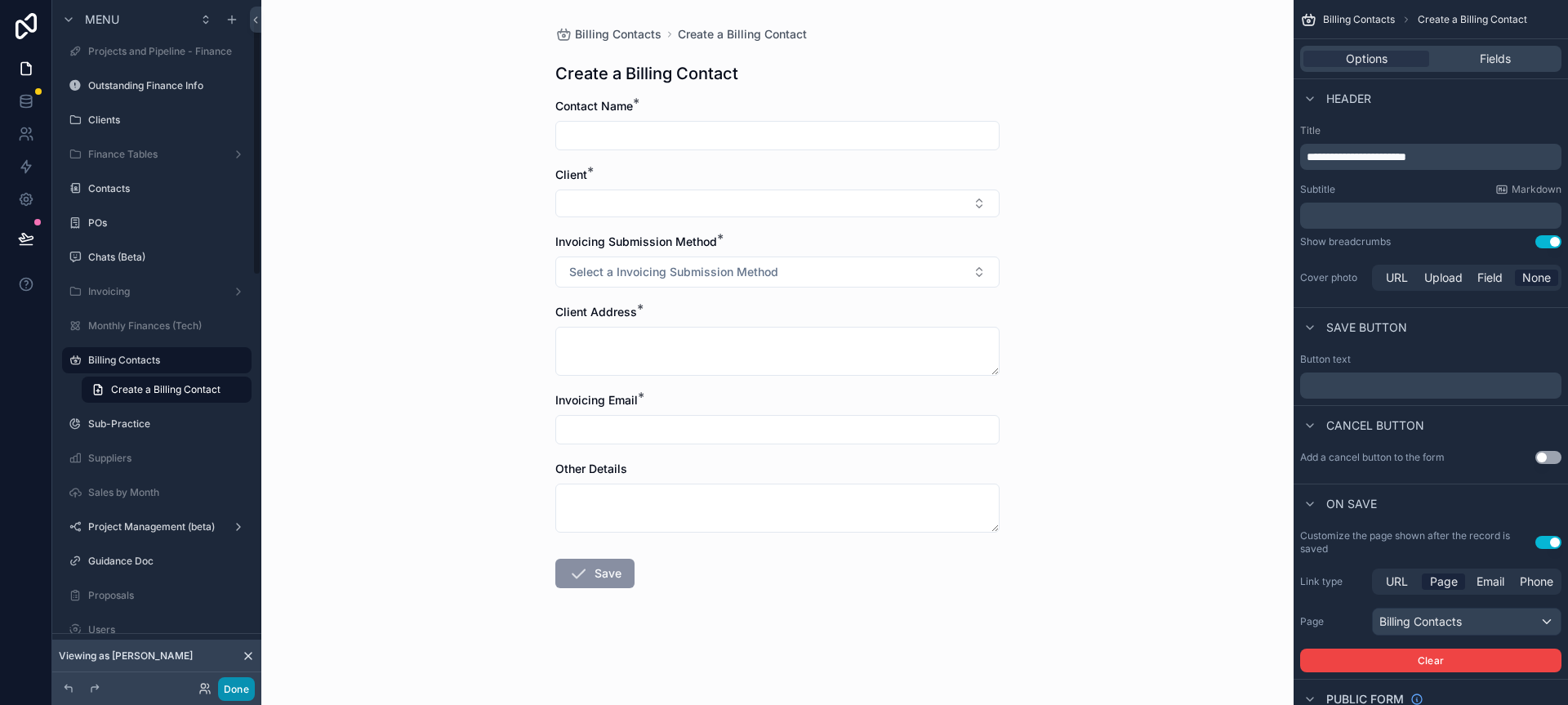
click at [240, 697] on button "Done" at bounding box center [236, 688] width 37 height 24
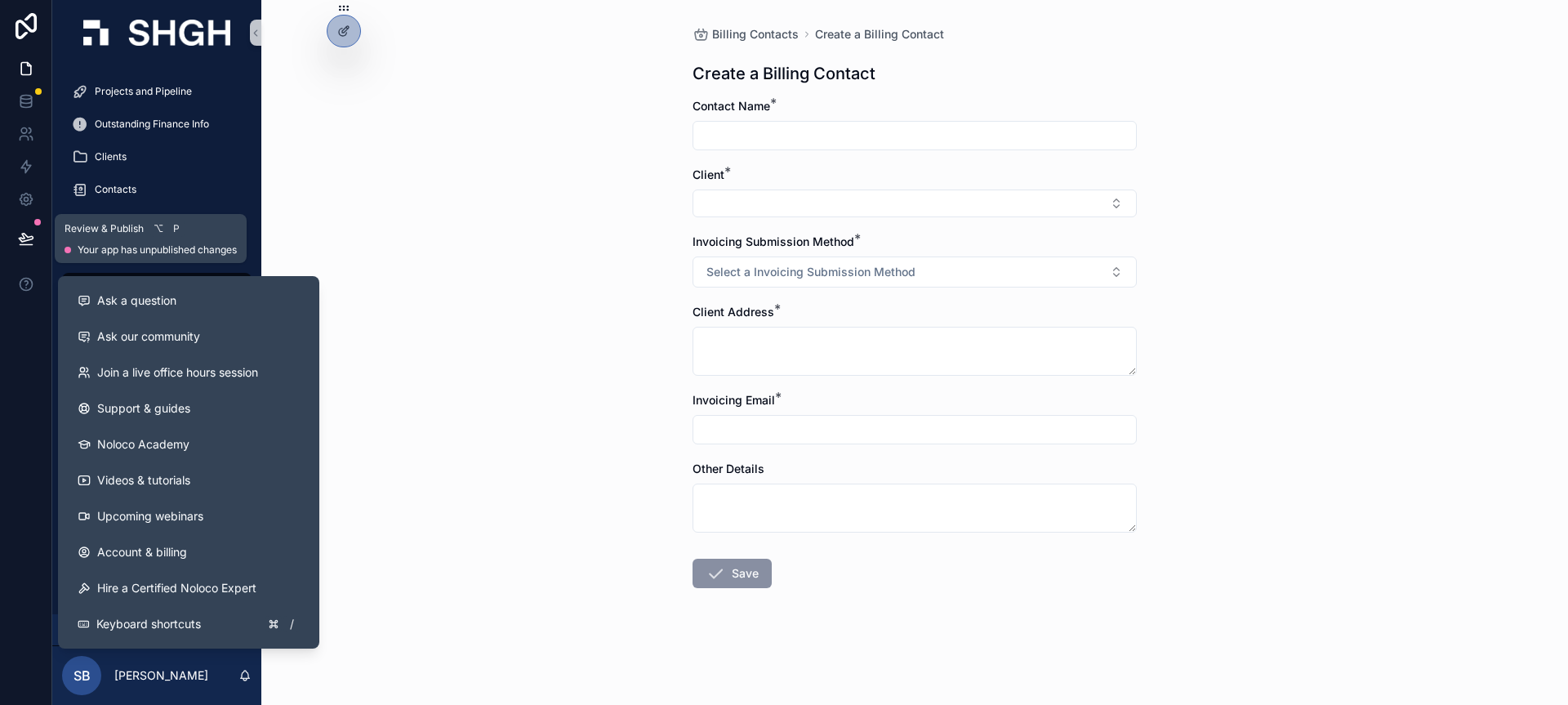
click at [31, 236] on icon at bounding box center [26, 237] width 14 height 8
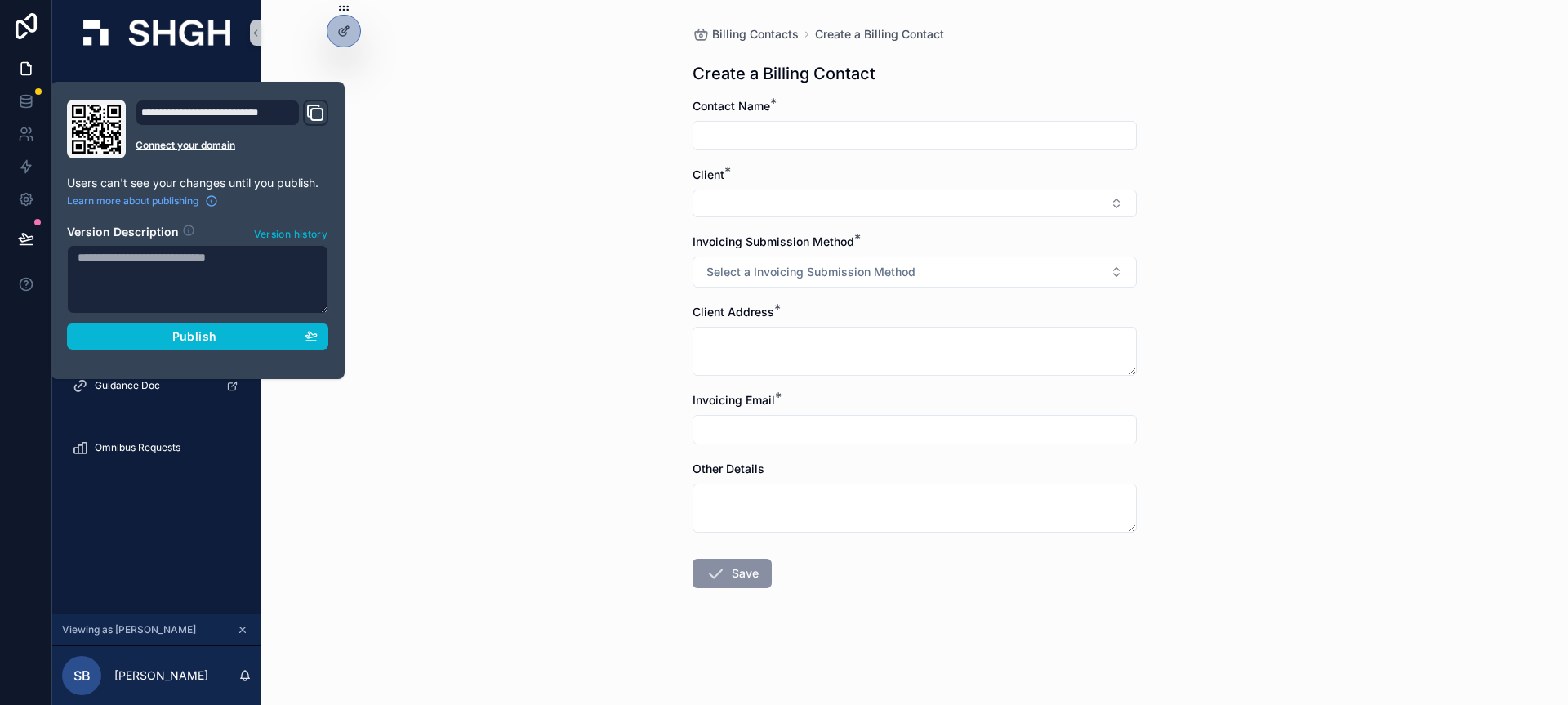
click at [146, 276] on textarea at bounding box center [198, 279] width 261 height 69
type textarea "**********"
click at [151, 332] on div "Publish" at bounding box center [198, 336] width 240 height 15
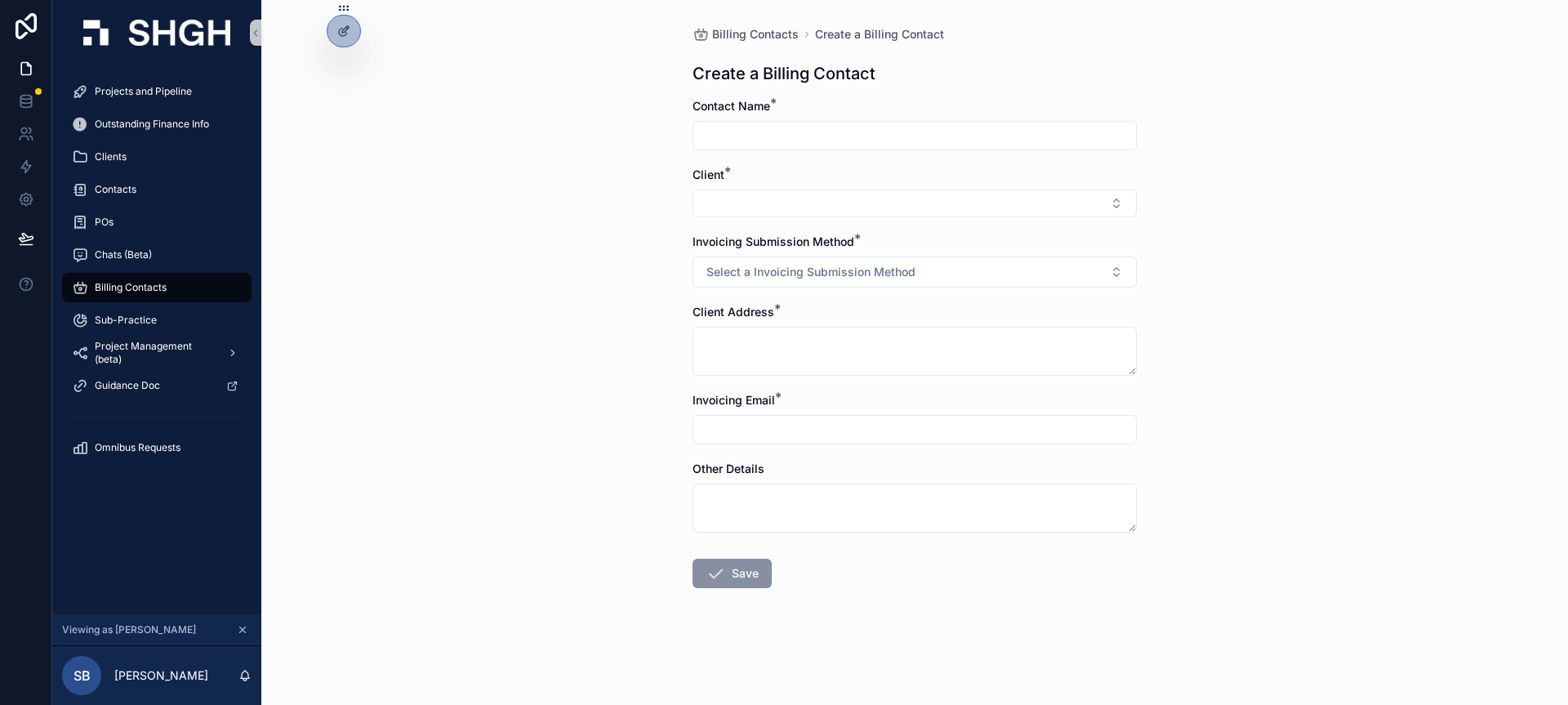
click at [607, 220] on div "Billing Contacts Create a Billing Contact Create a Billing Contact Contact Name…" at bounding box center [915, 352] width 1307 height 705
click at [737, 137] on input "scrollable content" at bounding box center [915, 136] width 443 height 23
type input "**********"
click at [789, 195] on button "Select Button" at bounding box center [915, 204] width 444 height 28
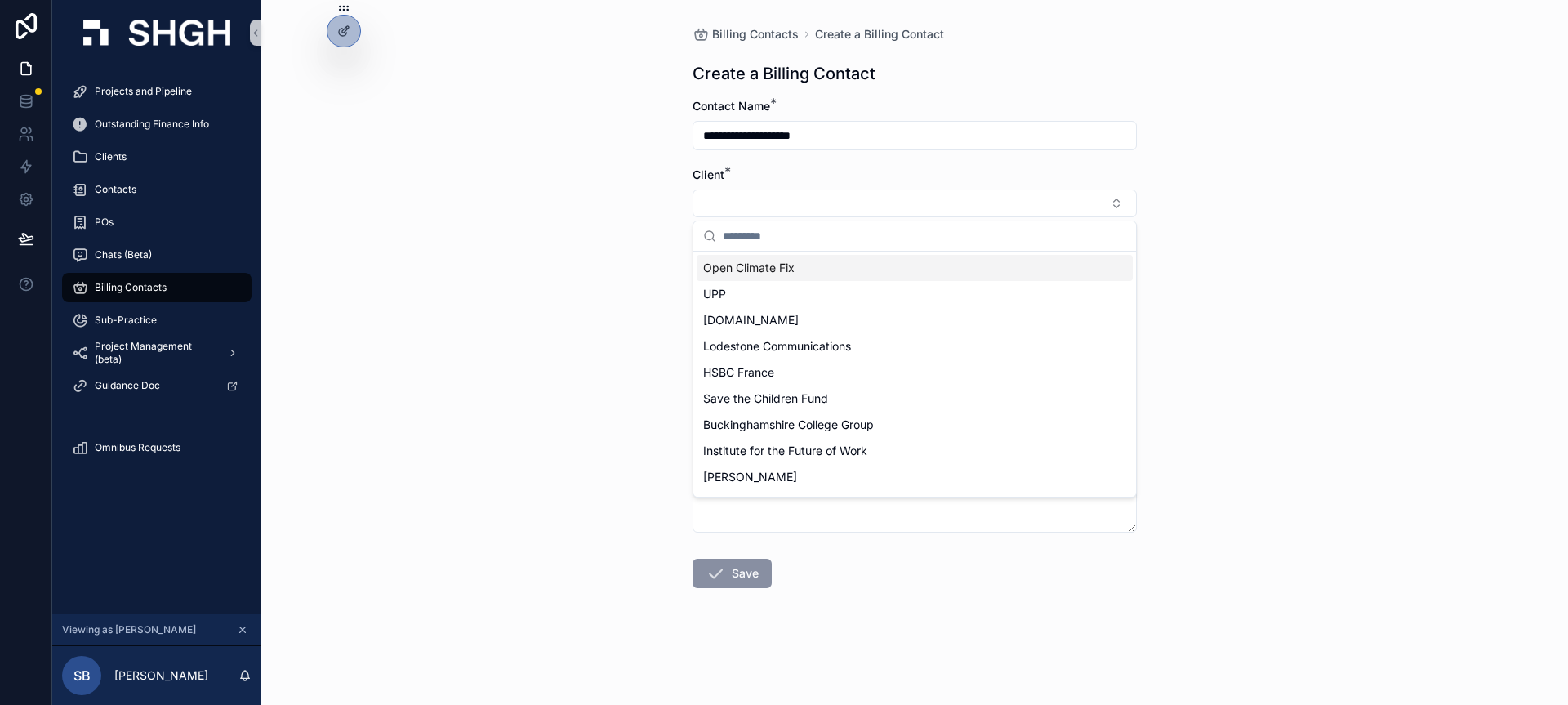
click at [772, 269] on span "Open Climate Fix" at bounding box center [748, 268] width 91 height 17
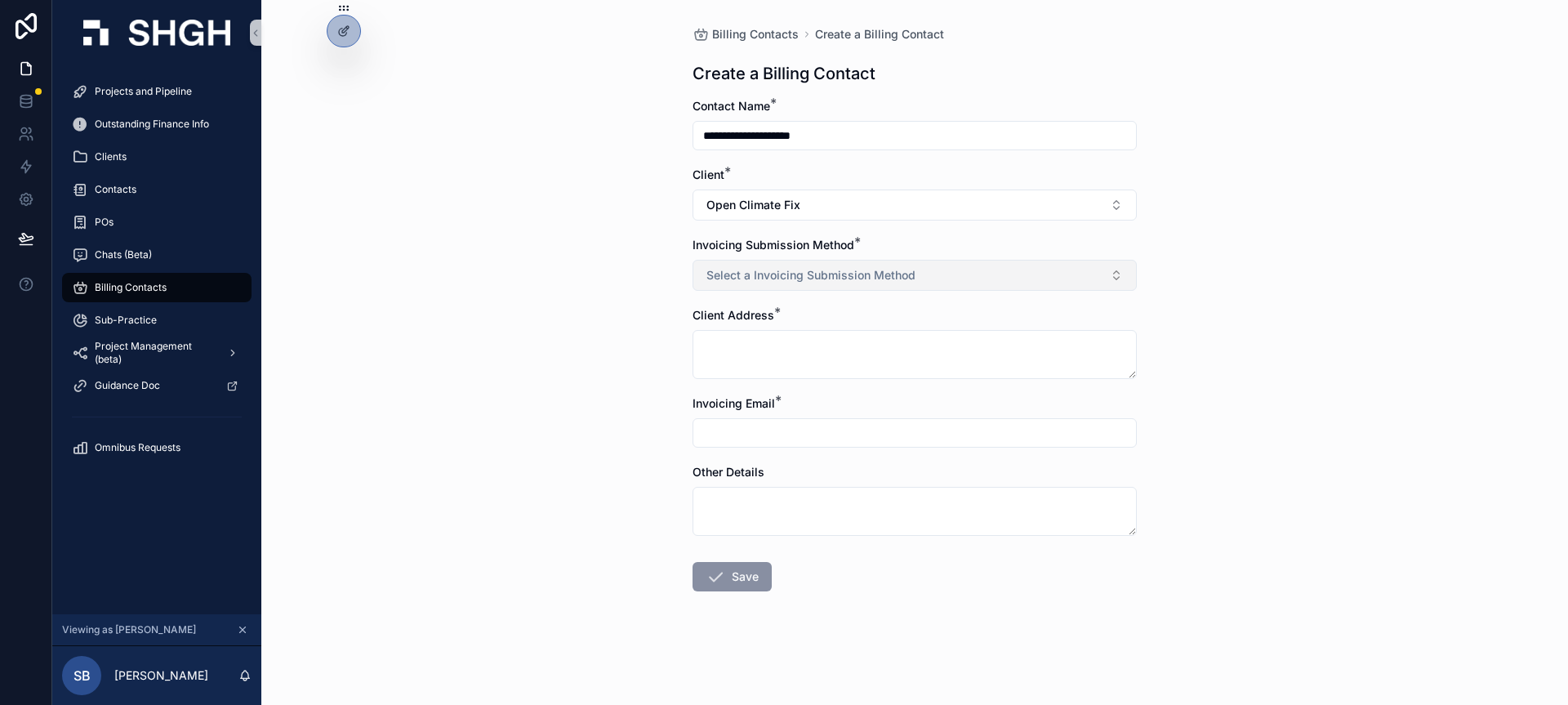
click at [802, 288] on button "Select a Invoicing Submission Method" at bounding box center [915, 275] width 444 height 31
click at [791, 339] on div "Email" at bounding box center [915, 341] width 436 height 24
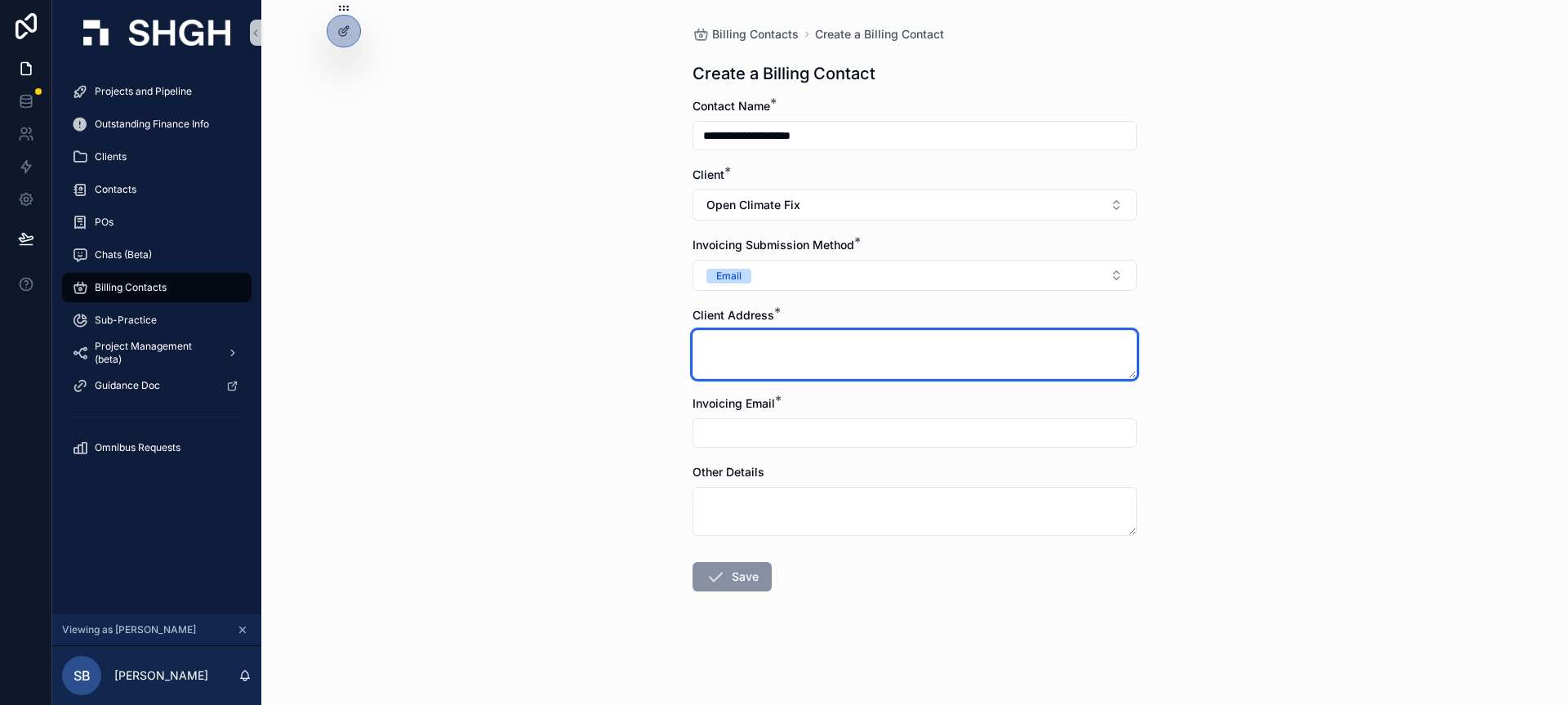
click at [791, 353] on textarea "scrollable content" at bounding box center [915, 355] width 444 height 49
type textarea "**********"
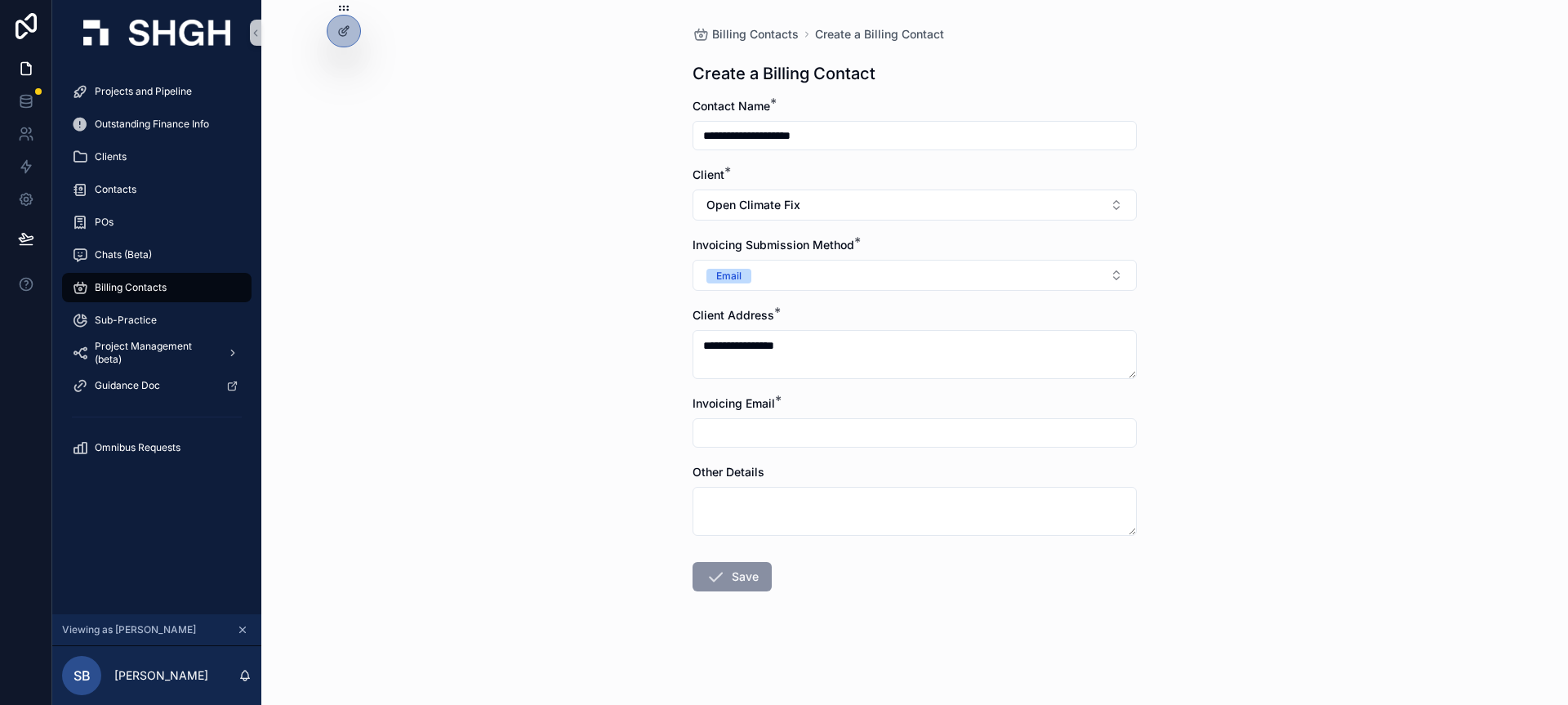
type input "**********"
click at [740, 573] on button "Save" at bounding box center [732, 577] width 79 height 30
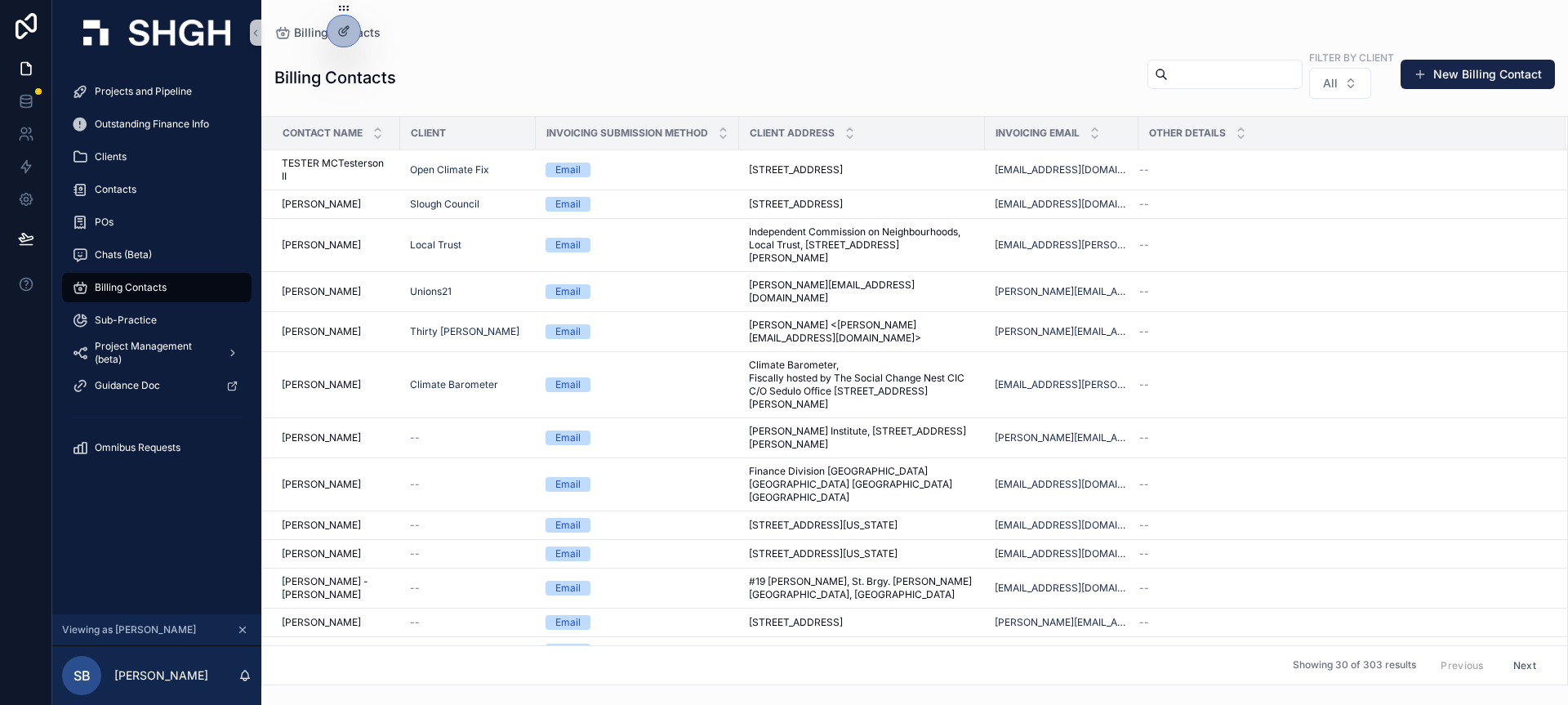
click at [650, 67] on div "Billing Contacts Filter by Client All New Billing Contact" at bounding box center [915, 78] width 1281 height 58
click at [191, 92] on span "Projects and Pipeline" at bounding box center [144, 92] width 98 height 13
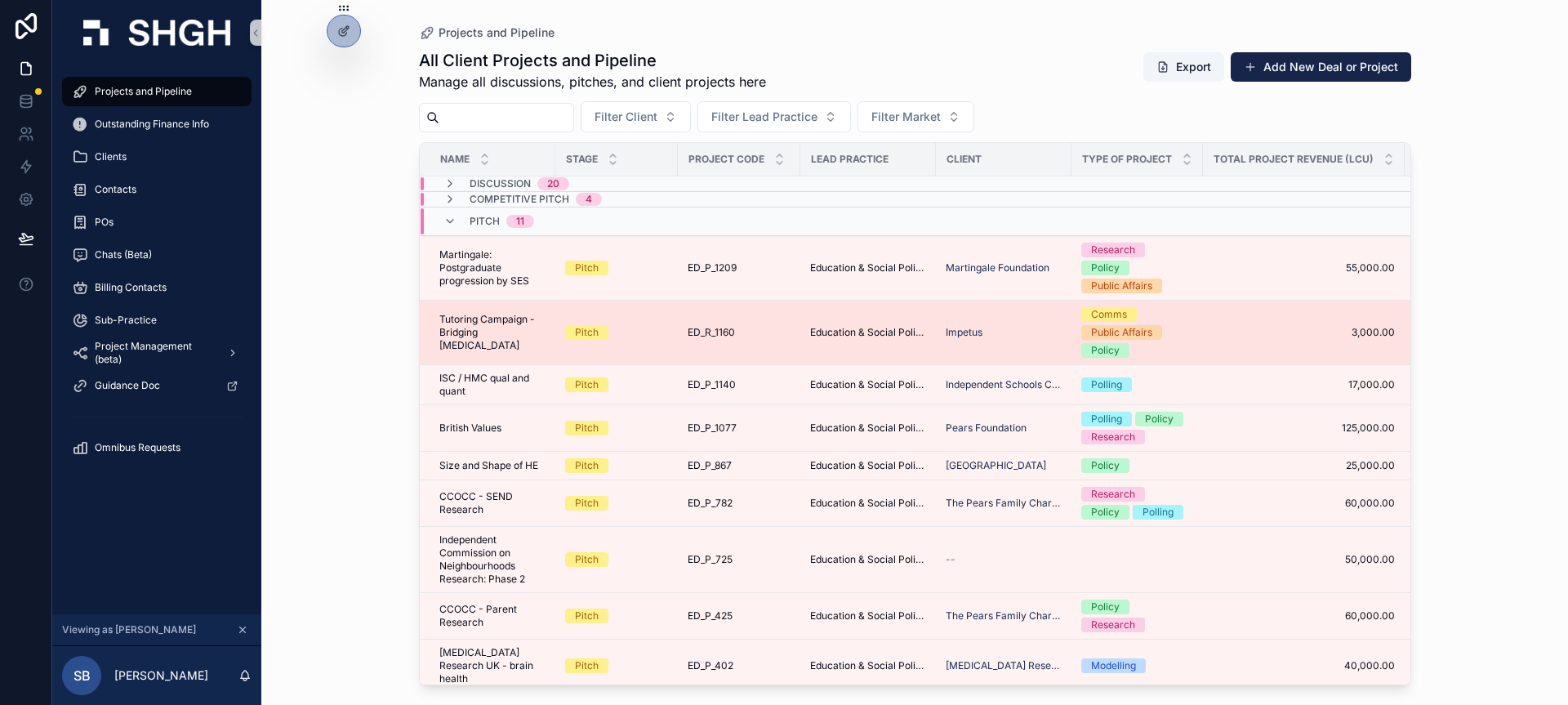
click at [760, 338] on div "ED_R_1160 ED_R_1160" at bounding box center [740, 332] width 103 height 13
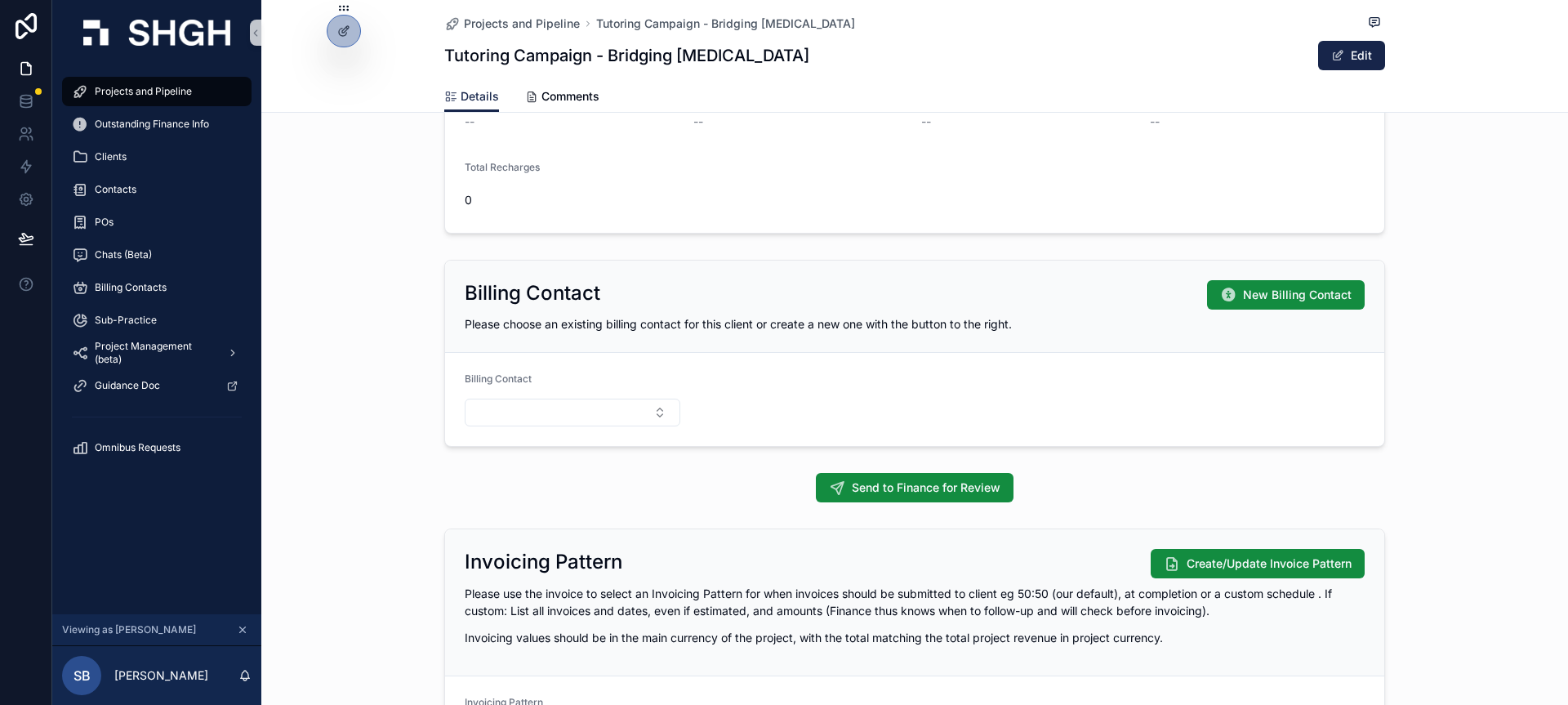
scroll to position [939, 0]
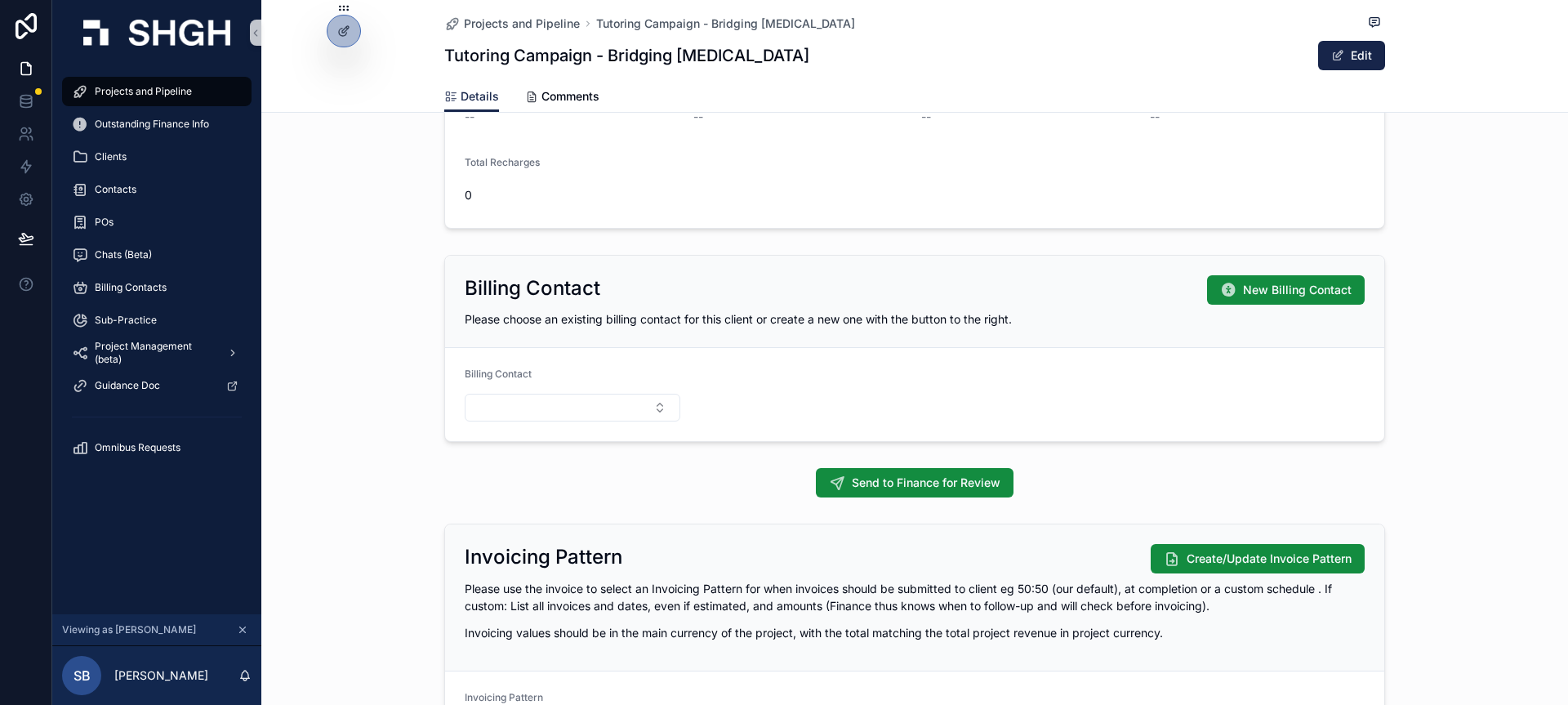
click at [440, 388] on div "Billing Contact New Billing Contact Please choose an existing billing contact f…" at bounding box center [915, 349] width 1307 height 200
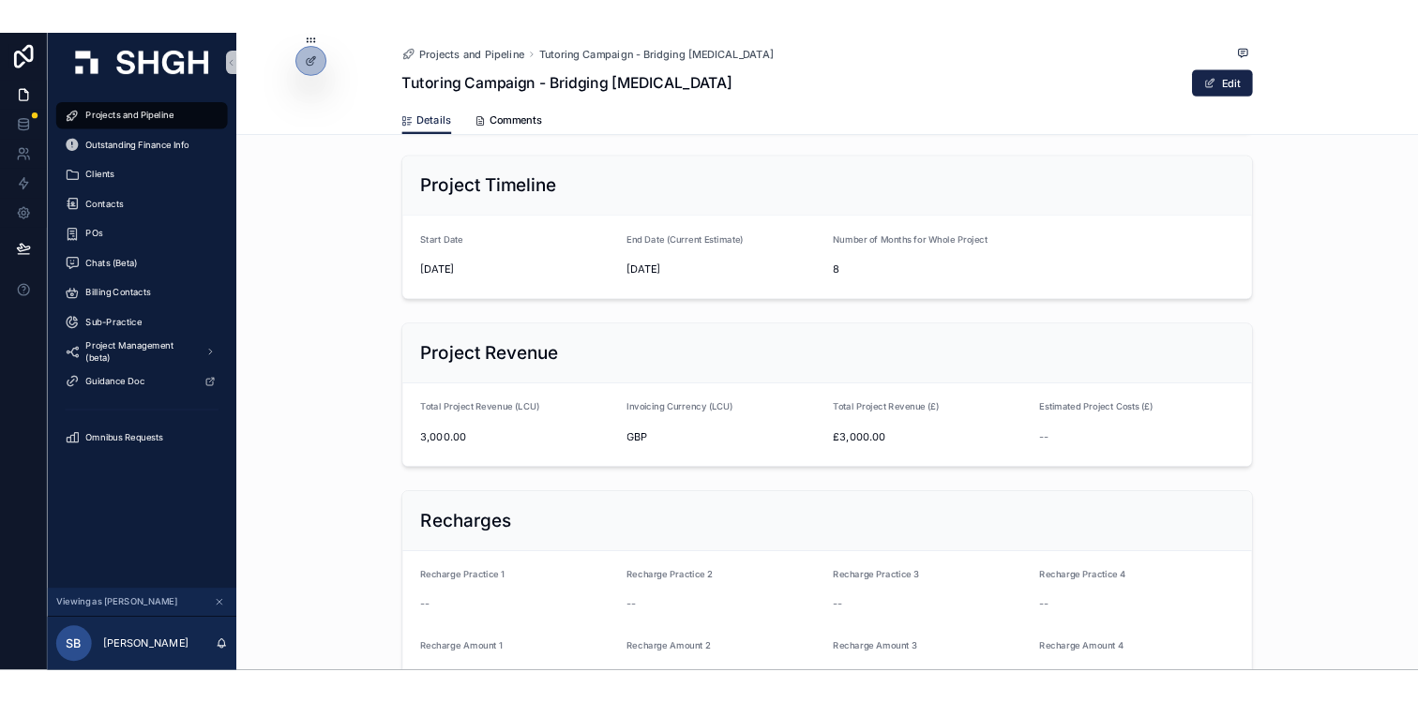
scroll to position [0, 0]
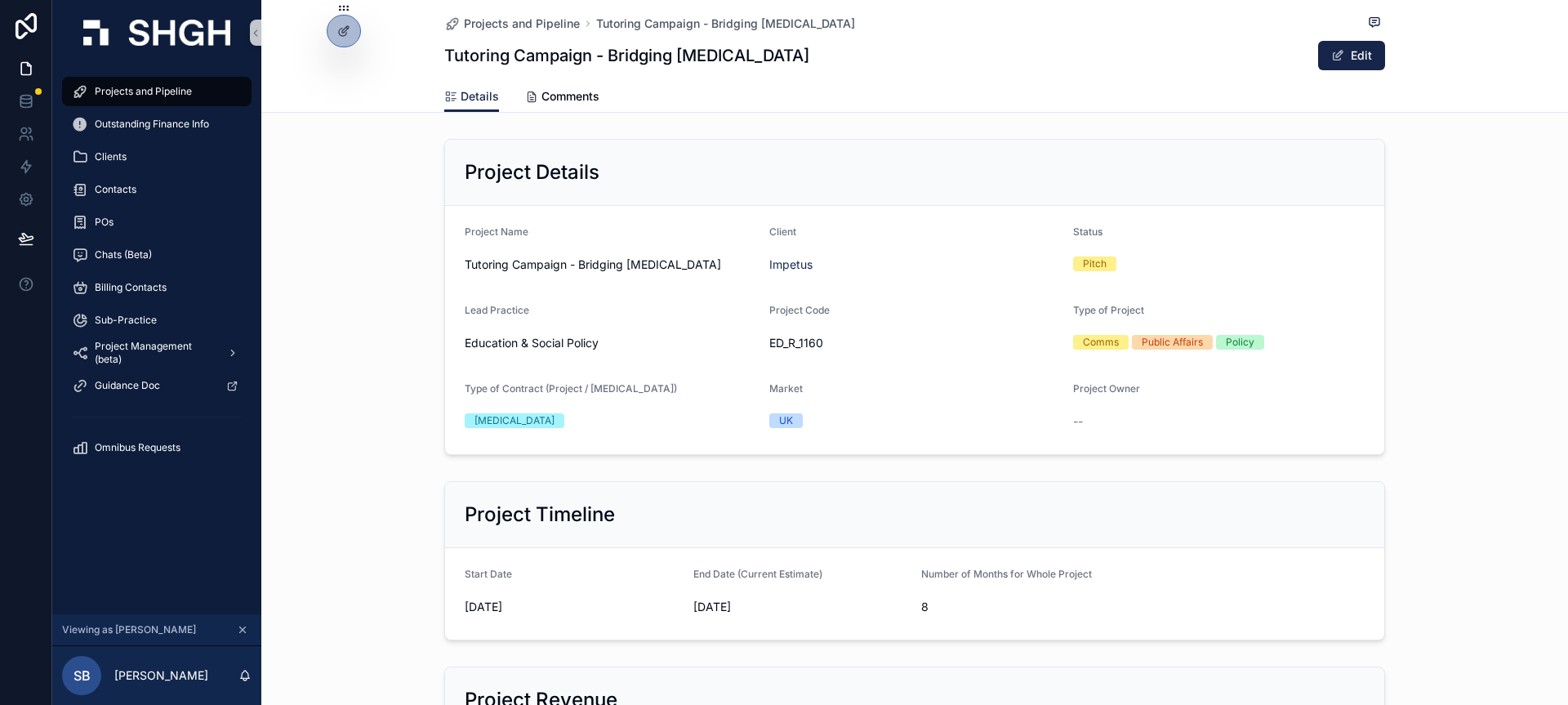
click at [352, 339] on div "Project Details Project Name Tutoring Campaign - Bridging [MEDICAL_DATA] Client…" at bounding box center [915, 297] width 1307 height 329
click at [152, 85] on span "Projects and Pipeline" at bounding box center [144, 92] width 98 height 13
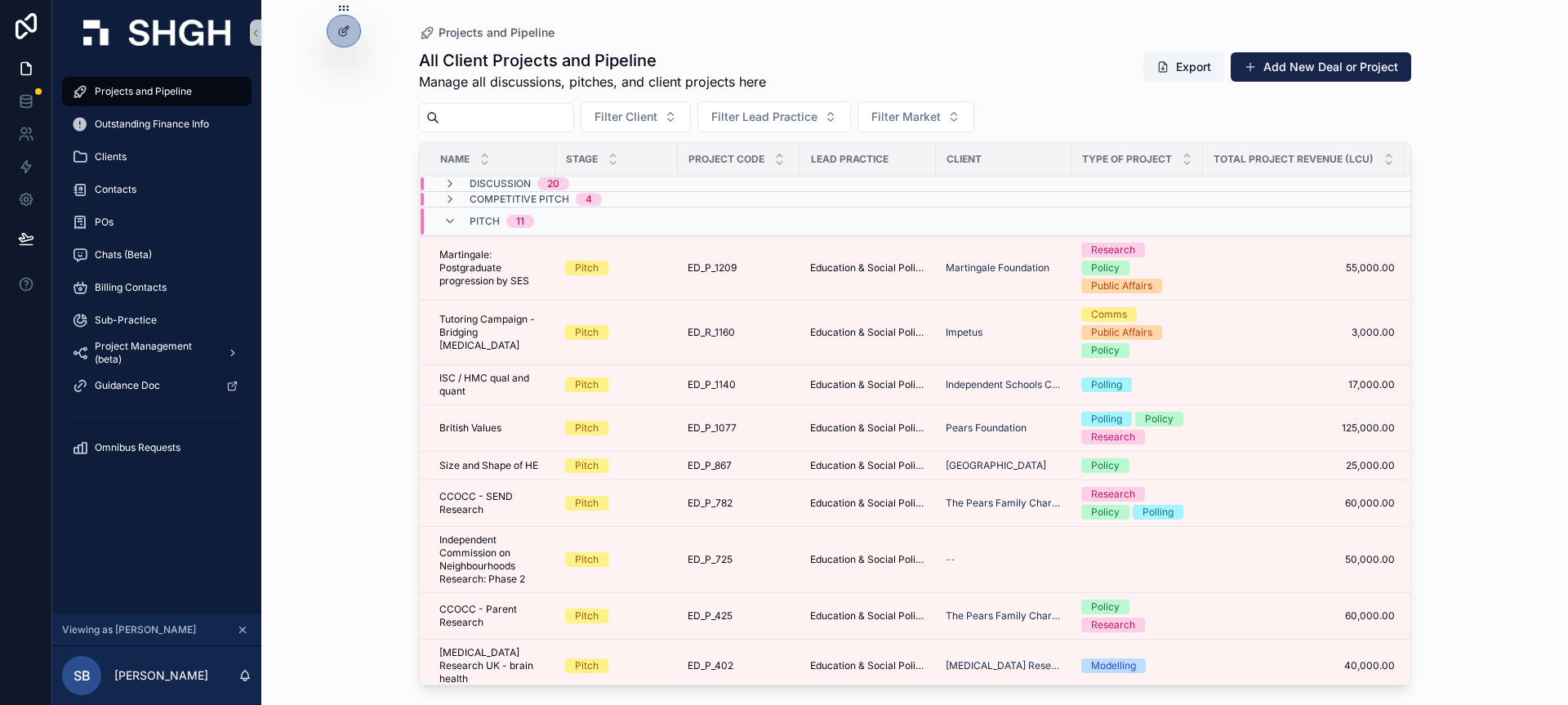
click at [369, 212] on div "Projects and Pipeline All Client Projects and Pipeline Manage all discussions, …" at bounding box center [915, 352] width 1307 height 705
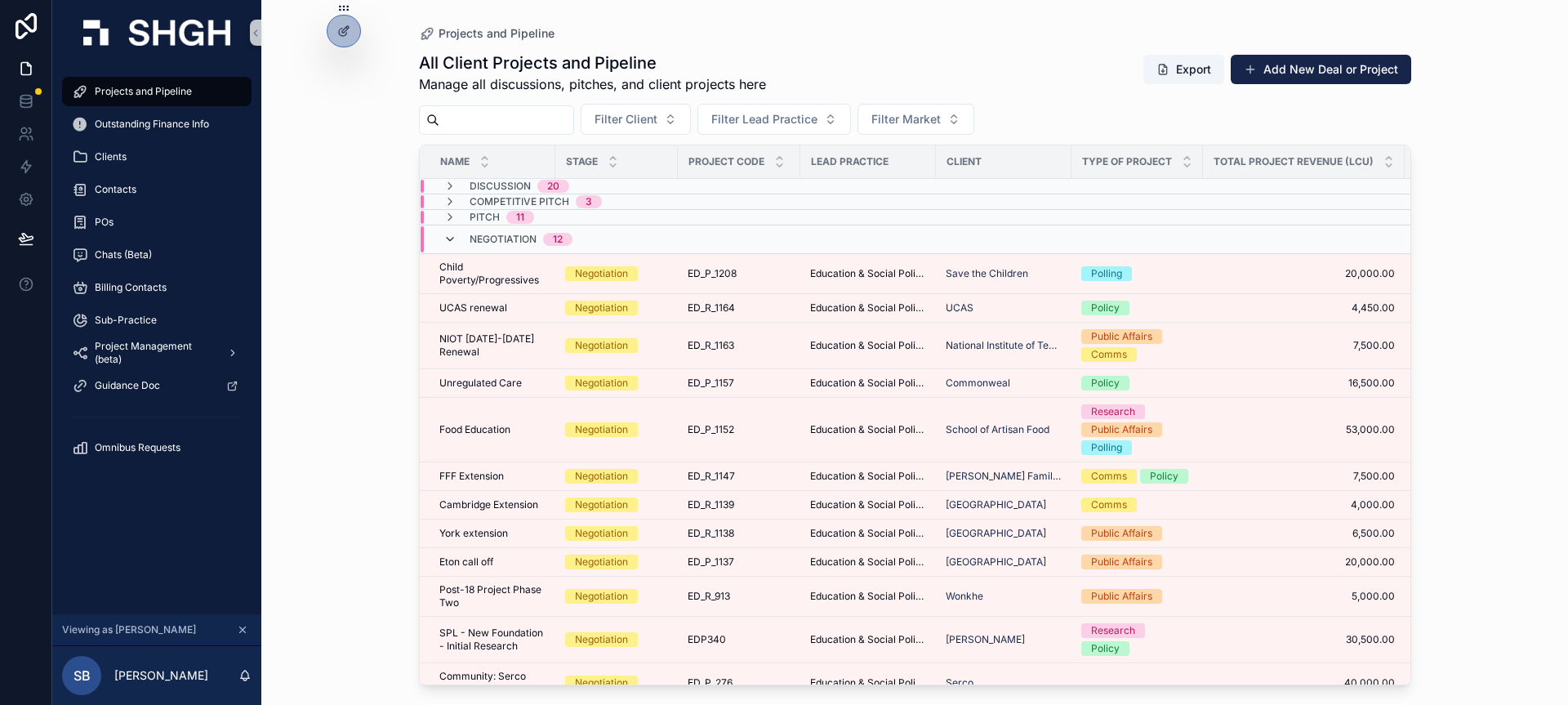
click at [456, 241] on icon "scrollable content" at bounding box center [449, 239] width 13 height 13
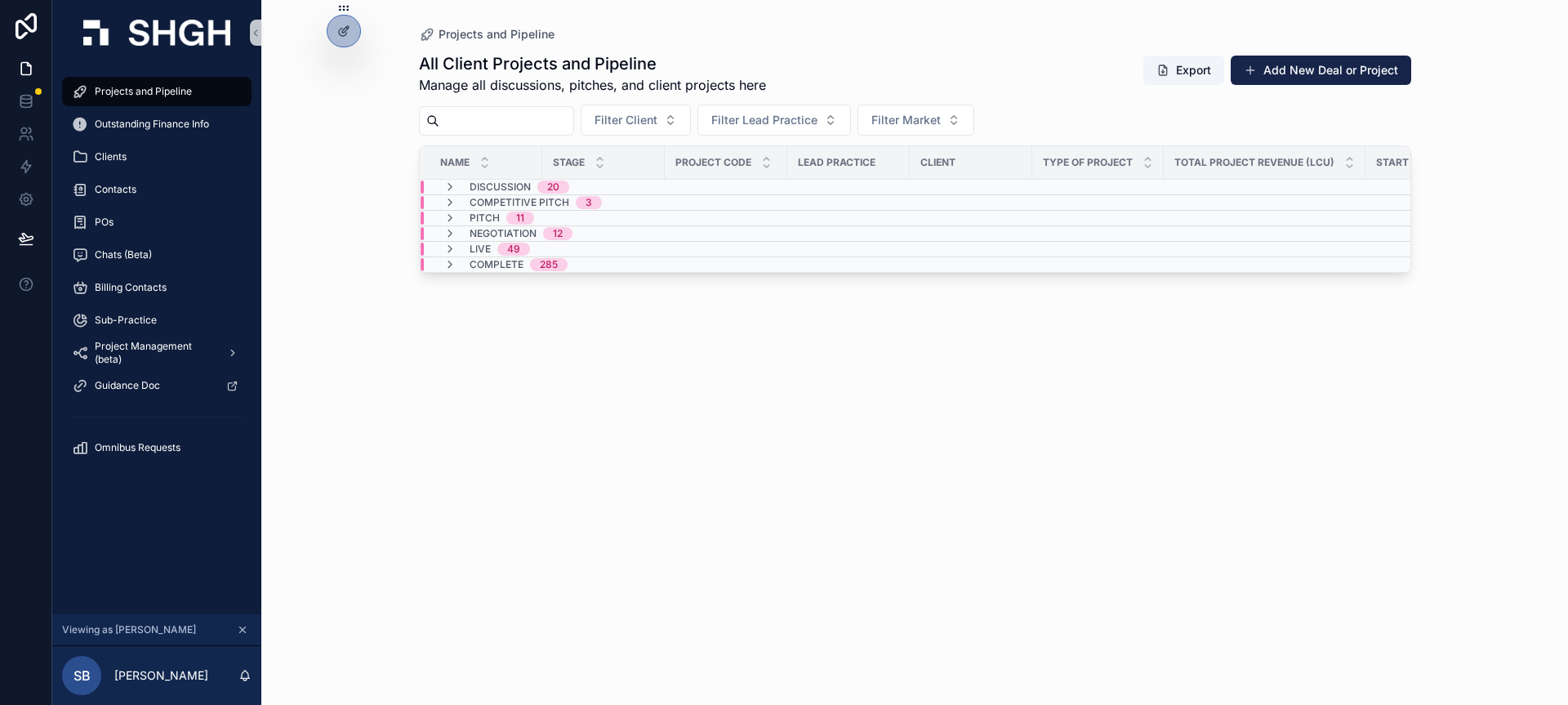
click at [335, 351] on div "Projects and Pipeline All Client Projects and Pipeline Manage all discussions, …" at bounding box center [915, 352] width 1307 height 705
click at [349, 227] on div "Projects and Pipeline All Client Projects and Pipeline Manage all discussions, …" at bounding box center [915, 352] width 1307 height 705
click at [362, 238] on div "Projects and Pipeline All Client Projects and Pipeline Manage all discussions, …" at bounding box center [915, 352] width 1307 height 705
click at [174, 92] on span "Projects and Pipeline" at bounding box center [144, 92] width 98 height 13
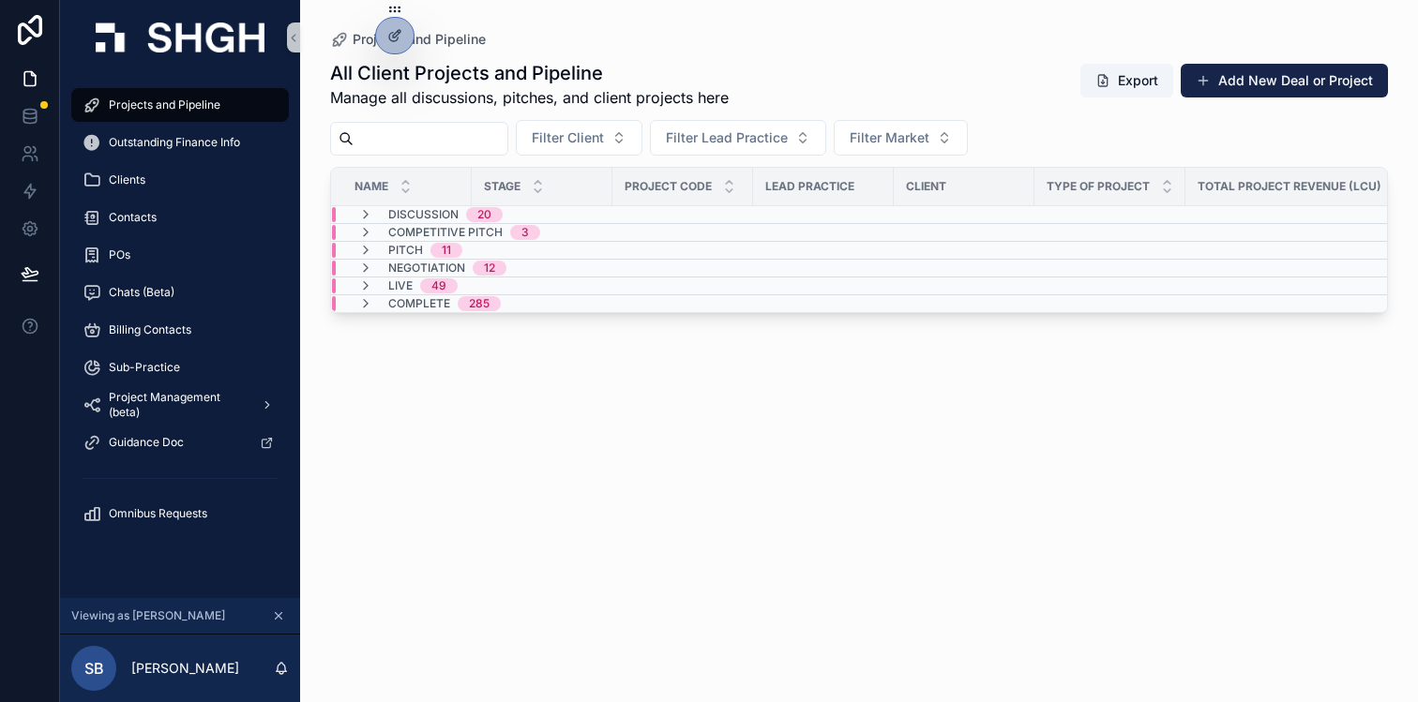
click at [725, 367] on div "All Client Projects and Pipeline Manage all discussions, pitches, and client pr…" at bounding box center [859, 364] width 1058 height 631
